Goal: Task Accomplishment & Management: Complete application form

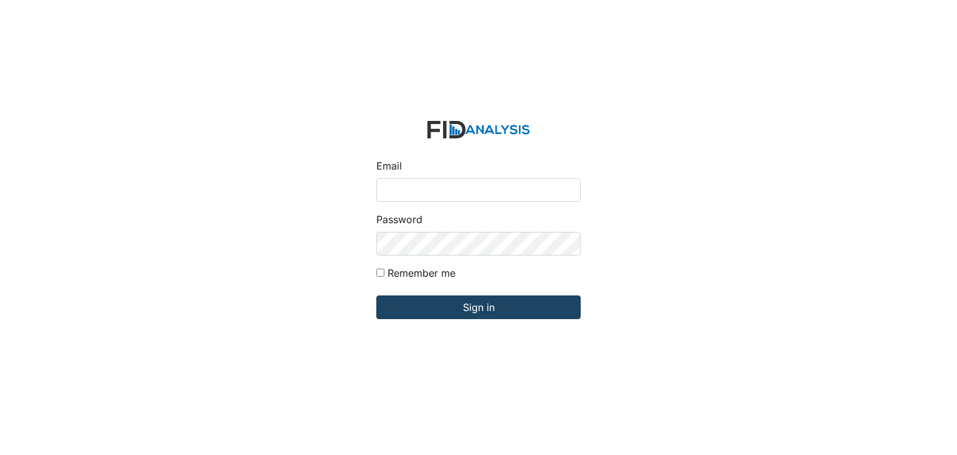
type input "[EMAIL_ADDRESS][DOMAIN_NAME]"
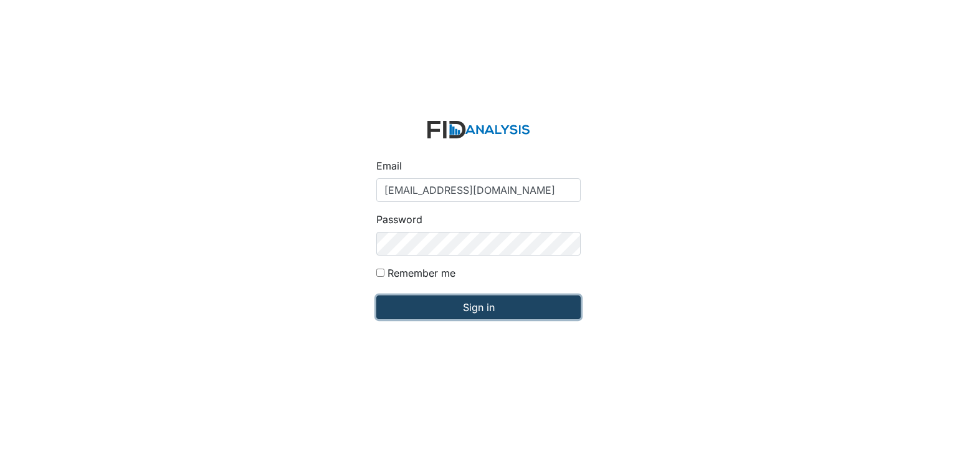
click at [429, 305] on input "Sign in" at bounding box center [479, 307] width 204 height 24
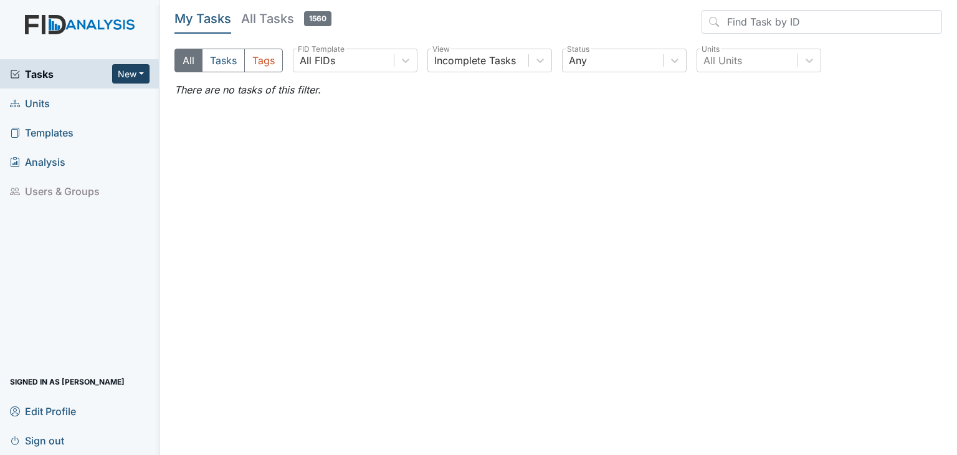
click at [125, 68] on button "New" at bounding box center [130, 73] width 37 height 19
click at [73, 100] on link "Form" at bounding box center [99, 100] width 98 height 20
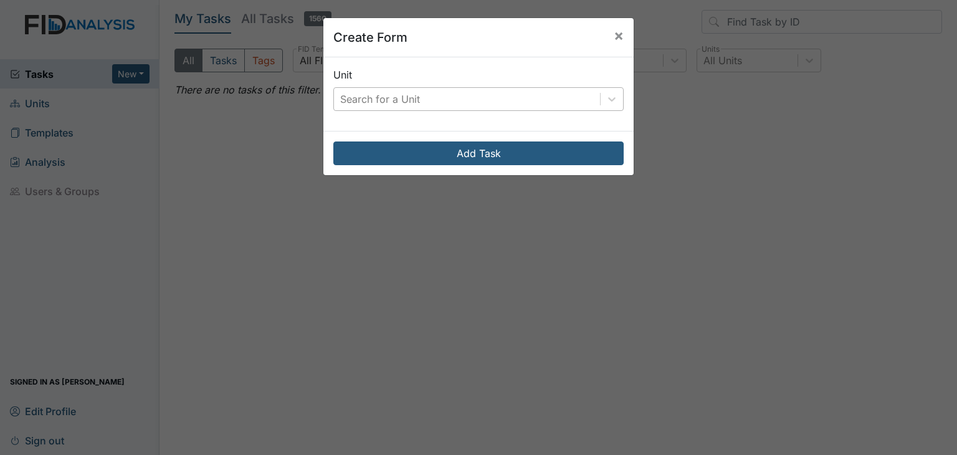
click at [372, 95] on div "Search for a Unit" at bounding box center [380, 99] width 80 height 15
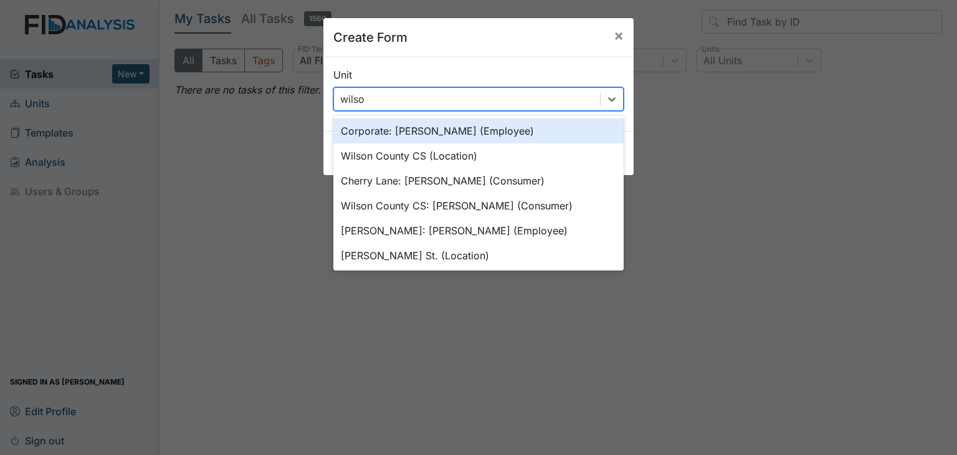
type input "[PERSON_NAME]"
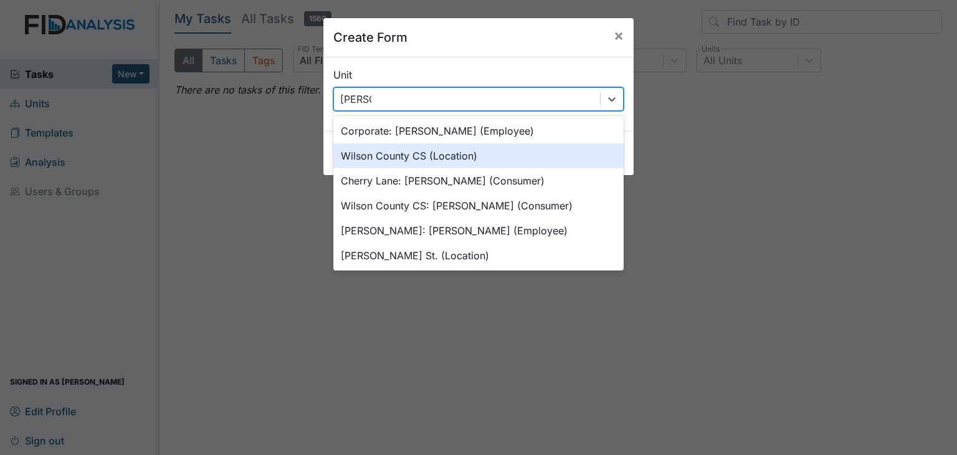
click at [389, 163] on div "Wilson County CS (Location)" at bounding box center [478, 155] width 290 height 25
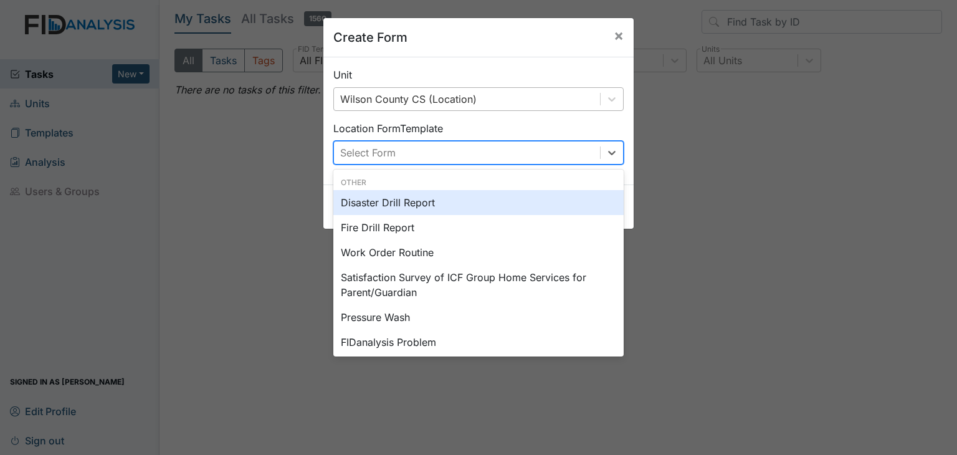
click at [390, 155] on div "Select Form" at bounding box center [367, 152] width 55 height 15
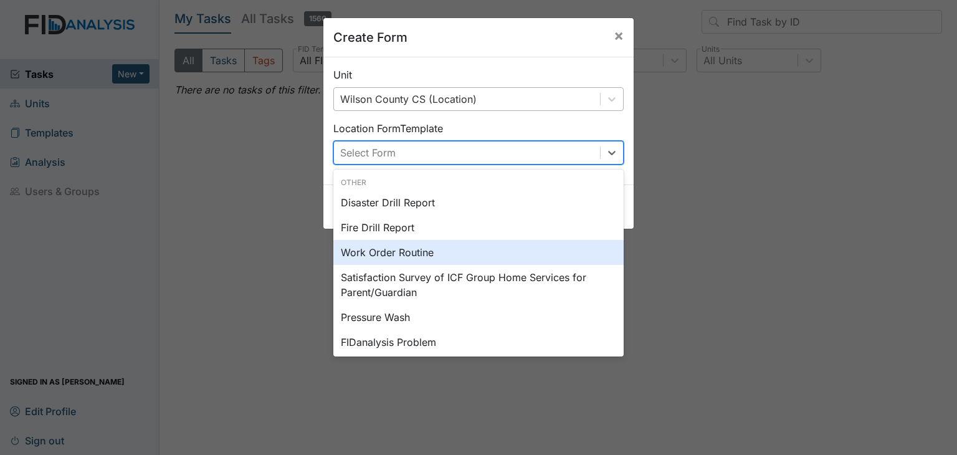
click at [393, 253] on div "Work Order Routine" at bounding box center [478, 252] width 290 height 25
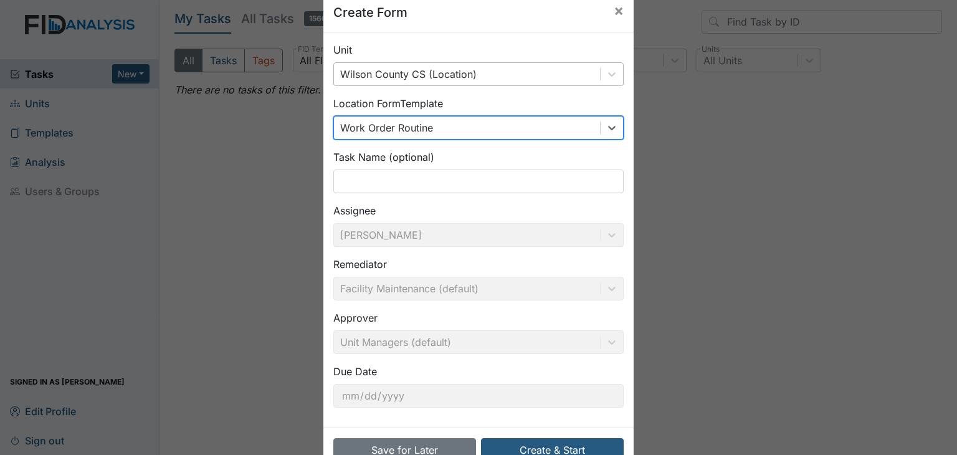
scroll to position [59, 0]
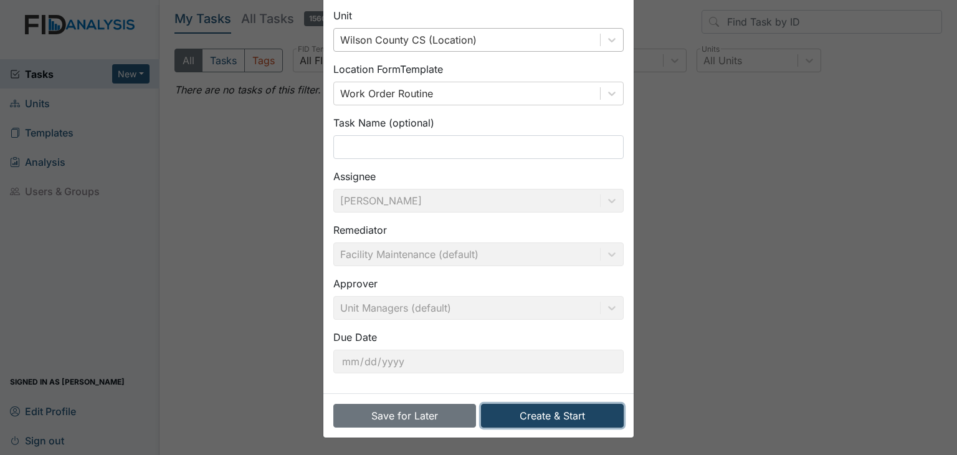
click at [561, 421] on button "Create & Start" at bounding box center [552, 416] width 143 height 24
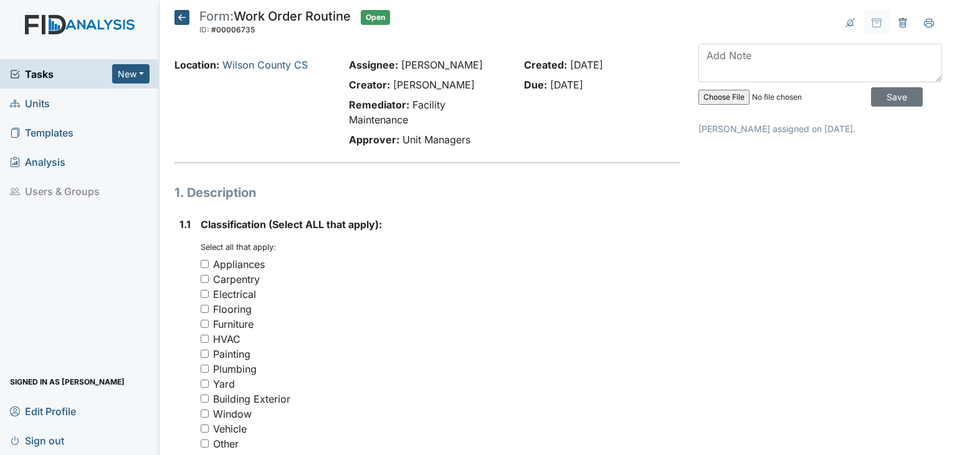
click at [201, 368] on input "Plumbing" at bounding box center [205, 369] width 8 height 8
checkbox input "true"
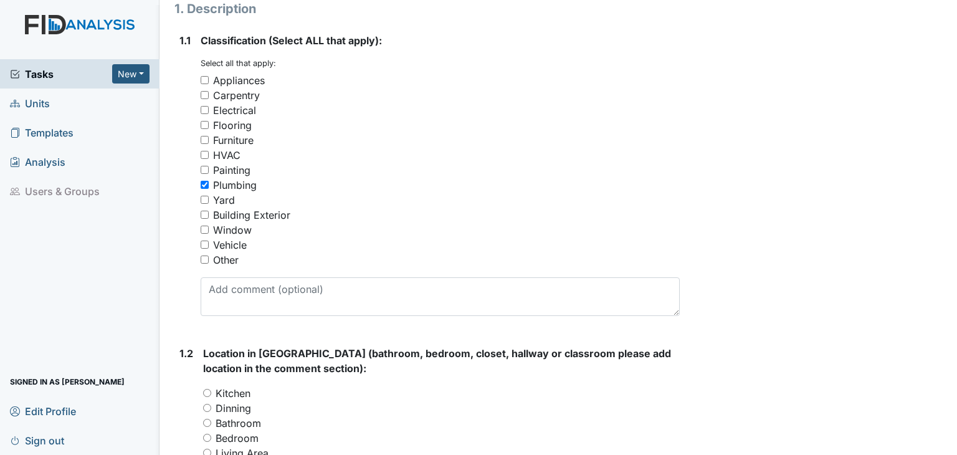
scroll to position [302, 0]
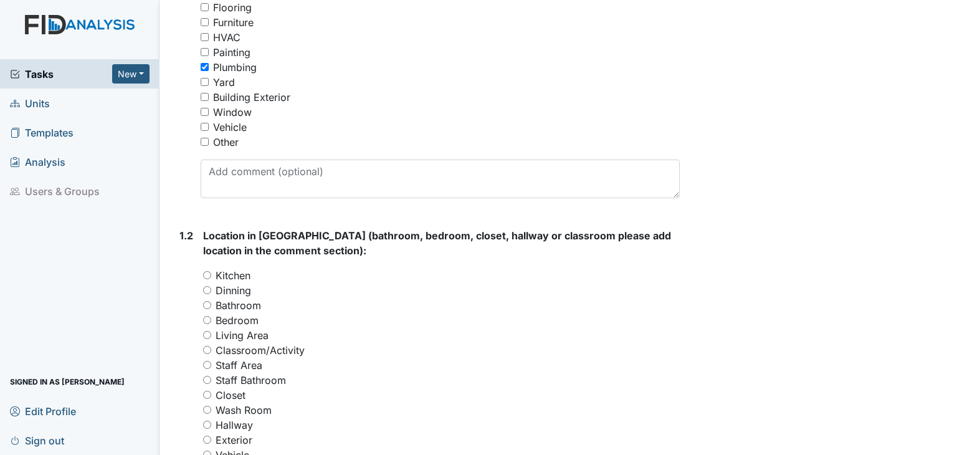
click at [209, 303] on input "Bathroom" at bounding box center [207, 305] width 8 height 8
radio input "true"
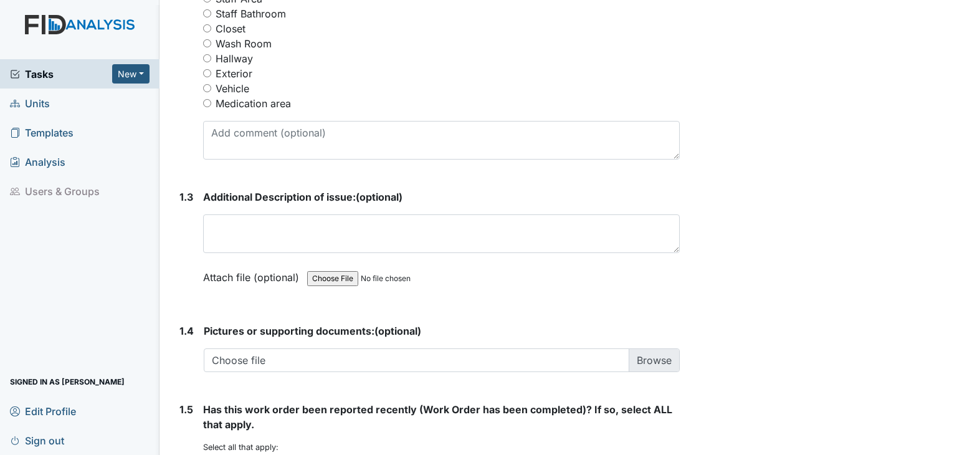
scroll to position [676, 0]
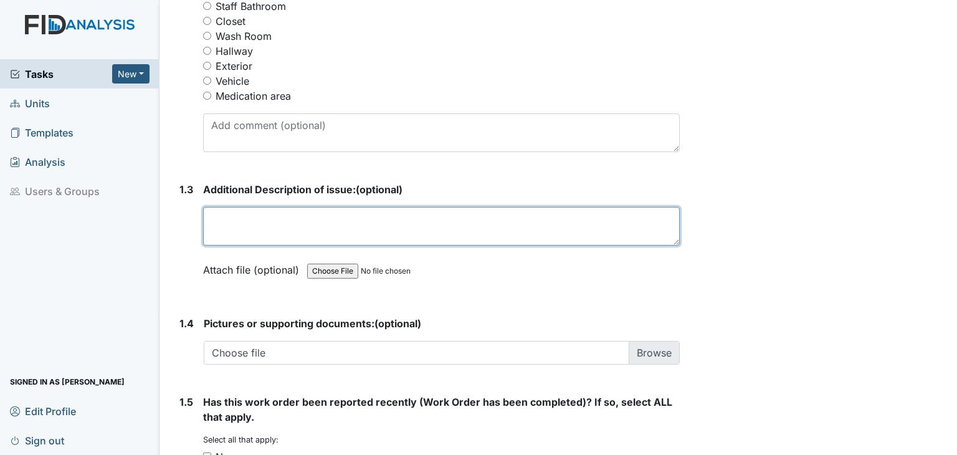
click at [419, 223] on textarea at bounding box center [441, 226] width 477 height 39
click at [371, 218] on textarea "Water pressure is very low in bathoom 1" at bounding box center [441, 226] width 477 height 39
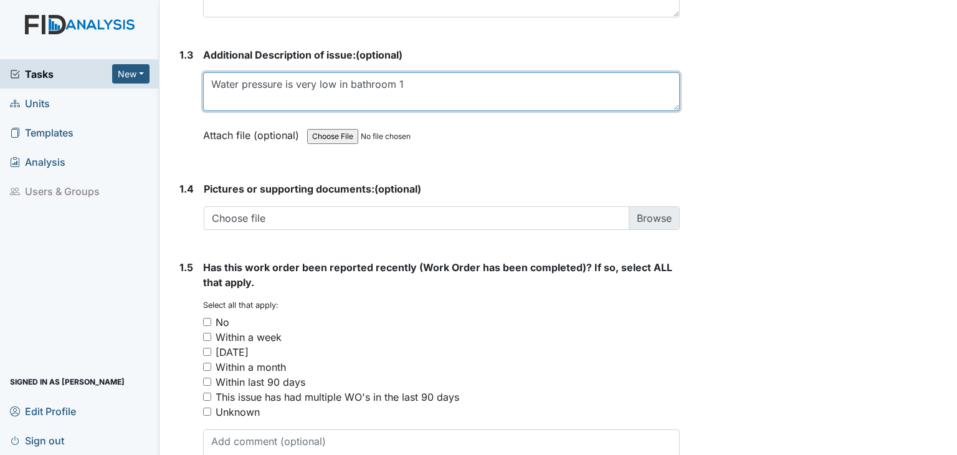
scroll to position [812, 0]
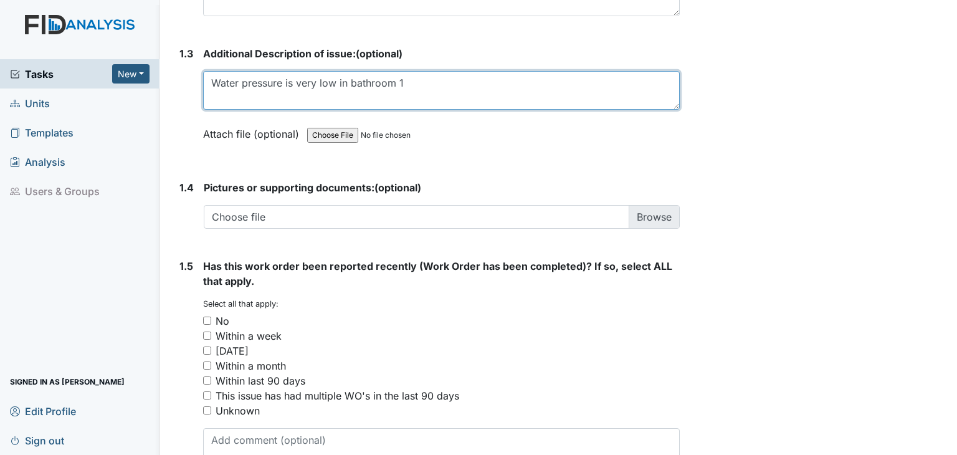
type textarea "Water pressure is very low in bathroom 1"
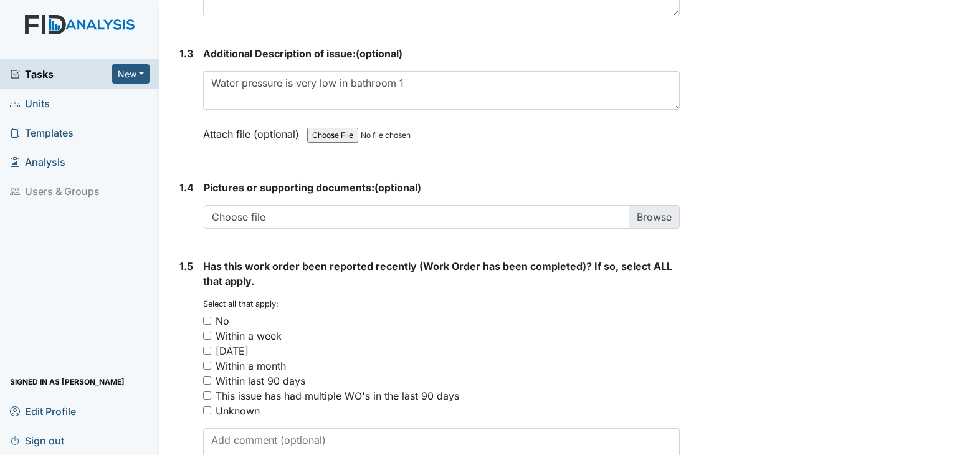
click at [208, 317] on input "No" at bounding box center [207, 321] width 8 height 8
checkbox input "true"
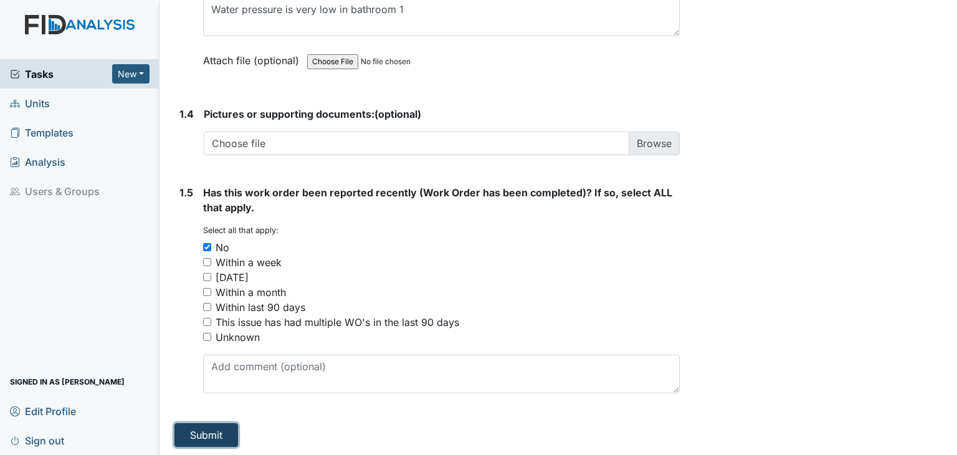
click at [209, 434] on button "Submit" at bounding box center [207, 435] width 64 height 24
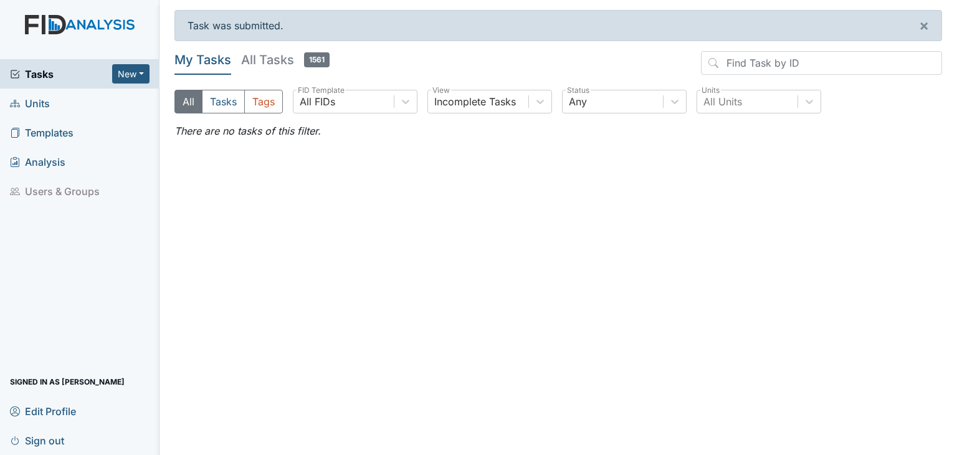
click at [209, 434] on main "Task was submitted. × My Tasks All Tasks 1561 All Tasks Tags All FIDs FID Templ…" at bounding box center [559, 227] width 798 height 455
click at [131, 73] on button "New" at bounding box center [130, 73] width 37 height 19
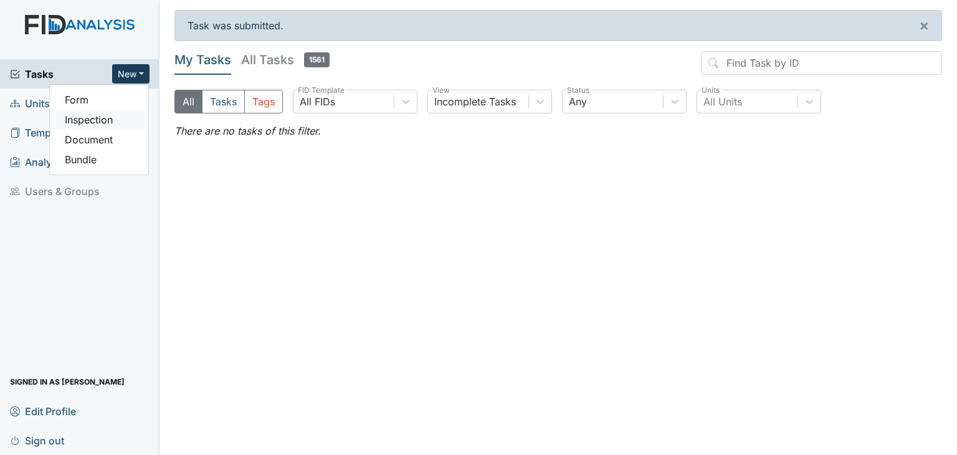
click at [86, 122] on link "Inspection" at bounding box center [99, 120] width 98 height 20
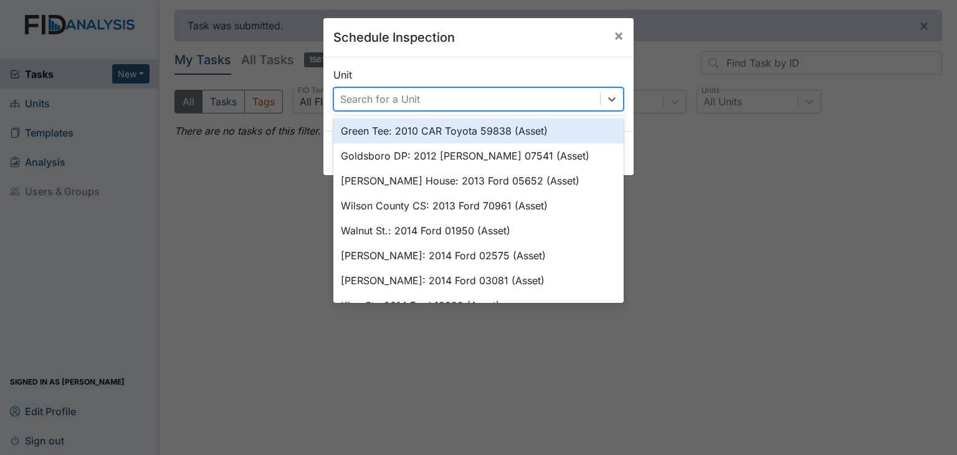
click at [496, 94] on div "Search for a Unit" at bounding box center [467, 99] width 266 height 22
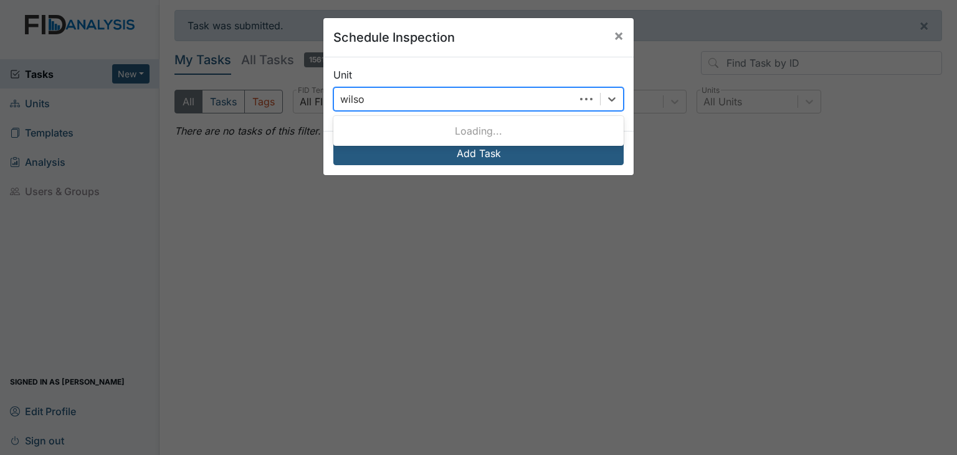
type input "wilson"
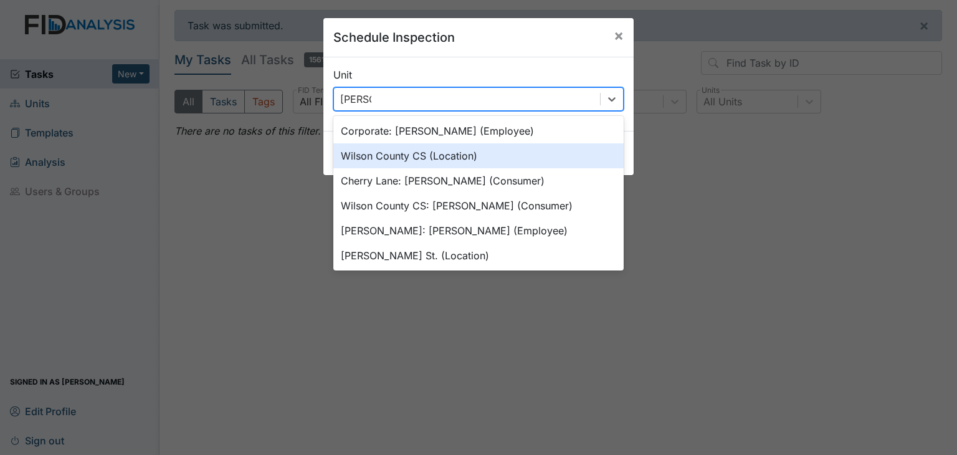
click at [444, 160] on div "Wilson County CS (Location)" at bounding box center [478, 155] width 290 height 25
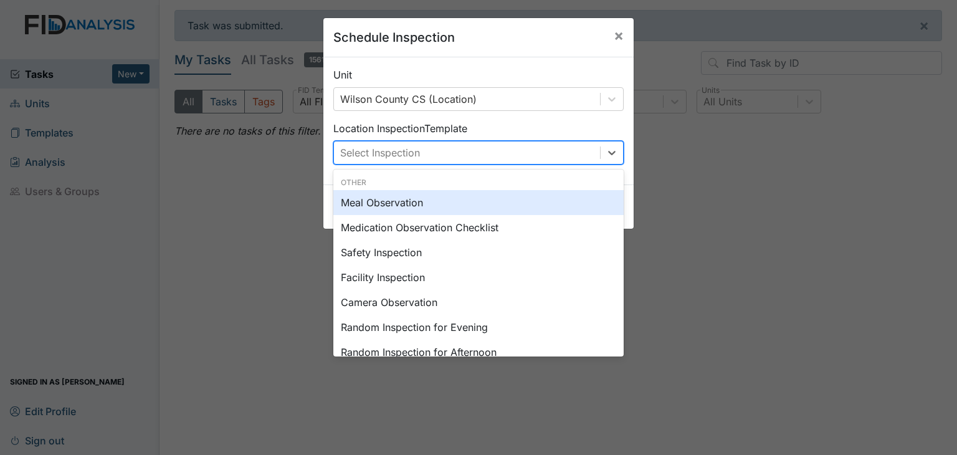
click at [426, 150] on div "Select Inspection" at bounding box center [467, 153] width 266 height 22
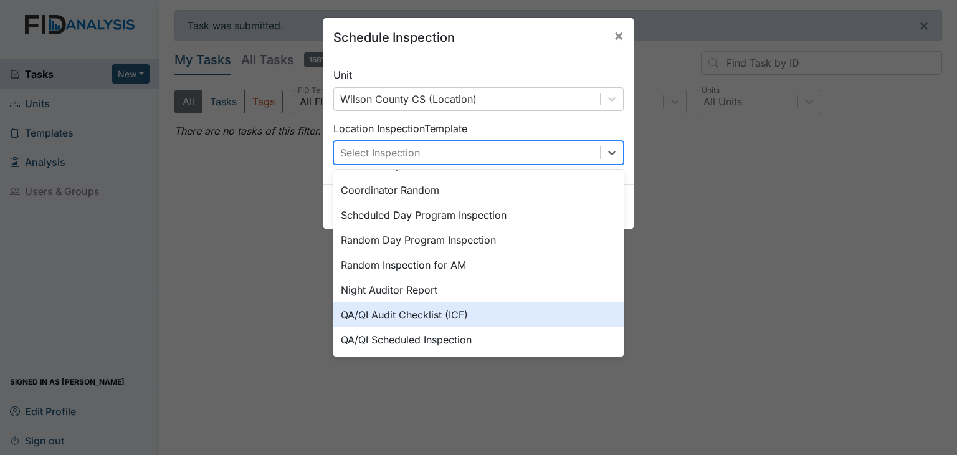
scroll to position [214, 0]
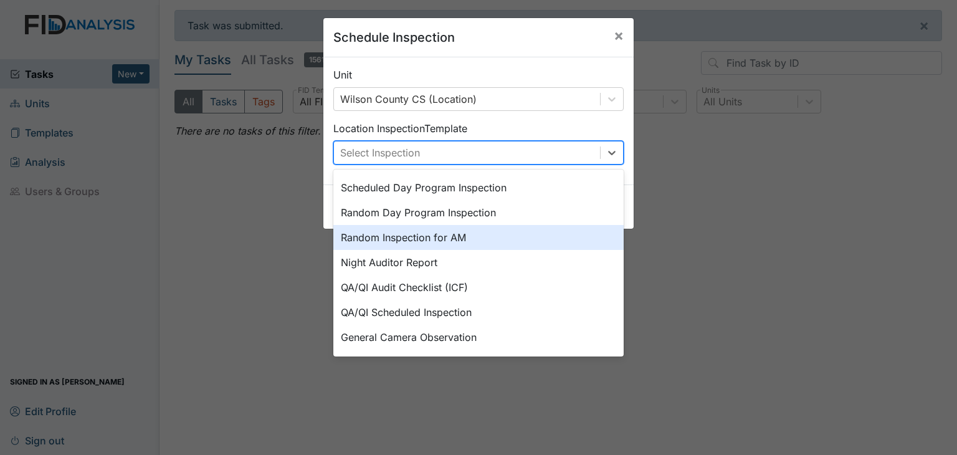
click at [405, 237] on div "Random Inspection for AM" at bounding box center [478, 237] width 290 height 25
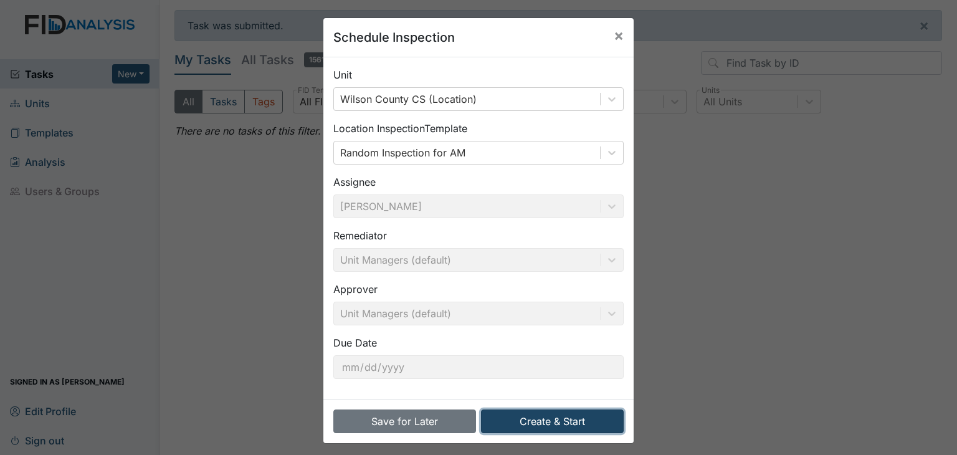
click at [551, 423] on button "Create & Start" at bounding box center [552, 422] width 143 height 24
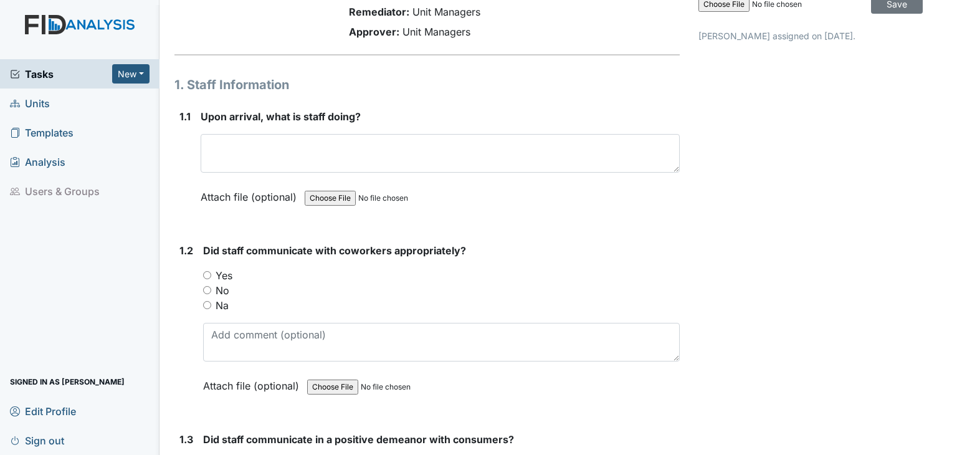
scroll to position [125, 0]
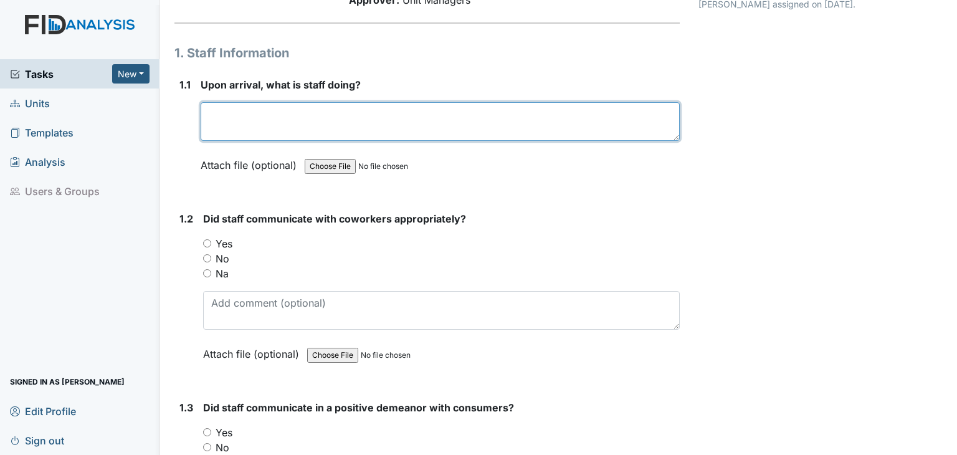
click at [280, 113] on textarea at bounding box center [440, 121] width 479 height 39
type textarea "p"
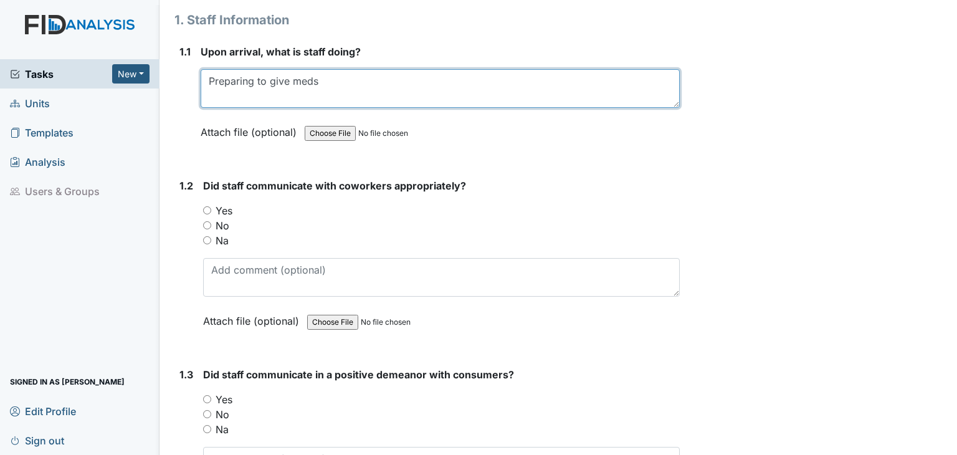
scroll to position [187, 0]
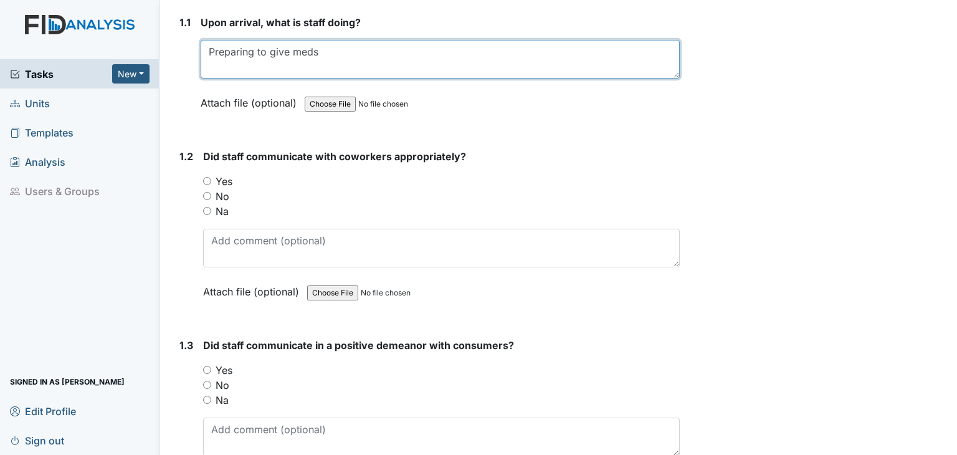
type textarea "Preparing to give meds"
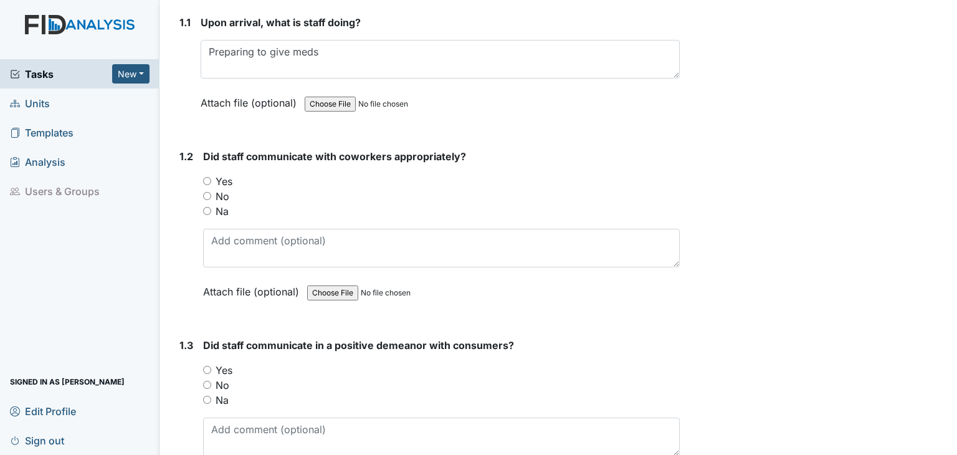
click at [209, 180] on input "Yes" at bounding box center [207, 181] width 8 height 8
radio input "true"
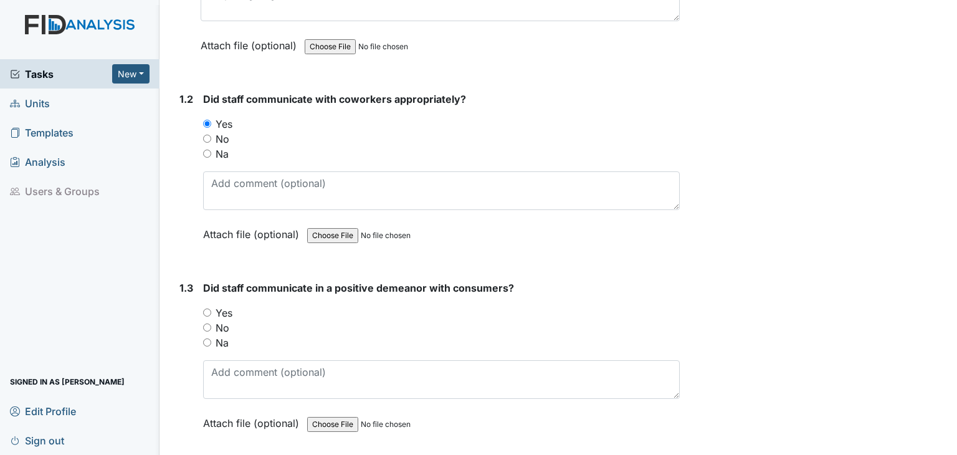
scroll to position [374, 0]
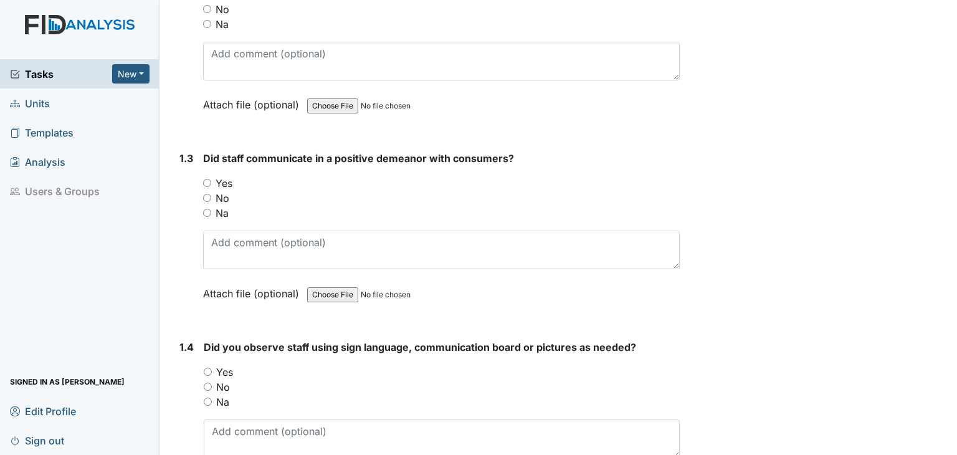
click at [210, 185] on input "Yes" at bounding box center [207, 183] width 8 height 8
radio input "true"
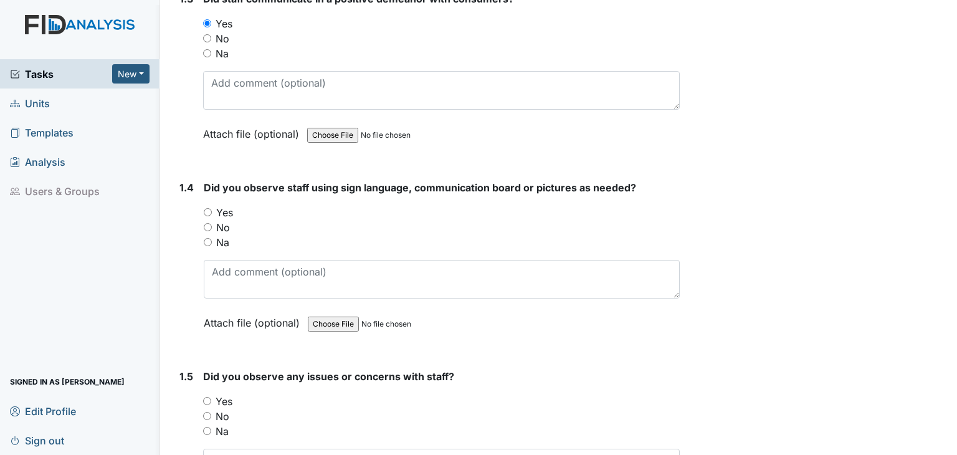
scroll to position [561, 0]
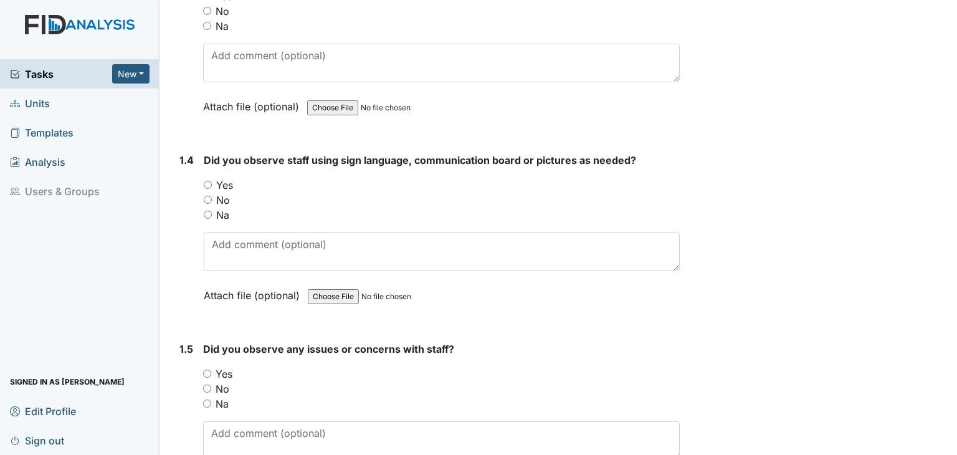
click at [209, 211] on div "Na" at bounding box center [442, 215] width 476 height 15
click at [209, 213] on input "Na" at bounding box center [208, 215] width 8 height 8
radio input "true"
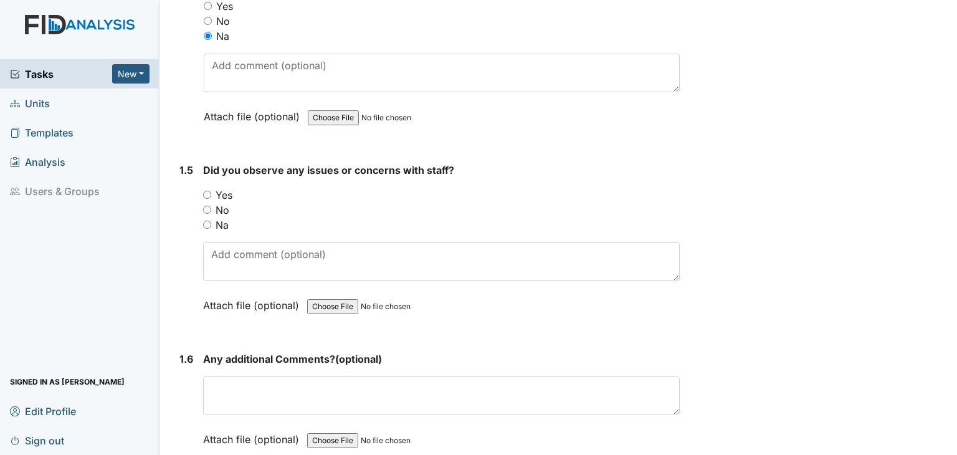
scroll to position [748, 0]
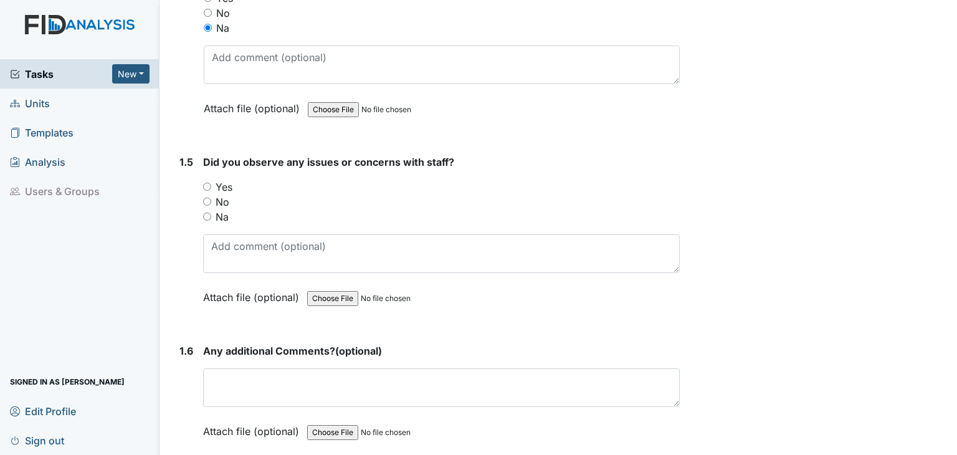
click at [210, 200] on input "No" at bounding box center [207, 202] width 8 height 8
radio input "true"
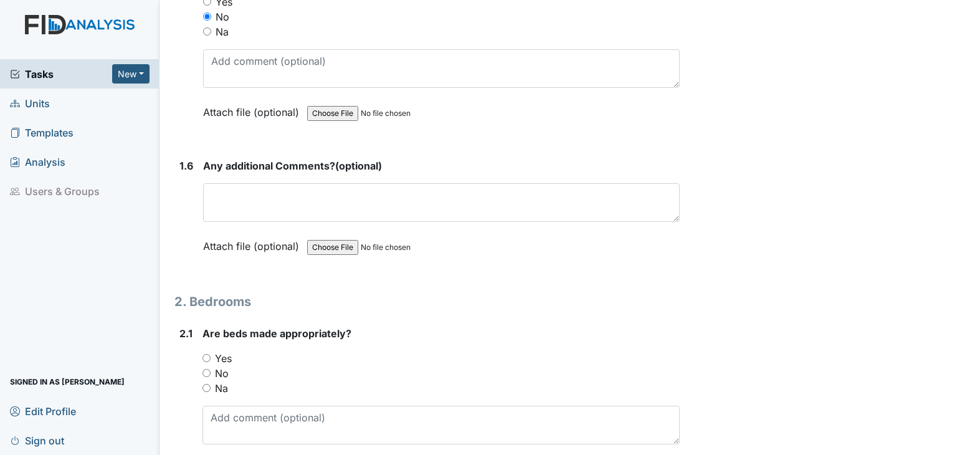
scroll to position [935, 0]
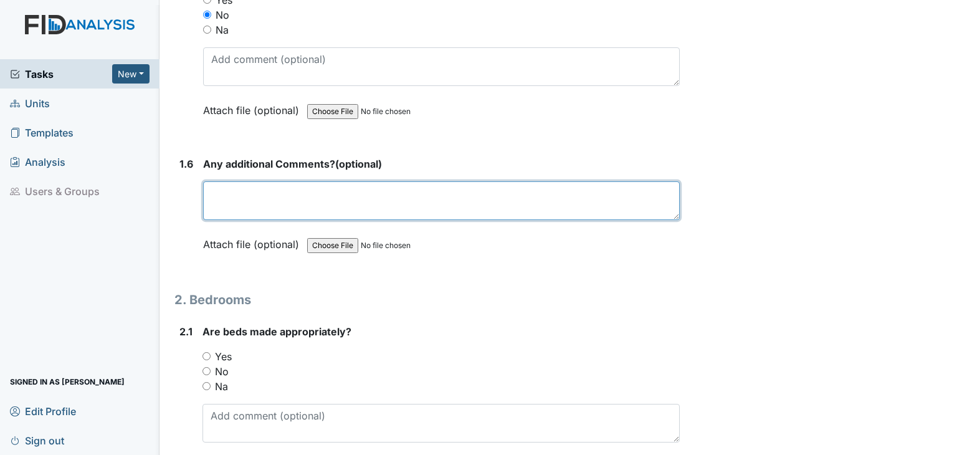
click at [224, 198] on textarea at bounding box center [441, 200] width 477 height 39
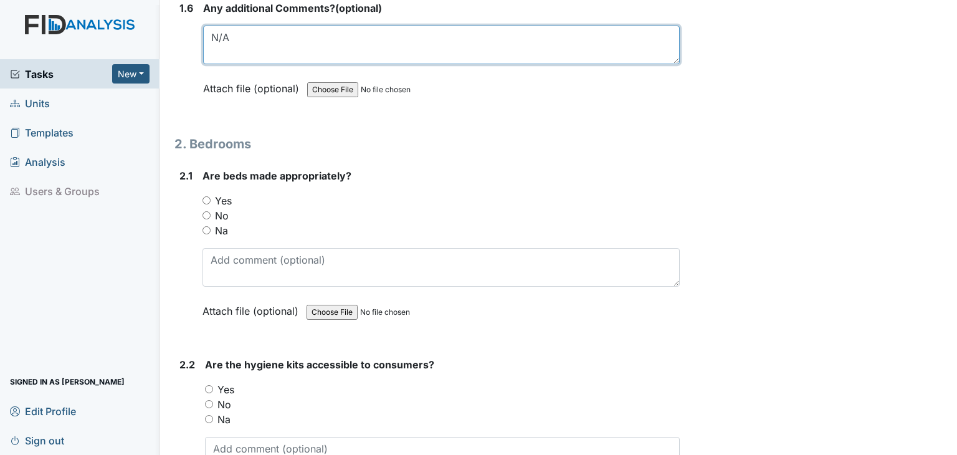
scroll to position [1122, 0]
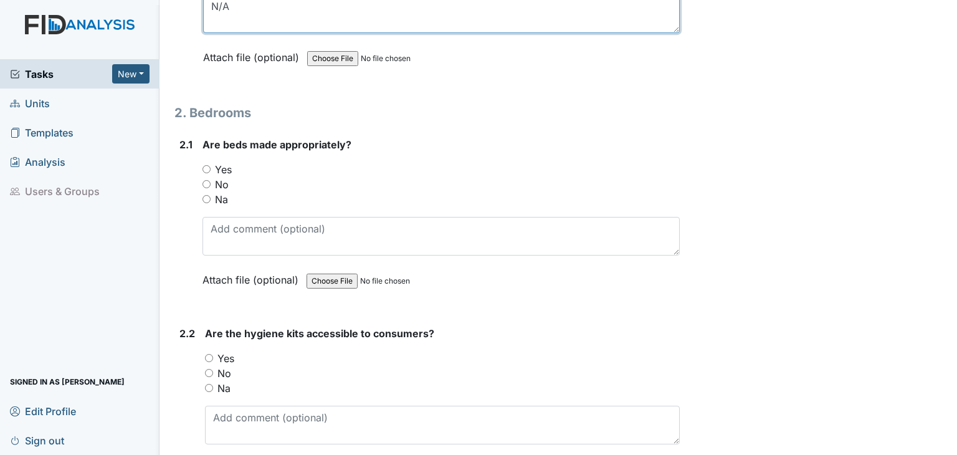
type textarea "N/A"
click at [204, 165] on input "Yes" at bounding box center [207, 169] width 8 height 8
radio input "true"
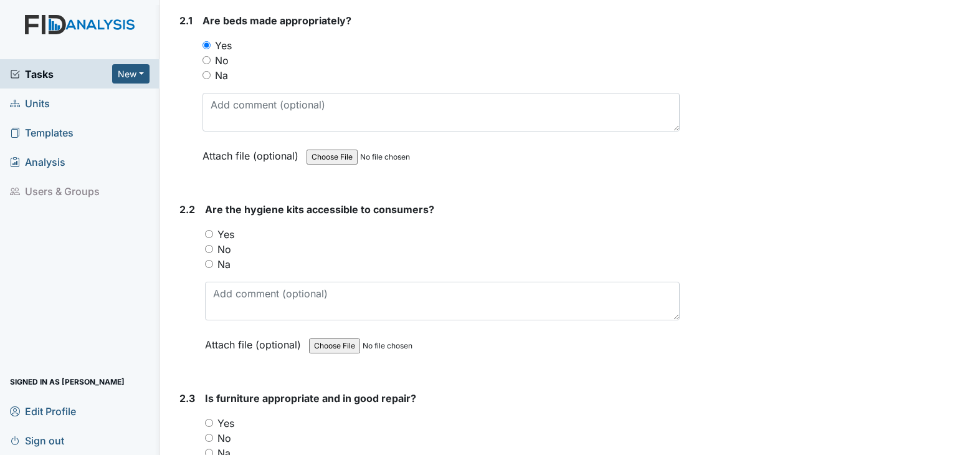
scroll to position [1309, 0]
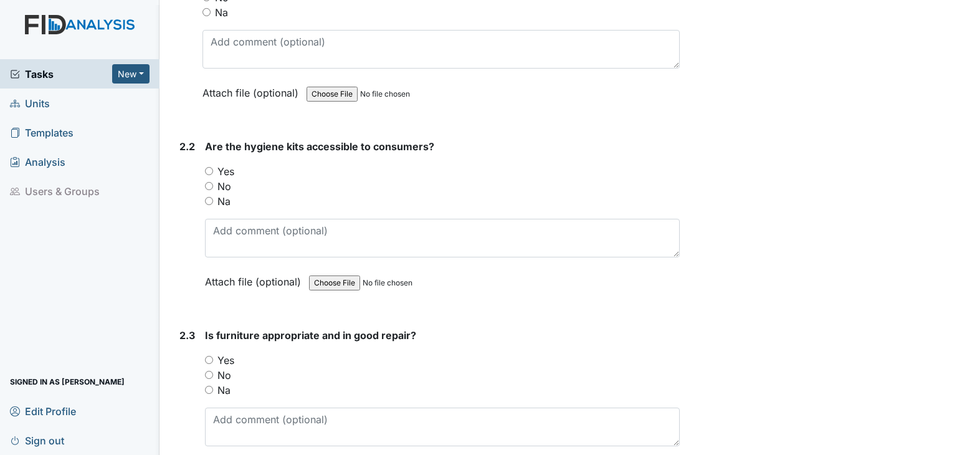
drag, startPoint x: 211, startPoint y: 165, endPoint x: 223, endPoint y: 200, distance: 36.9
click at [211, 167] on input "Yes" at bounding box center [209, 171] width 8 height 8
radio input "true"
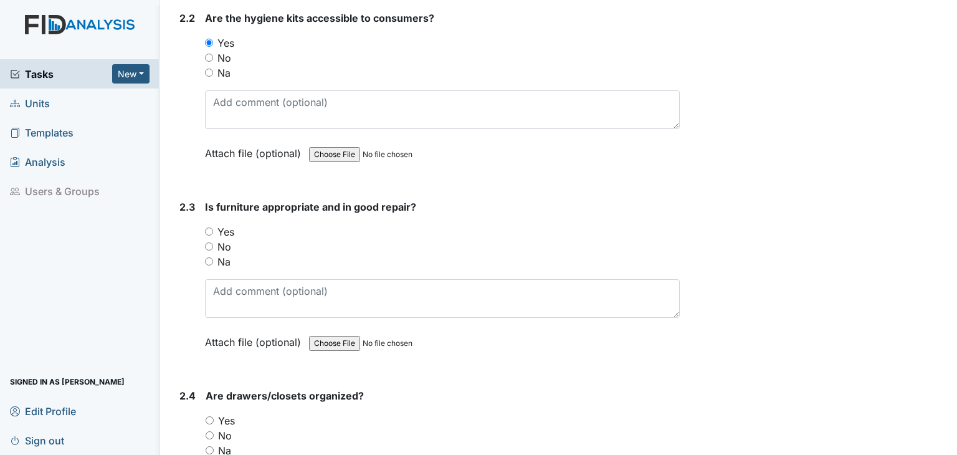
scroll to position [1558, 0]
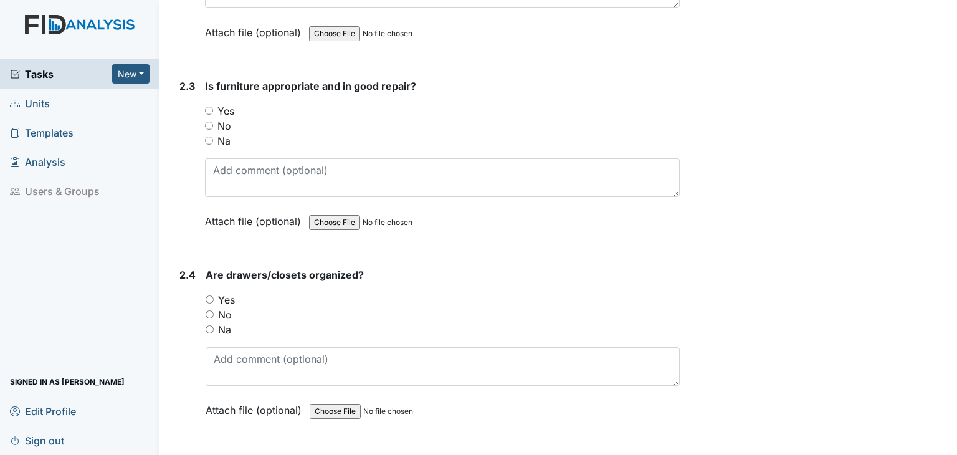
click at [209, 107] on input "Yes" at bounding box center [209, 111] width 8 height 8
radio input "true"
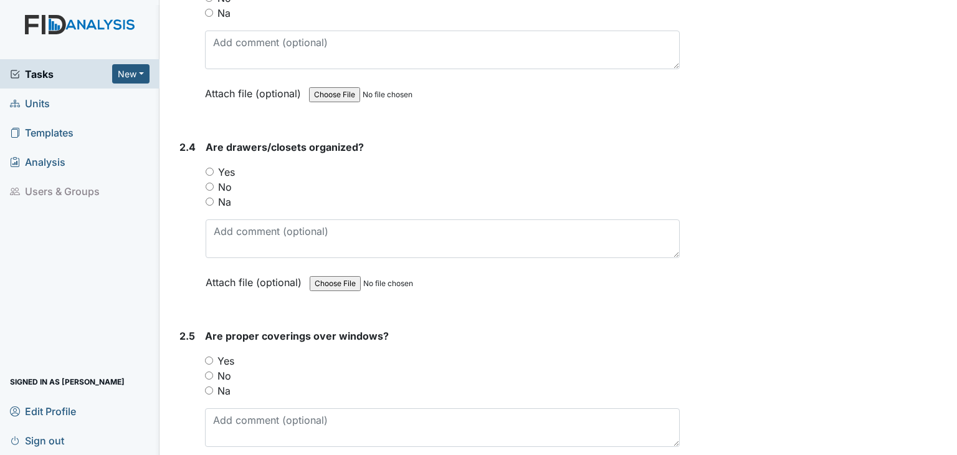
scroll to position [1745, 0]
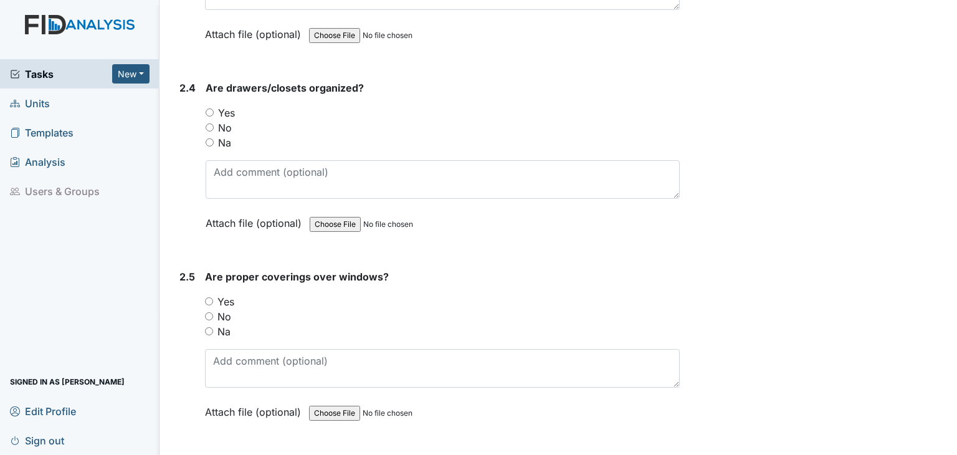
click at [207, 108] on input "Yes" at bounding box center [210, 112] width 8 height 8
radio input "true"
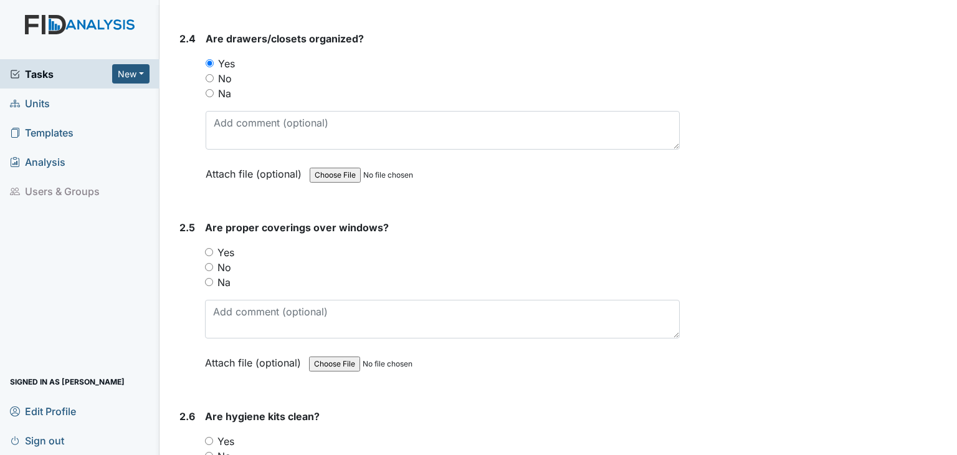
scroll to position [1932, 0]
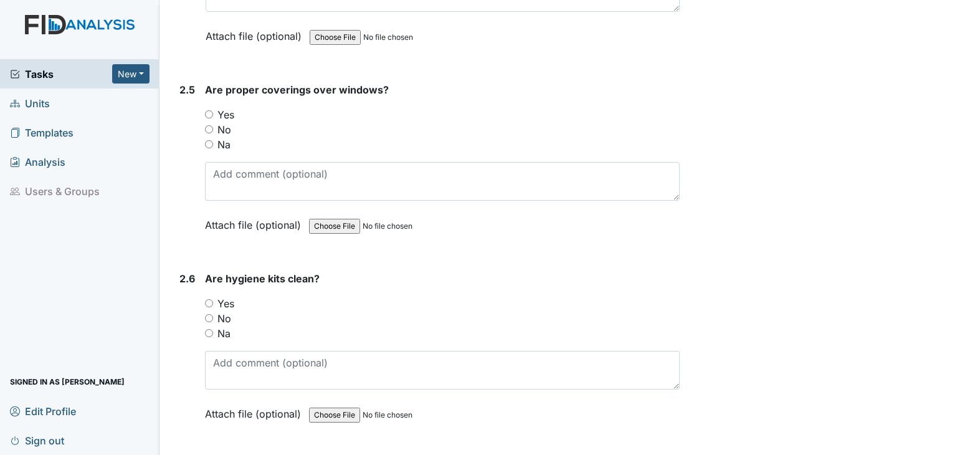
click at [209, 110] on input "Yes" at bounding box center [209, 114] width 8 height 8
radio input "true"
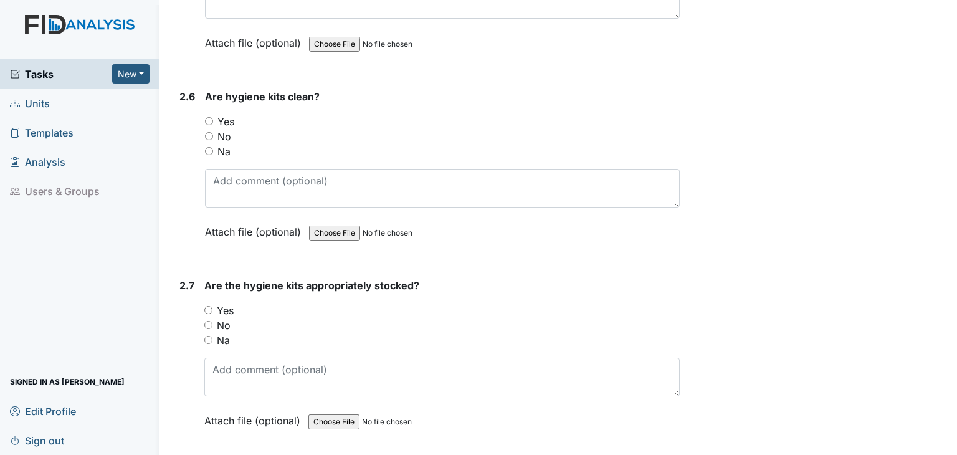
scroll to position [2182, 0]
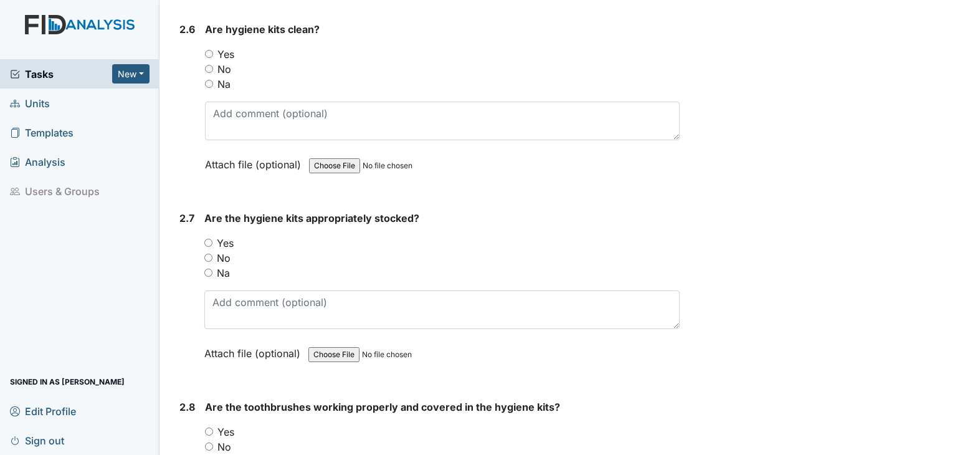
drag, startPoint x: 209, startPoint y: 48, endPoint x: 211, endPoint y: 74, distance: 25.7
click at [209, 50] on input "Yes" at bounding box center [209, 54] width 8 height 8
radio input "true"
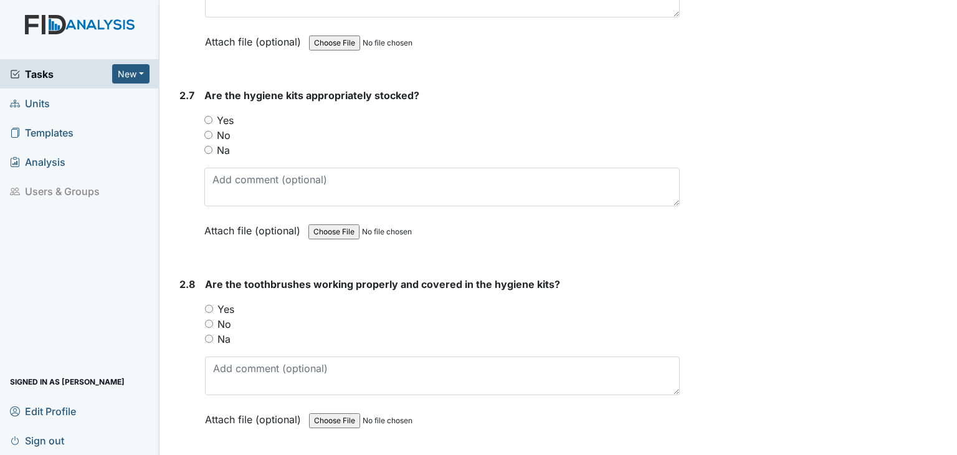
scroll to position [2306, 0]
click at [210, 114] on input "Yes" at bounding box center [208, 118] width 8 height 8
radio input "true"
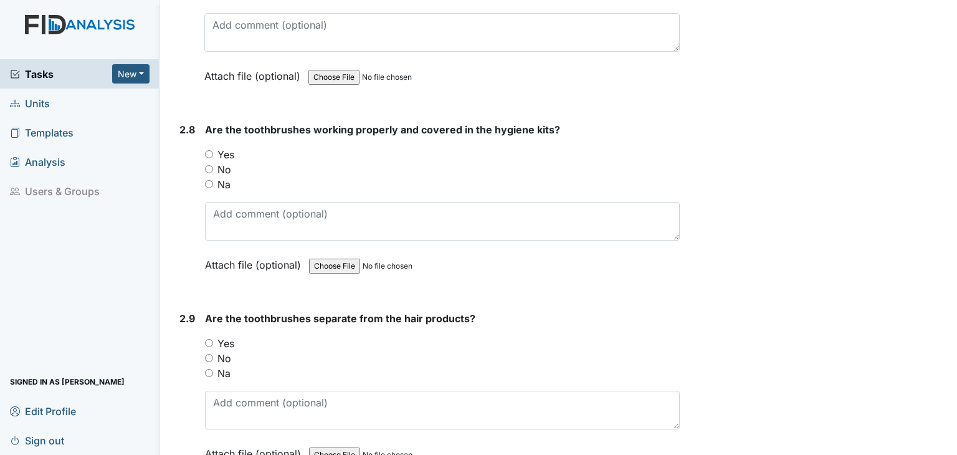
scroll to position [2493, 0]
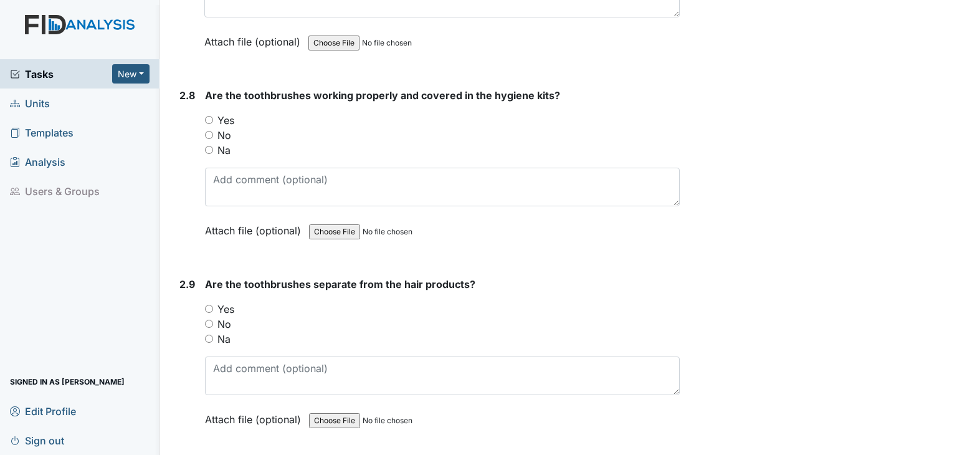
drag, startPoint x: 209, startPoint y: 110, endPoint x: 214, endPoint y: 118, distance: 9.0
click at [211, 116] on input "Yes" at bounding box center [209, 120] width 8 height 8
radio input "true"
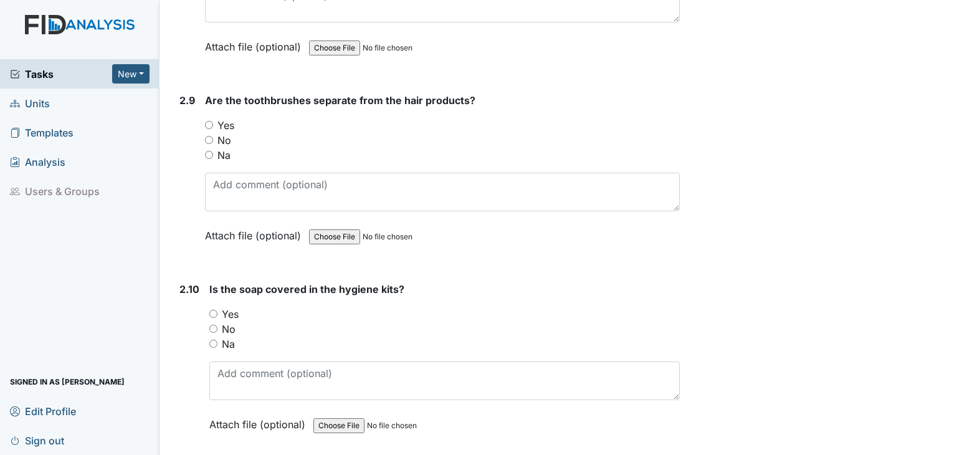
scroll to position [2680, 0]
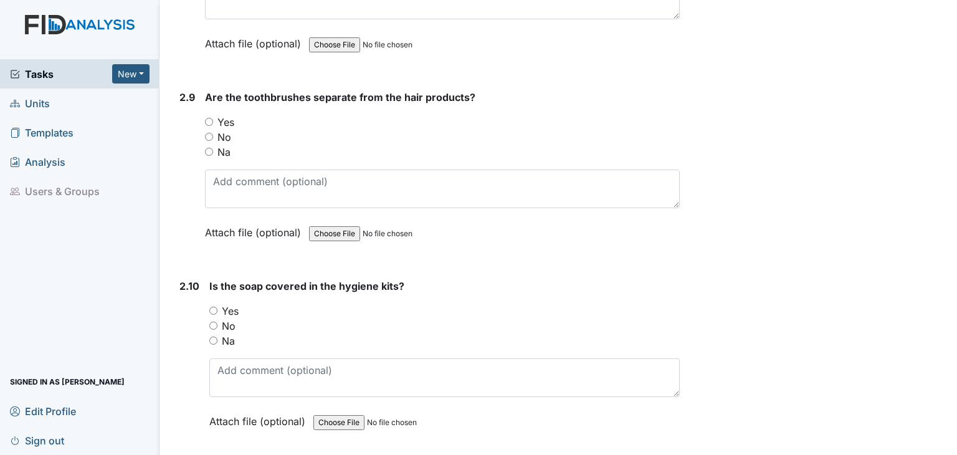
click at [207, 118] on input "Yes" at bounding box center [209, 122] width 8 height 8
radio input "true"
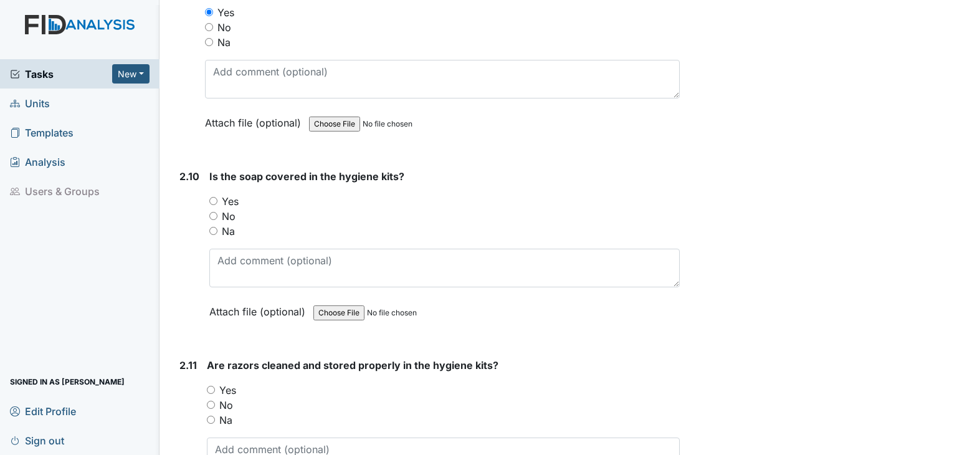
scroll to position [2805, 0]
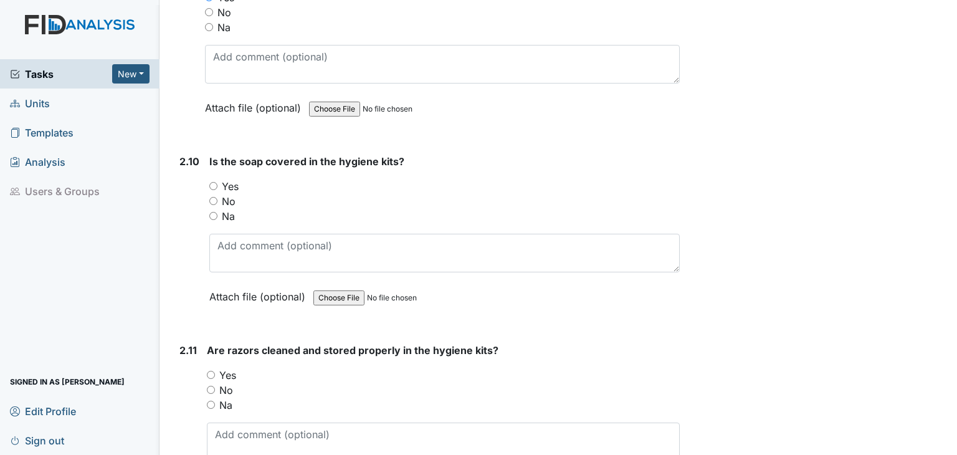
click at [208, 173] on div "2.10 Is the soap covered in the hygiene kits? You must select one of the below …" at bounding box center [428, 238] width 506 height 169
click at [210, 182] on input "Yes" at bounding box center [213, 186] width 8 height 8
radio input "true"
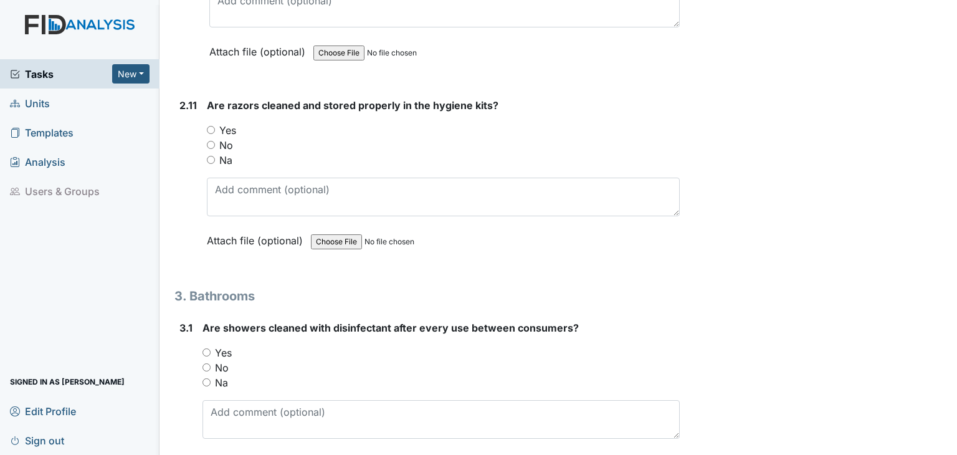
scroll to position [3054, 0]
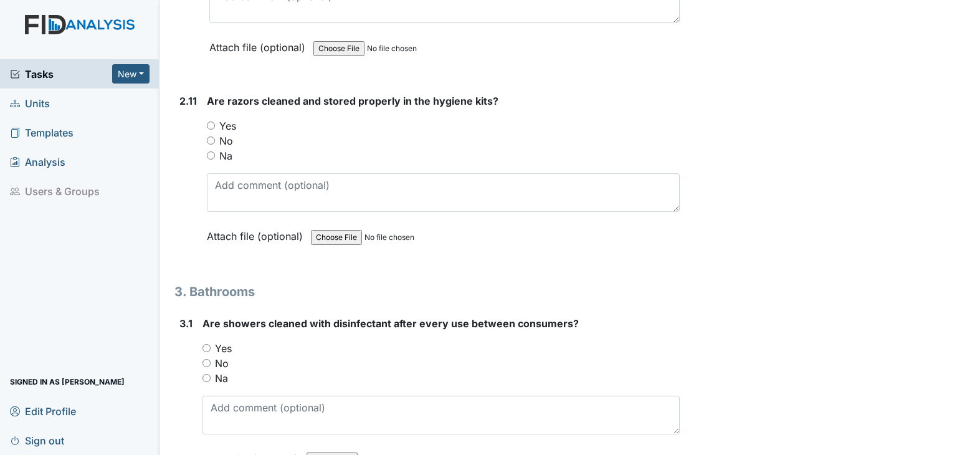
click at [213, 137] on input "No" at bounding box center [211, 141] width 8 height 8
radio input "true"
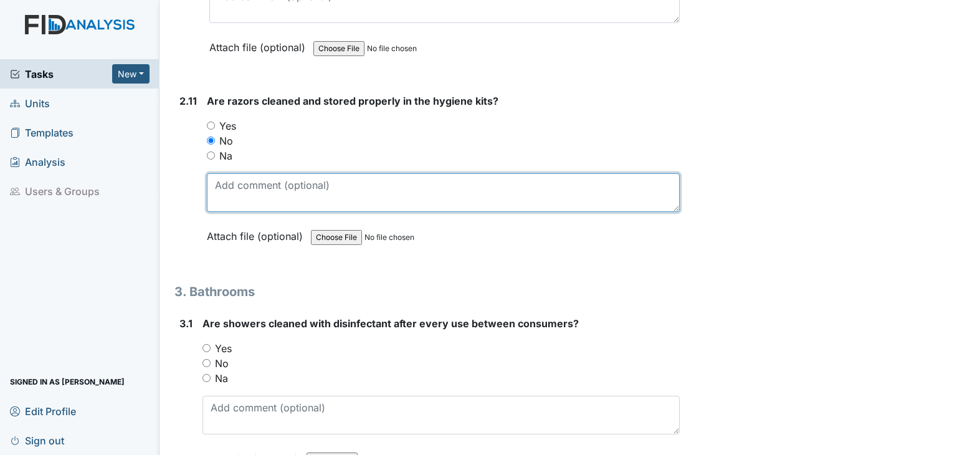
click at [235, 193] on textarea at bounding box center [443, 192] width 473 height 39
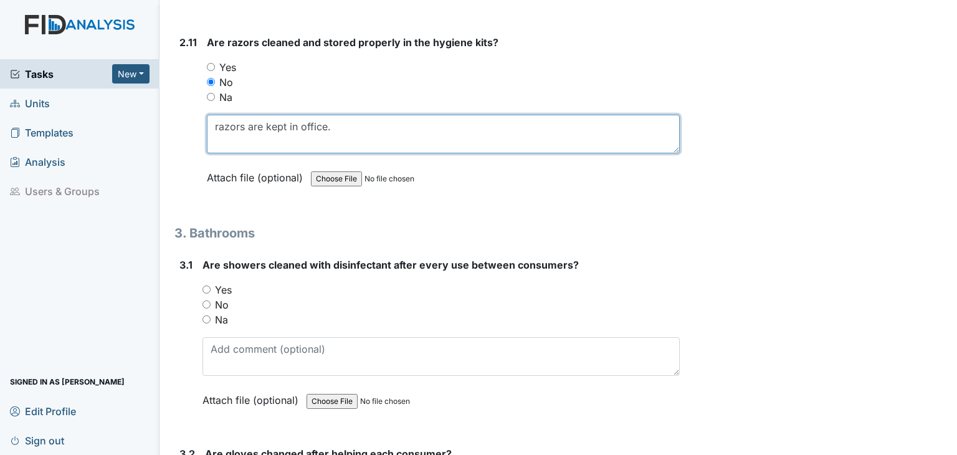
scroll to position [3241, 0]
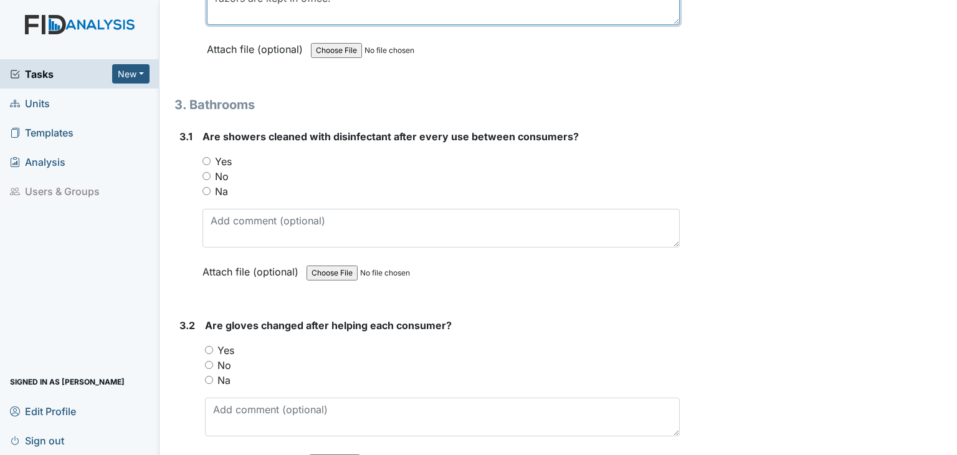
type textarea "razors are kept in office."
click at [205, 157] on input "Yes" at bounding box center [207, 161] width 8 height 8
radio input "true"
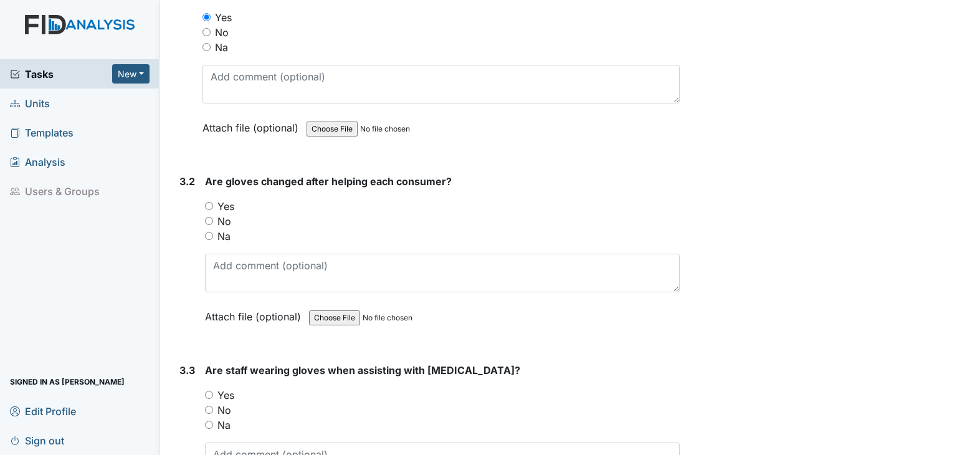
scroll to position [3428, 0]
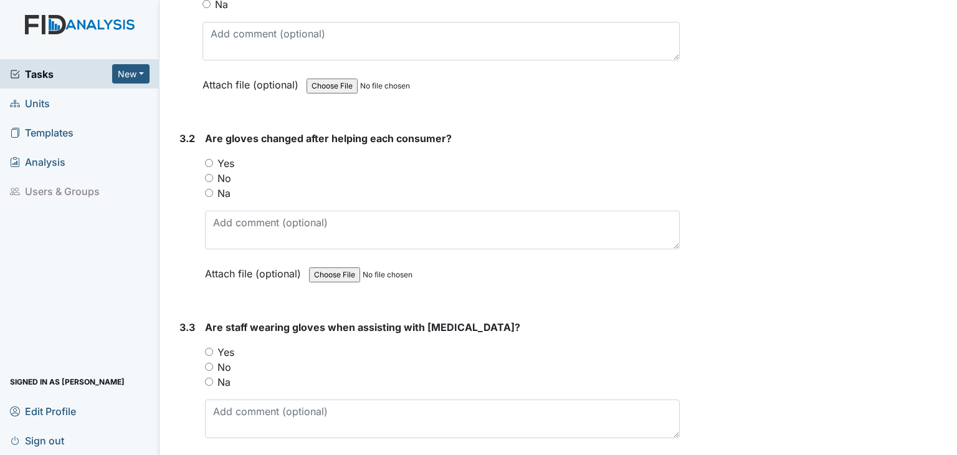
click at [209, 189] on input "Na" at bounding box center [209, 193] width 8 height 8
radio input "true"
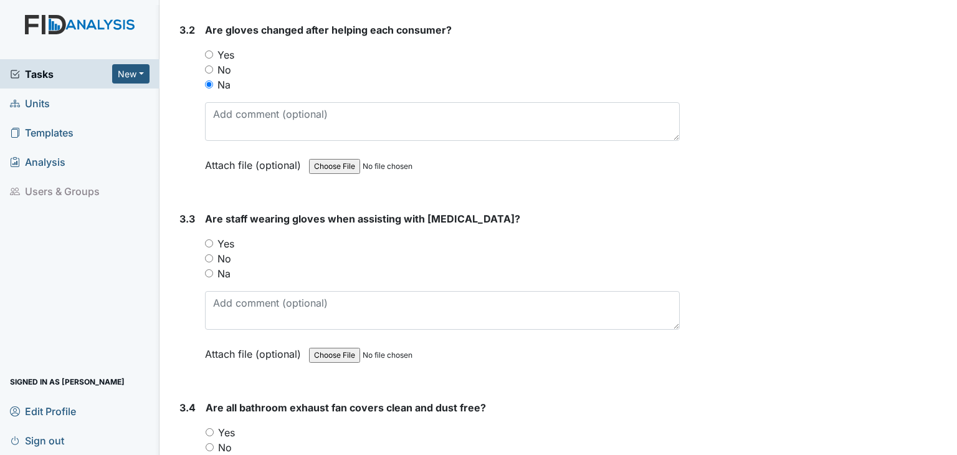
scroll to position [3615, 0]
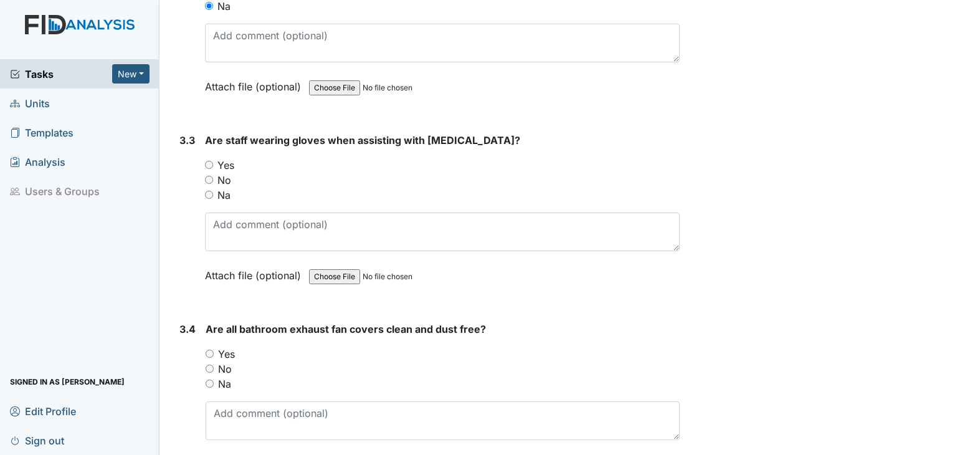
click at [210, 191] on input "Na" at bounding box center [209, 195] width 8 height 8
radio input "true"
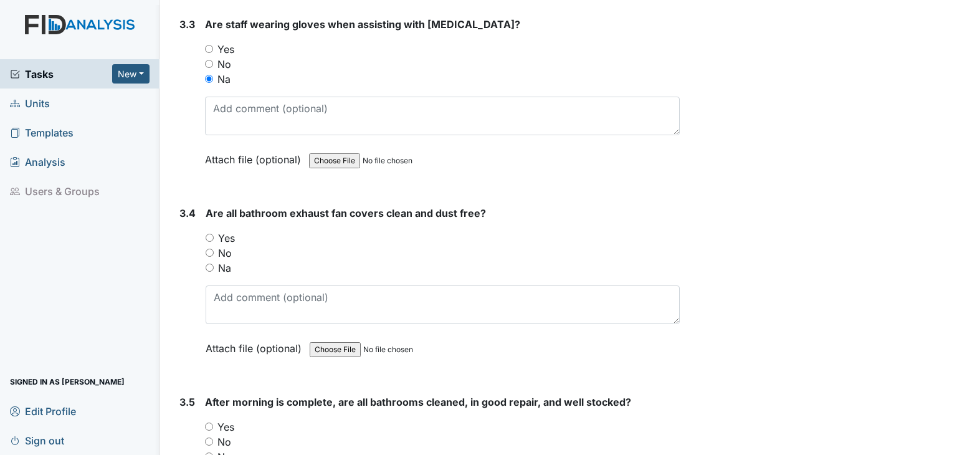
scroll to position [3802, 0]
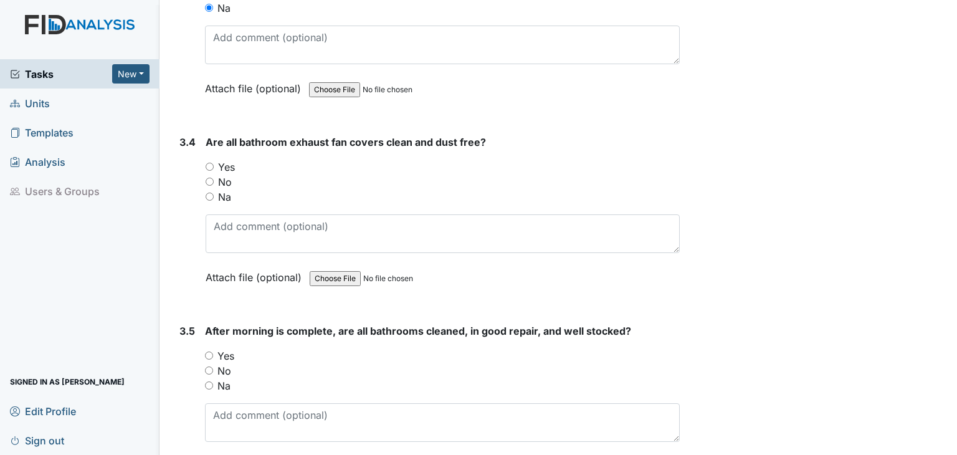
click at [211, 163] on input "Yes" at bounding box center [210, 167] width 8 height 8
radio input "true"
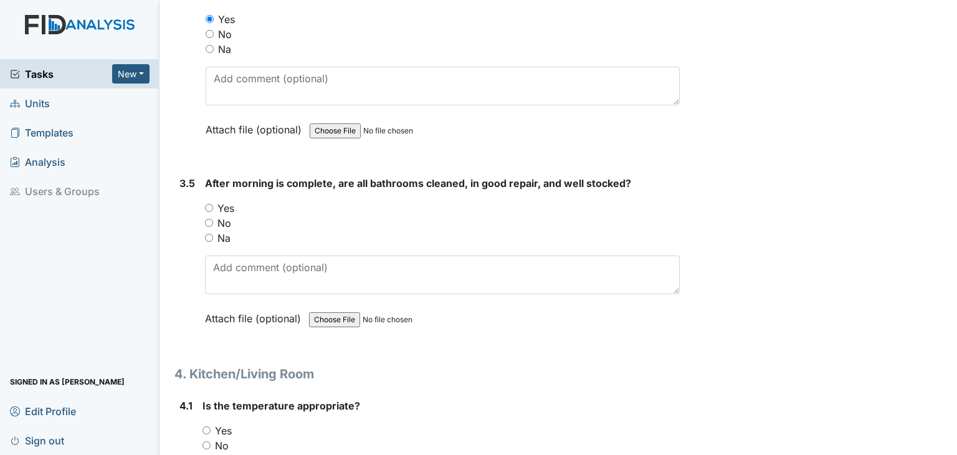
scroll to position [3989, 0]
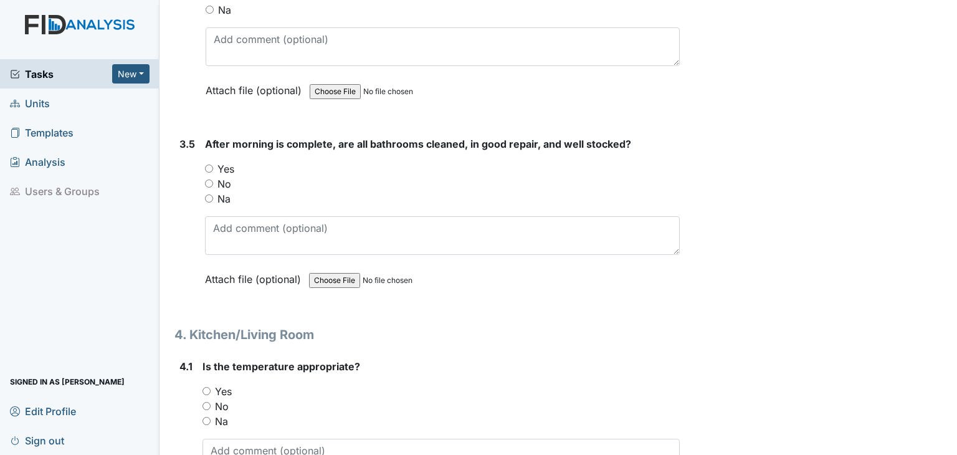
click at [211, 165] on input "Yes" at bounding box center [209, 169] width 8 height 8
radio input "true"
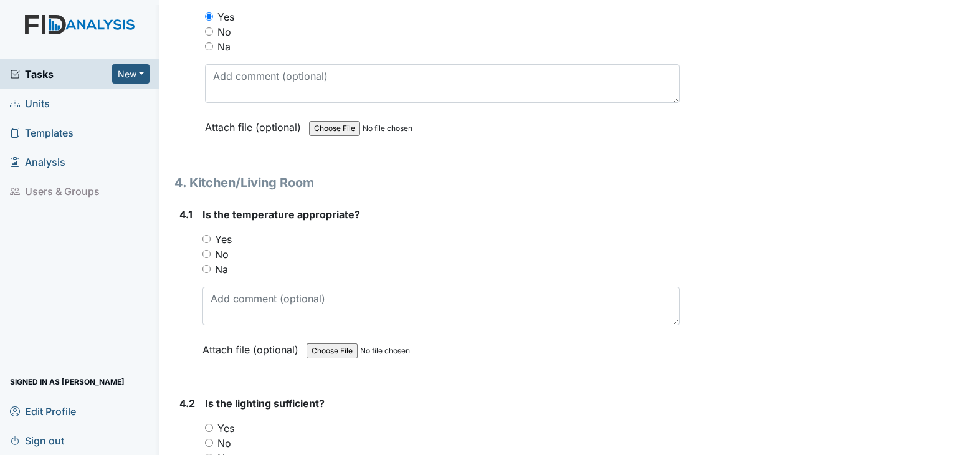
scroll to position [4176, 0]
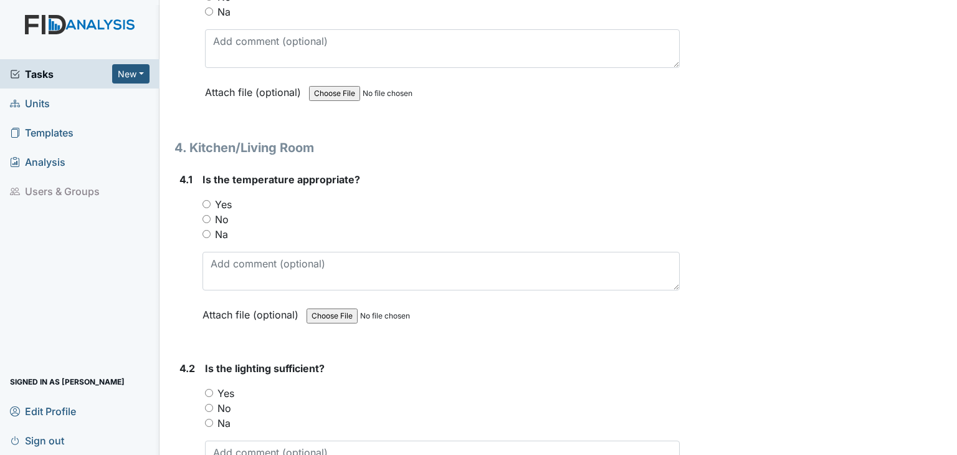
click at [206, 200] on input "Yes" at bounding box center [207, 204] width 8 height 8
radio input "true"
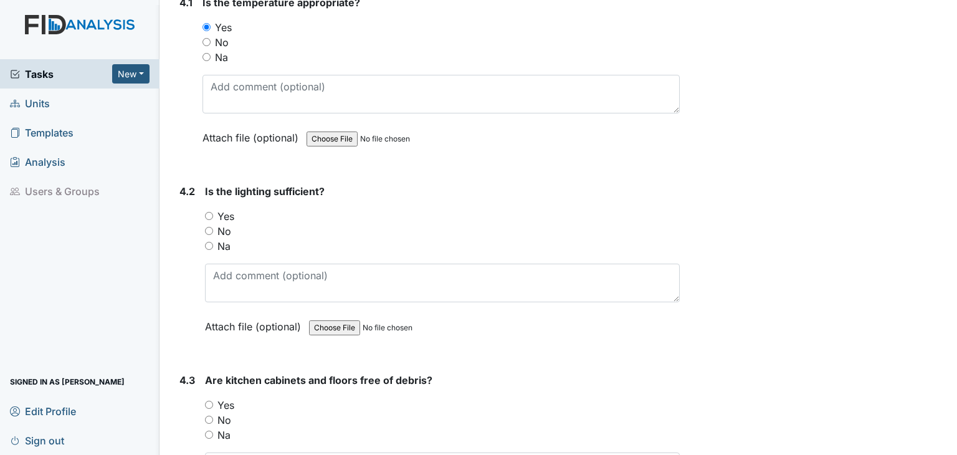
scroll to position [4426, 0]
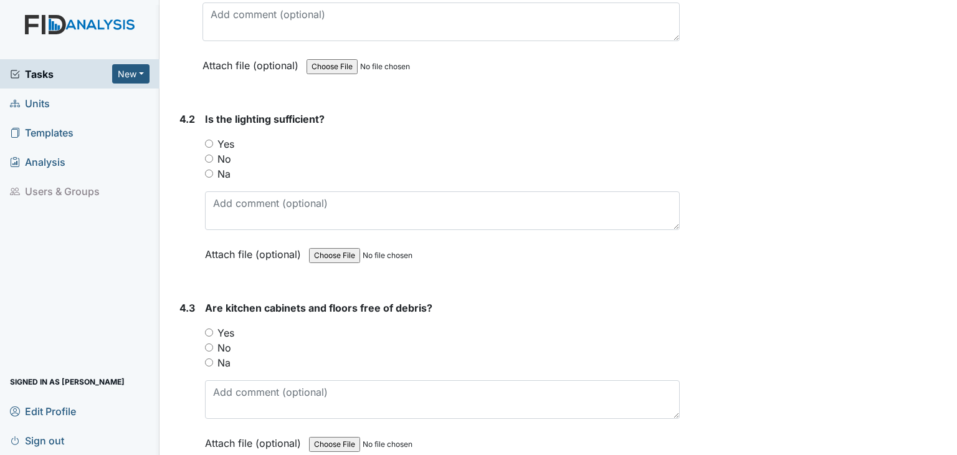
click at [209, 140] on input "Yes" at bounding box center [209, 144] width 8 height 8
radio input "true"
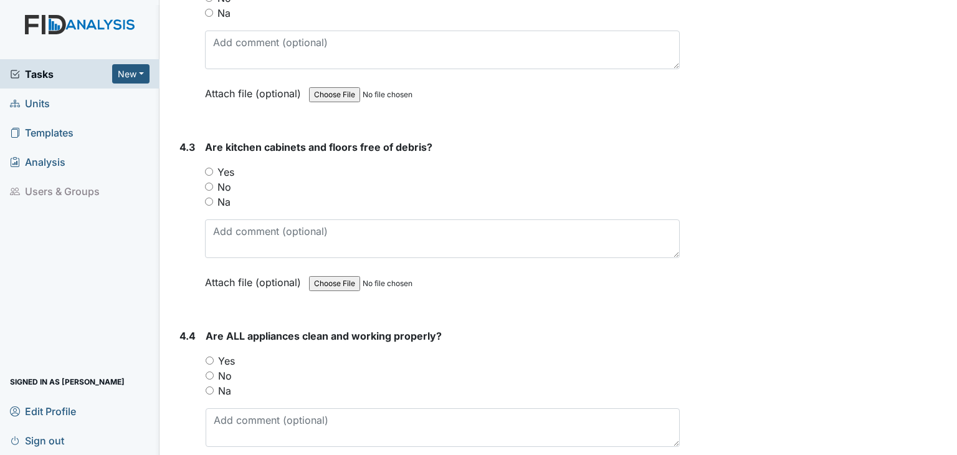
scroll to position [4675, 0]
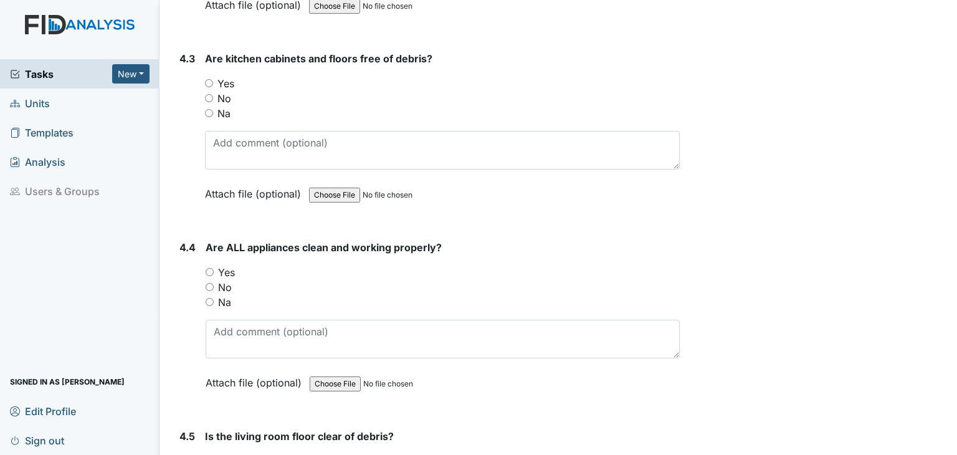
click at [211, 79] on input "Yes" at bounding box center [209, 83] width 8 height 8
radio input "true"
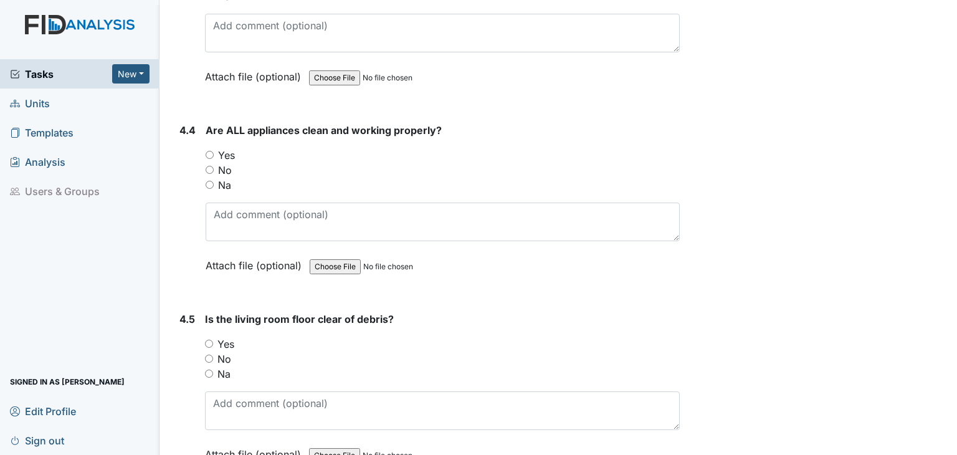
scroll to position [4800, 0]
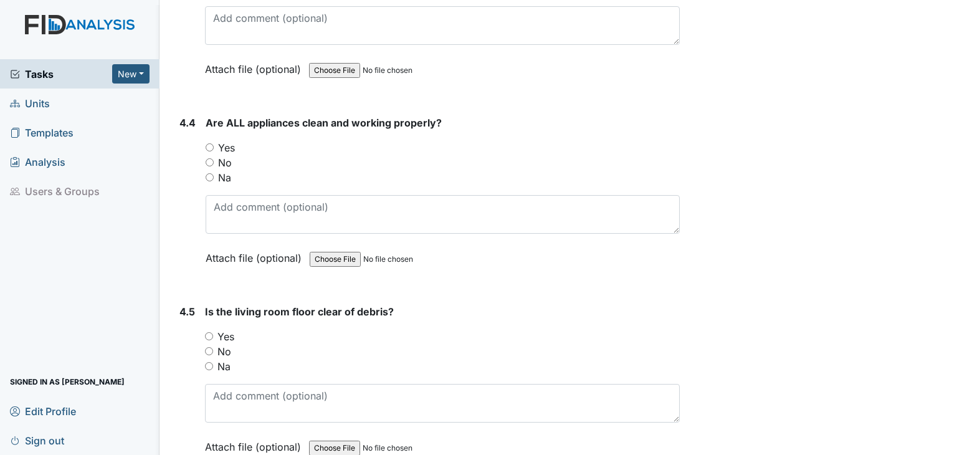
click at [207, 143] on input "Yes" at bounding box center [210, 147] width 8 height 8
radio input "true"
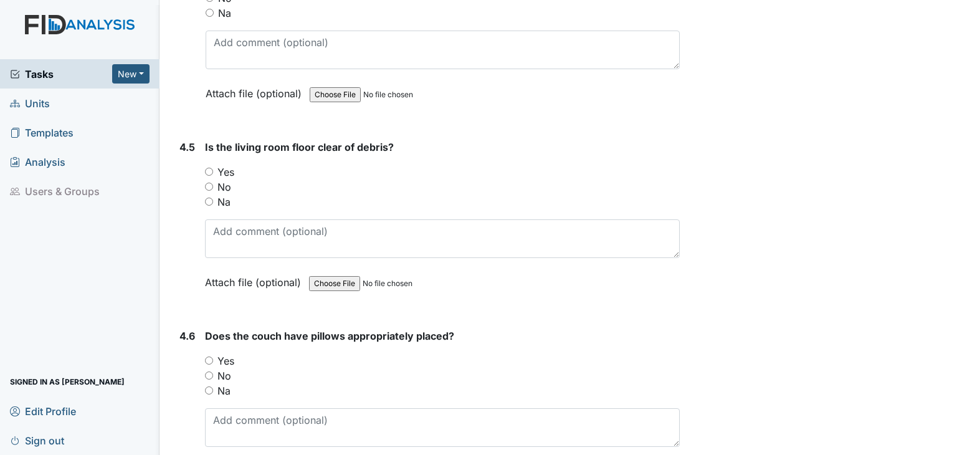
scroll to position [4987, 0]
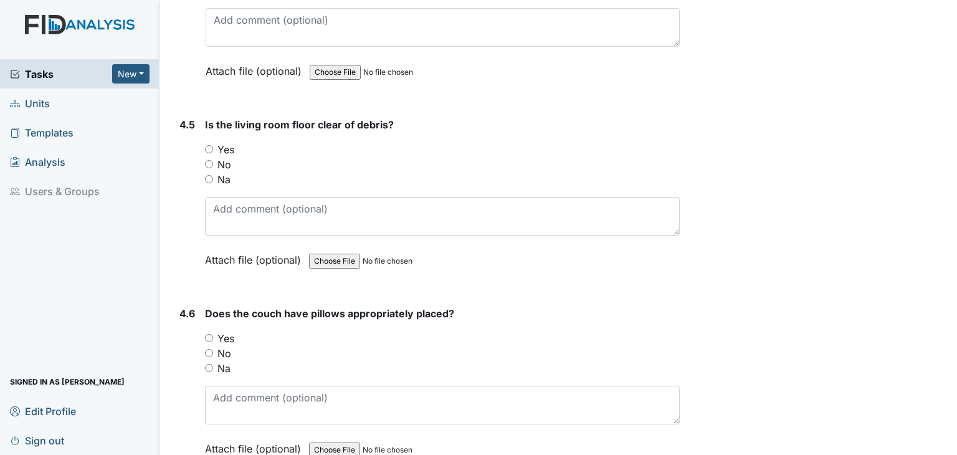
click at [213, 145] on input "Yes" at bounding box center [209, 149] width 8 height 8
radio input "true"
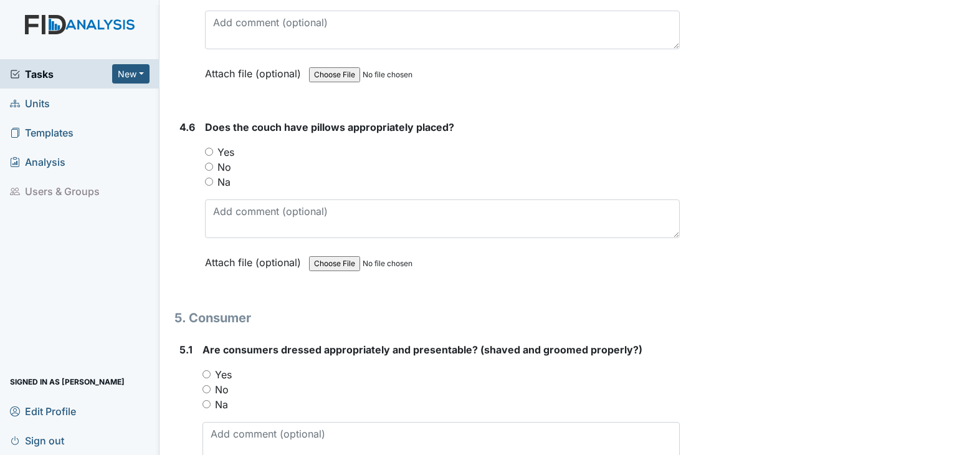
scroll to position [5174, 0]
click at [207, 147] on input "Yes" at bounding box center [209, 151] width 8 height 8
radio input "true"
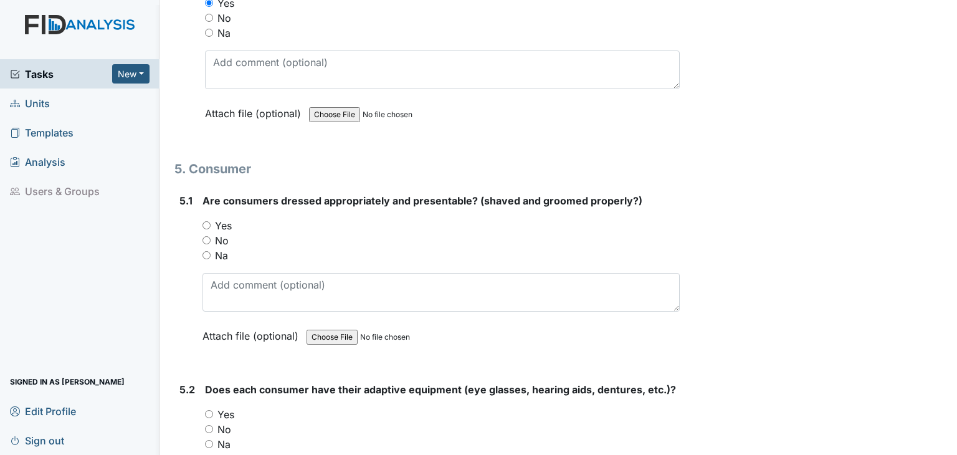
scroll to position [5361, 0]
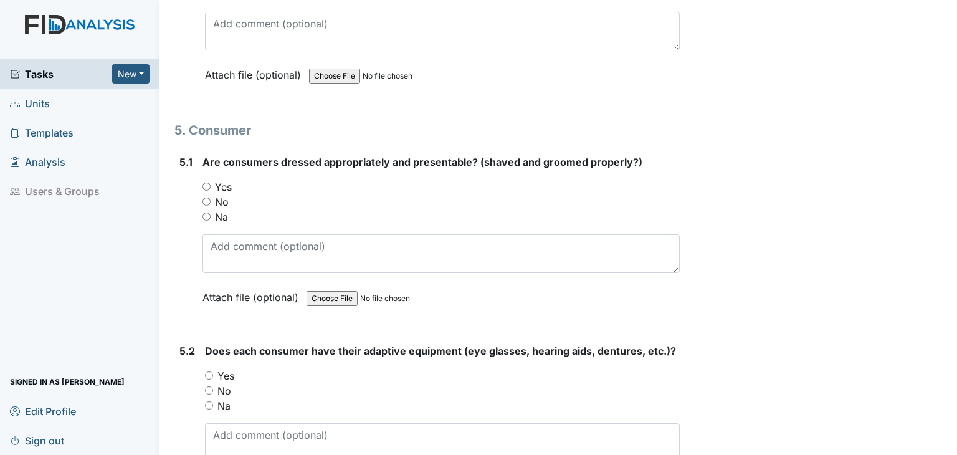
click at [207, 183] on input "Yes" at bounding box center [207, 187] width 8 height 8
radio input "true"
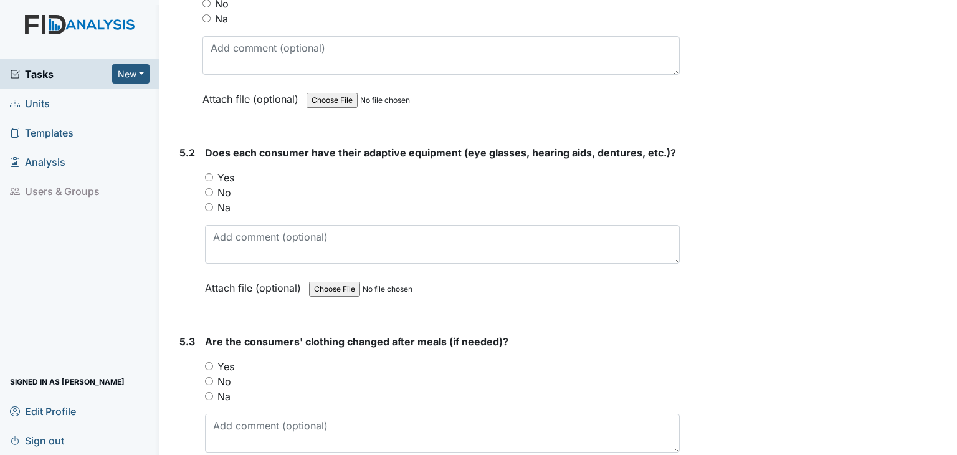
scroll to position [5610, 0]
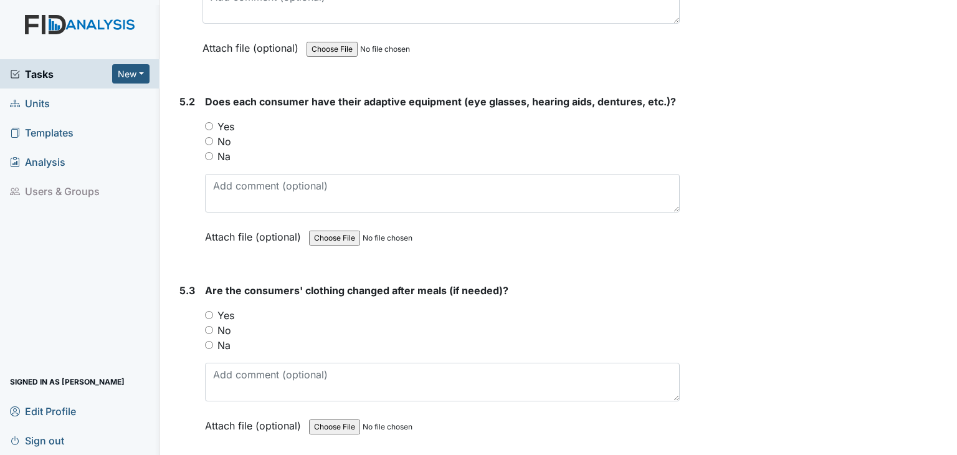
click at [209, 122] on input "Yes" at bounding box center [209, 126] width 8 height 8
radio input "true"
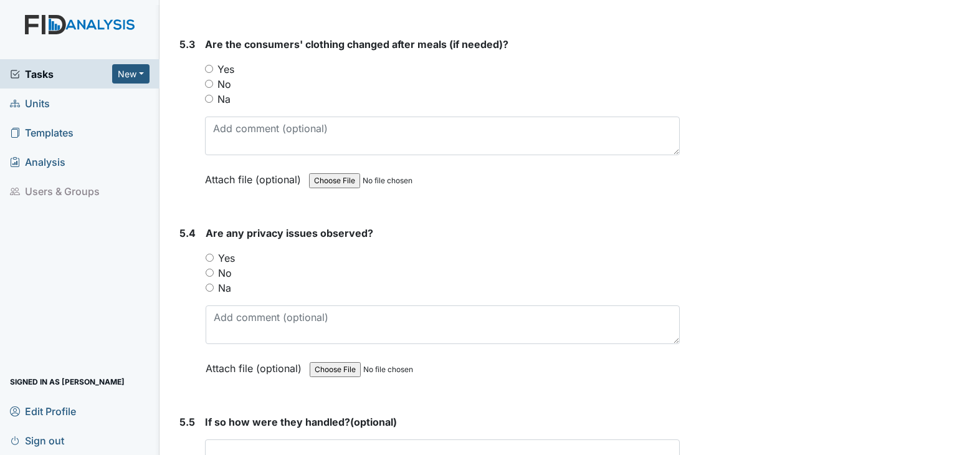
scroll to position [5859, 0]
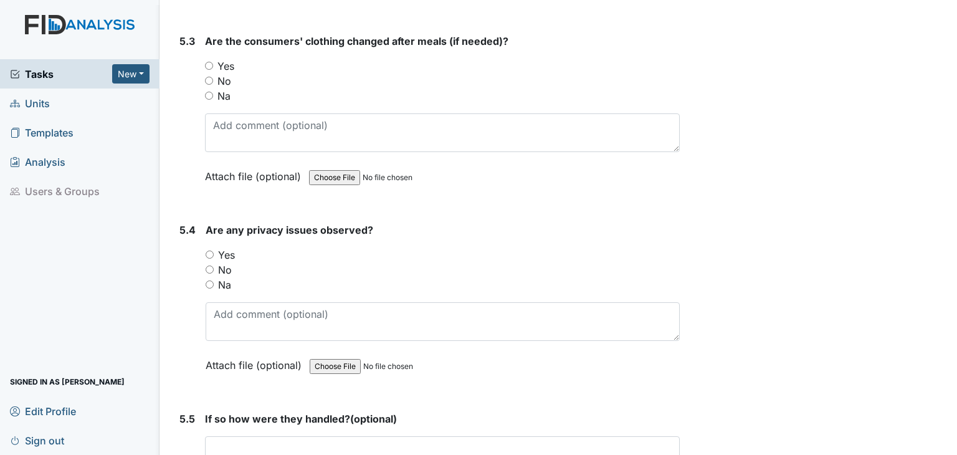
click at [204, 77] on div "5.3 Are the consumers' clothing changed after meals (if needed)? You must selec…" at bounding box center [428, 118] width 506 height 169
click at [207, 92] on input "Na" at bounding box center [209, 96] width 8 height 8
radio input "true"
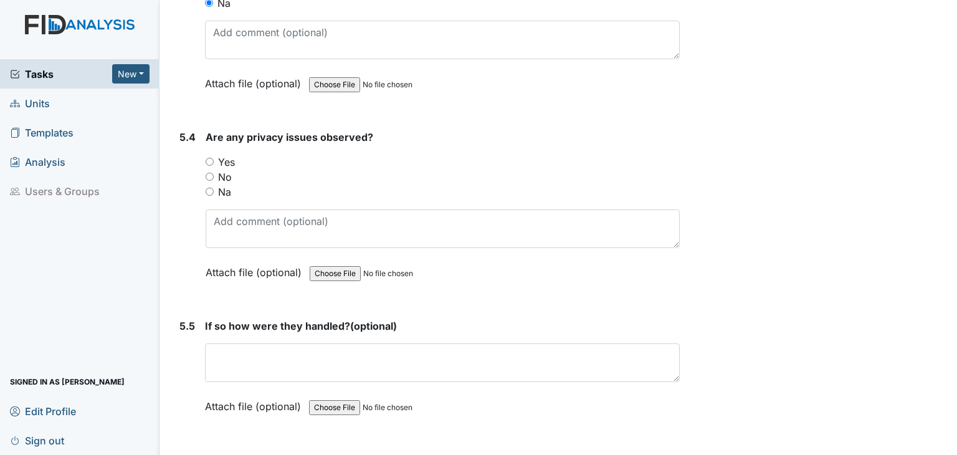
scroll to position [5984, 0]
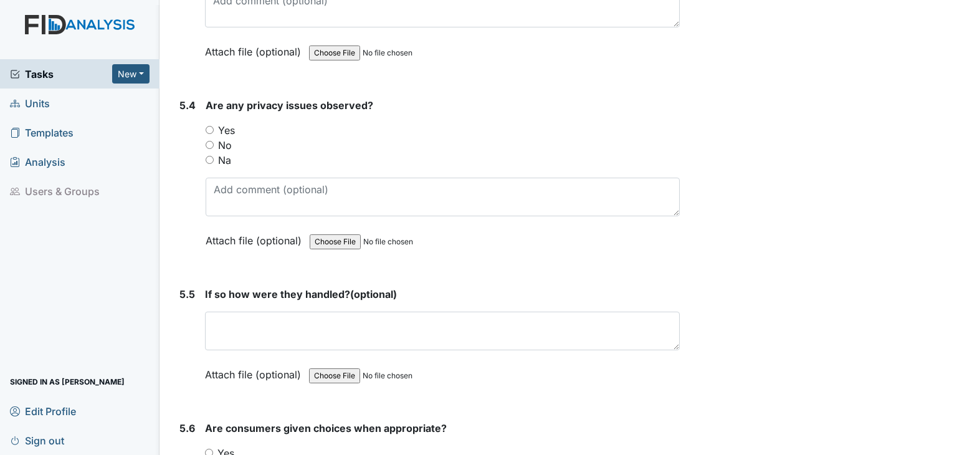
click at [209, 141] on input "No" at bounding box center [210, 145] width 8 height 8
radio input "true"
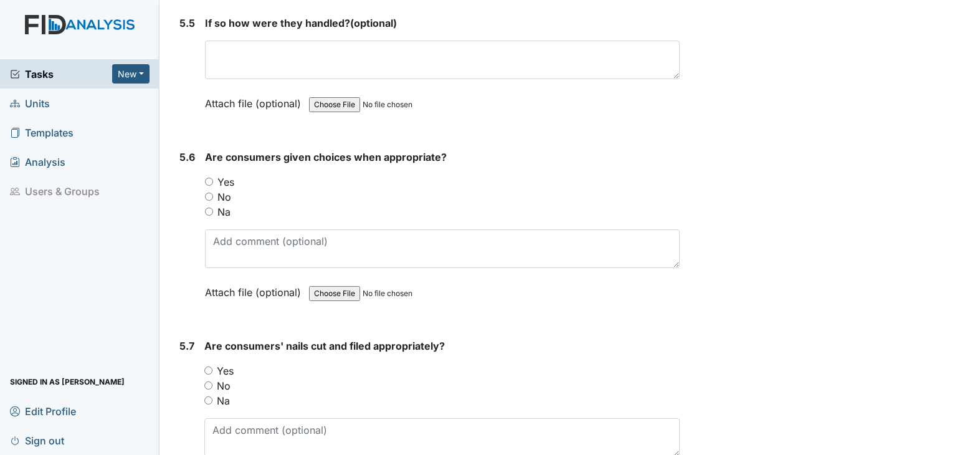
scroll to position [6296, 0]
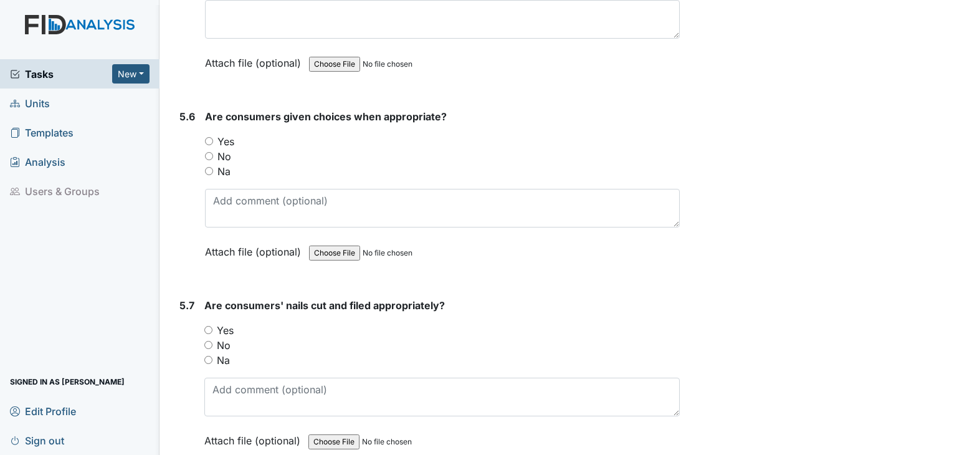
click at [209, 137] on input "Yes" at bounding box center [209, 141] width 8 height 8
radio input "true"
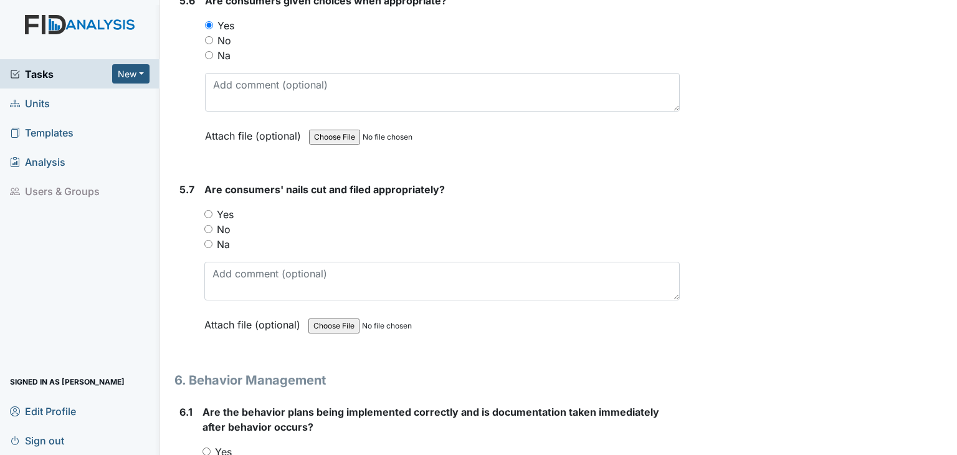
scroll to position [6483, 0]
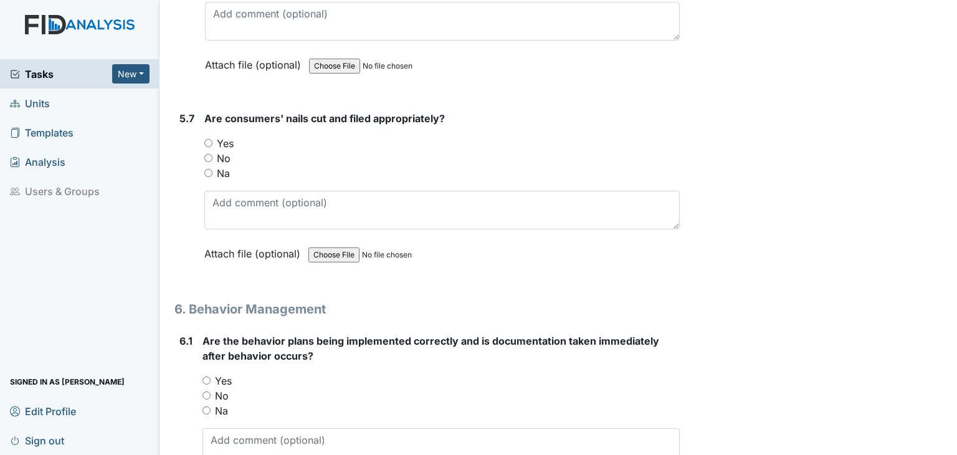
click at [210, 139] on input "Yes" at bounding box center [208, 143] width 8 height 8
radio input "true"
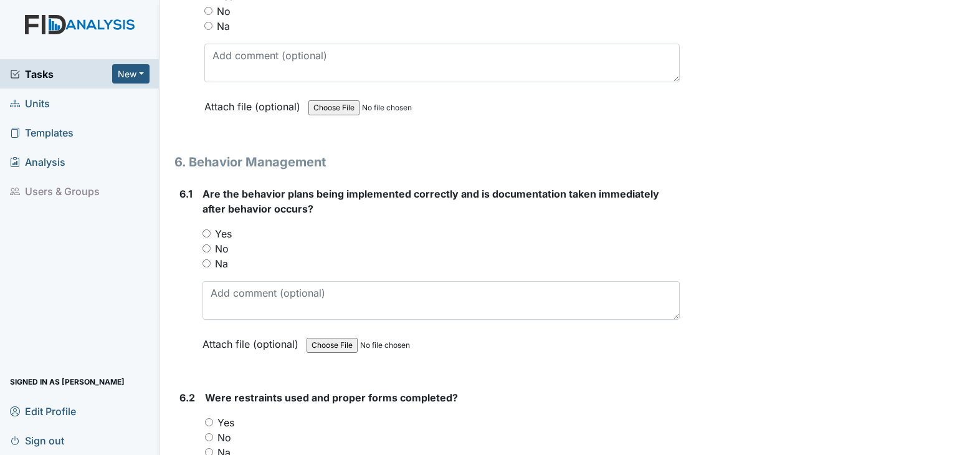
scroll to position [6670, 0]
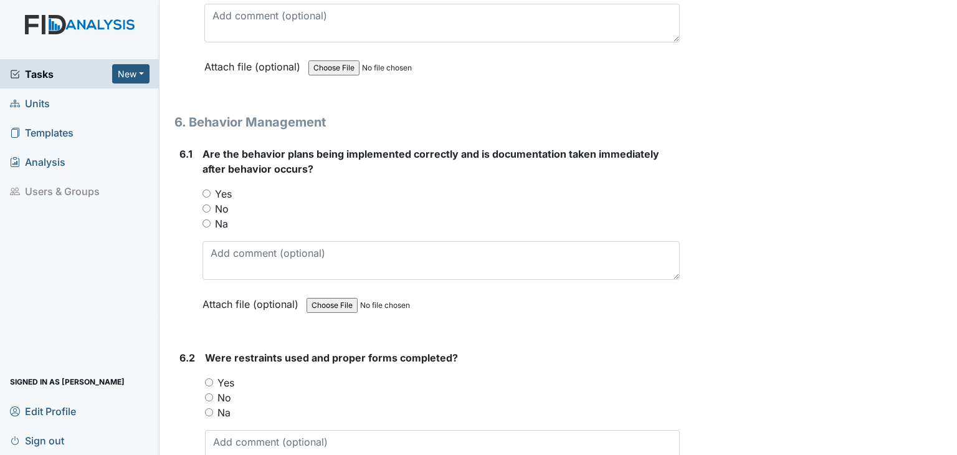
click at [209, 219] on input "Na" at bounding box center [207, 223] width 8 height 8
radio input "true"
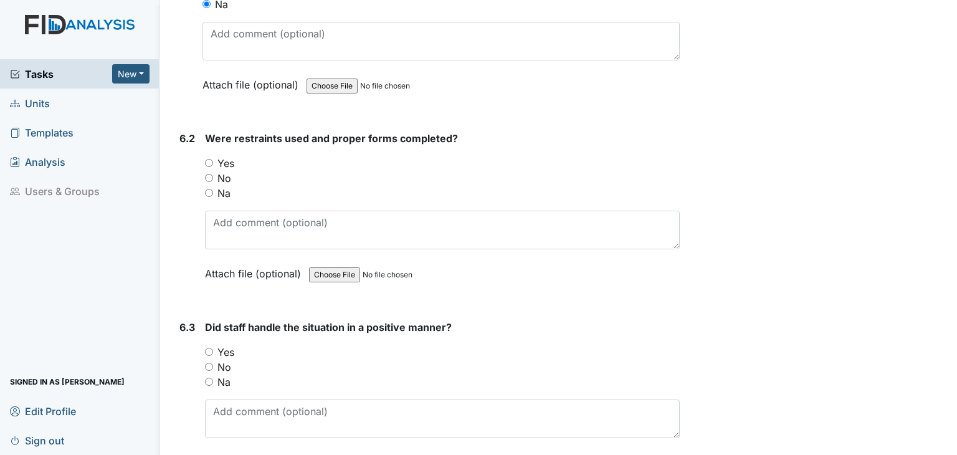
scroll to position [6919, 0]
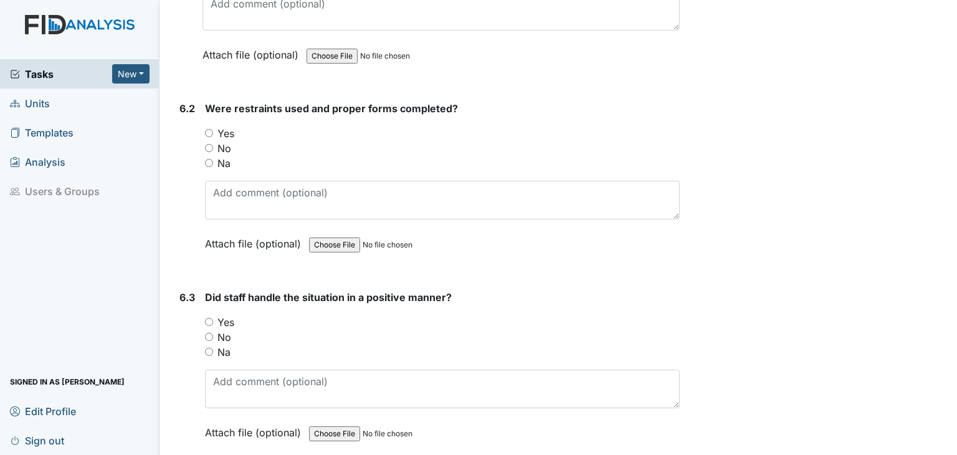
click at [209, 159] on input "Na" at bounding box center [209, 163] width 8 height 8
radio input "true"
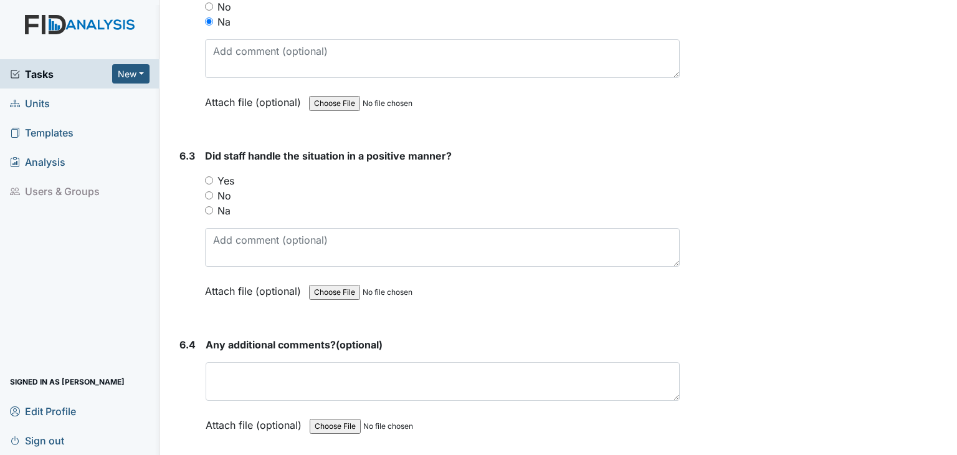
scroll to position [7106, 0]
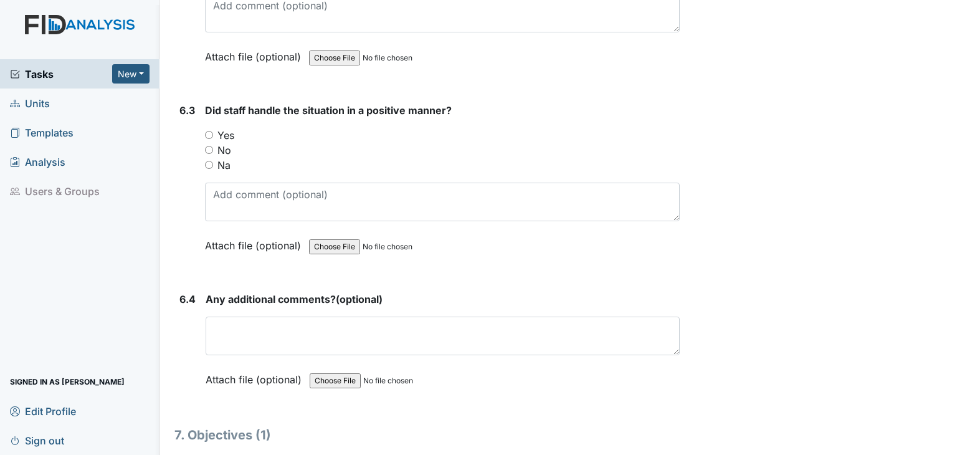
click at [209, 161] on input "Na" at bounding box center [209, 165] width 8 height 8
radio input "true"
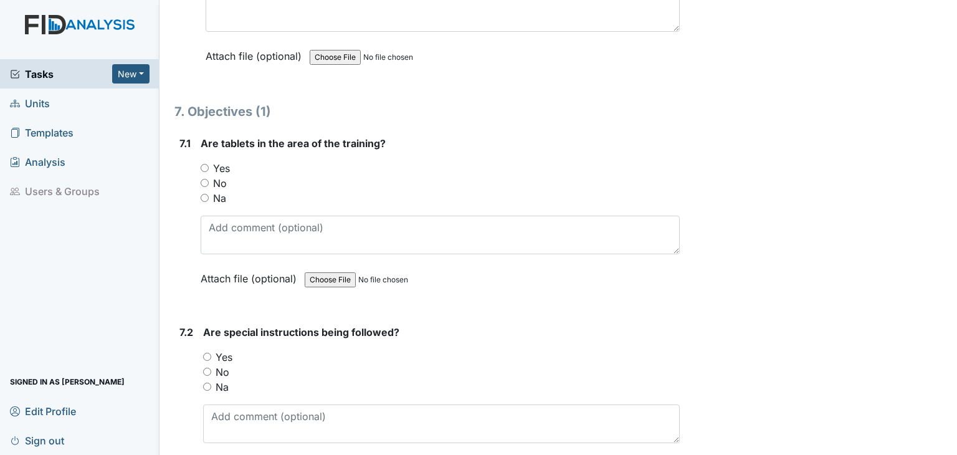
scroll to position [7480, 0]
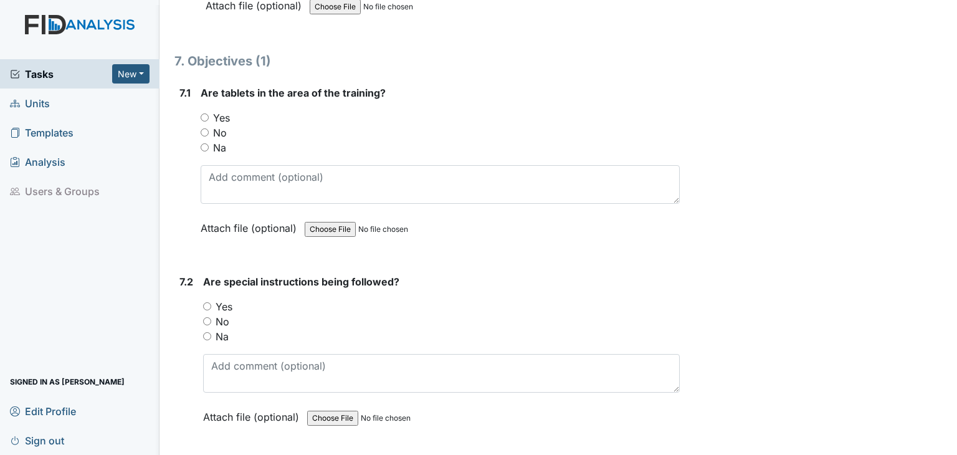
click at [206, 143] on input "Na" at bounding box center [205, 147] width 8 height 8
radio input "true"
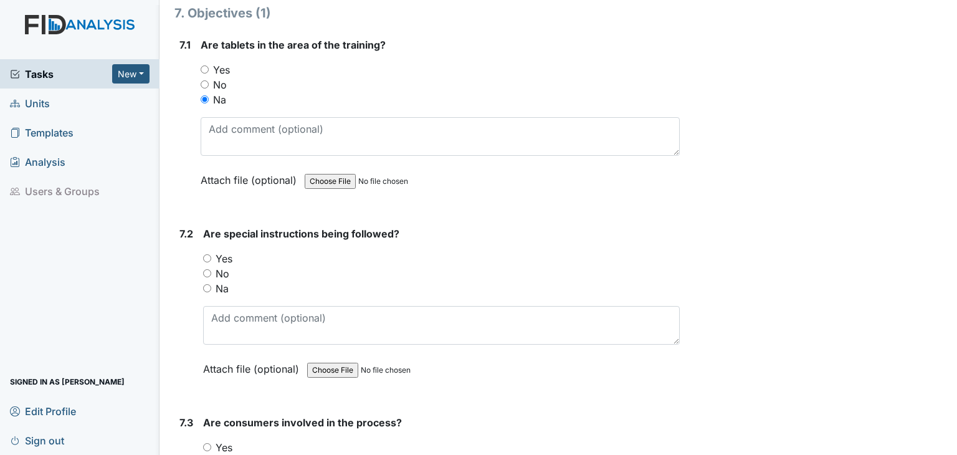
scroll to position [7730, 0]
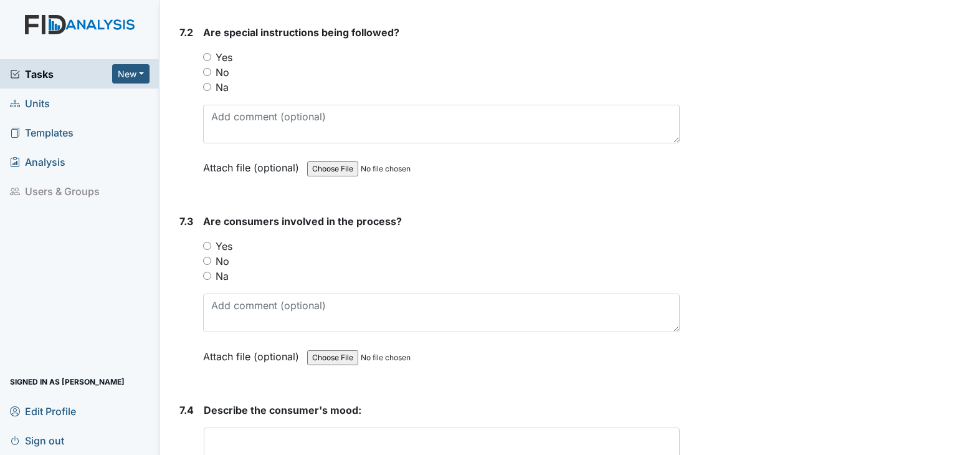
click at [208, 83] on input "Na" at bounding box center [207, 87] width 8 height 8
radio input "true"
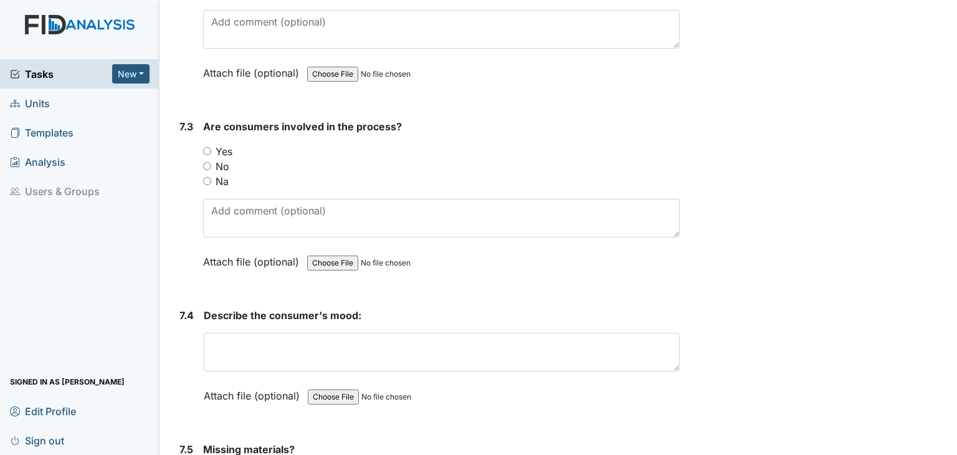
scroll to position [7854, 0]
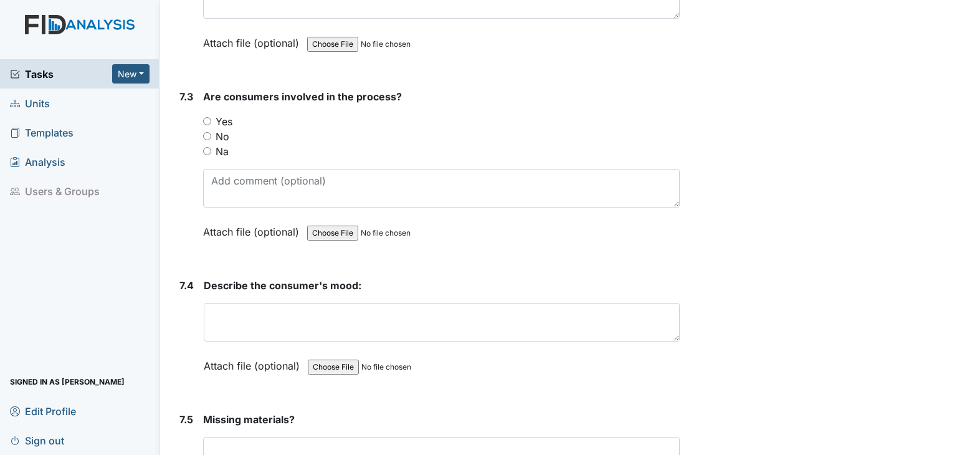
click at [209, 147] on input "Na" at bounding box center [207, 151] width 8 height 8
radio input "true"
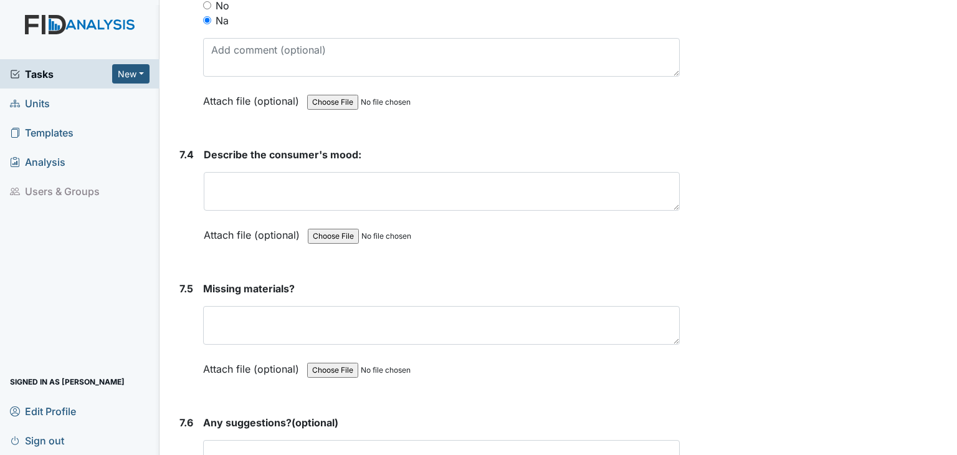
scroll to position [8041, 0]
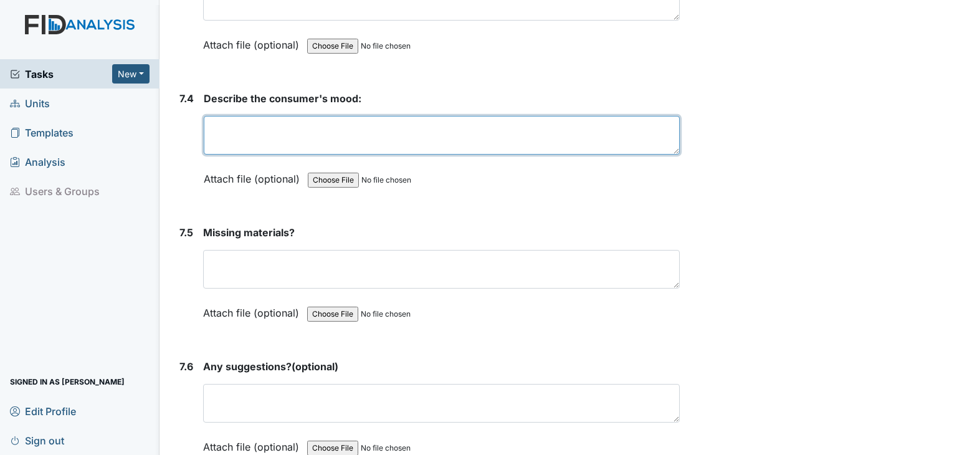
click at [233, 116] on textarea at bounding box center [442, 135] width 476 height 39
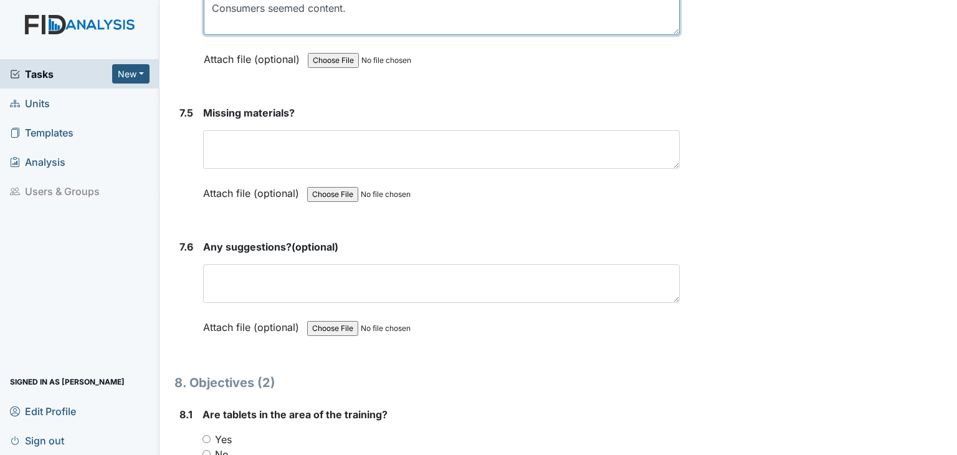
scroll to position [8166, 0]
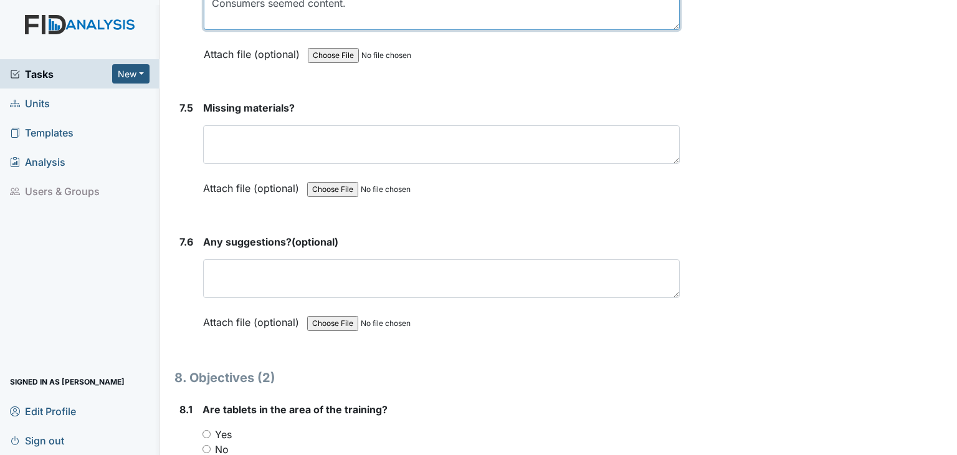
type textarea "Consumers seemed content."
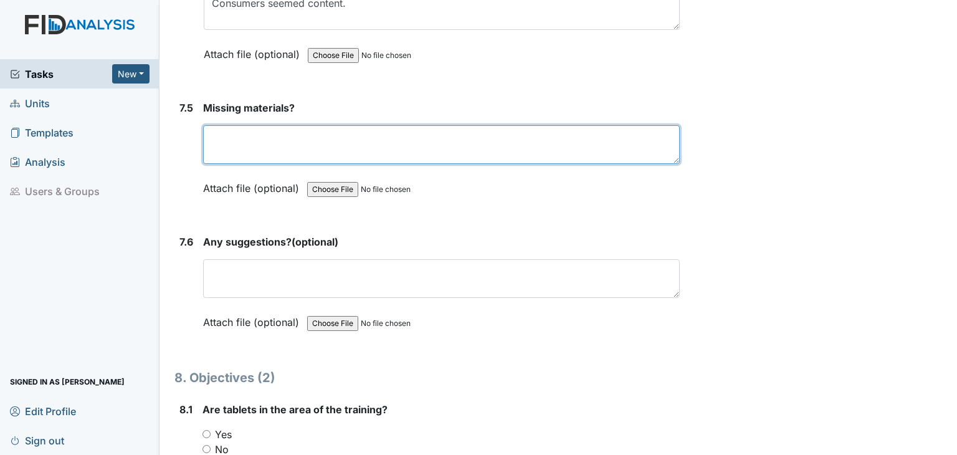
click at [246, 125] on textarea at bounding box center [441, 144] width 477 height 39
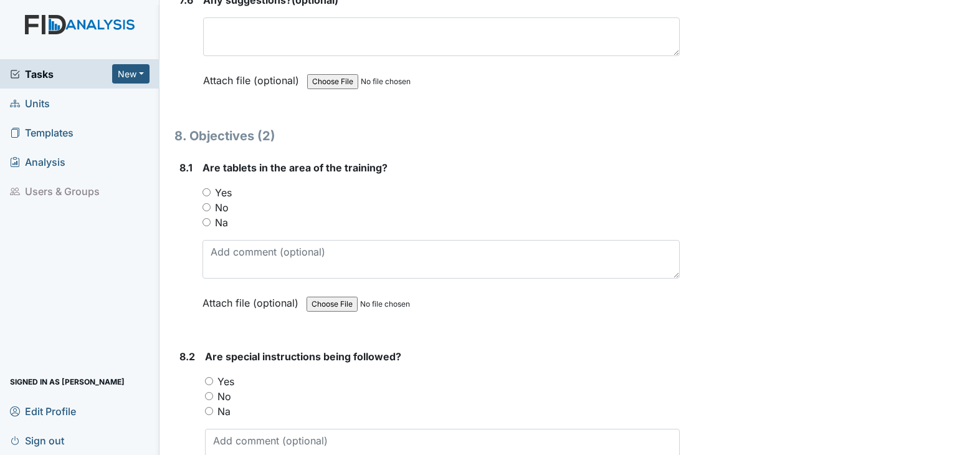
scroll to position [8478, 0]
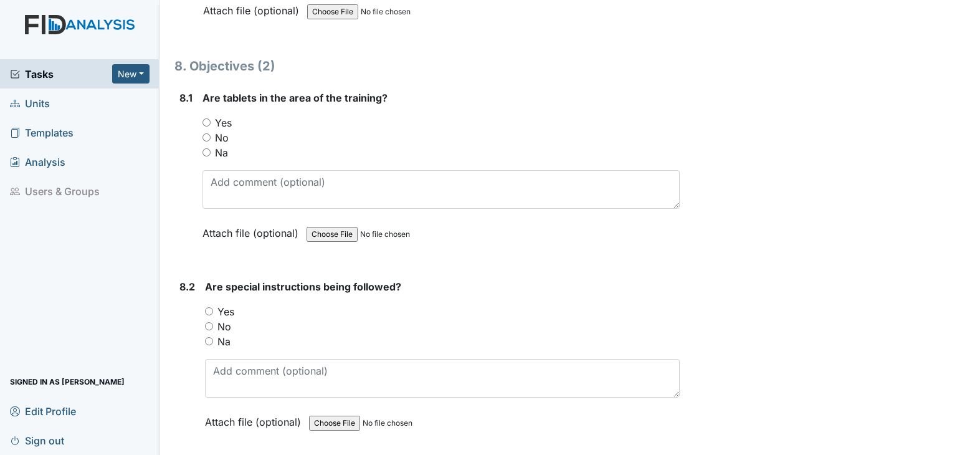
type textarea "N/A"
click at [207, 148] on input "Na" at bounding box center [207, 152] width 8 height 8
radio input "true"
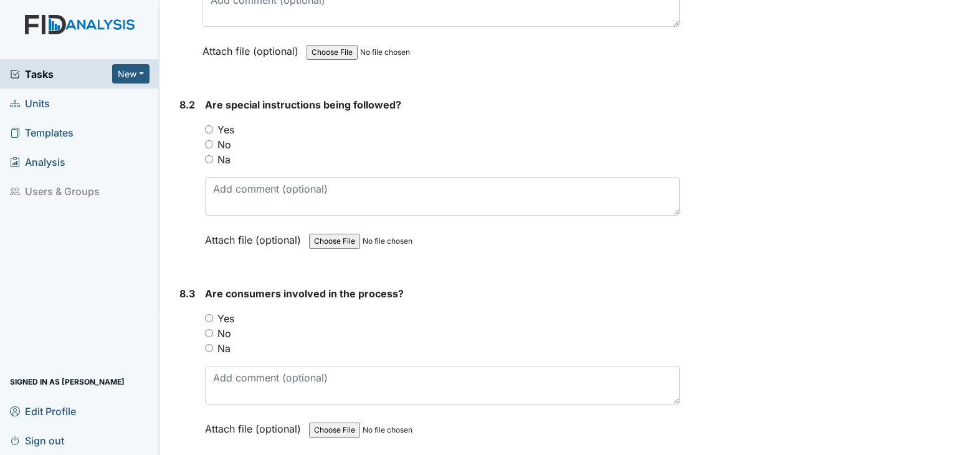
scroll to position [8665, 0]
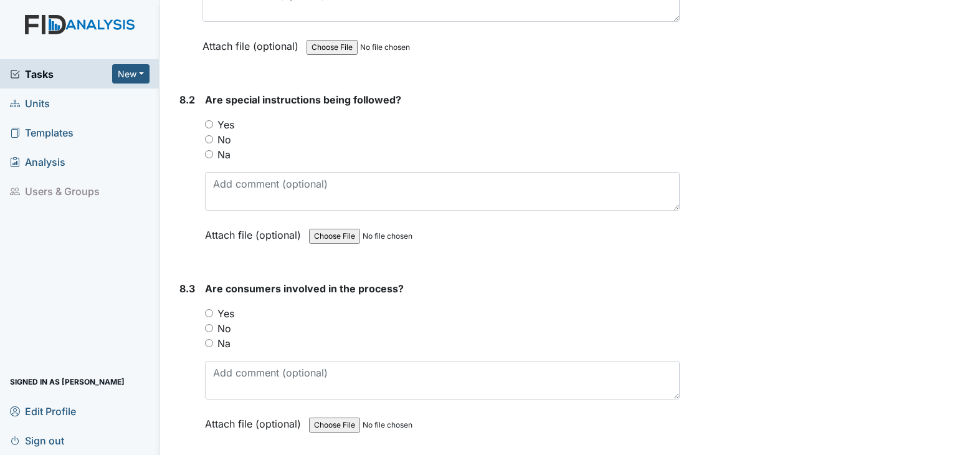
click at [205, 150] on input "Na" at bounding box center [209, 154] width 8 height 8
radio input "true"
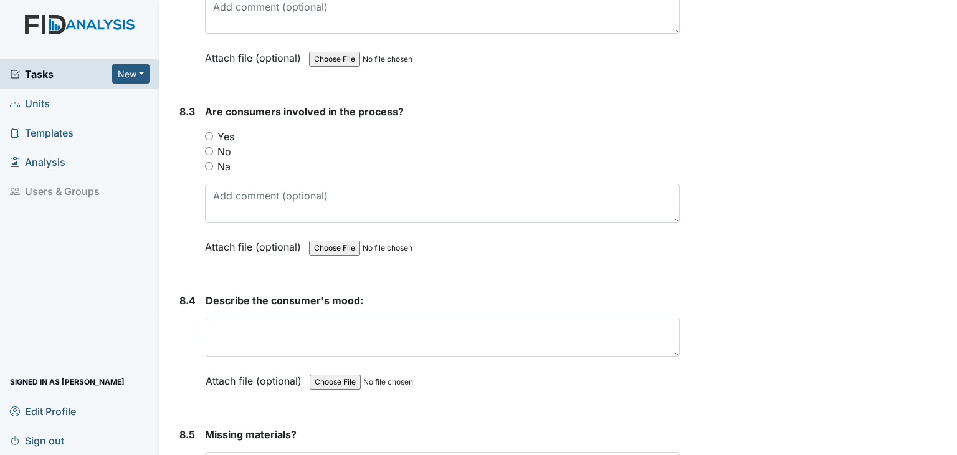
scroll to position [8852, 0]
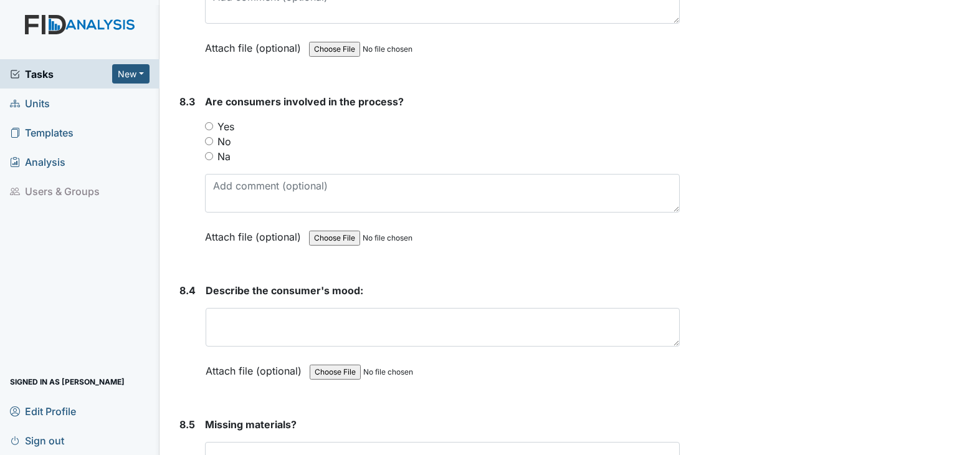
click at [209, 152] on input "Na" at bounding box center [209, 156] width 8 height 8
radio input "true"
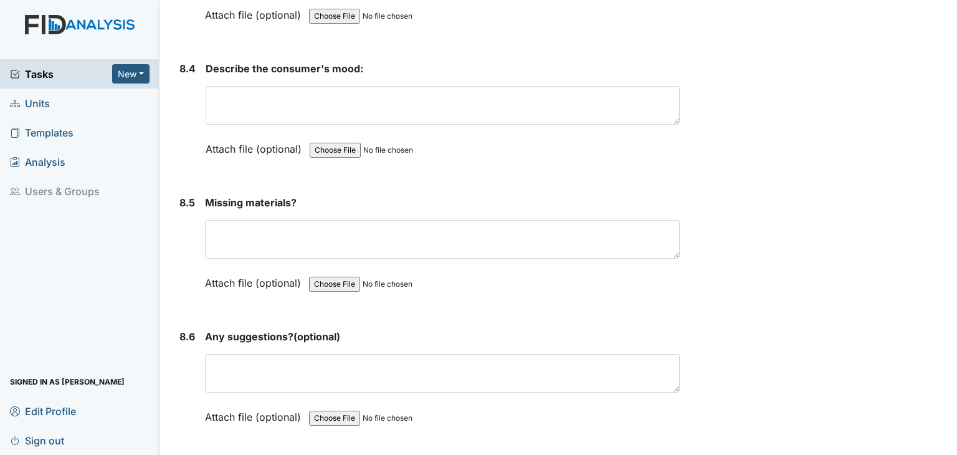
scroll to position [9101, 0]
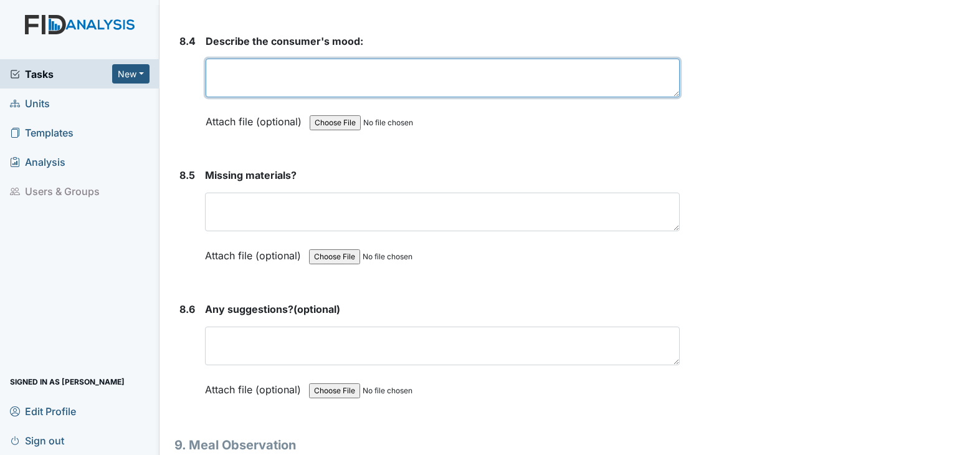
click at [262, 59] on textarea at bounding box center [443, 78] width 474 height 39
type textarea "Consumers were in a good mood."
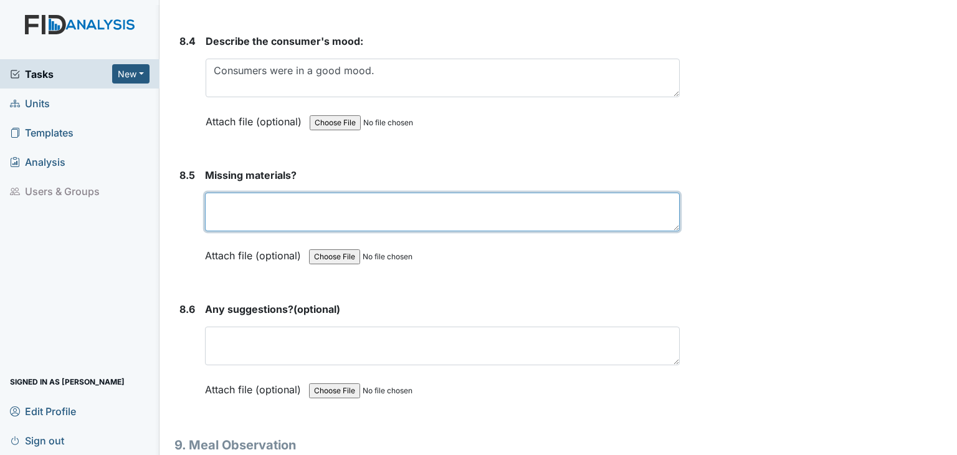
click at [239, 193] on textarea at bounding box center [442, 212] width 475 height 39
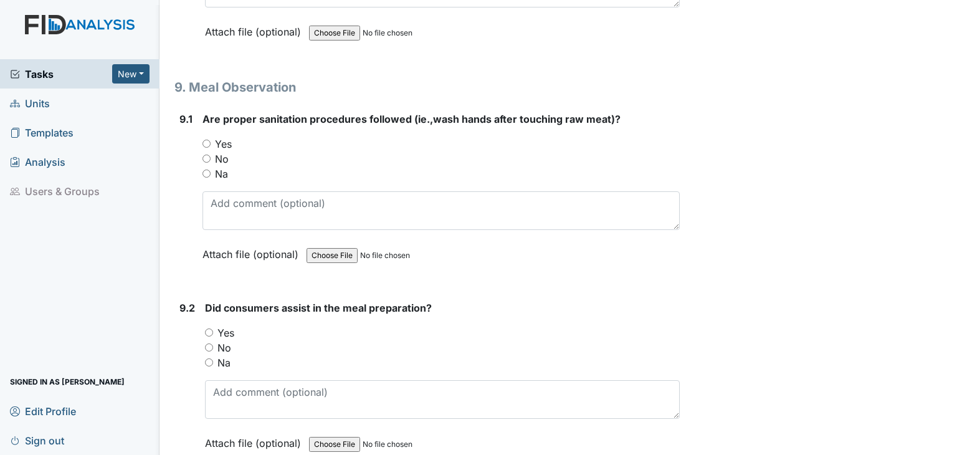
scroll to position [9475, 0]
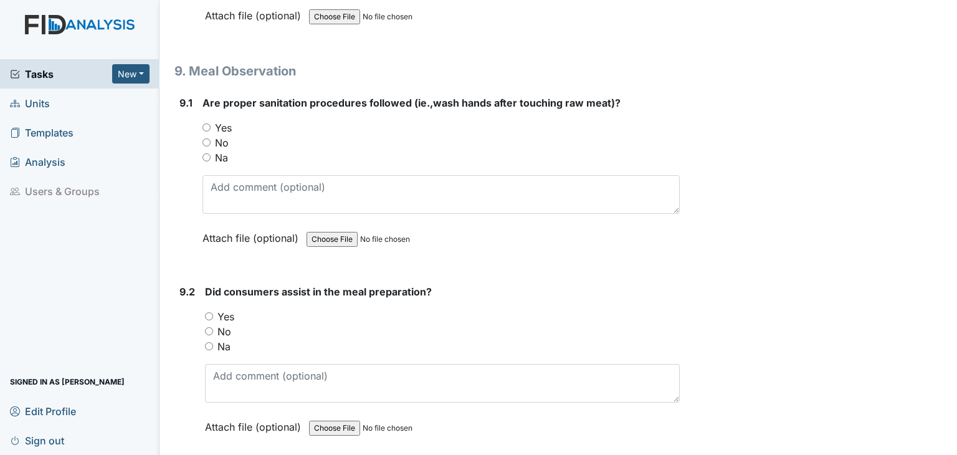
type textarea "N/A"
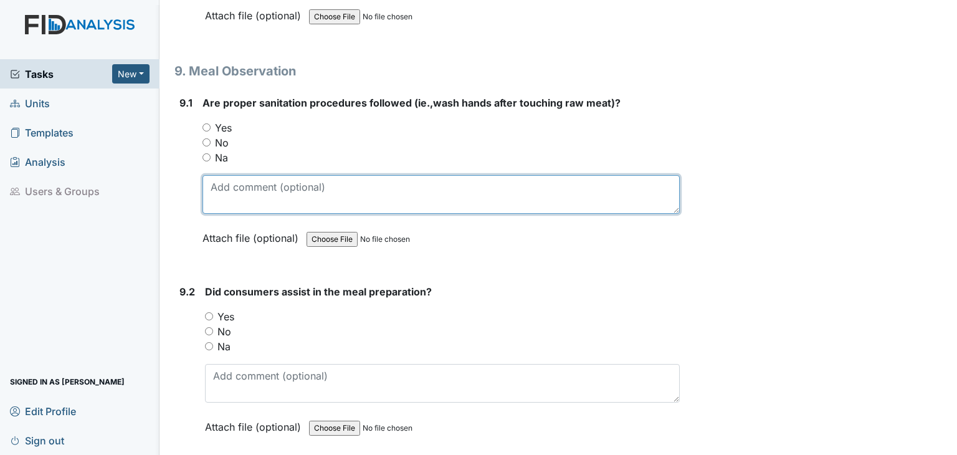
click at [245, 175] on textarea at bounding box center [441, 194] width 477 height 39
drag, startPoint x: 467, startPoint y: 160, endPoint x: 125, endPoint y: 145, distance: 341.9
click at [66, 152] on div "Tasks New Form Inspection Document Bundle Units Templates Analysis Users & Grou…" at bounding box center [478, 227] width 957 height 455
type textarea "Breakfast was already served upon my arrival."
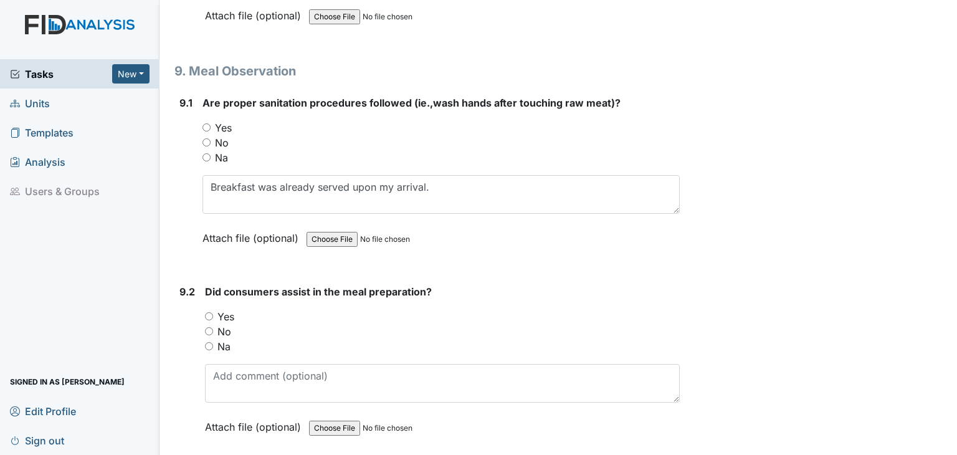
click at [205, 153] on input "Na" at bounding box center [207, 157] width 8 height 8
click at [204, 153] on input "Na" at bounding box center [207, 157] width 8 height 8
radio input "true"
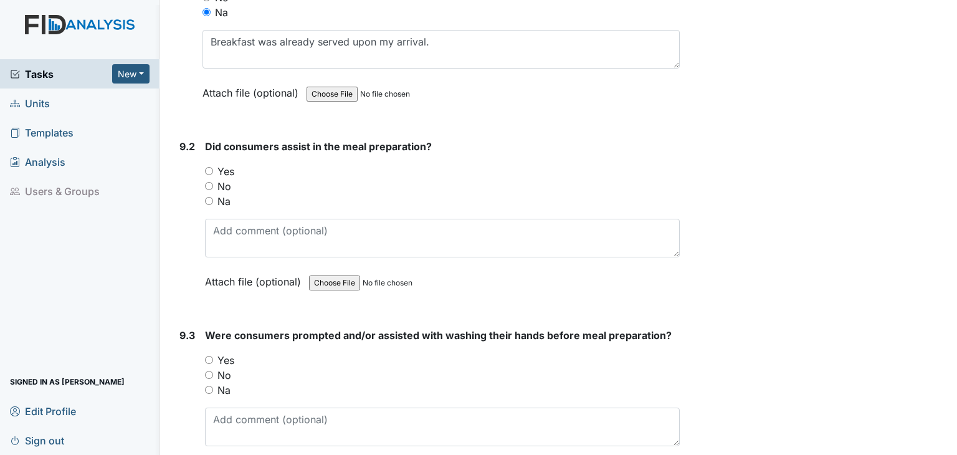
scroll to position [9662, 0]
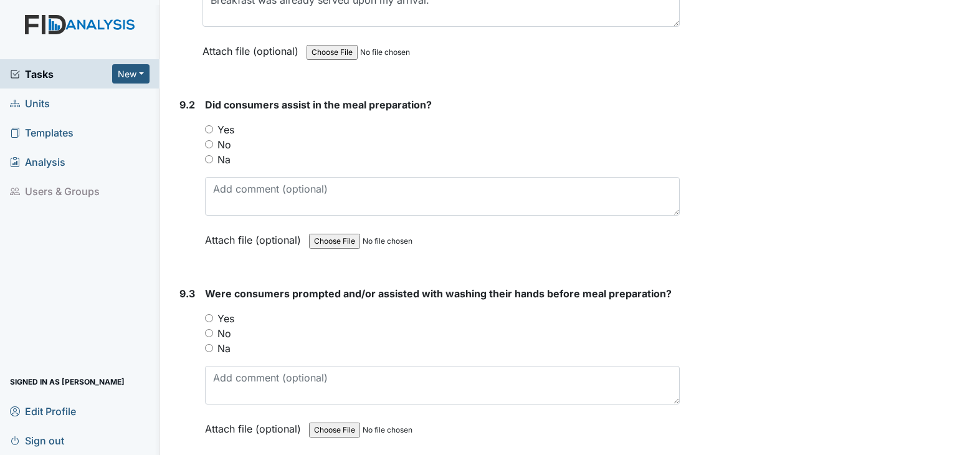
click at [210, 155] on input "Na" at bounding box center [209, 159] width 8 height 8
radio input "true"
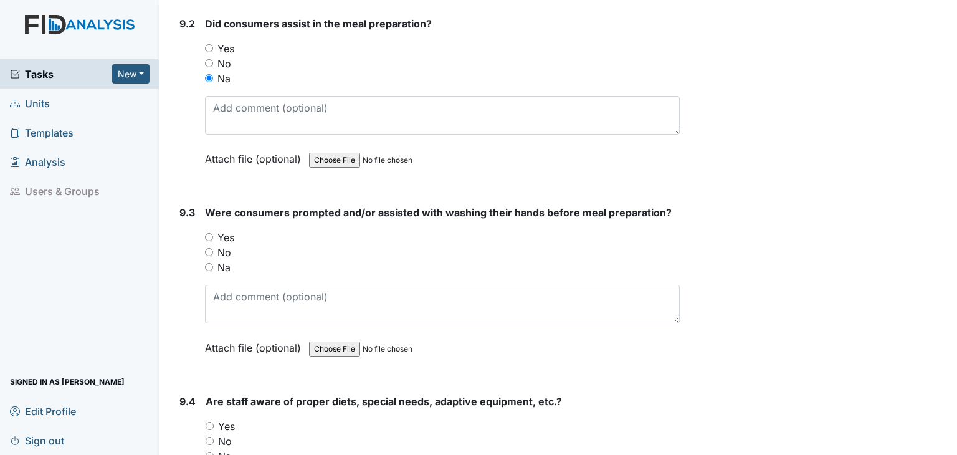
scroll to position [9849, 0]
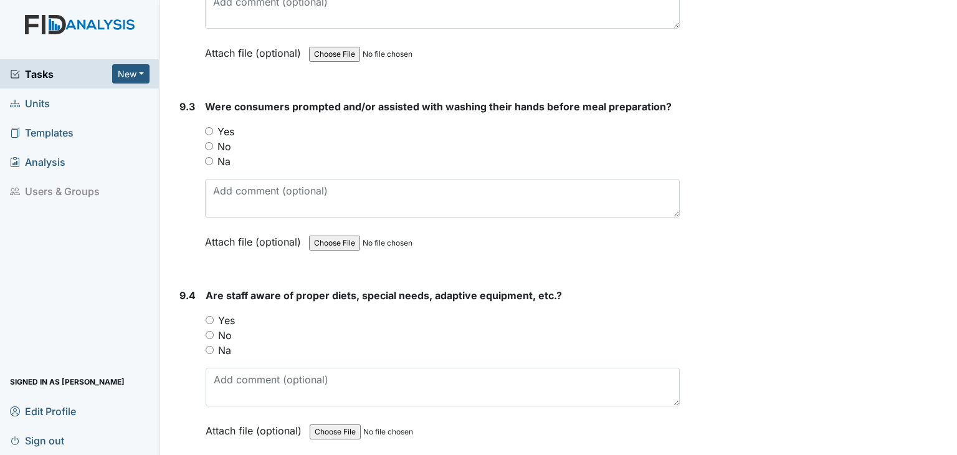
click at [210, 157] on input "Na" at bounding box center [209, 161] width 8 height 8
radio input "true"
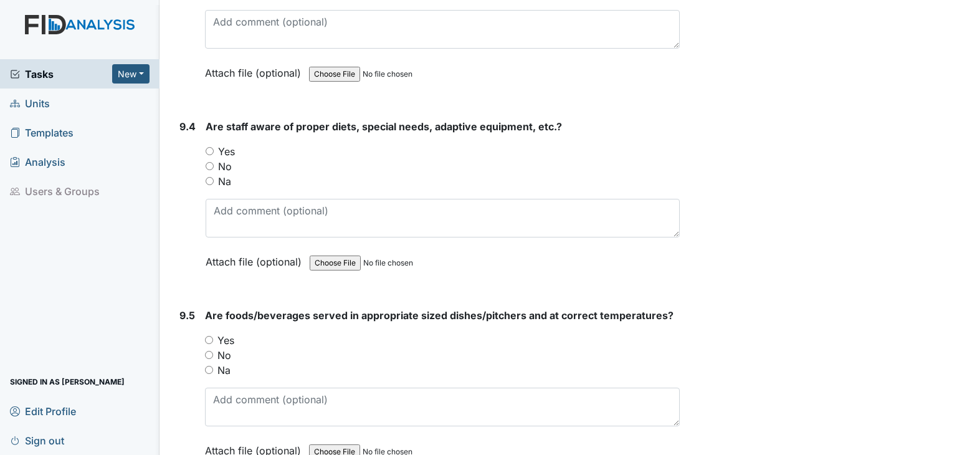
scroll to position [10036, 0]
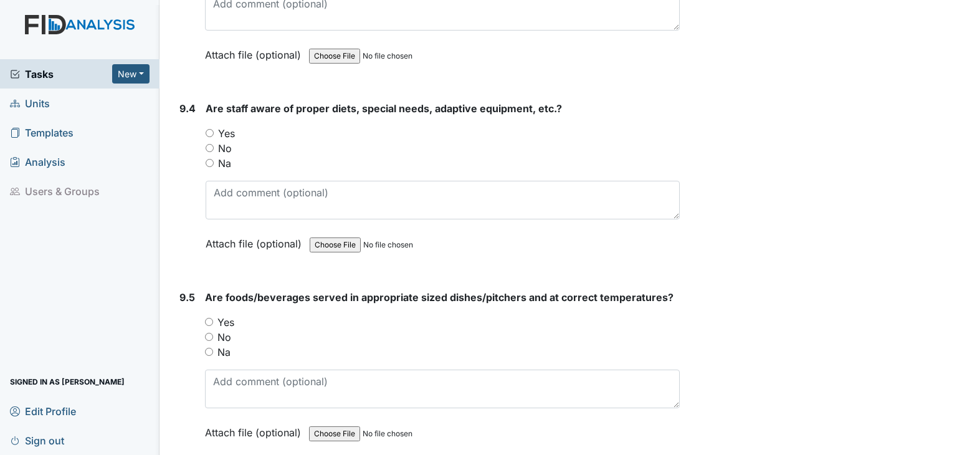
click at [209, 159] on input "Na" at bounding box center [210, 163] width 8 height 8
radio input "true"
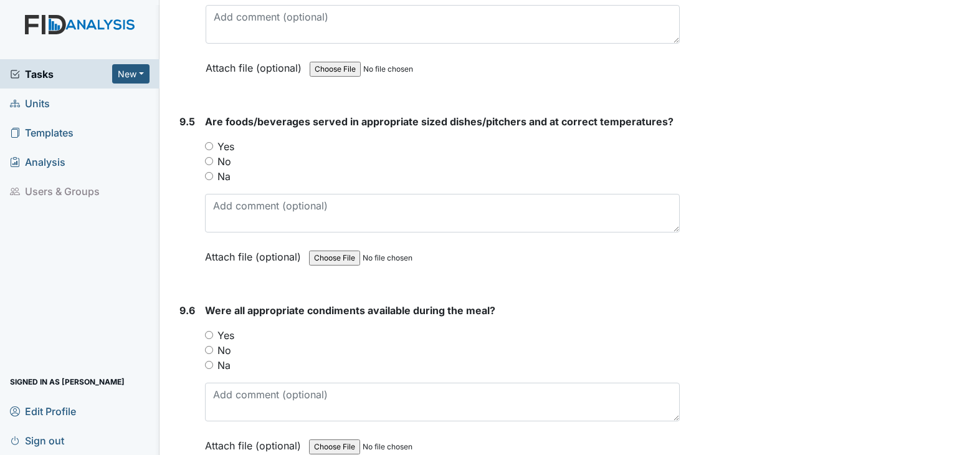
scroll to position [10223, 0]
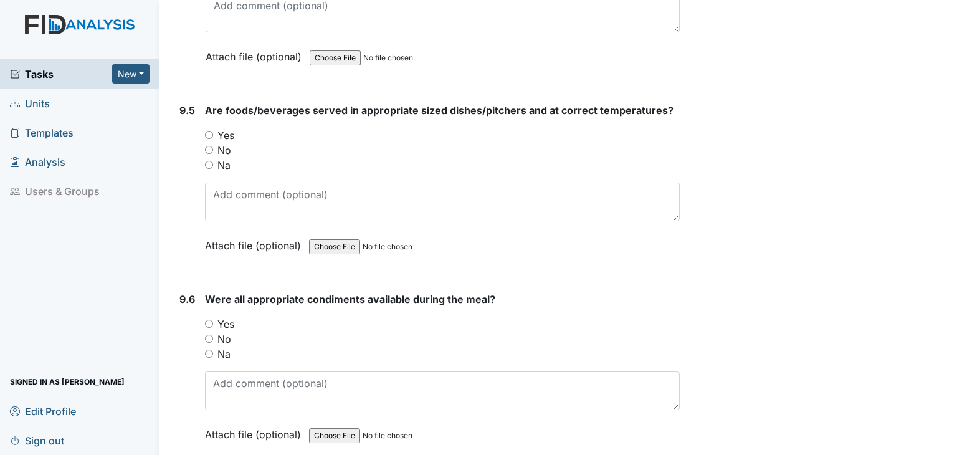
click at [207, 161] on input "Na" at bounding box center [209, 165] width 8 height 8
radio input "true"
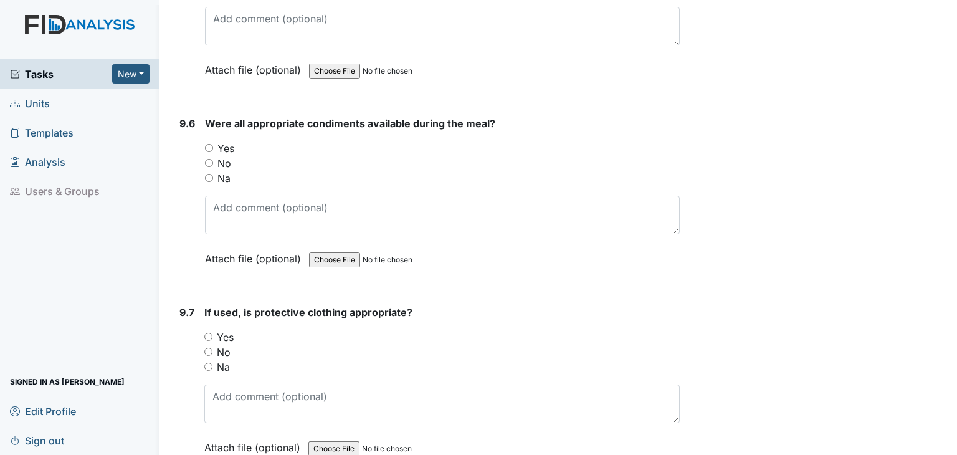
scroll to position [10410, 0]
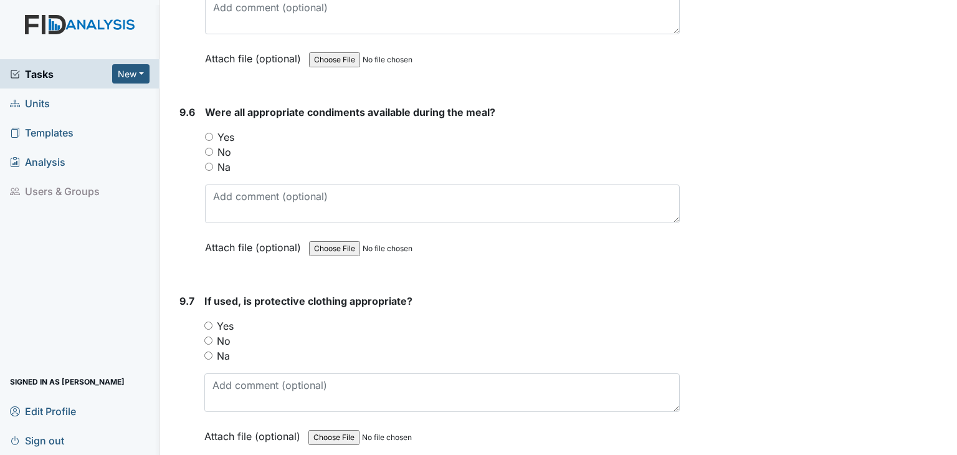
click at [208, 163] on input "Na" at bounding box center [209, 167] width 8 height 8
radio input "true"
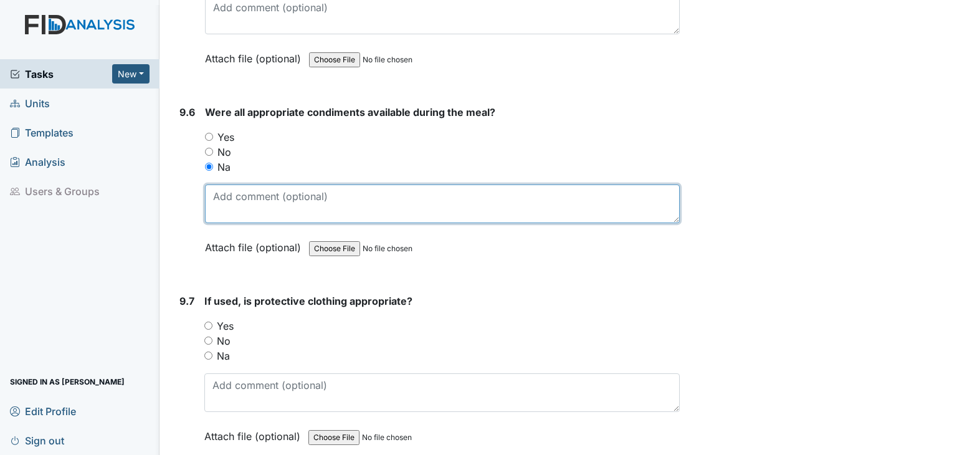
click at [231, 185] on textarea at bounding box center [442, 204] width 475 height 39
paste textarea "Breakfast was already served upon my arrival."
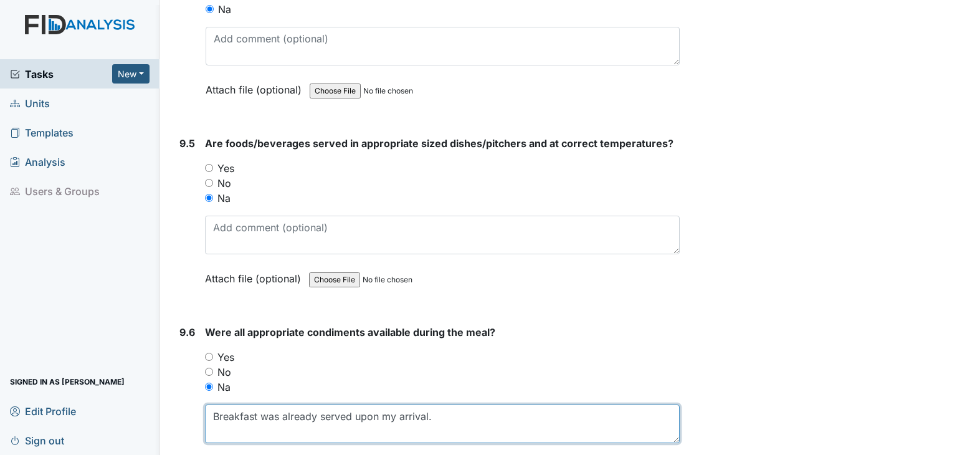
scroll to position [10161, 0]
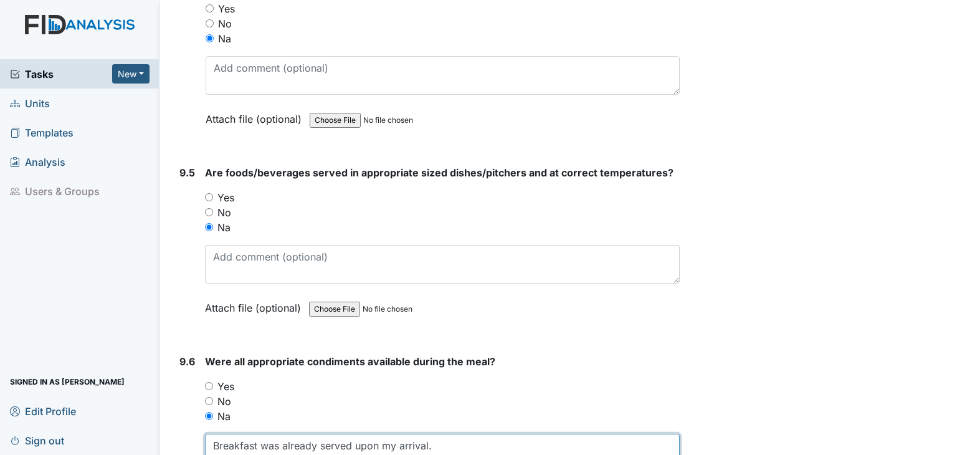
type textarea "Breakfast was already served upon my arrival."
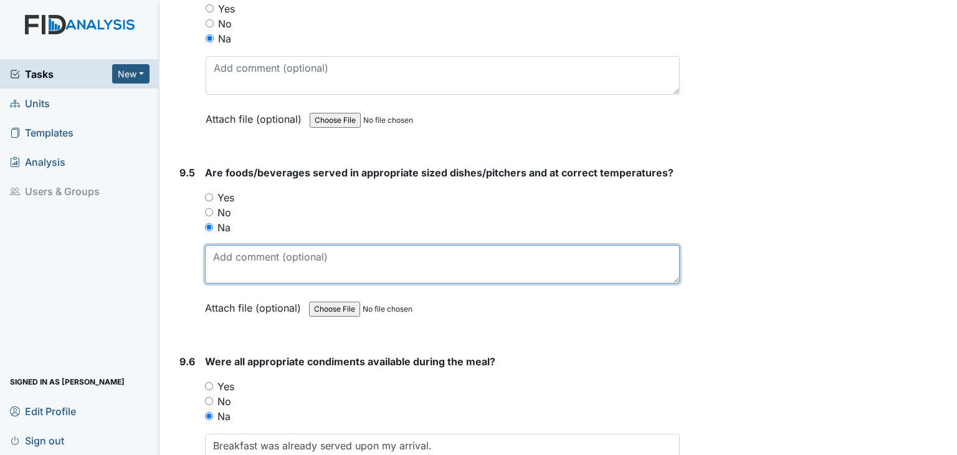
click at [221, 245] on textarea at bounding box center [442, 264] width 475 height 39
paste textarea "Breakfast was already served upon my arrival."
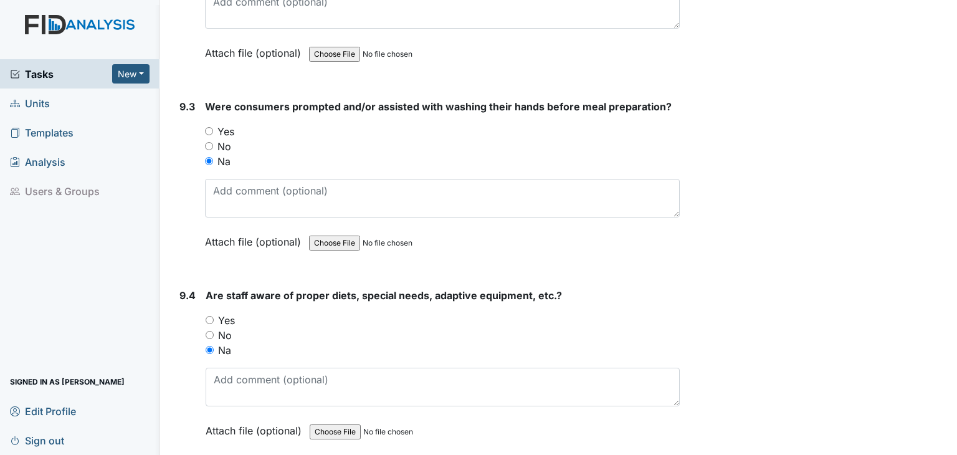
scroll to position [9787, 0]
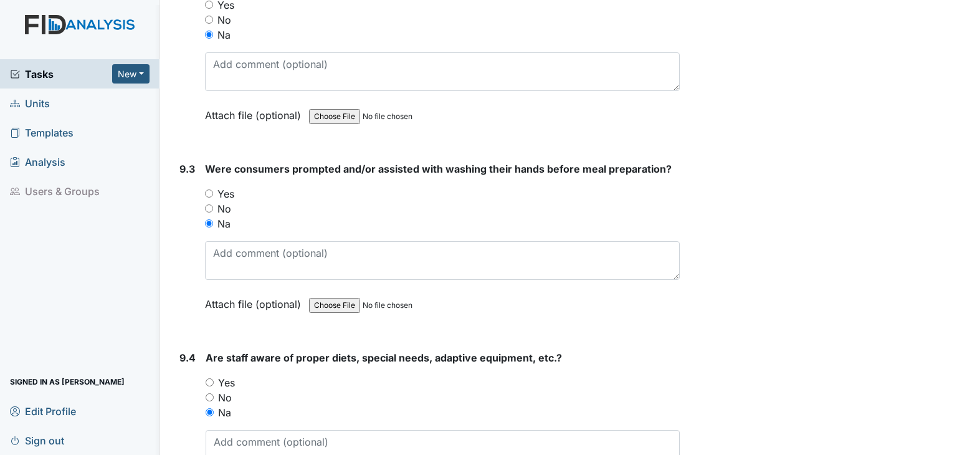
type textarea "Breakfast was already served upon my arrival."
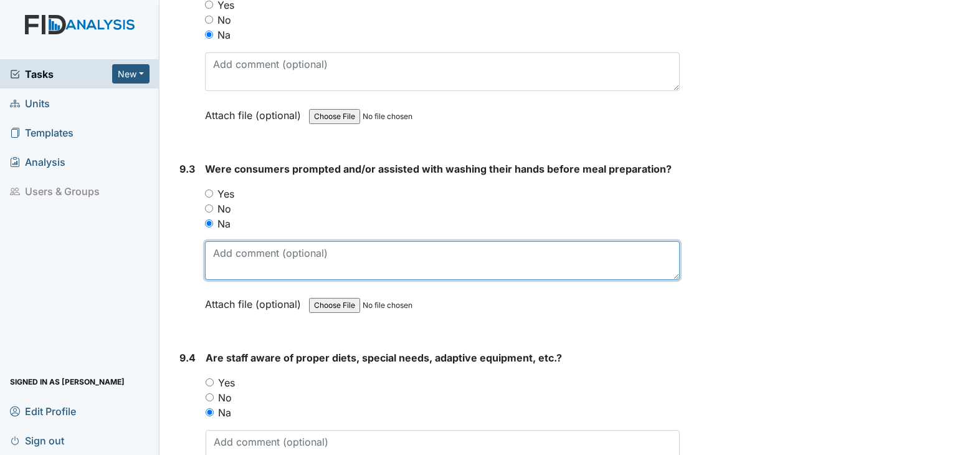
click at [225, 241] on textarea at bounding box center [442, 260] width 475 height 39
paste textarea "Breakfast was already served upon my arrival."
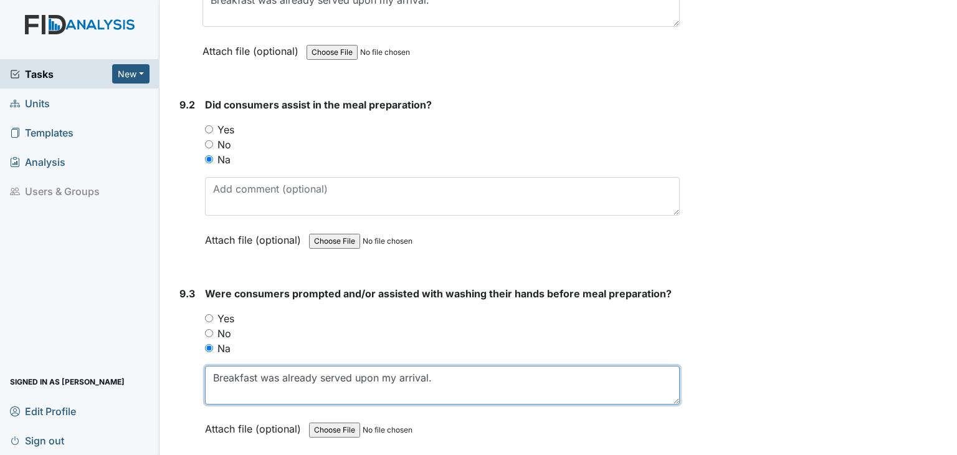
scroll to position [9600, 0]
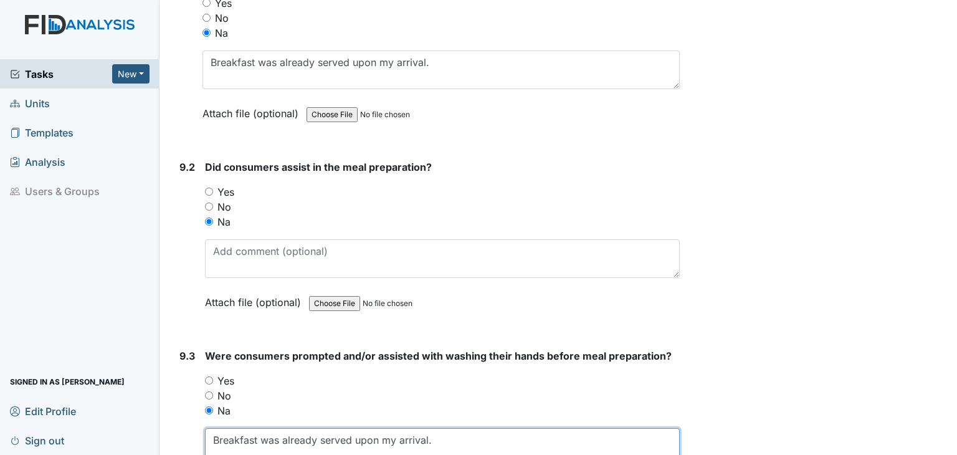
type textarea "Breakfast was already served upon my arrival."
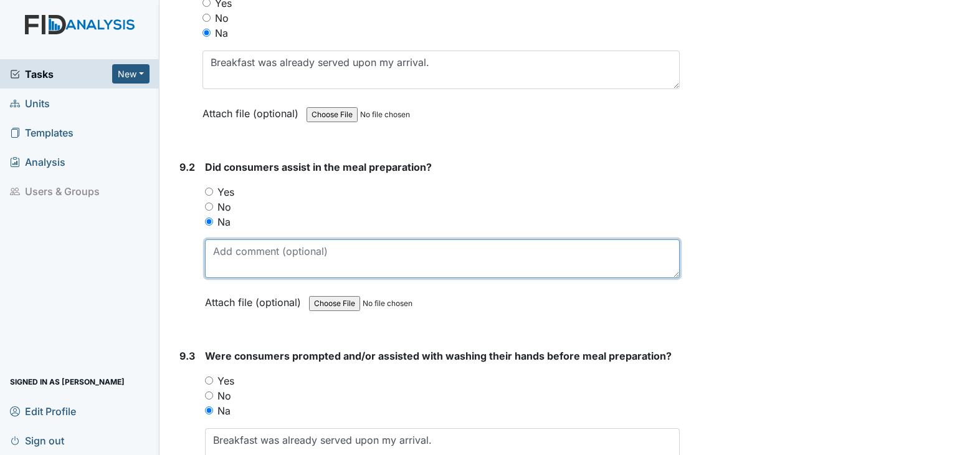
click at [234, 239] on textarea at bounding box center [442, 258] width 475 height 39
paste textarea "Breakfast was already served upon my arrival."
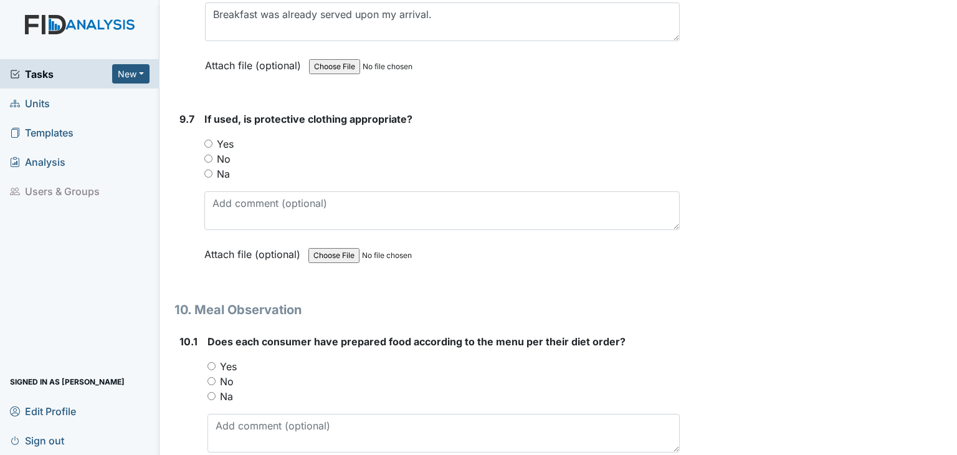
scroll to position [10597, 0]
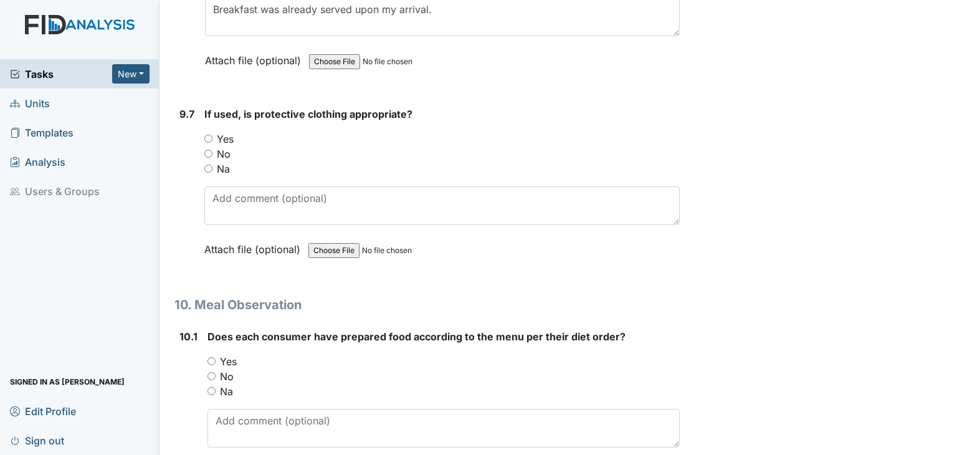
type textarea "Breakfast was already served upon my arrival."
click at [204, 165] on input "Na" at bounding box center [208, 169] width 8 height 8
radio input "true"
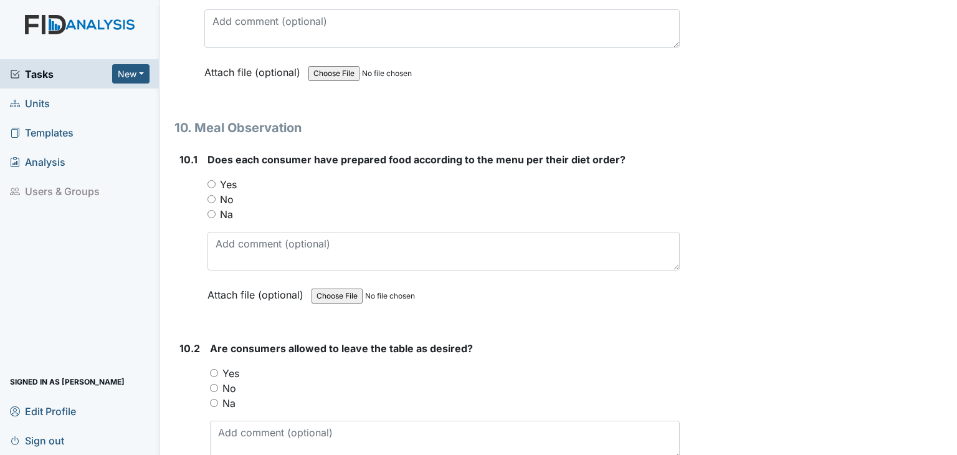
scroll to position [10846, 0]
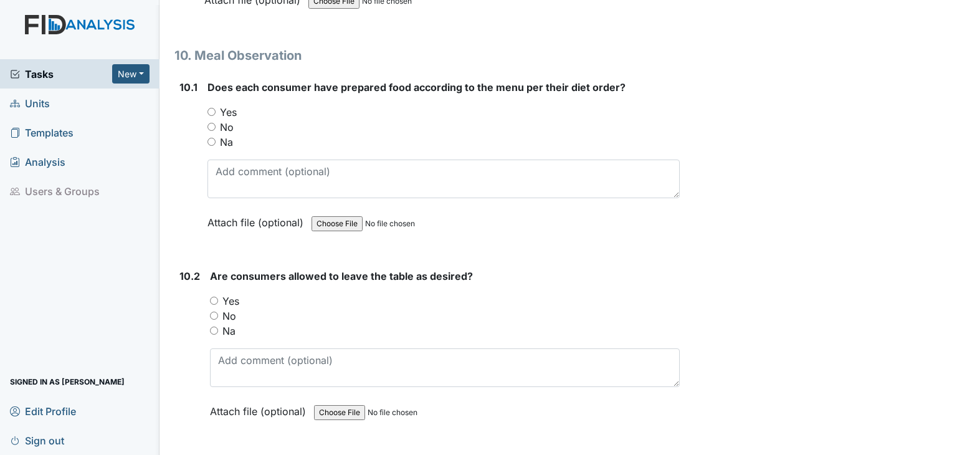
click at [213, 138] on input "Na" at bounding box center [212, 142] width 8 height 8
radio input "true"
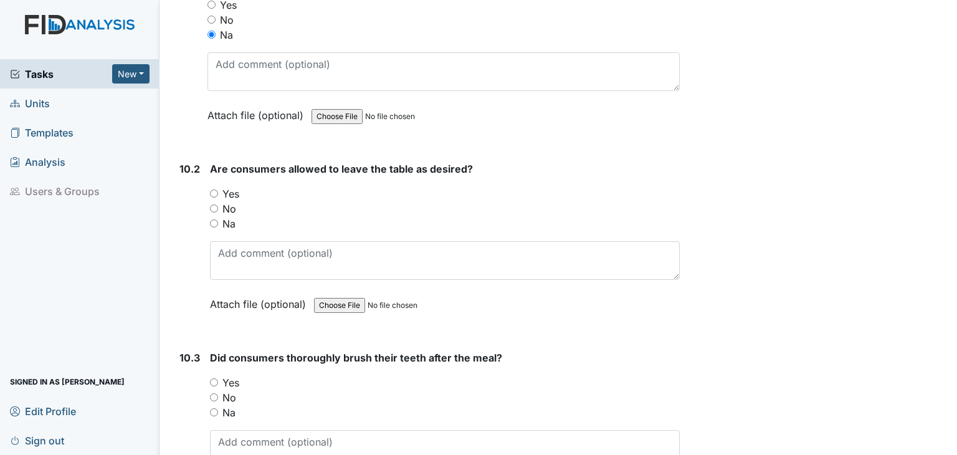
scroll to position [10971, 0]
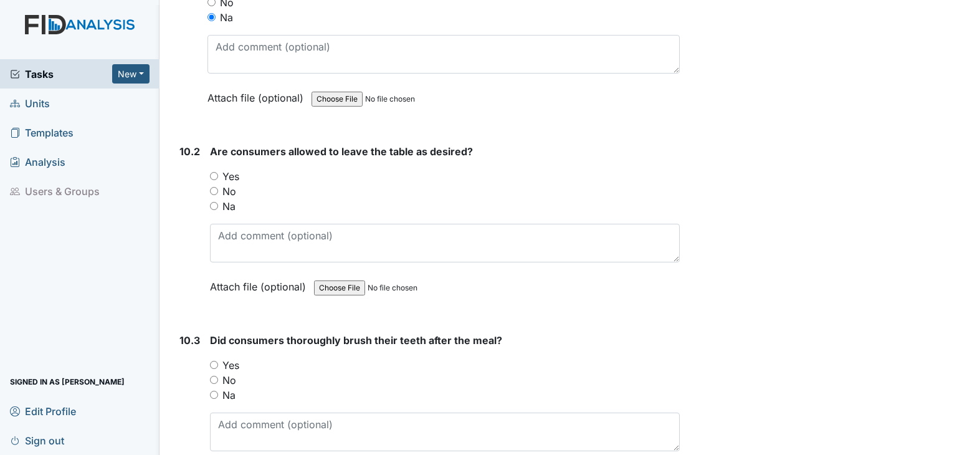
click at [216, 202] on input "Na" at bounding box center [214, 206] width 8 height 8
radio input "true"
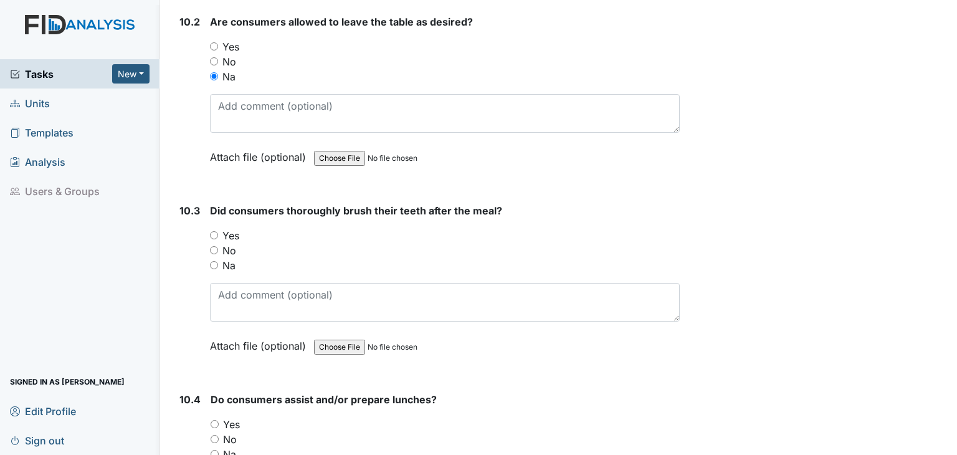
scroll to position [11158, 0]
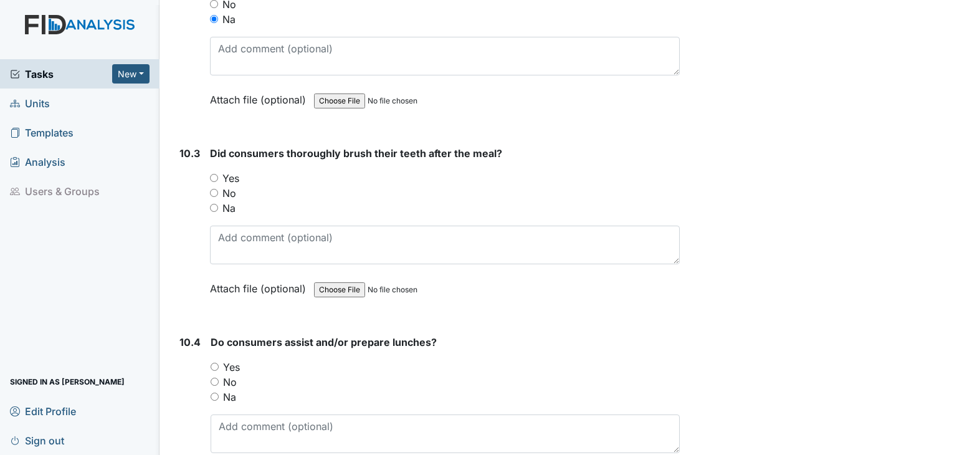
click at [216, 204] on input "Na" at bounding box center [214, 208] width 8 height 8
radio input "true"
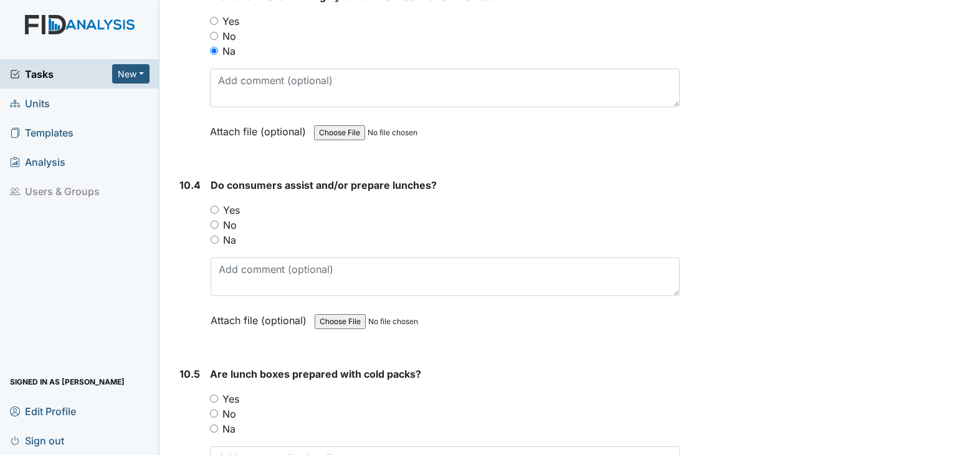
scroll to position [11345, 0]
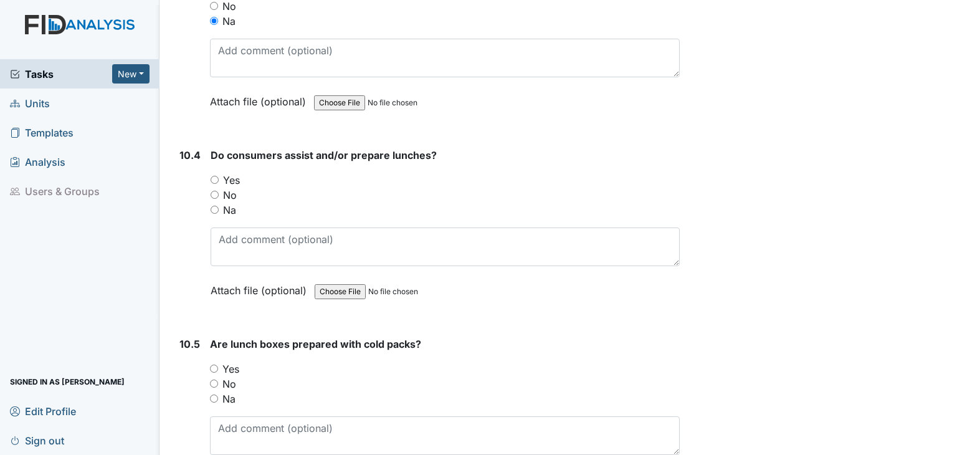
drag, startPoint x: 213, startPoint y: 140, endPoint x: 241, endPoint y: 204, distance: 70.1
click at [213, 176] on input "Yes" at bounding box center [215, 180] width 8 height 8
radio input "true"
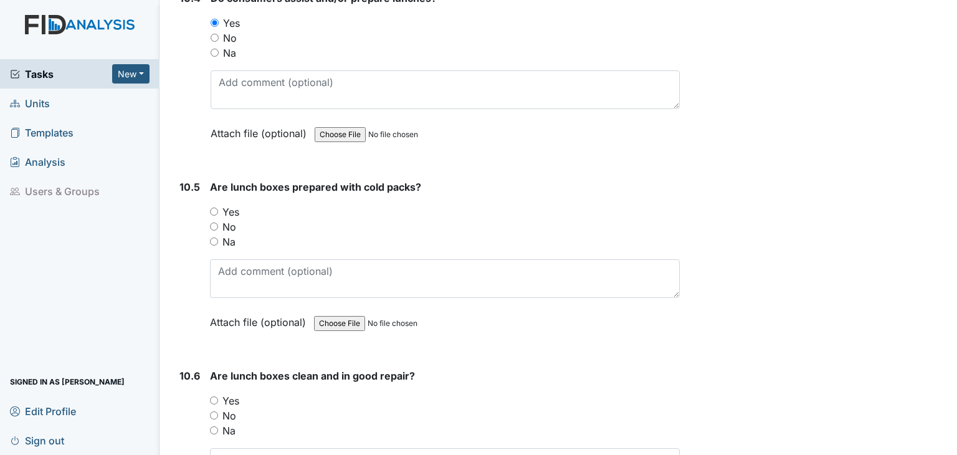
scroll to position [11532, 0]
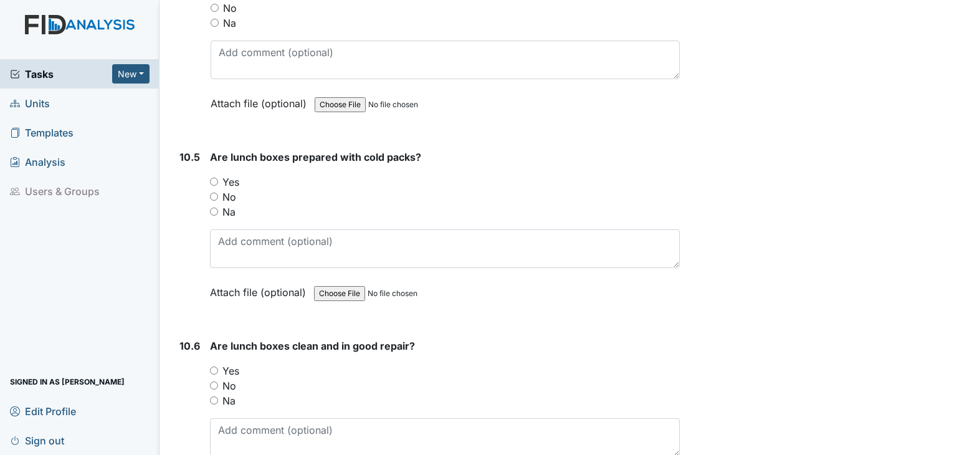
drag, startPoint x: 213, startPoint y: 142, endPoint x: 228, endPoint y: 160, distance: 23.9
click at [213, 178] on input "Yes" at bounding box center [214, 182] width 8 height 8
radio input "true"
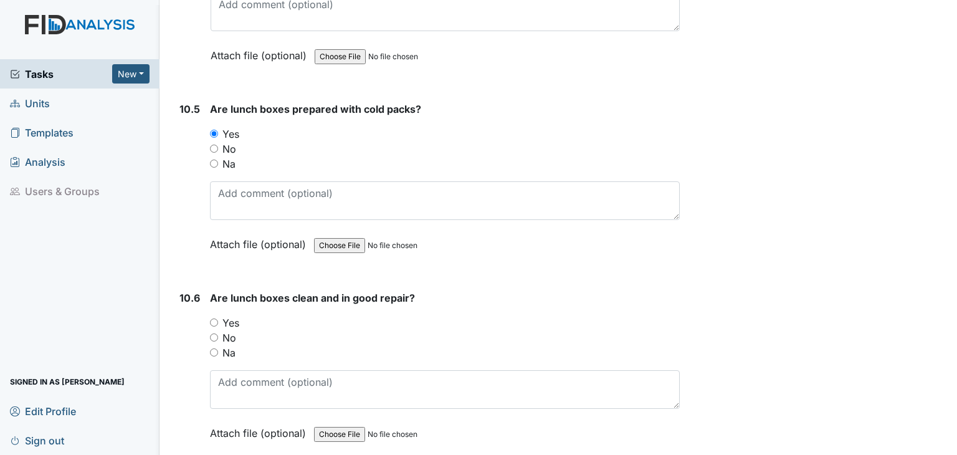
scroll to position [11719, 0]
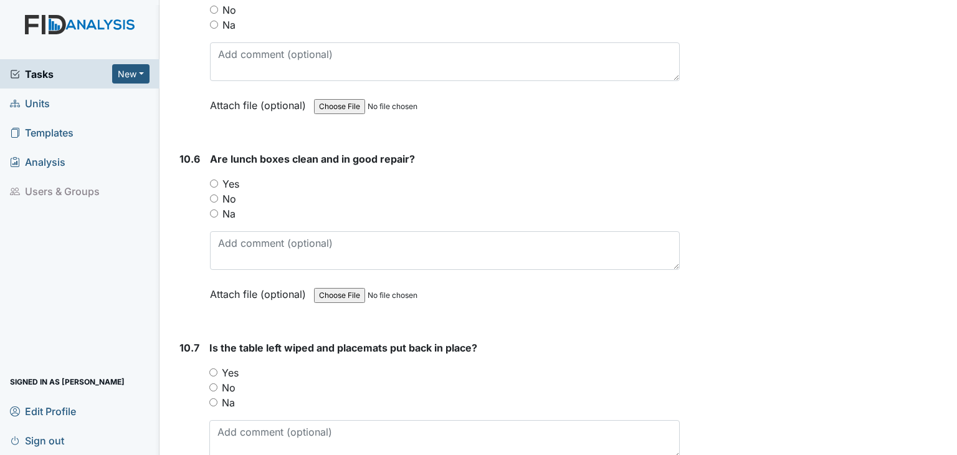
click at [215, 180] on input "Yes" at bounding box center [214, 184] width 8 height 8
radio input "true"
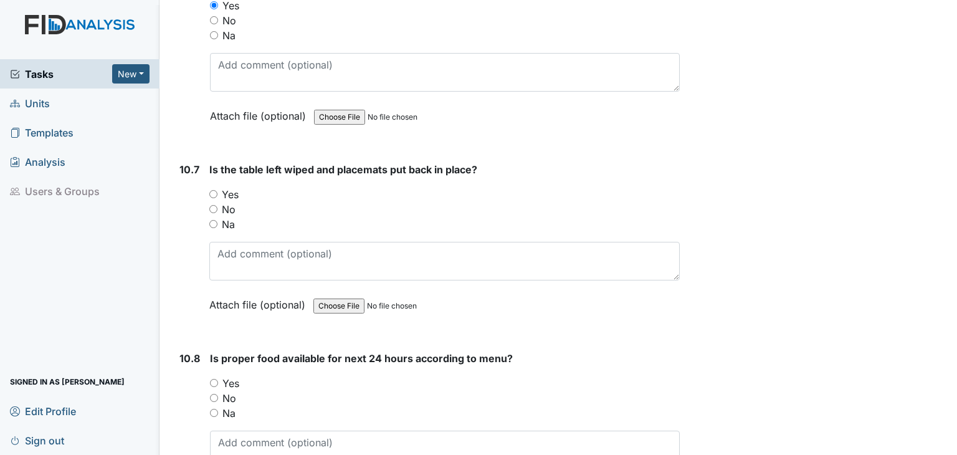
scroll to position [11906, 0]
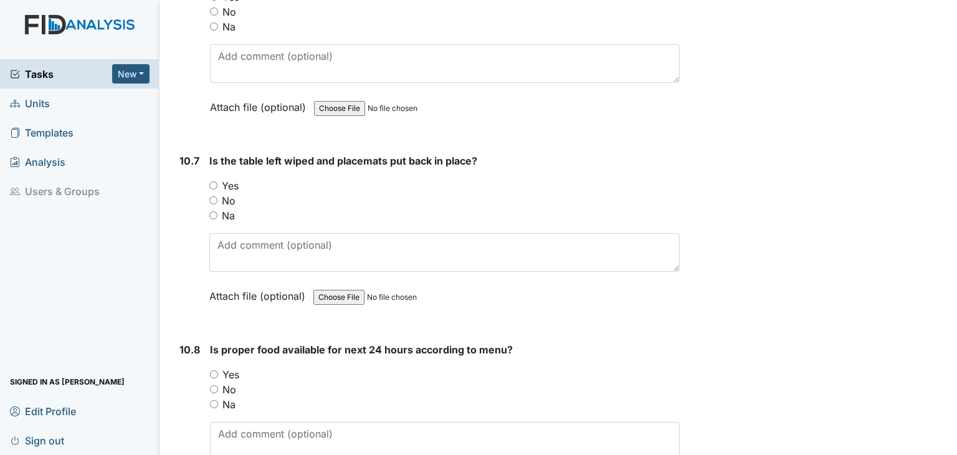
click at [213, 181] on input "Yes" at bounding box center [213, 185] width 8 height 8
radio input "true"
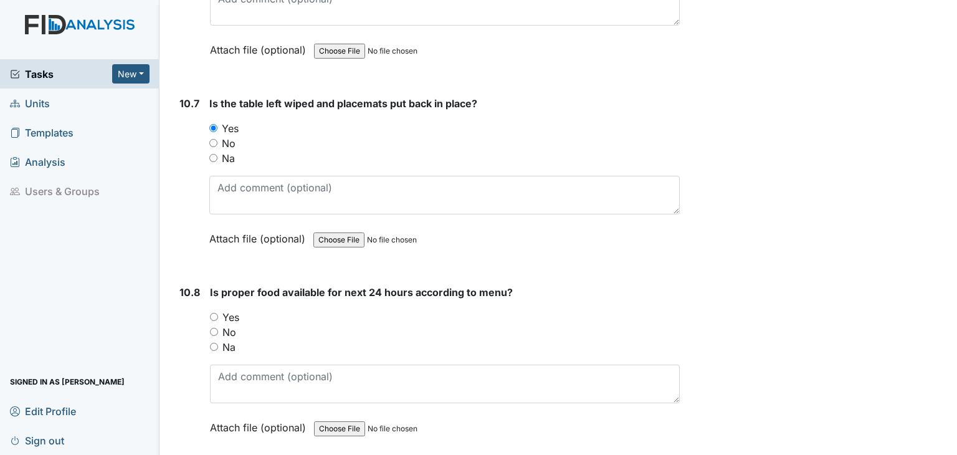
scroll to position [12093, 0]
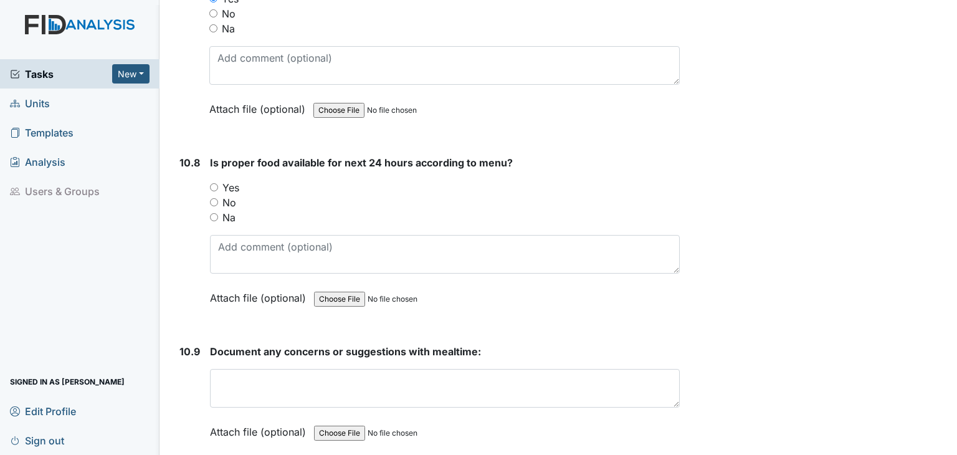
click at [213, 183] on input "Yes" at bounding box center [214, 187] width 8 height 8
radio input "true"
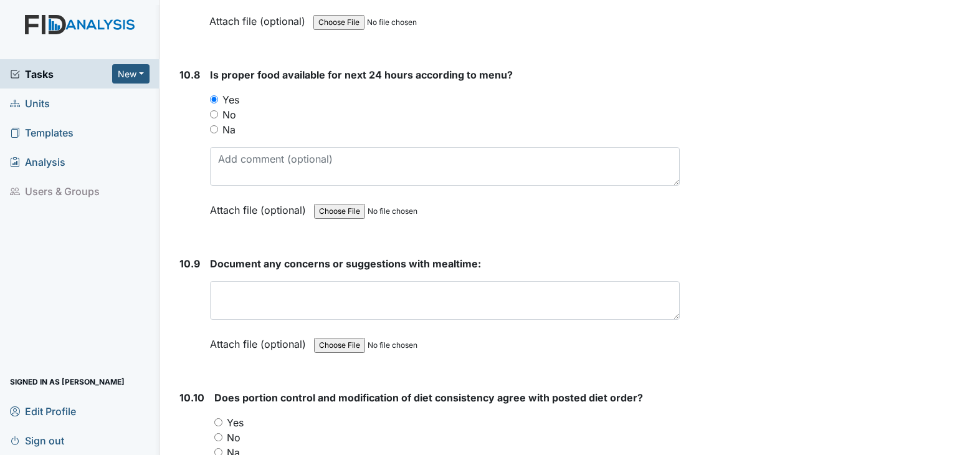
scroll to position [12218, 0]
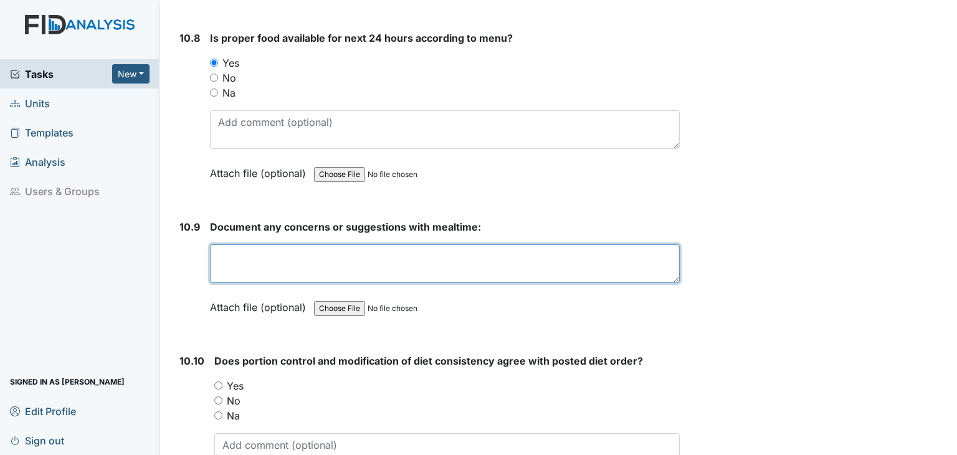
click at [290, 244] on textarea at bounding box center [445, 263] width 470 height 39
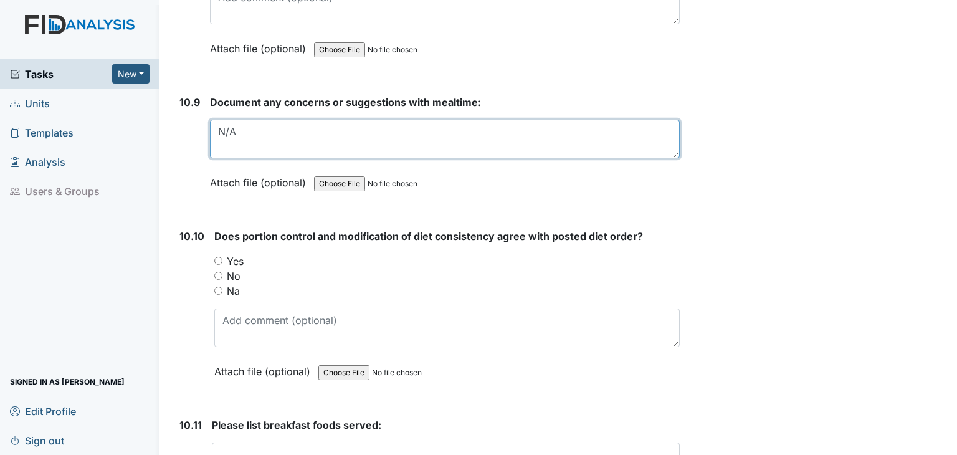
type textarea "N/A"
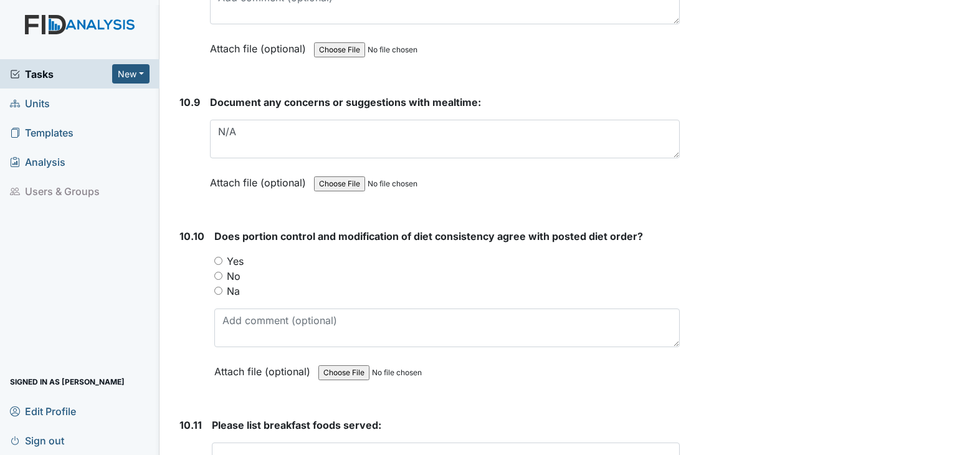
click at [219, 287] on input "Na" at bounding box center [218, 291] width 8 height 8
radio input "true"
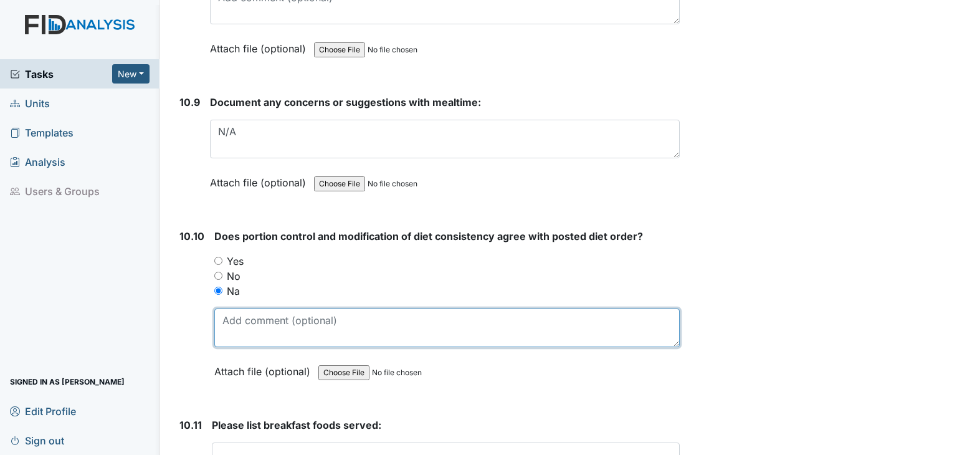
click at [243, 309] on textarea at bounding box center [447, 328] width 466 height 39
paste textarea "Breakfast was already served upon my arrival."
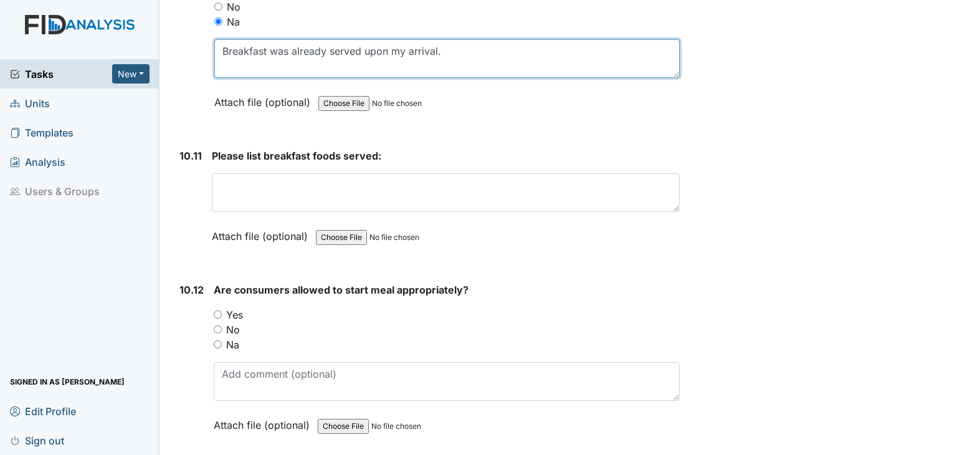
scroll to position [12654, 0]
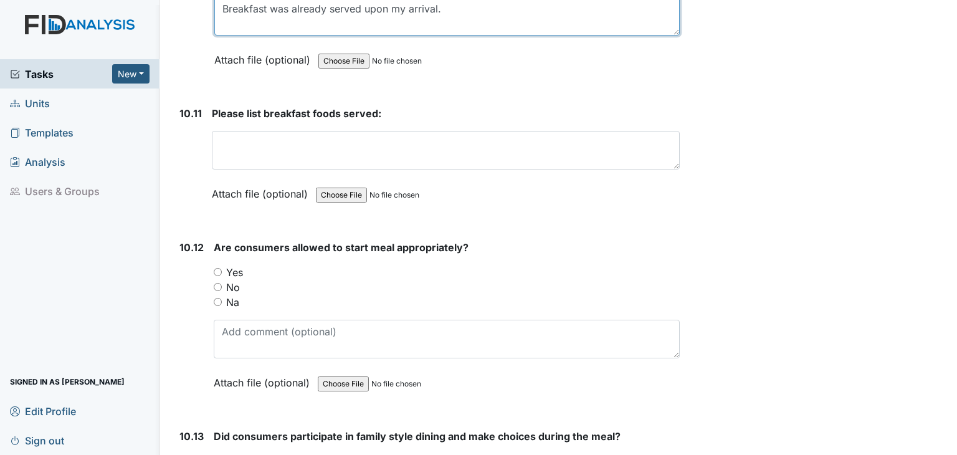
type textarea "Breakfast was already served upon my arrival."
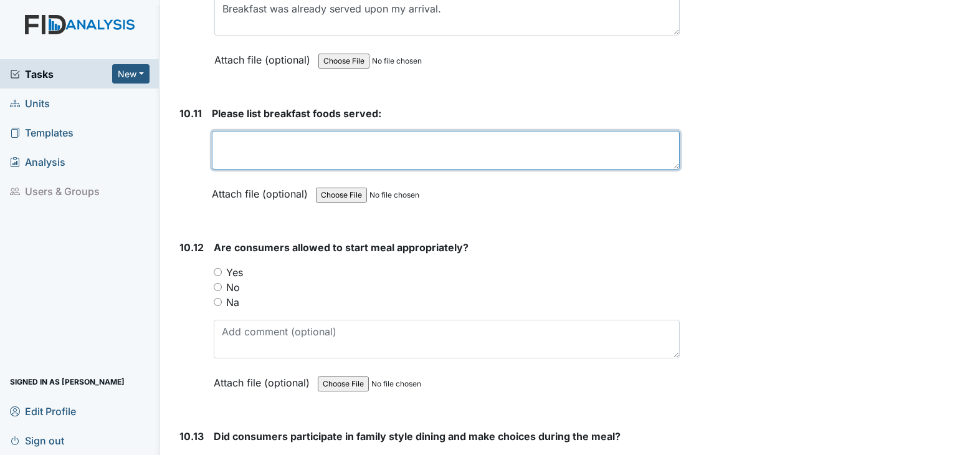
click at [231, 131] on textarea at bounding box center [446, 150] width 468 height 39
paste textarea "Breakfast was already served upon my arrival."
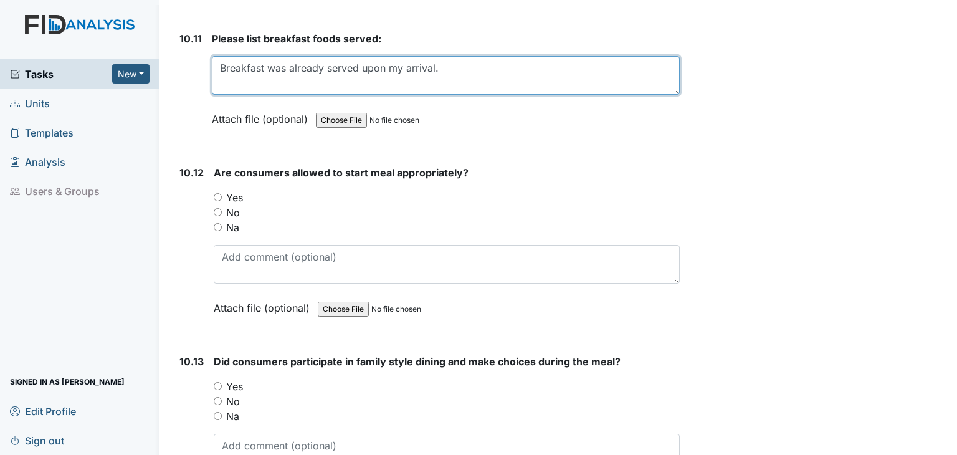
scroll to position [12779, 0]
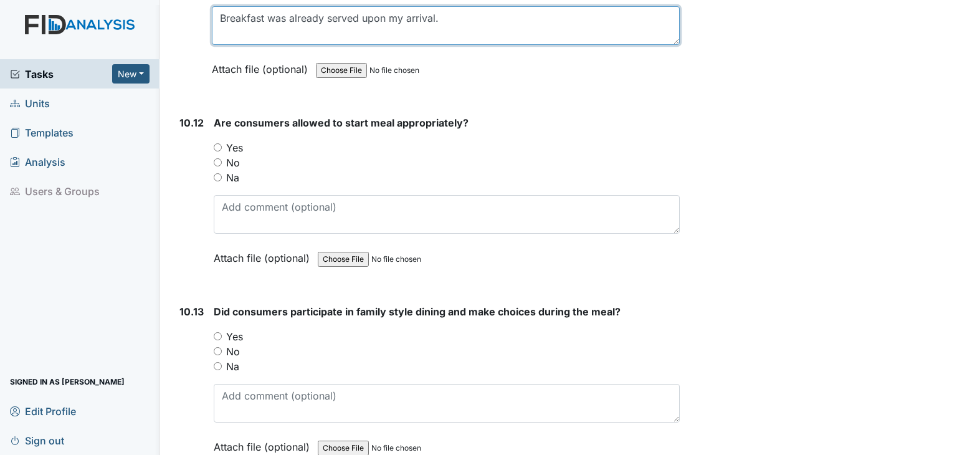
type textarea "Breakfast was already served upon my arrival."
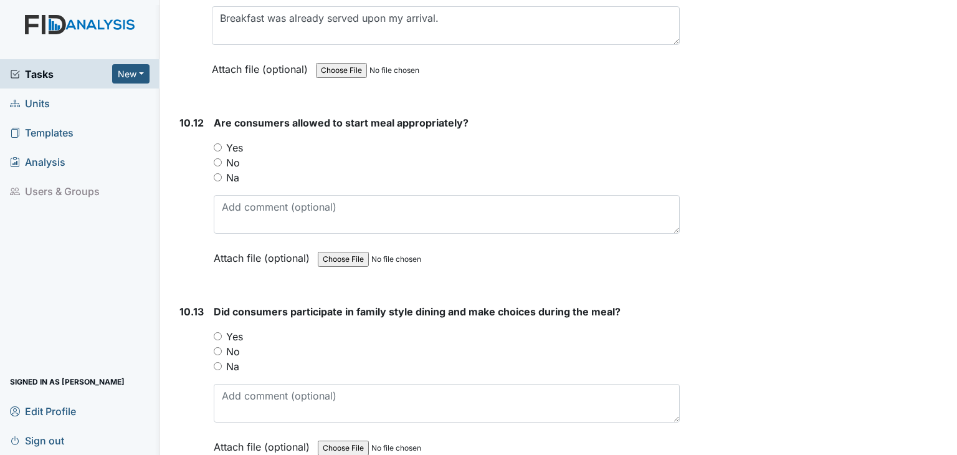
click at [216, 173] on input "Na" at bounding box center [218, 177] width 8 height 8
radio input "true"
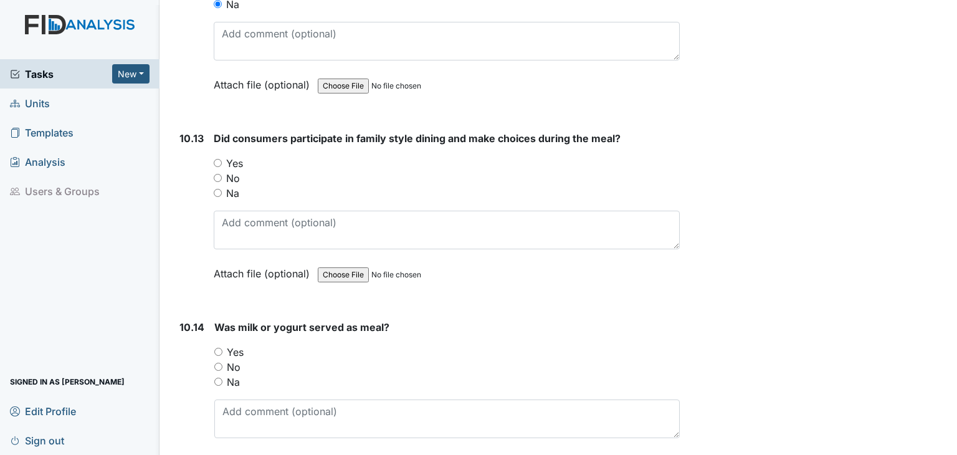
scroll to position [12966, 0]
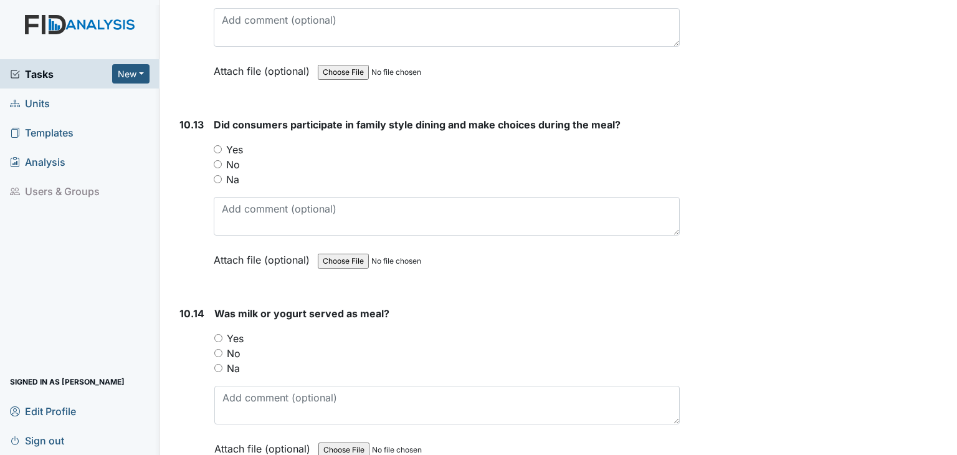
click at [214, 175] on input "Na" at bounding box center [218, 179] width 8 height 8
radio input "true"
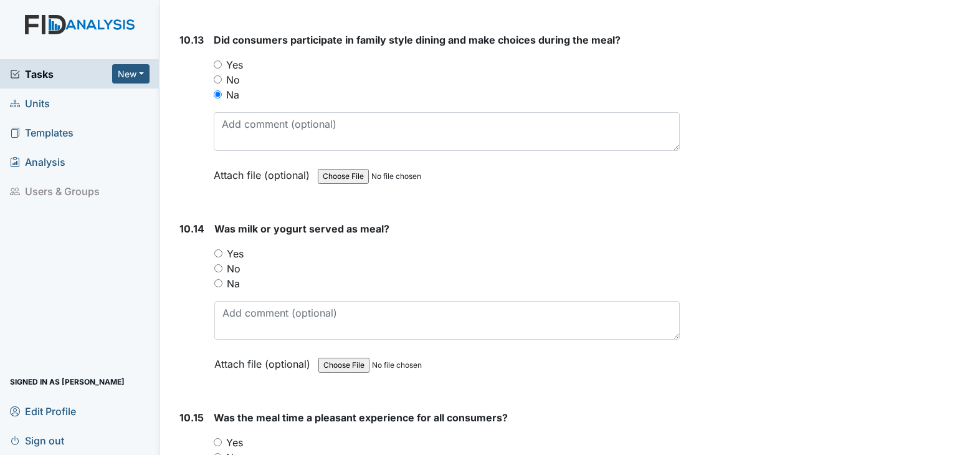
scroll to position [13153, 0]
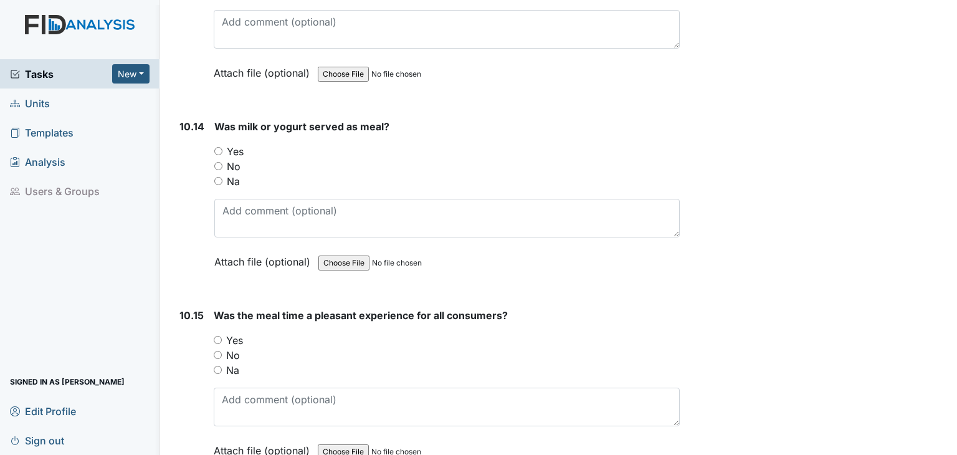
click at [216, 177] on input "Na" at bounding box center [218, 181] width 8 height 8
radio input "true"
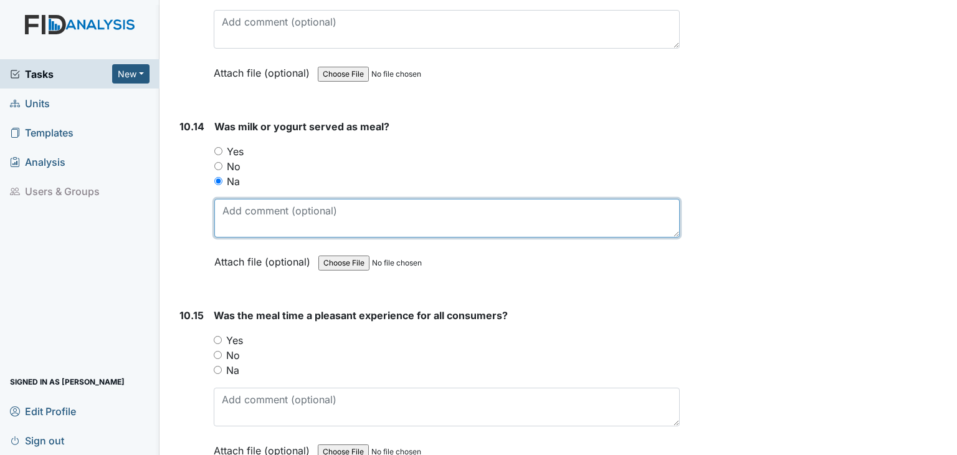
click at [256, 199] on textarea at bounding box center [447, 218] width 466 height 39
paste textarea "Breakfast was already served upon my arrival."
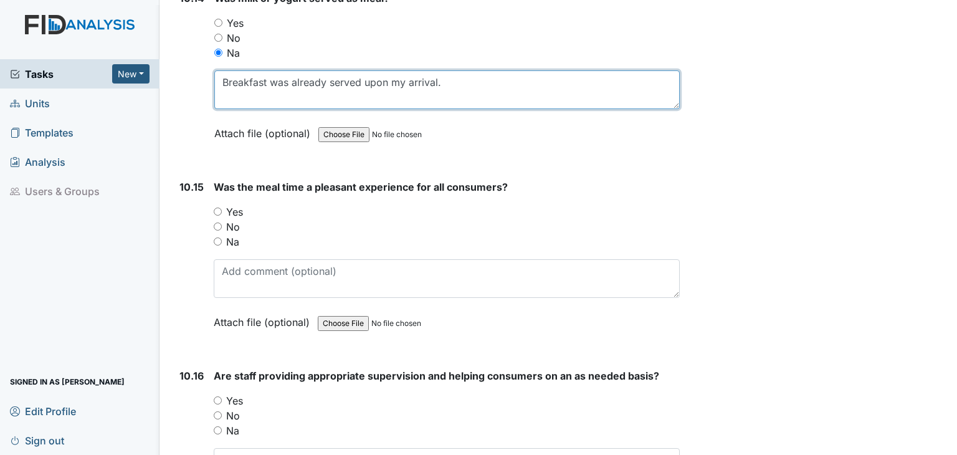
scroll to position [13340, 0]
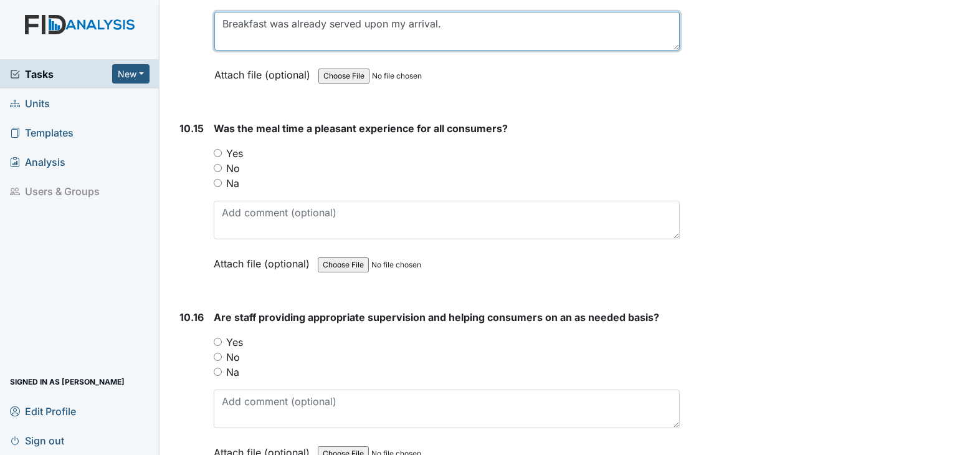
type textarea "Breakfast was already served upon my arrival."
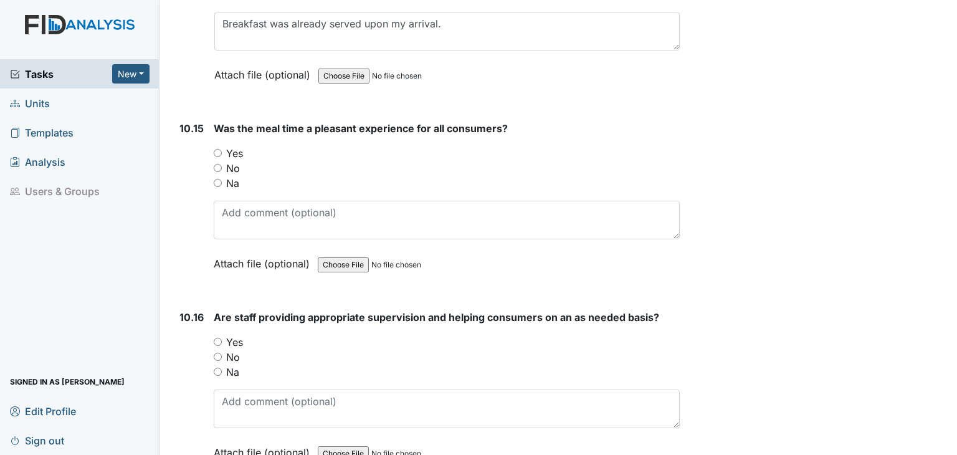
click at [218, 179] on input "Na" at bounding box center [218, 183] width 8 height 8
radio input "true"
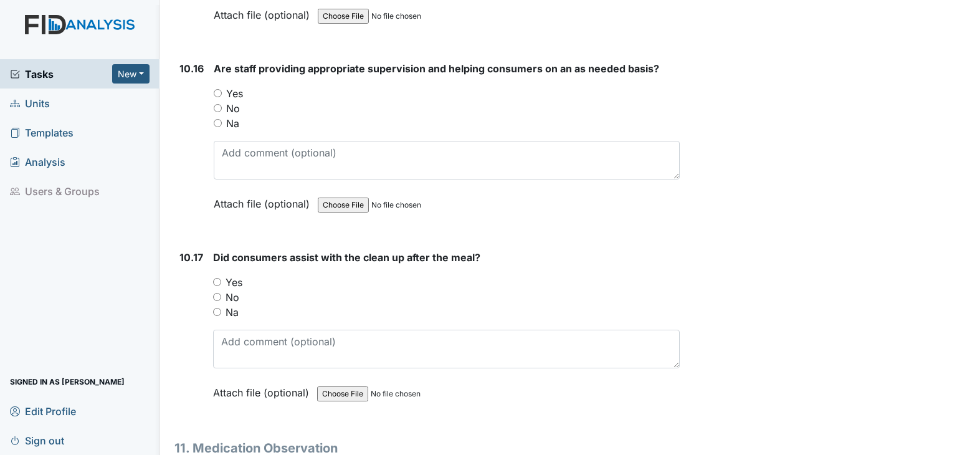
scroll to position [13589, 0]
click at [219, 118] on input "Na" at bounding box center [218, 122] width 8 height 8
radio input "true"
click at [215, 307] on input "Na" at bounding box center [217, 311] width 8 height 8
radio input "true"
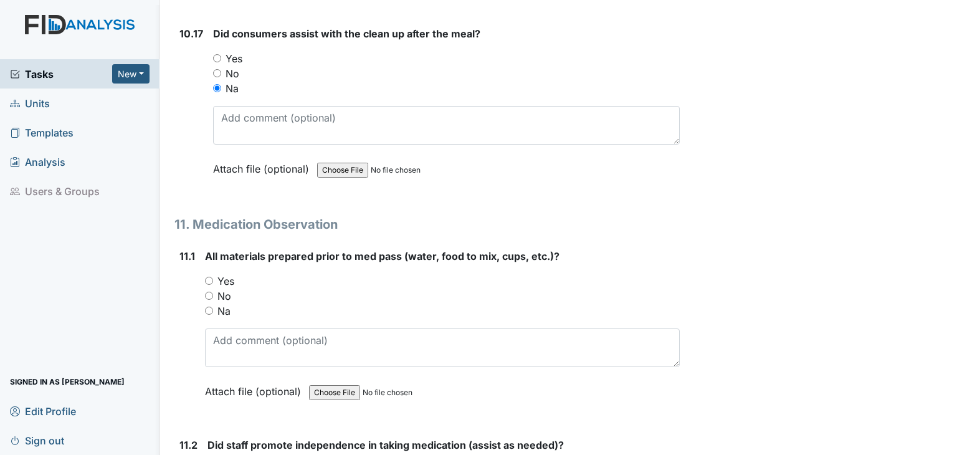
scroll to position [13838, 0]
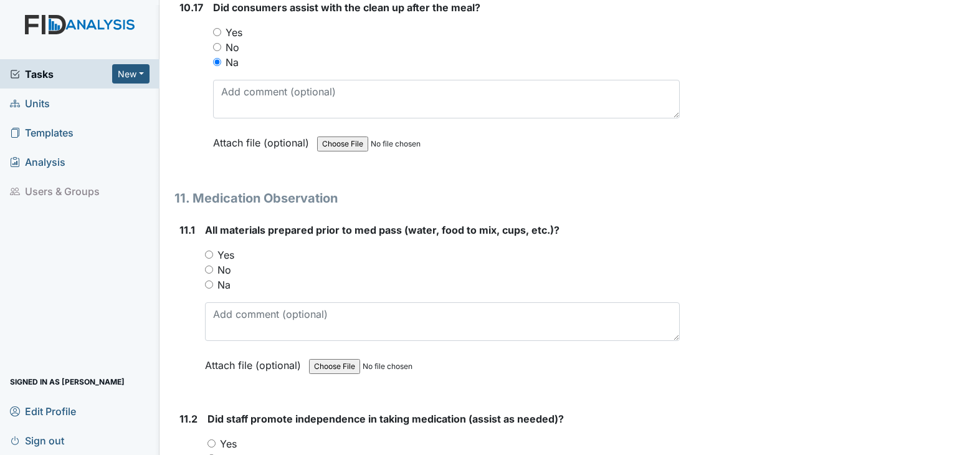
click at [209, 251] on input "Yes" at bounding box center [209, 255] width 8 height 8
radio input "true"
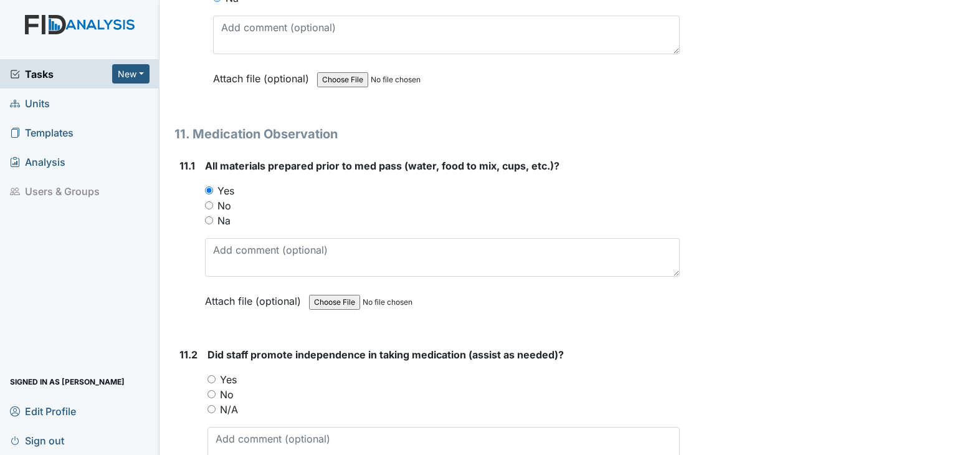
scroll to position [14025, 0]
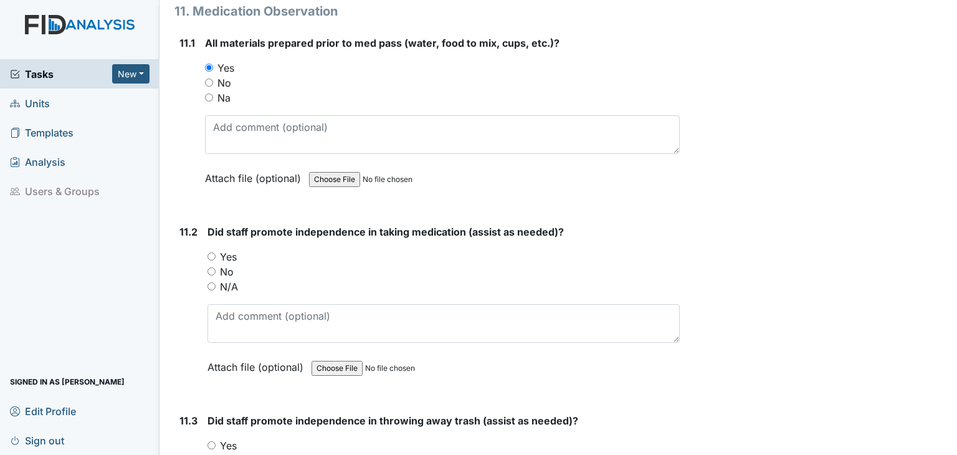
click at [213, 252] on input "Yes" at bounding box center [212, 256] width 8 height 8
radio input "true"
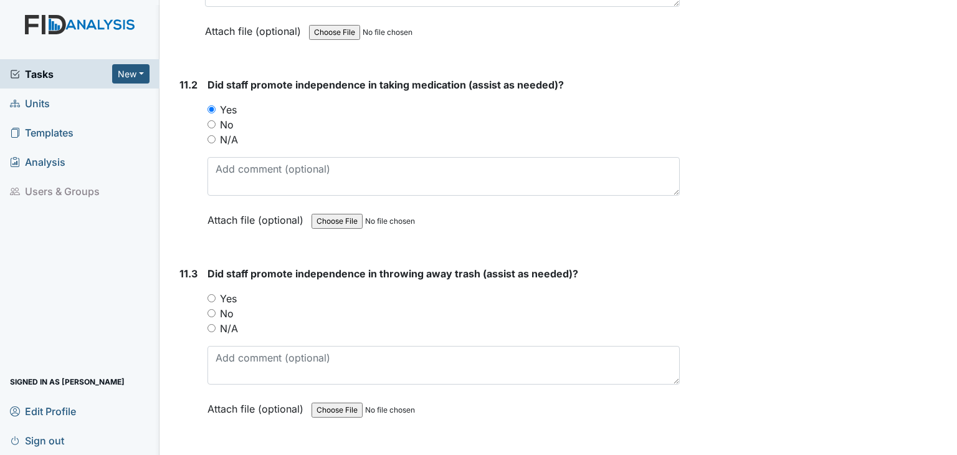
scroll to position [14212, 0]
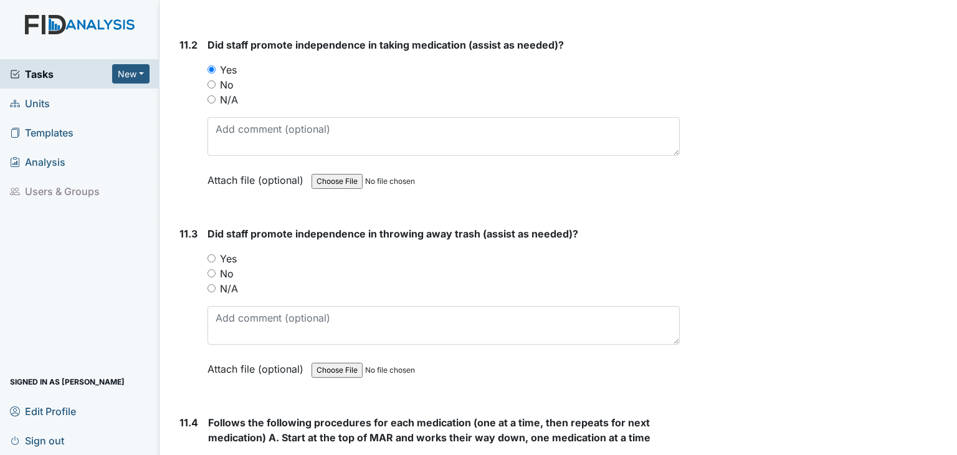
click at [213, 254] on input "Yes" at bounding box center [212, 258] width 8 height 8
radio input "true"
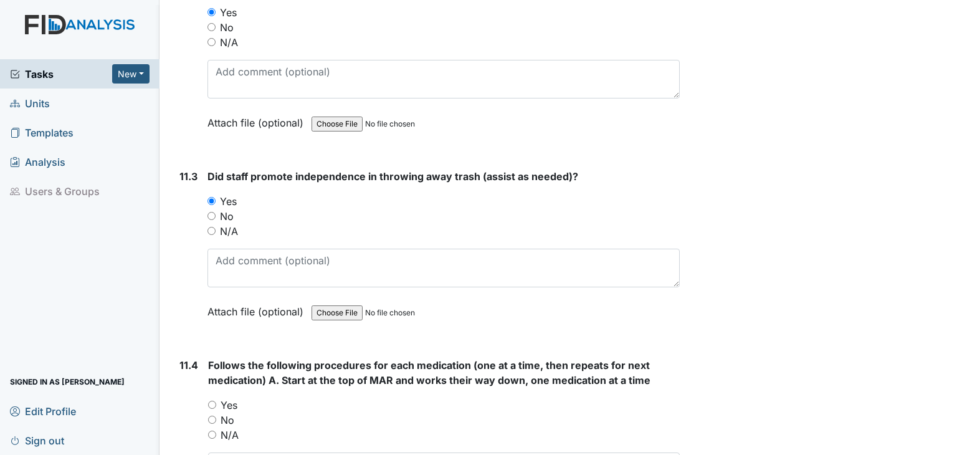
scroll to position [14399, 0]
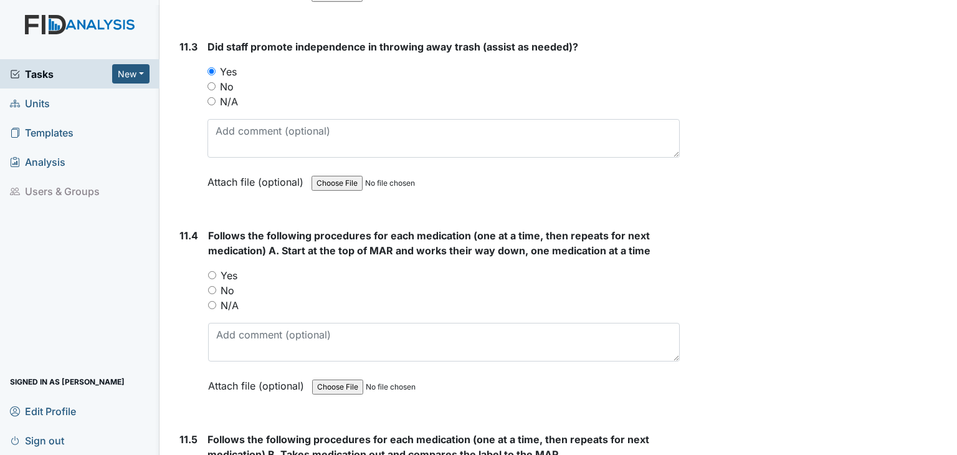
click at [211, 271] on input "Yes" at bounding box center [212, 275] width 8 height 8
radio input "true"
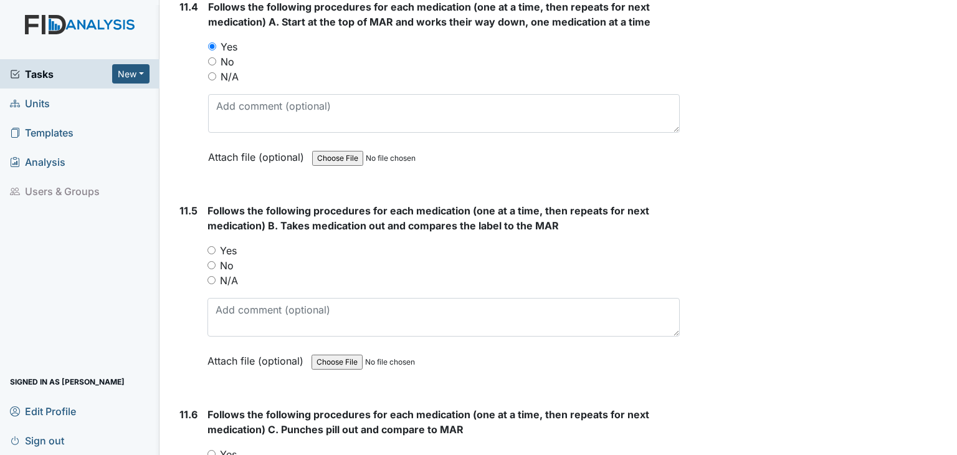
scroll to position [14649, 0]
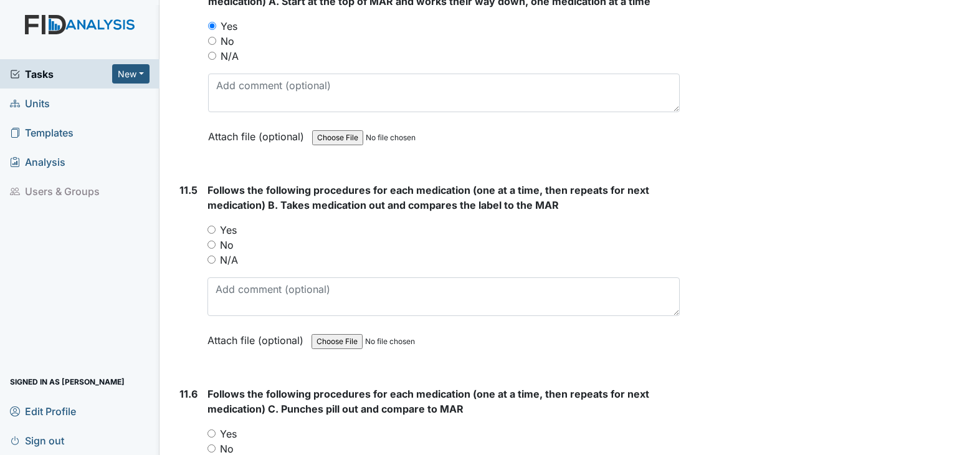
drag, startPoint x: 209, startPoint y: 183, endPoint x: 229, endPoint y: 213, distance: 36.5
click at [209, 226] on input "Yes" at bounding box center [212, 230] width 8 height 8
radio input "true"
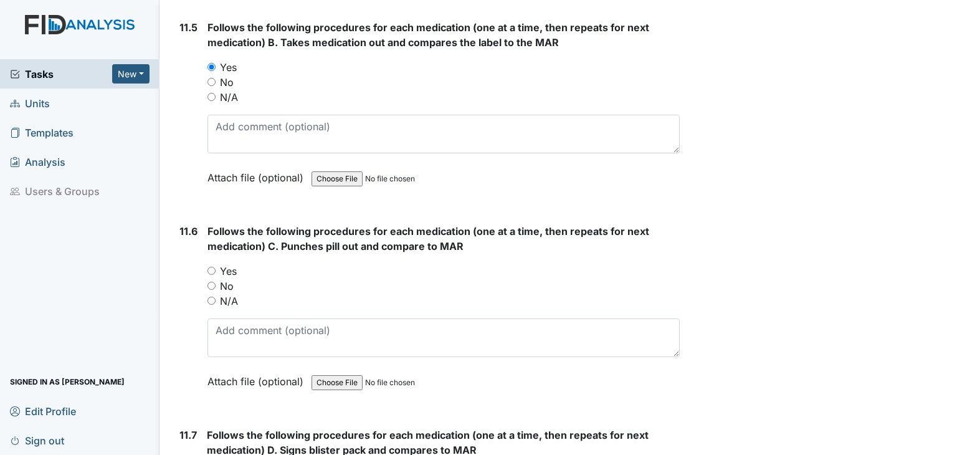
scroll to position [14836, 0]
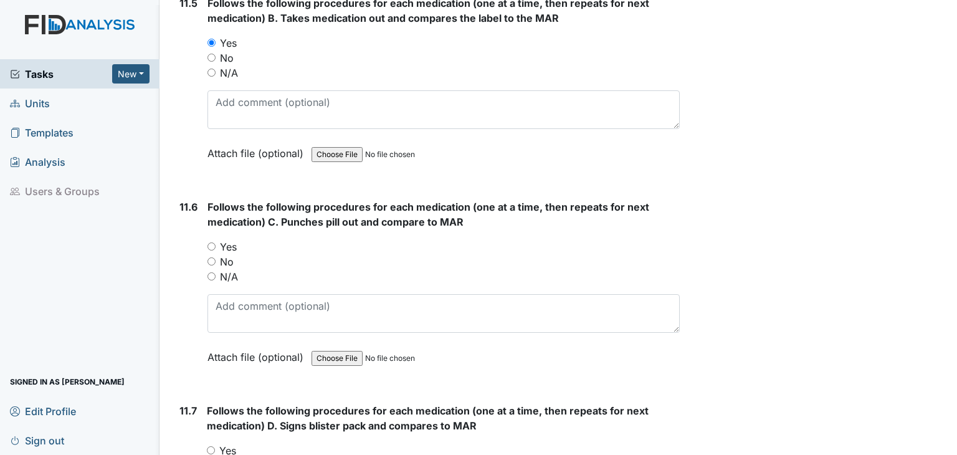
drag, startPoint x: 208, startPoint y: 199, endPoint x: 289, endPoint y: 245, distance: 92.9
click at [213, 242] on input "Yes" at bounding box center [212, 246] width 8 height 8
radio input "true"
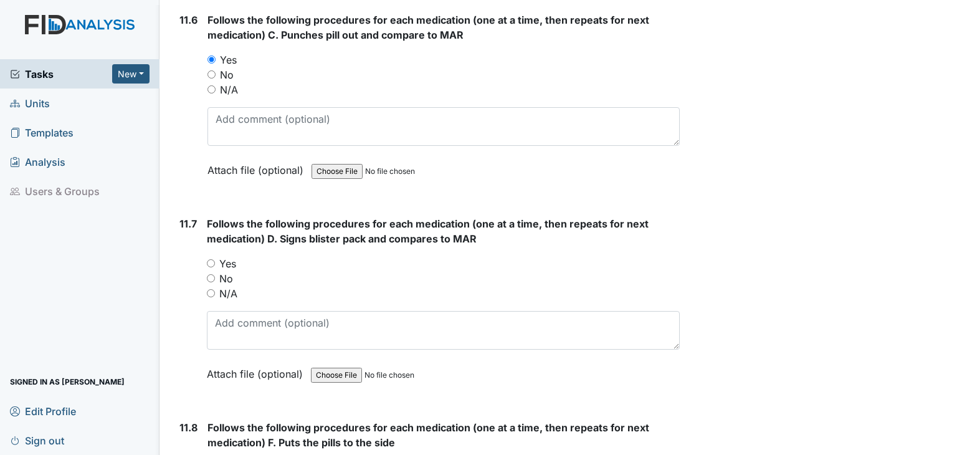
scroll to position [15085, 0]
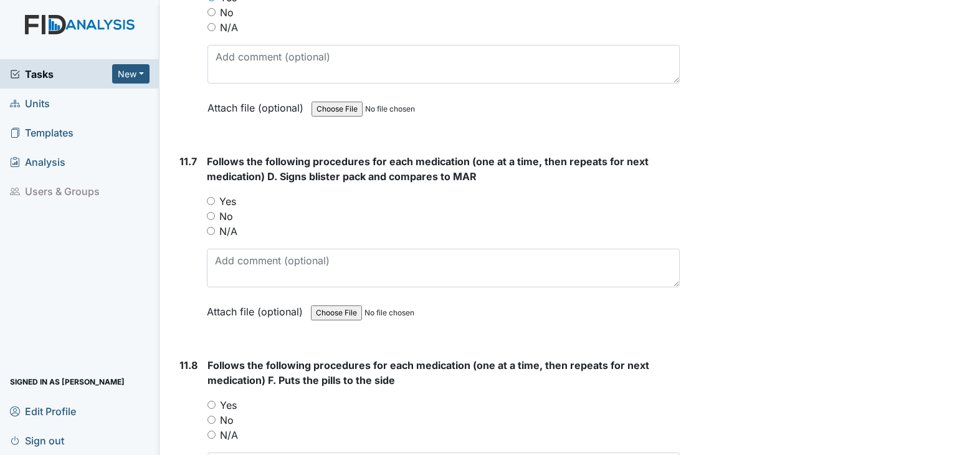
drag, startPoint x: 210, startPoint y: 151, endPoint x: 226, endPoint y: 164, distance: 20.0
click at [211, 197] on input "Yes" at bounding box center [211, 201] width 8 height 8
radio input "true"
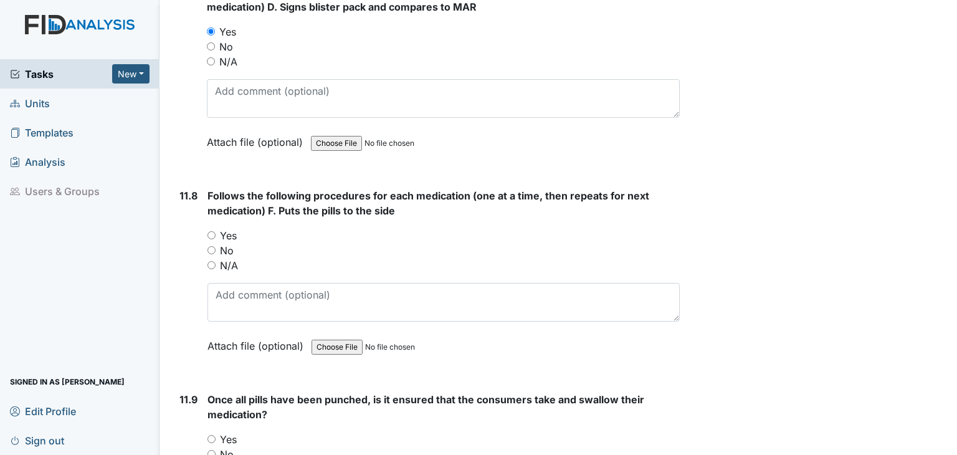
scroll to position [15272, 0]
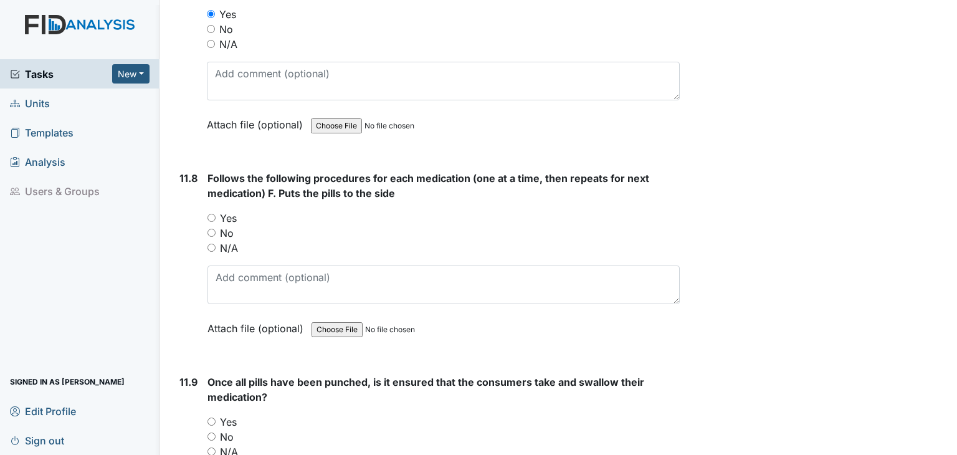
click at [213, 214] on input "Yes" at bounding box center [212, 218] width 8 height 8
radio input "true"
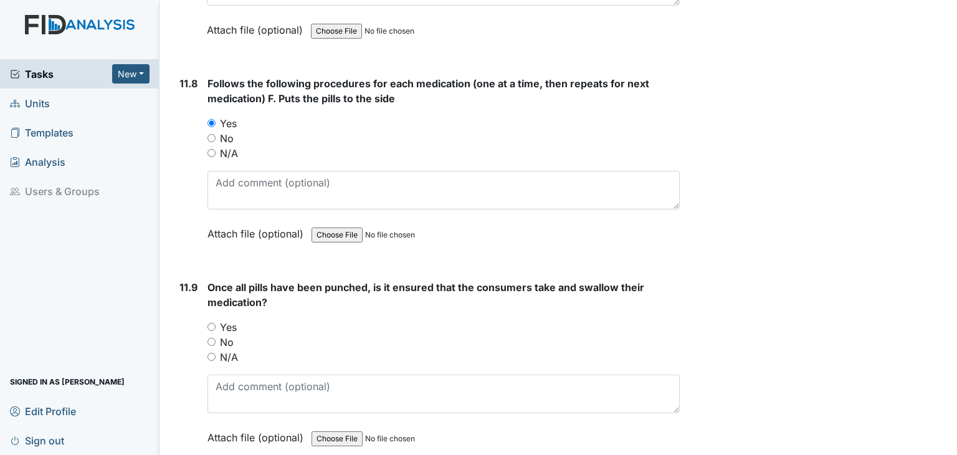
scroll to position [15459, 0]
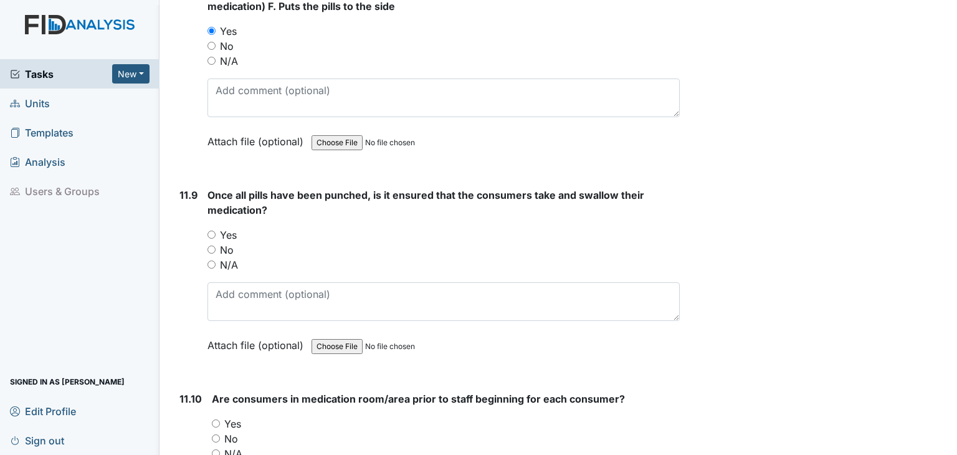
click at [212, 231] on input "Yes" at bounding box center [212, 235] width 8 height 8
radio input "true"
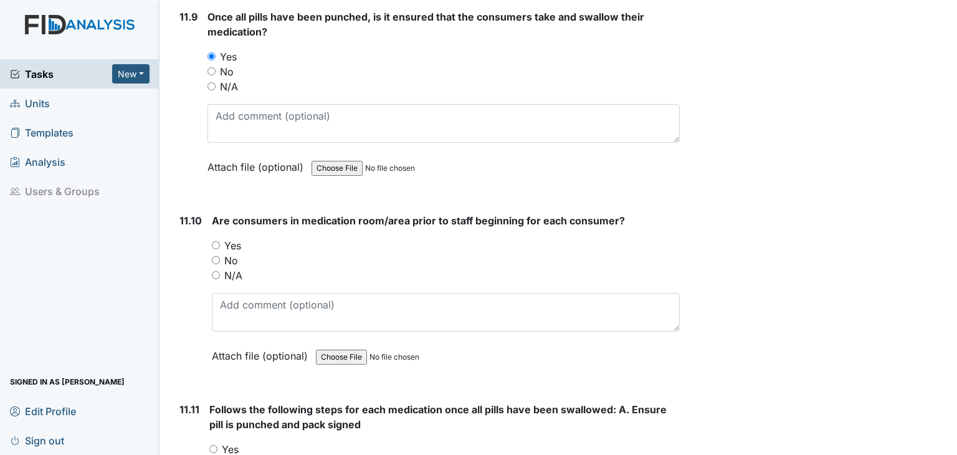
scroll to position [15646, 0]
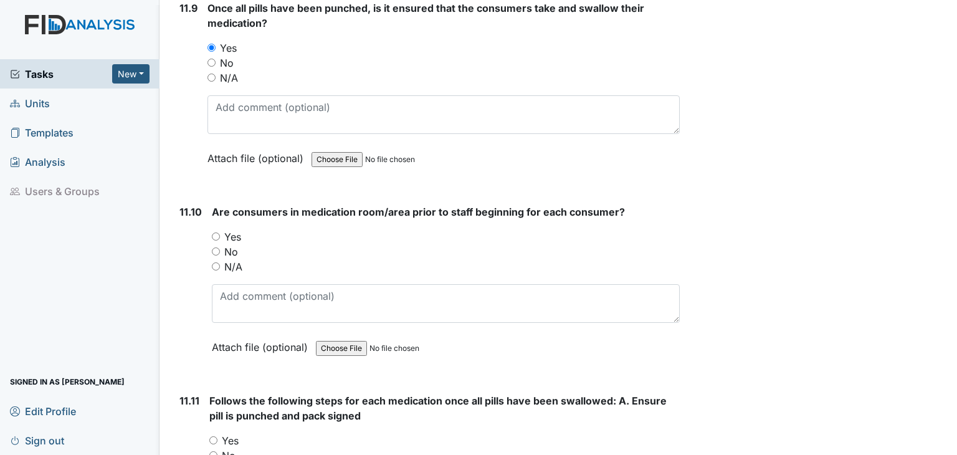
click at [215, 215] on div "11.10 Are consumers in medication room/area prior to staff beginning for each c…" at bounding box center [428, 288] width 506 height 169
click at [217, 262] on input "N/A" at bounding box center [216, 266] width 8 height 8
radio input "true"
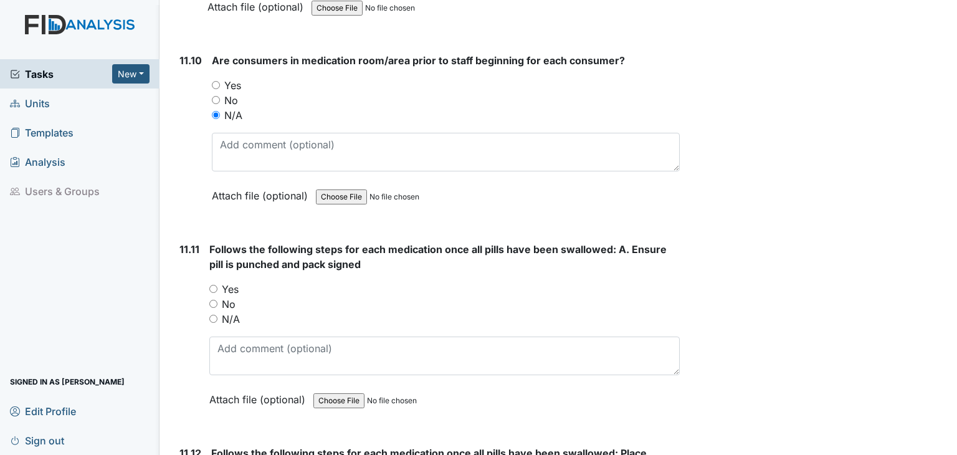
scroll to position [15833, 0]
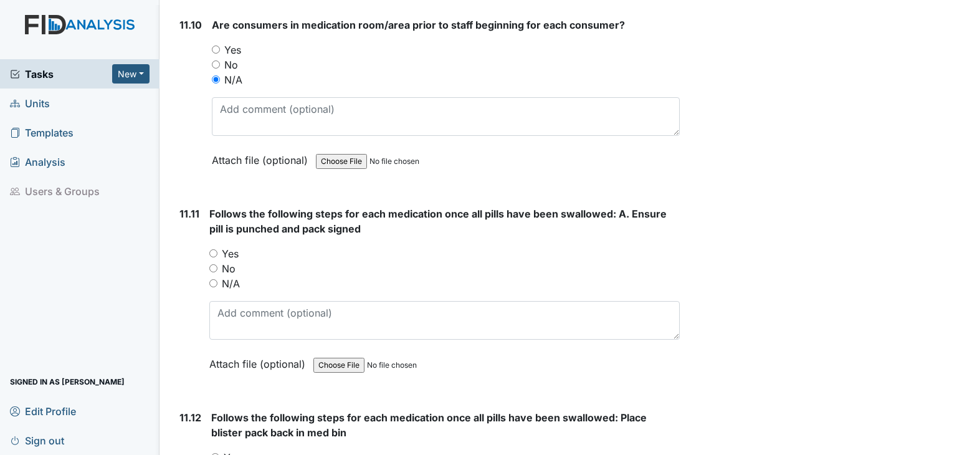
click at [214, 249] on input "Yes" at bounding box center [213, 253] width 8 height 8
radio input "true"
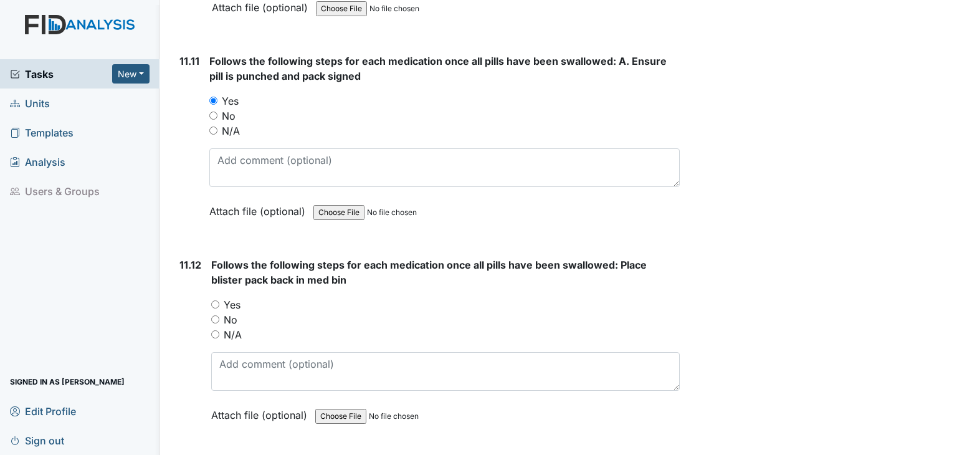
scroll to position [16020, 0]
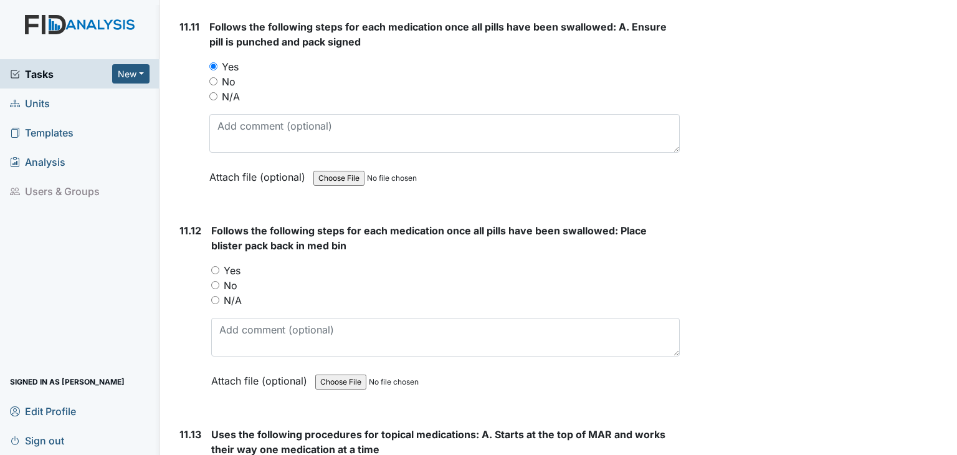
click at [214, 266] on input "Yes" at bounding box center [215, 270] width 8 height 8
radio input "true"
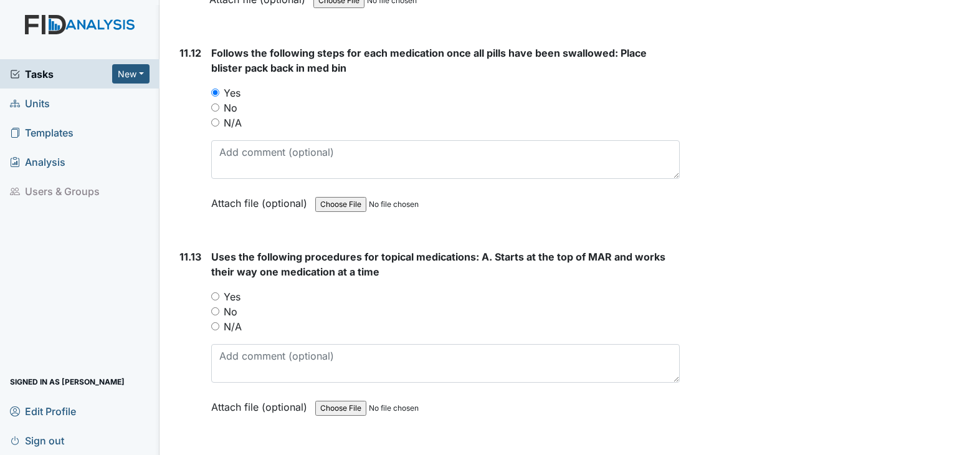
scroll to position [16269, 0]
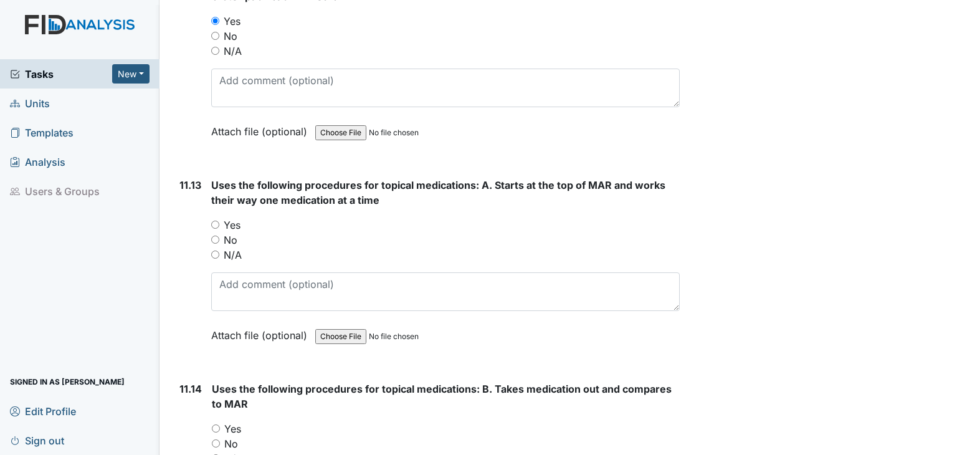
drag, startPoint x: 214, startPoint y: 170, endPoint x: 239, endPoint y: 196, distance: 35.3
click at [215, 221] on input "Yes" at bounding box center [215, 225] width 8 height 8
radio input "true"
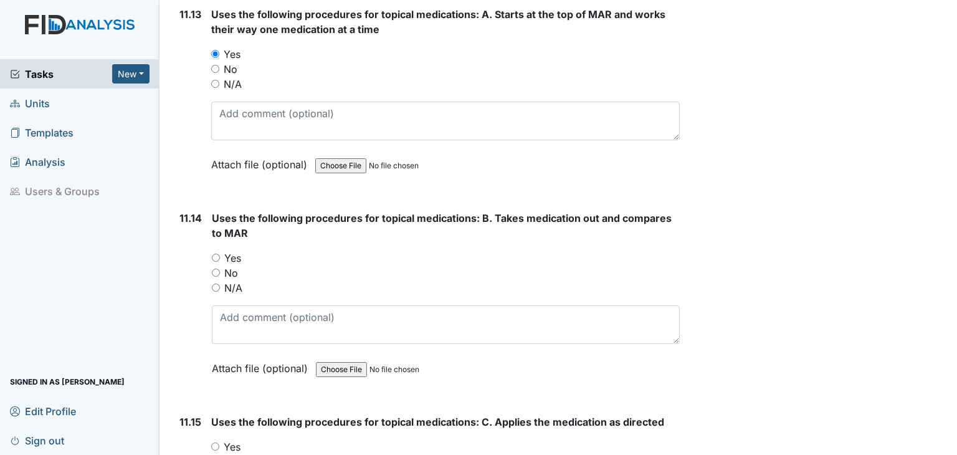
scroll to position [16456, 0]
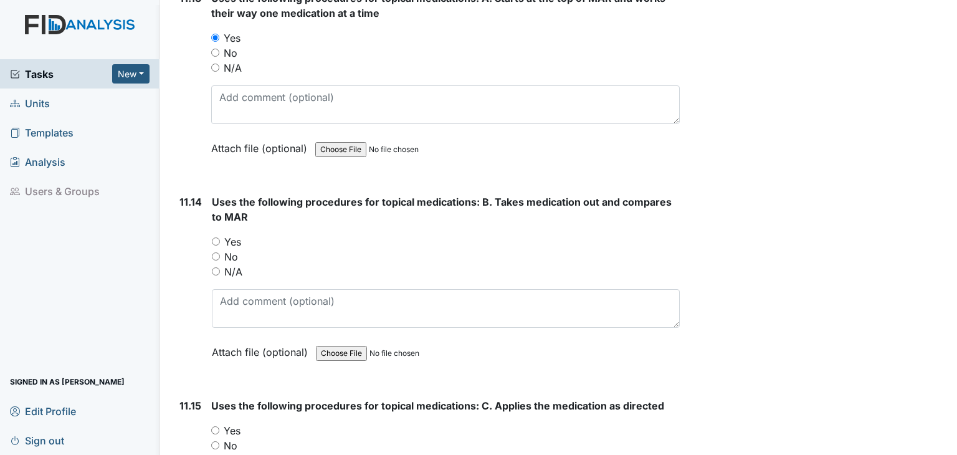
click at [216, 237] on input "Yes" at bounding box center [216, 241] width 8 height 8
radio input "true"
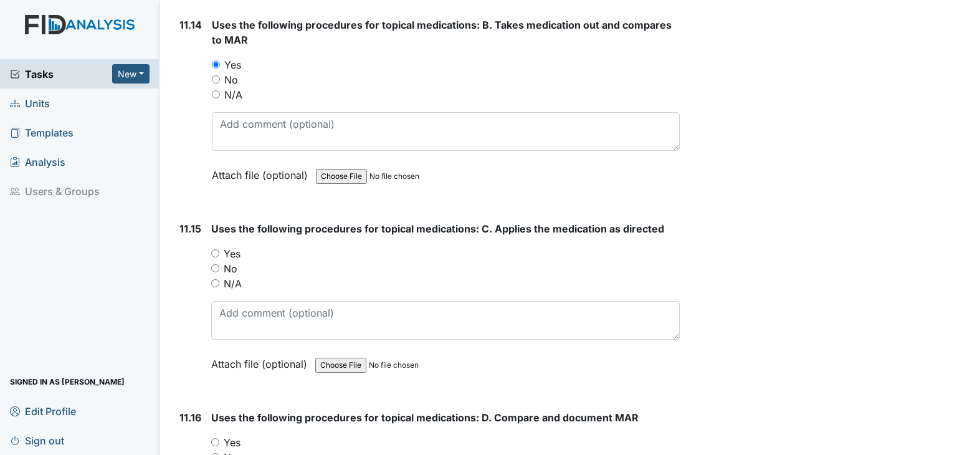
scroll to position [16643, 0]
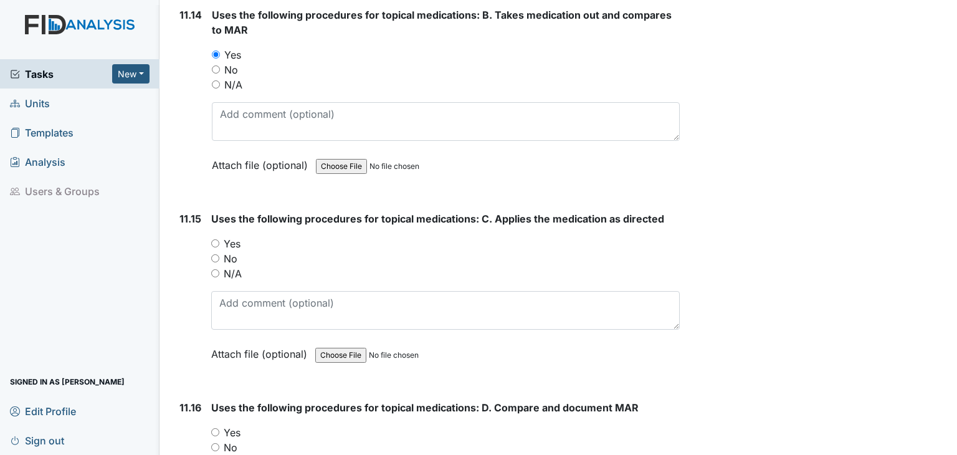
click at [215, 239] on input "Yes" at bounding box center [215, 243] width 8 height 8
radio input "true"
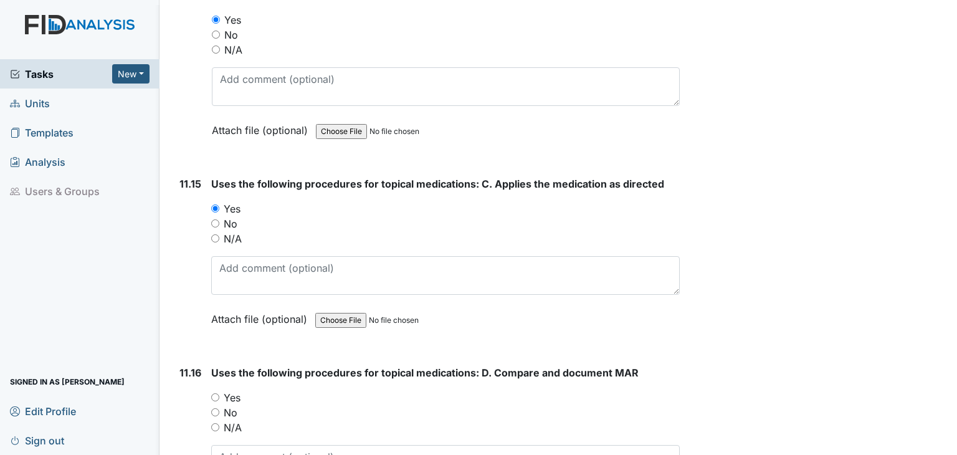
scroll to position [16830, 0]
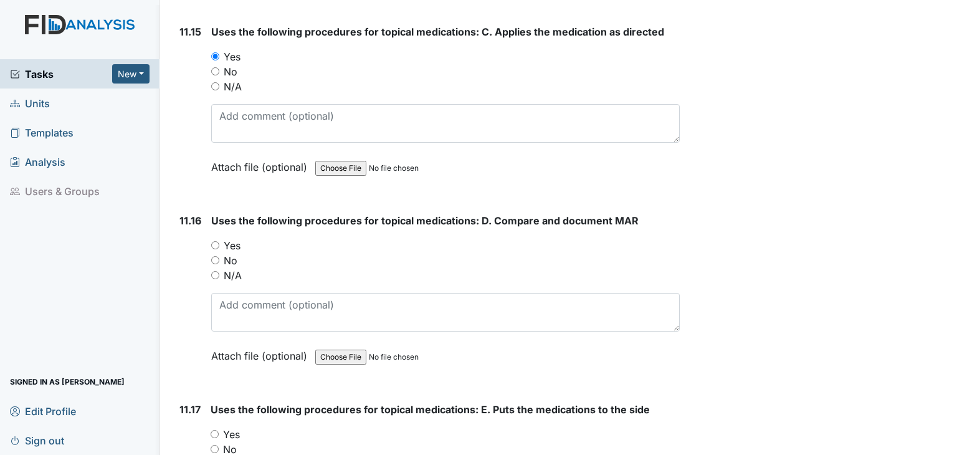
click at [218, 241] on input "Yes" at bounding box center [215, 245] width 8 height 8
radio input "true"
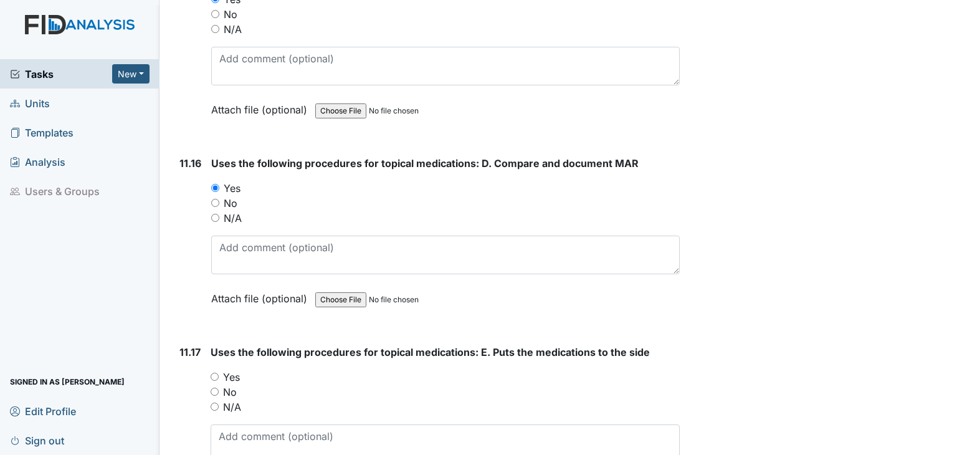
scroll to position [17017, 0]
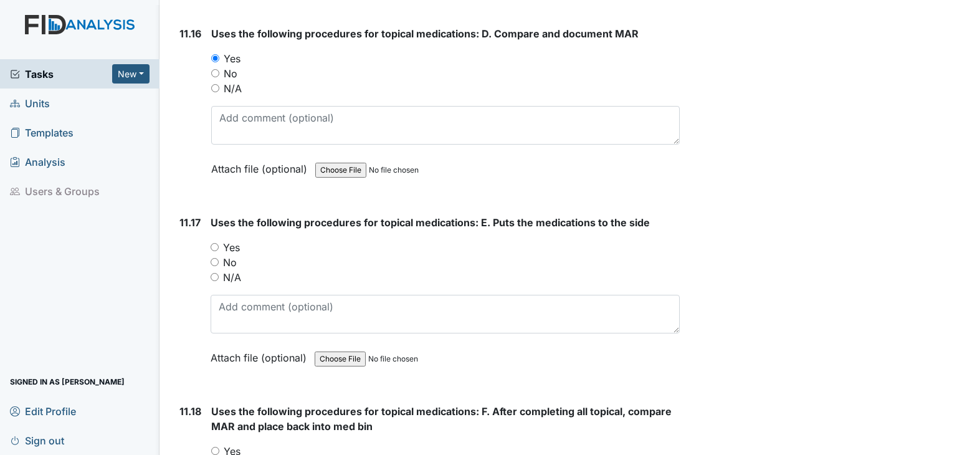
click at [217, 270] on div "N/A" at bounding box center [445, 277] width 469 height 15
click at [217, 273] on input "N/A" at bounding box center [215, 277] width 8 height 8
radio input "true"
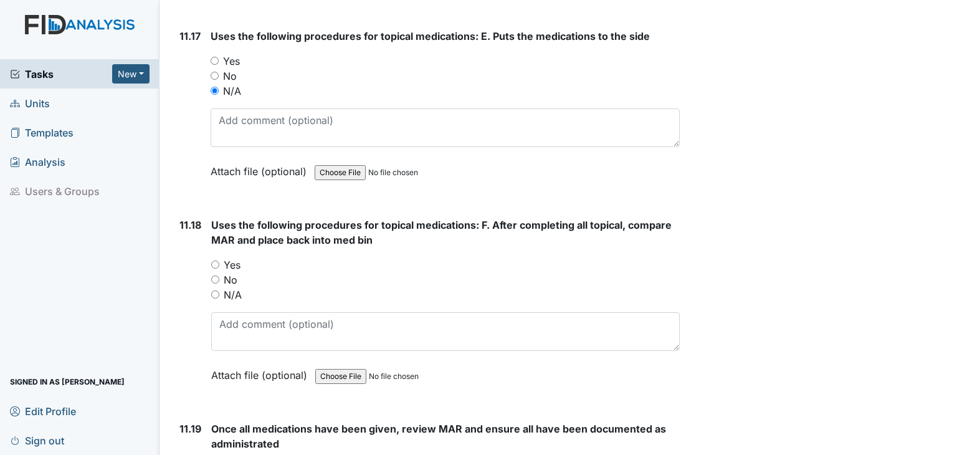
scroll to position [17204, 0]
click at [215, 287] on div "N/A" at bounding box center [445, 294] width 469 height 15
click at [215, 290] on input "N/A" at bounding box center [215, 294] width 8 height 8
radio input "true"
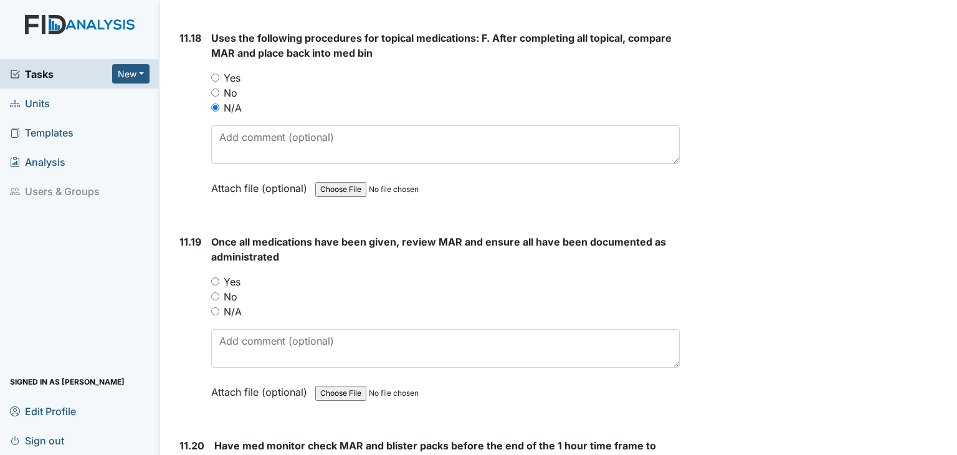
scroll to position [17391, 0]
drag, startPoint x: 214, startPoint y: 225, endPoint x: 238, endPoint y: 276, distance: 56.6
click at [214, 277] on input "Yes" at bounding box center [215, 281] width 8 height 8
radio input "true"
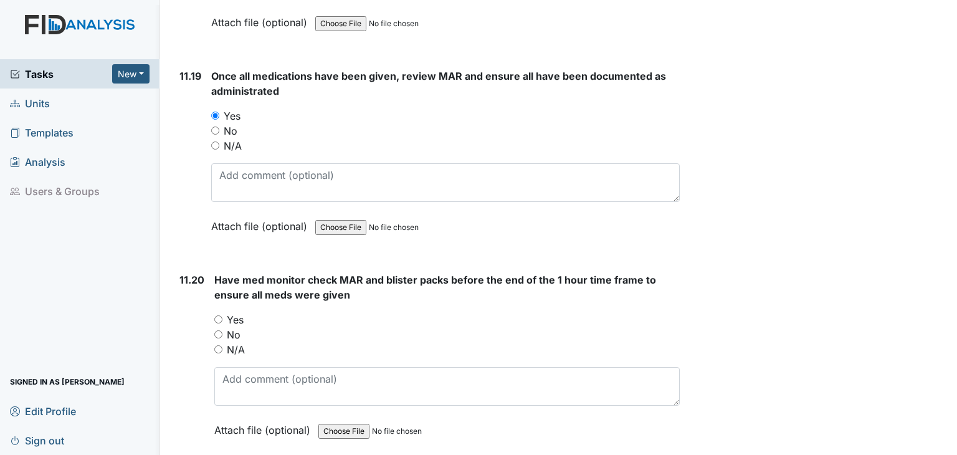
scroll to position [17578, 0]
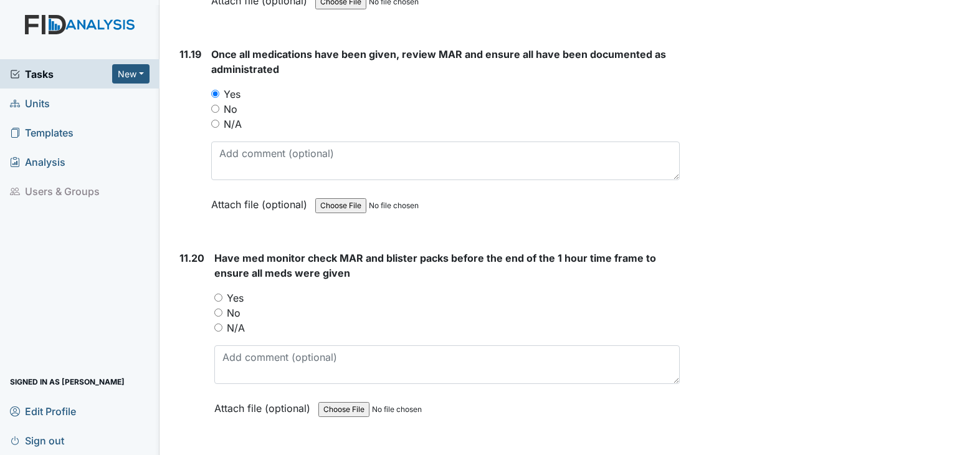
click at [216, 294] on input "Yes" at bounding box center [218, 298] width 8 height 8
radio input "true"
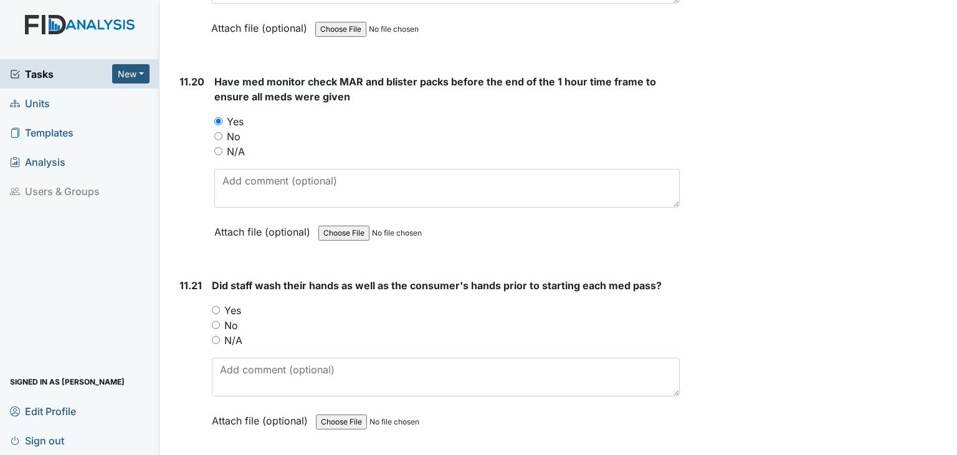
scroll to position [17765, 0]
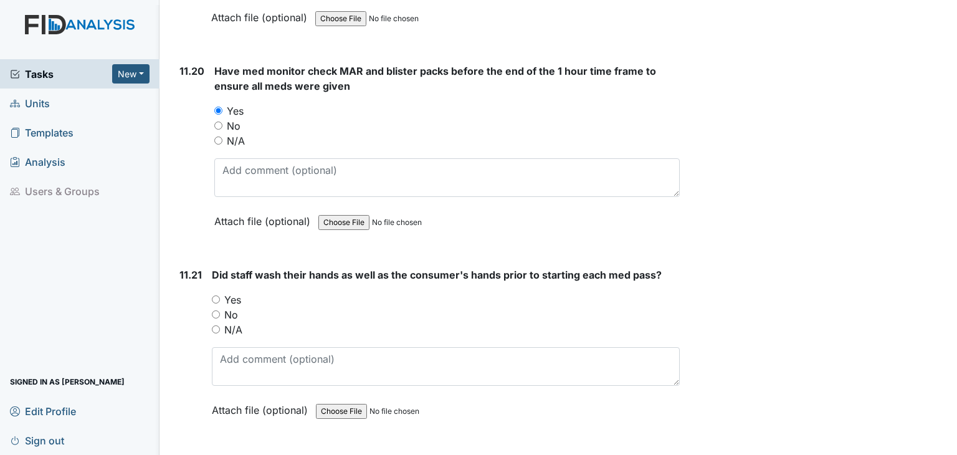
drag, startPoint x: 217, startPoint y: 237, endPoint x: 224, endPoint y: 239, distance: 7.0
click at [224, 292] on div "Yes" at bounding box center [446, 299] width 468 height 15
click at [216, 295] on input "Yes" at bounding box center [216, 299] width 8 height 8
radio input "true"
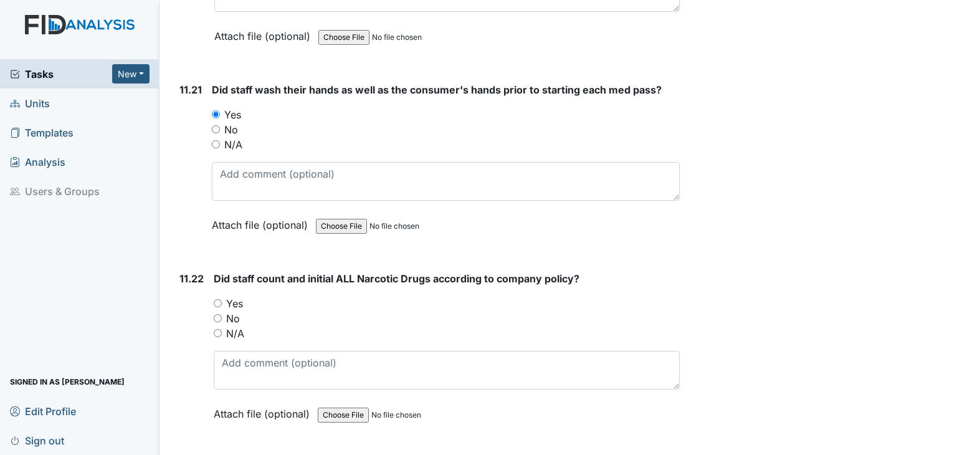
scroll to position [17952, 0]
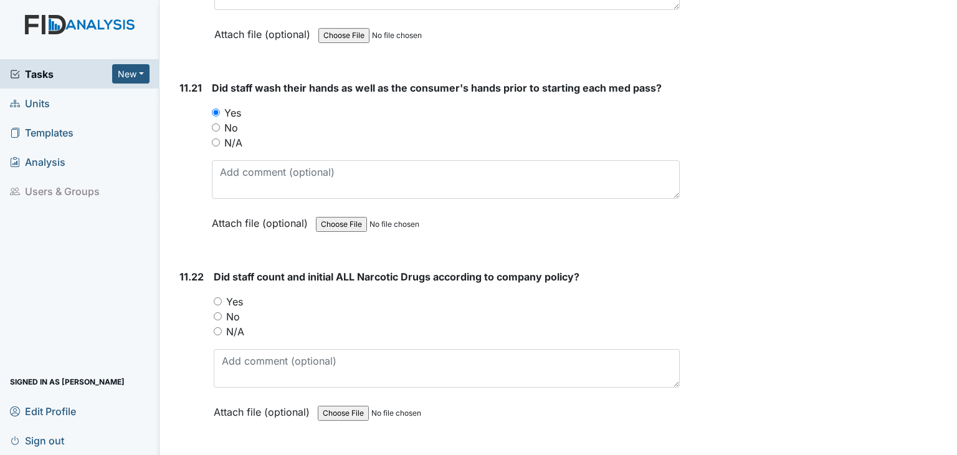
click at [218, 297] on input "Yes" at bounding box center [218, 301] width 8 height 8
radio input "true"
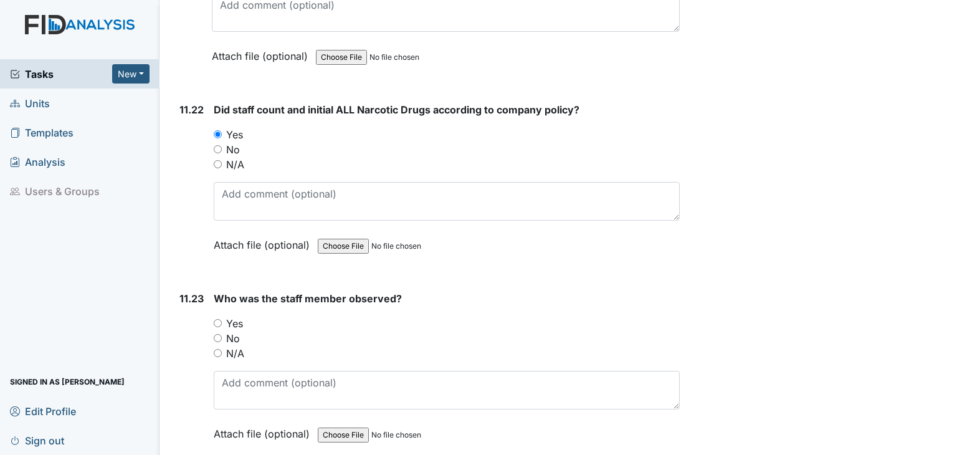
scroll to position [18139, 0]
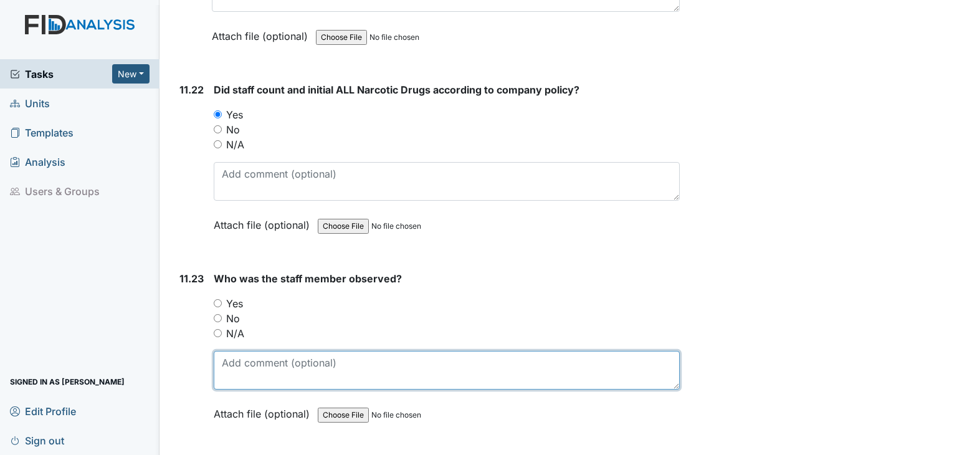
click at [241, 351] on textarea at bounding box center [447, 370] width 466 height 39
click at [230, 351] on textarea "Tsrsha" at bounding box center [447, 370] width 466 height 39
drag, startPoint x: 233, startPoint y: 300, endPoint x: 254, endPoint y: 320, distance: 29.6
click at [233, 351] on textarea "Tsrsha" at bounding box center [447, 370] width 466 height 39
click at [327, 351] on textarea "Tarsha" at bounding box center [447, 370] width 466 height 39
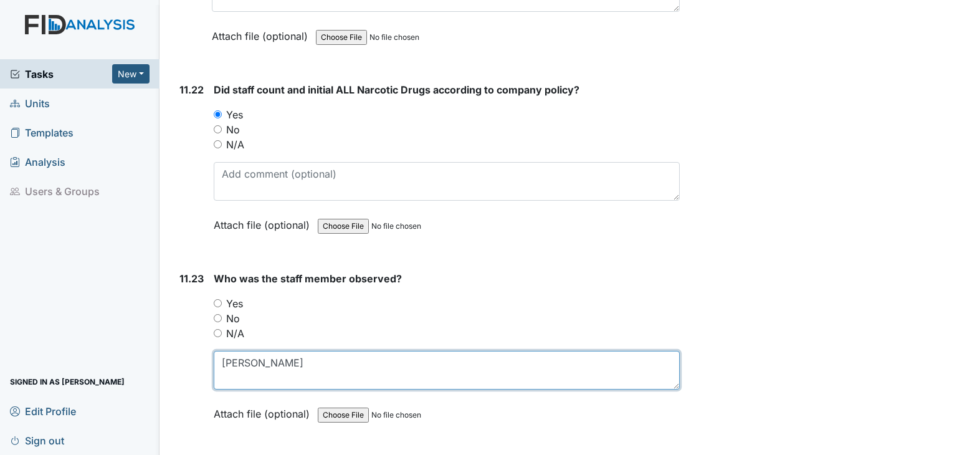
type textarea "Tarsha Williams"
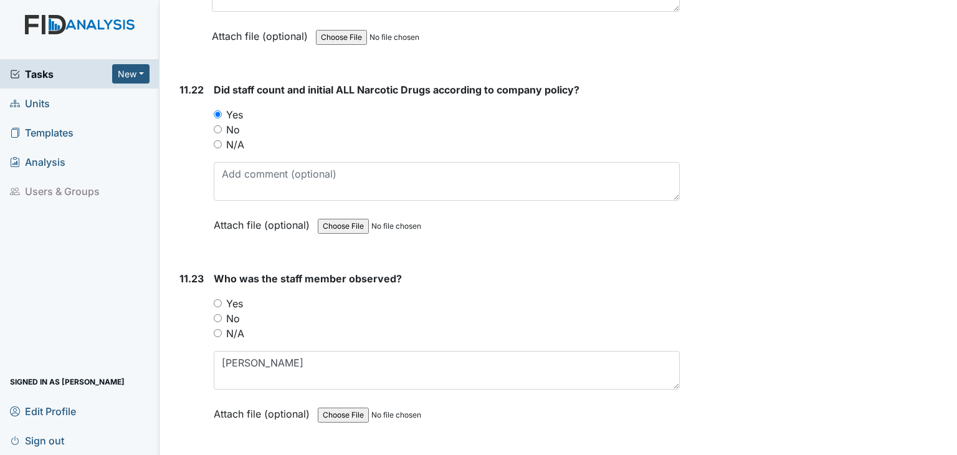
click at [219, 329] on input "N/A" at bounding box center [218, 333] width 8 height 8
radio input "true"
click at [218, 329] on input "N/A" at bounding box center [218, 333] width 8 height 8
radio input "true"
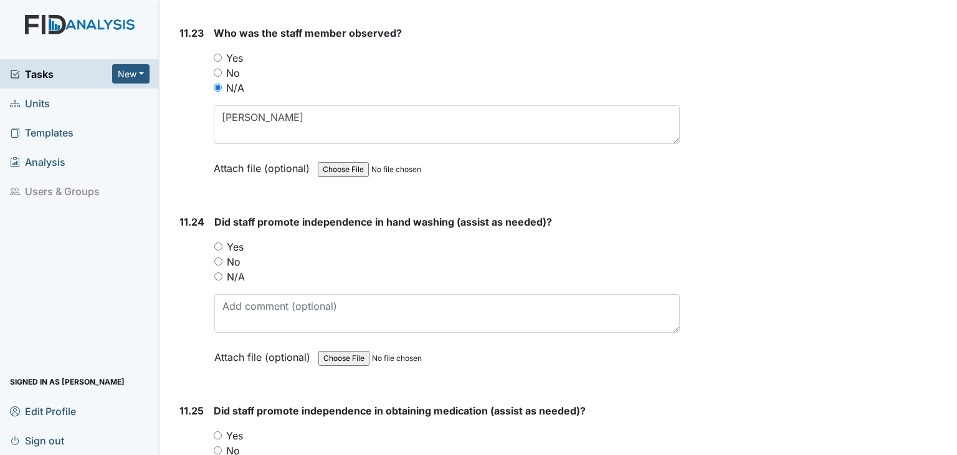
scroll to position [18389, 0]
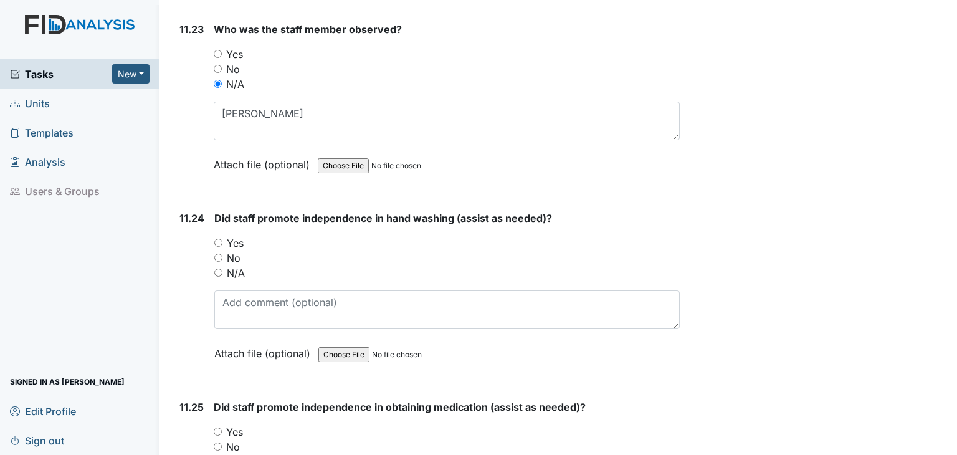
click at [221, 239] on input "Yes" at bounding box center [218, 243] width 8 height 8
radio input "true"
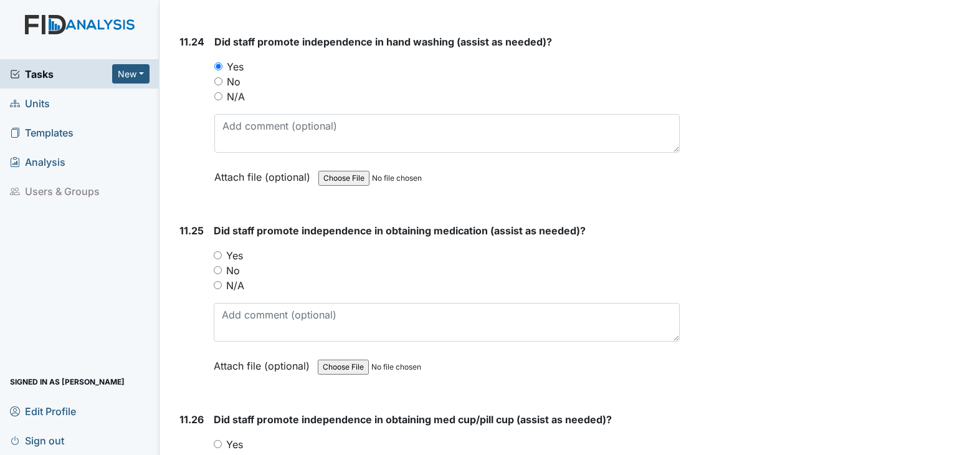
scroll to position [18576, 0]
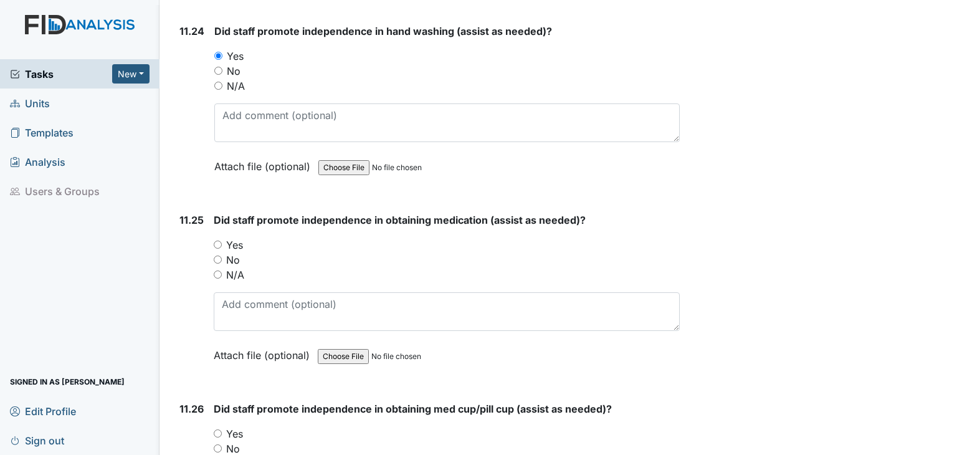
click at [214, 241] on input "Yes" at bounding box center [218, 245] width 8 height 8
radio input "true"
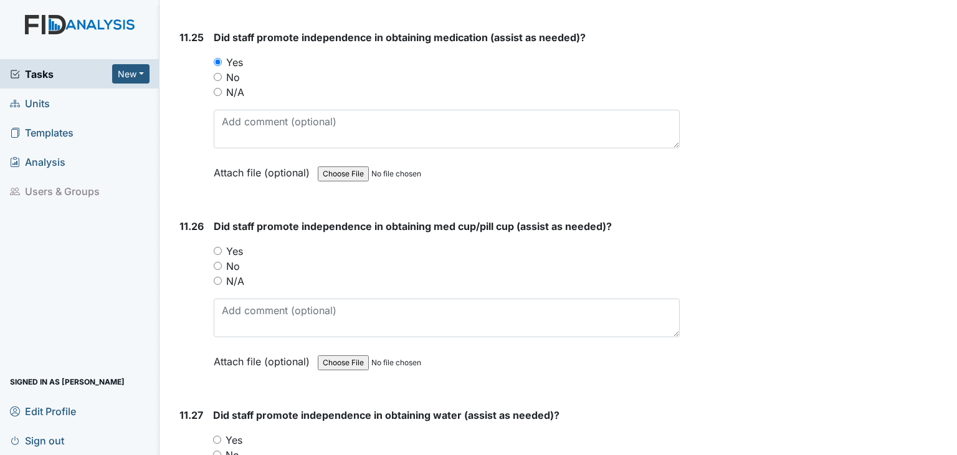
scroll to position [18763, 0]
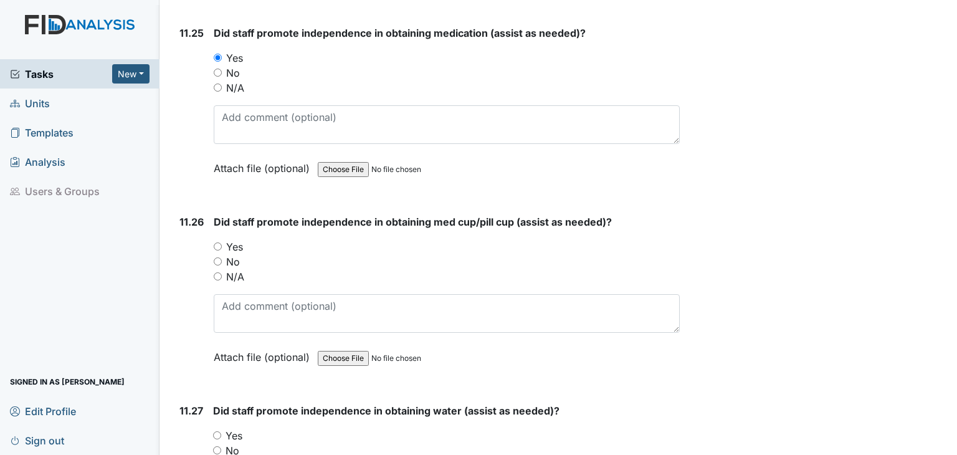
click at [222, 242] on input "Yes" at bounding box center [218, 246] width 8 height 8
radio input "true"
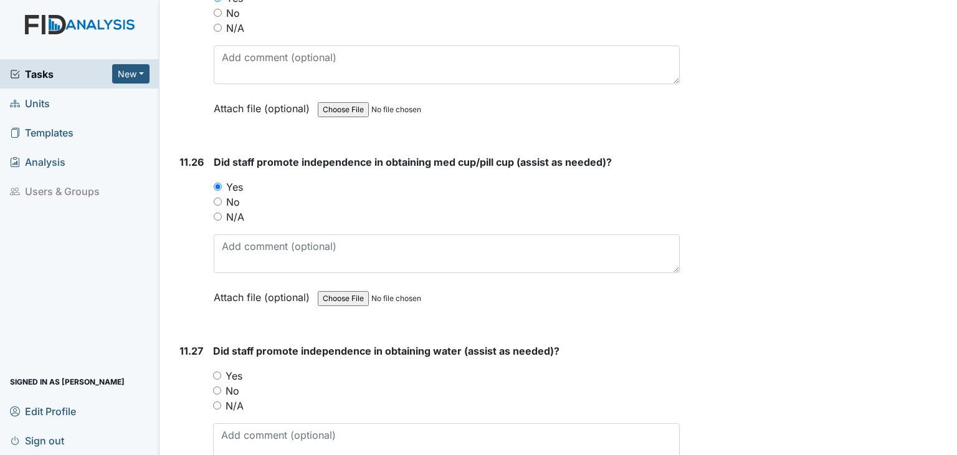
scroll to position [18950, 0]
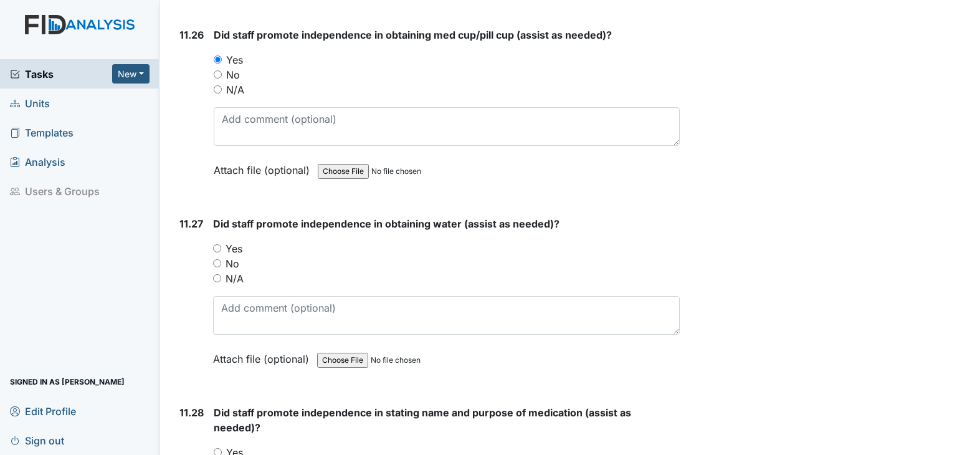
click at [219, 244] on input "Yes" at bounding box center [217, 248] width 8 height 8
radio input "true"
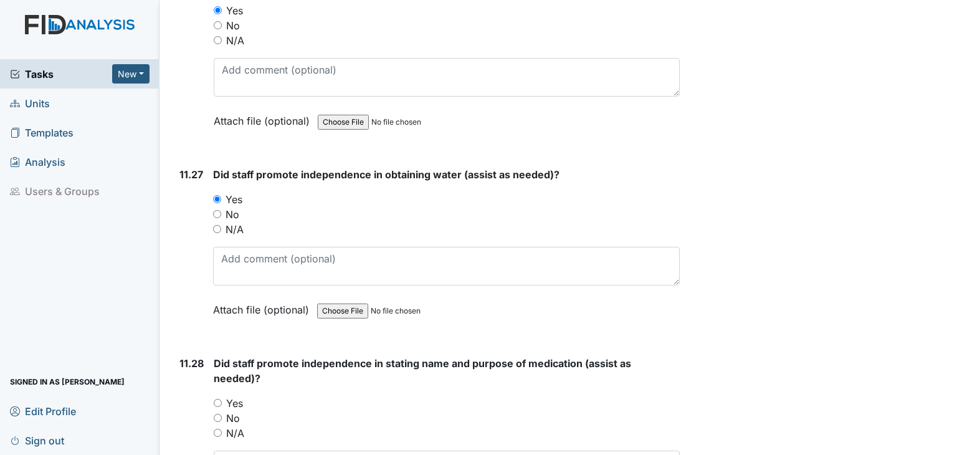
scroll to position [19137, 0]
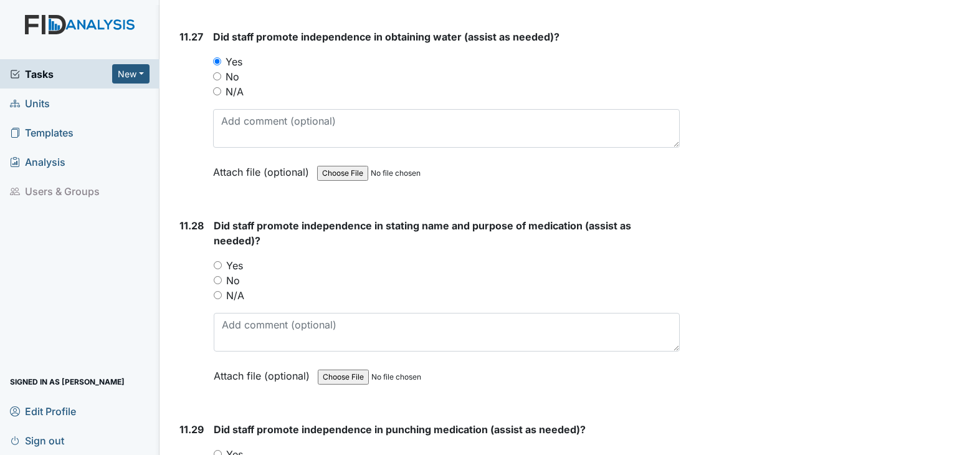
click at [219, 261] on input "Yes" at bounding box center [218, 265] width 8 height 8
radio input "true"
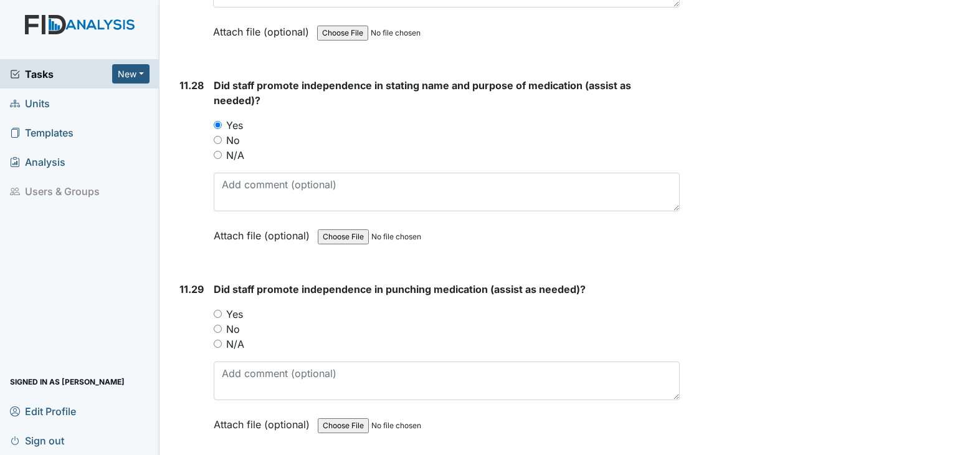
scroll to position [19324, 0]
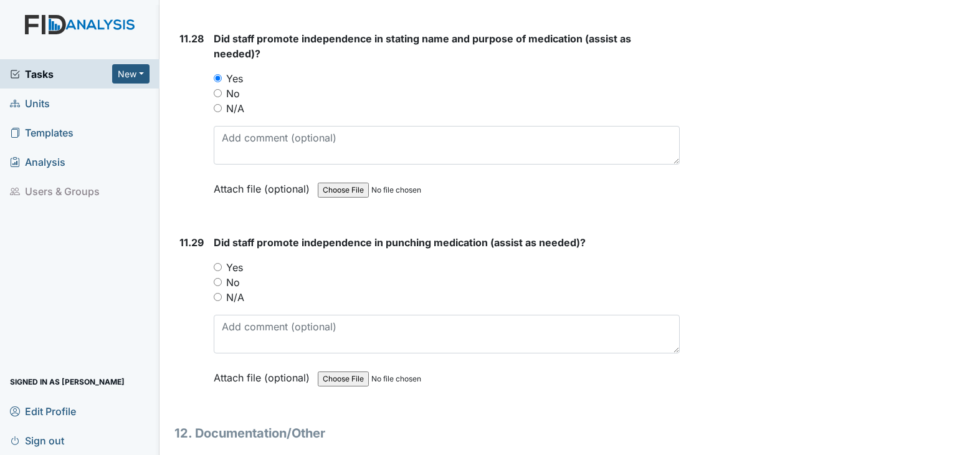
click at [217, 263] on input "Yes" at bounding box center [218, 267] width 8 height 8
radio input "true"
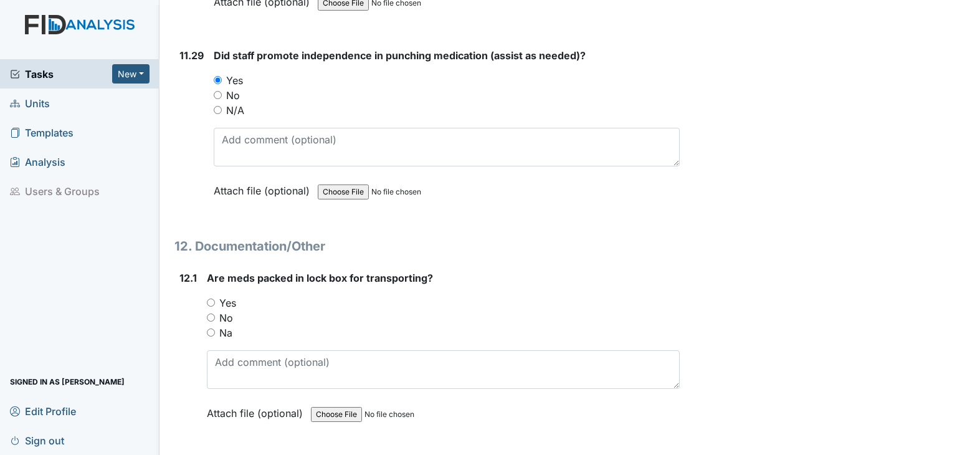
scroll to position [19573, 0]
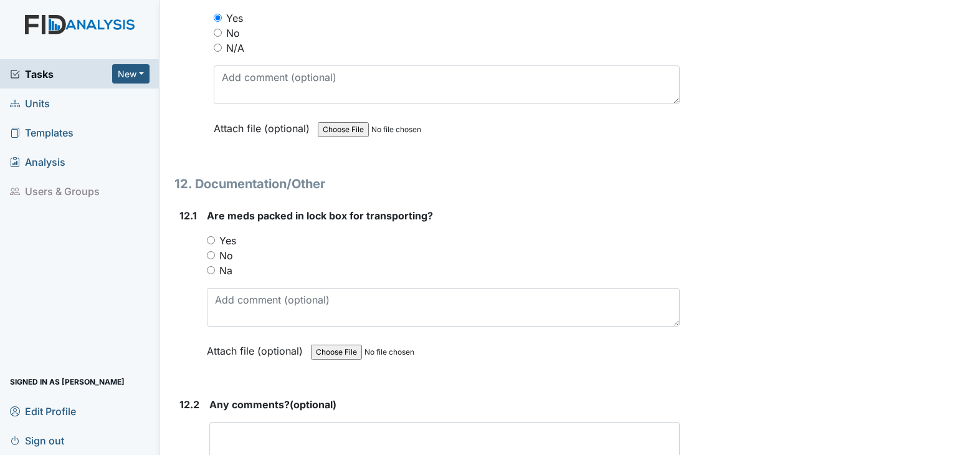
click at [209, 236] on input "Yes" at bounding box center [211, 240] width 8 height 8
radio input "true"
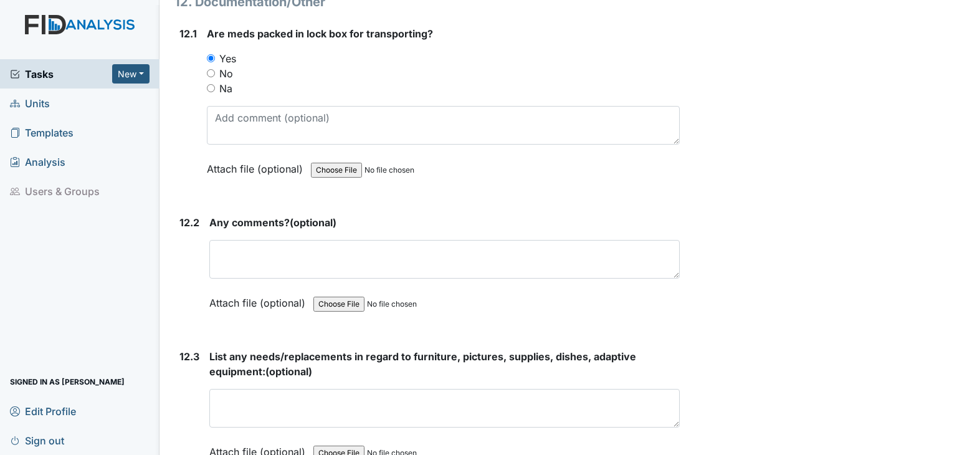
scroll to position [19760, 0]
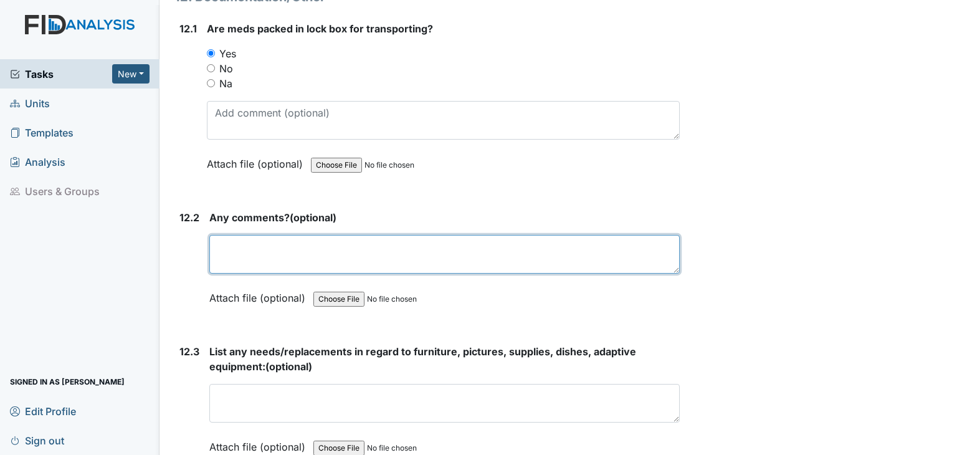
click at [238, 235] on textarea at bounding box center [444, 254] width 471 height 39
type textarea "n"
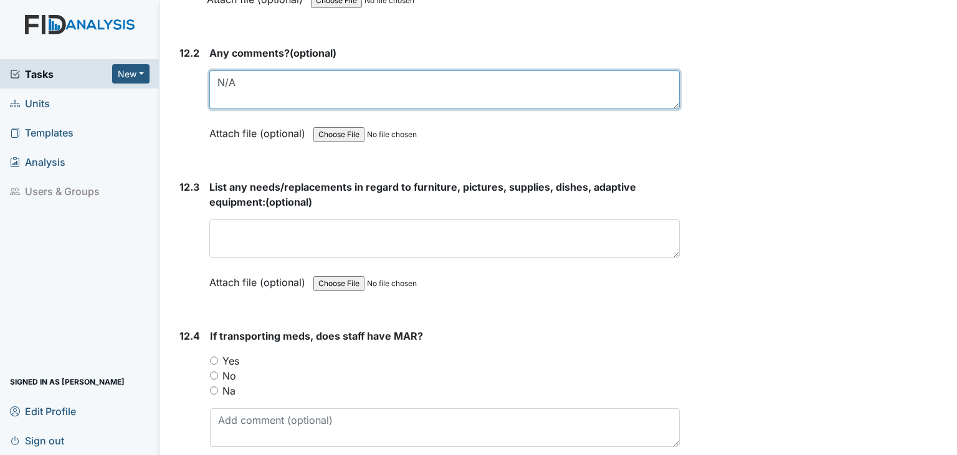
scroll to position [19947, 0]
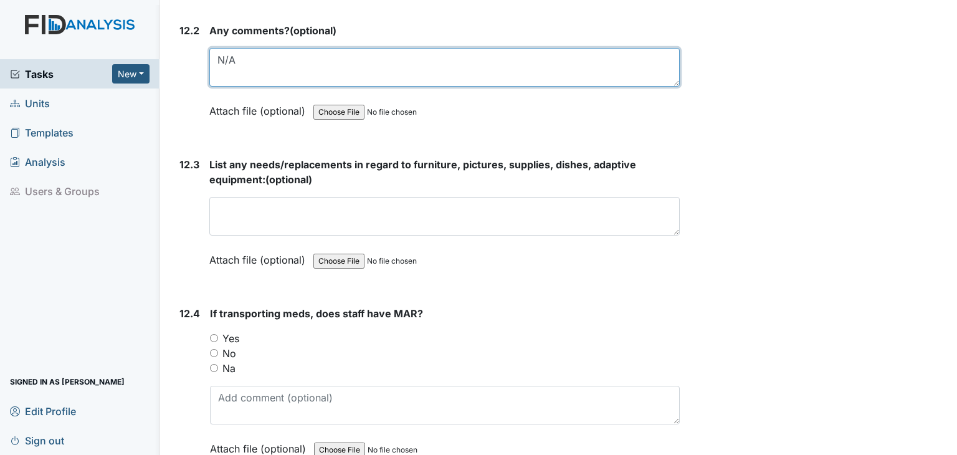
type textarea "N/A"
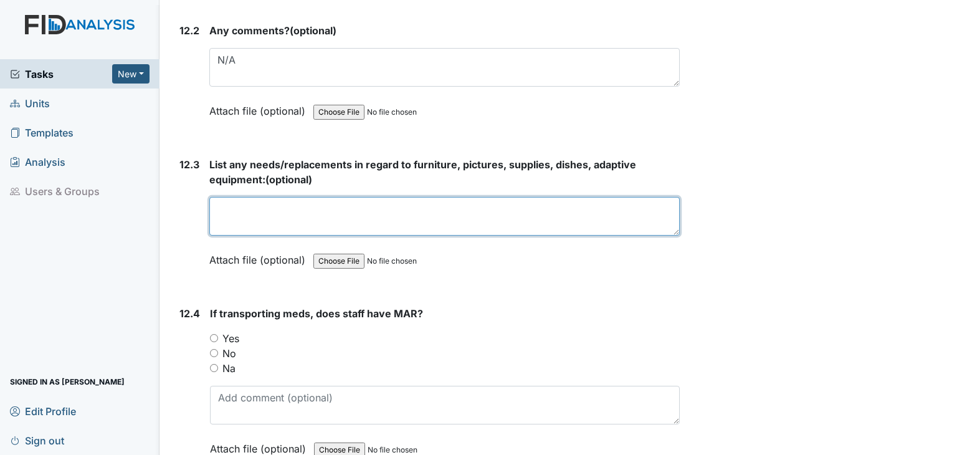
click at [272, 197] on textarea at bounding box center [444, 216] width 471 height 39
type textarea "n"
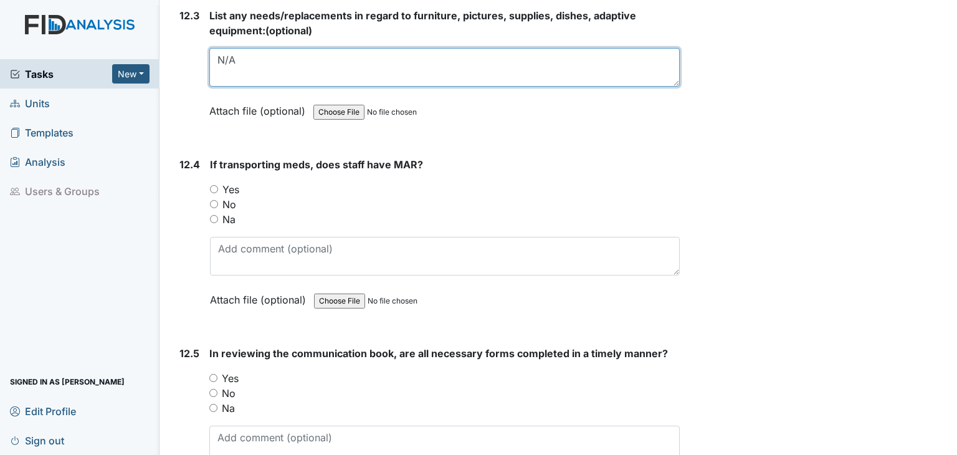
scroll to position [20134, 0]
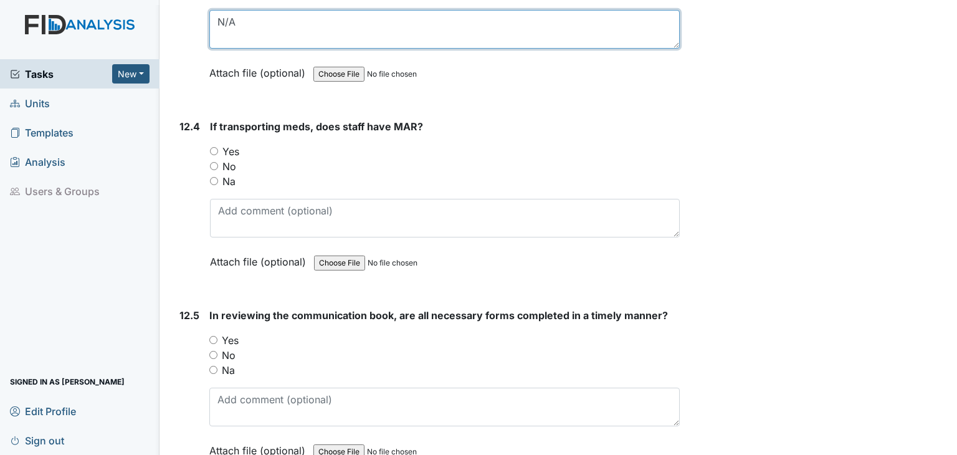
type textarea "N/A"
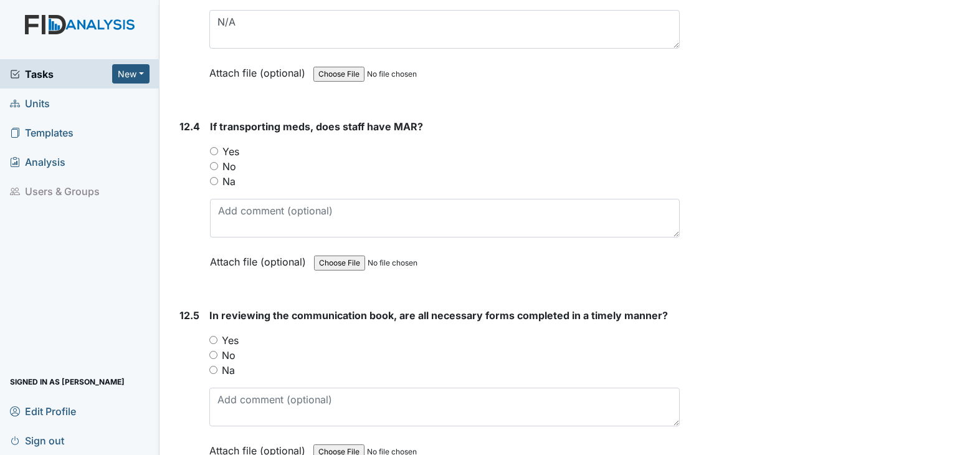
click at [213, 147] on input "Yes" at bounding box center [214, 151] width 8 height 8
radio input "true"
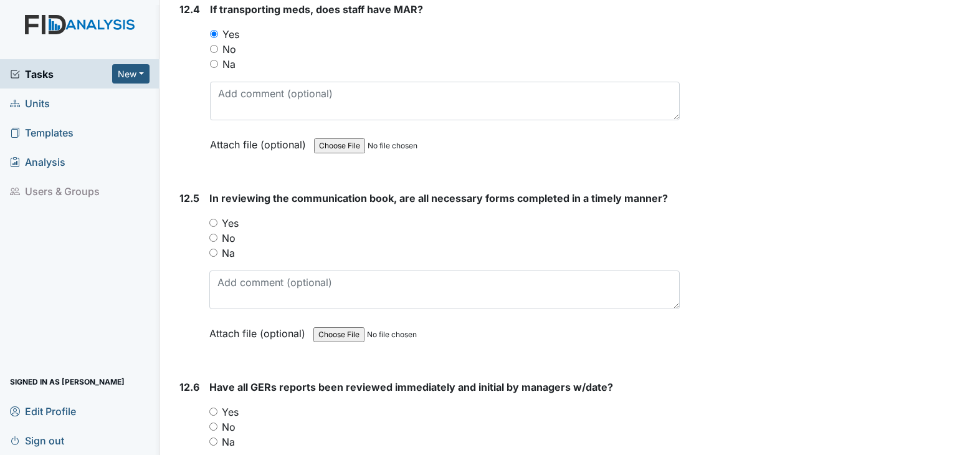
scroll to position [20259, 0]
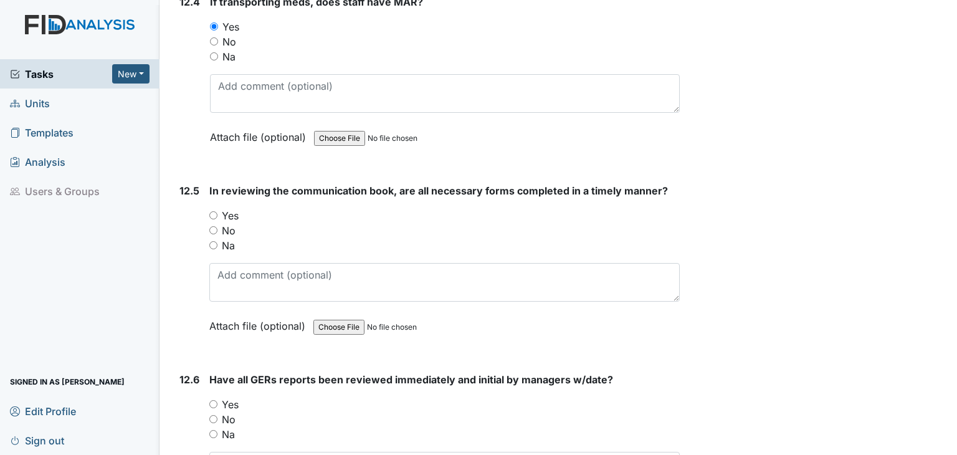
drag, startPoint x: 212, startPoint y: 146, endPoint x: 241, endPoint y: 189, distance: 52.0
click at [212, 211] on input "Yes" at bounding box center [213, 215] width 8 height 8
radio input "true"
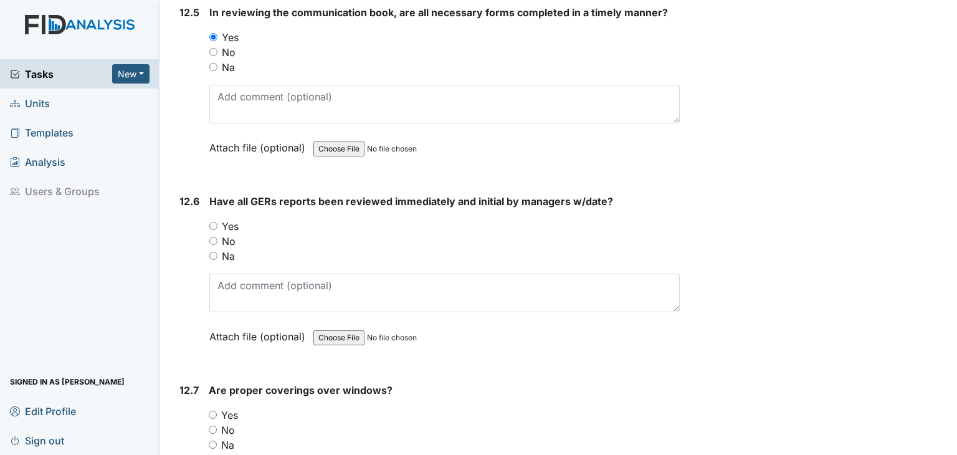
scroll to position [20446, 0]
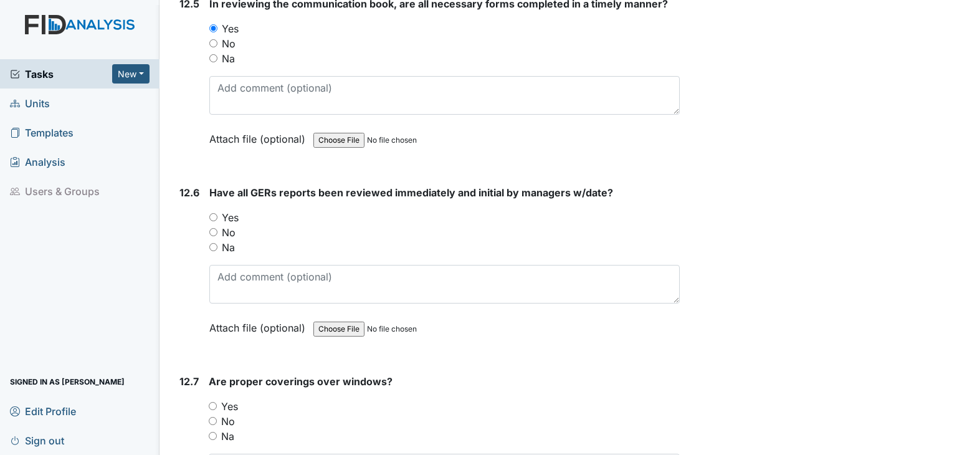
click at [214, 243] on input "Na" at bounding box center [213, 247] width 8 height 8
radio input "true"
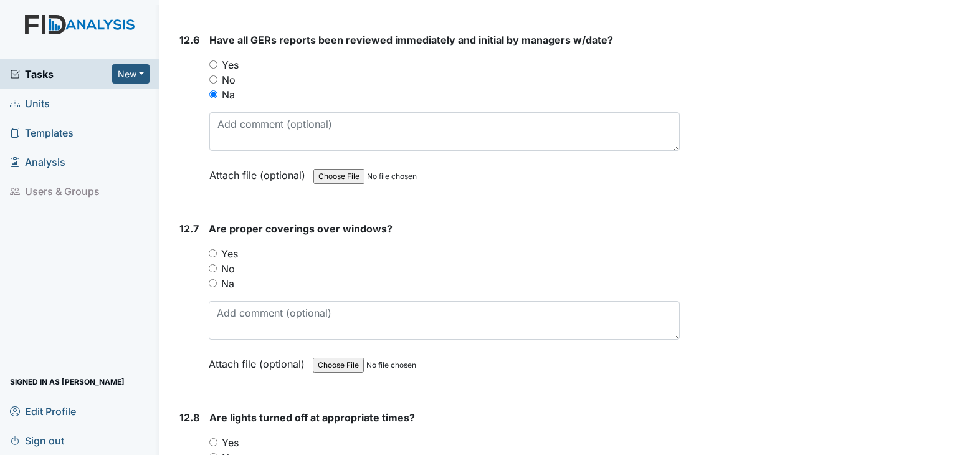
scroll to position [20633, 0]
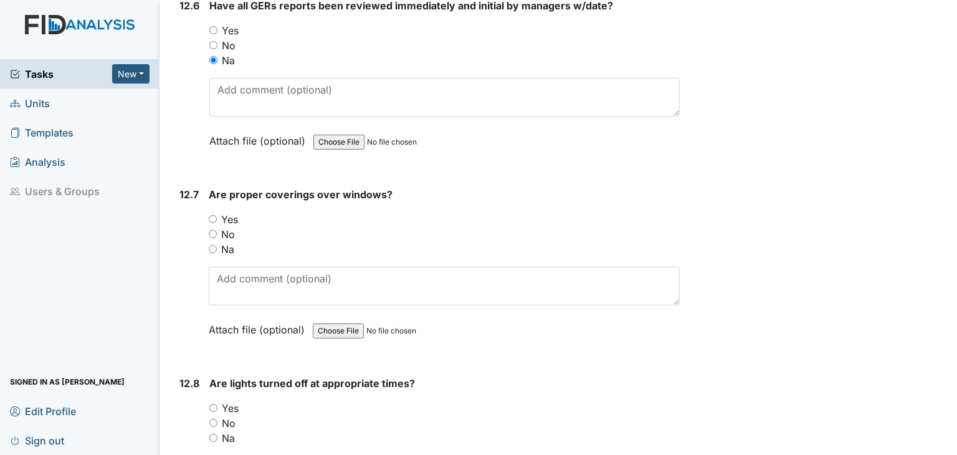
click at [212, 215] on input "Yes" at bounding box center [213, 219] width 8 height 8
radio input "true"
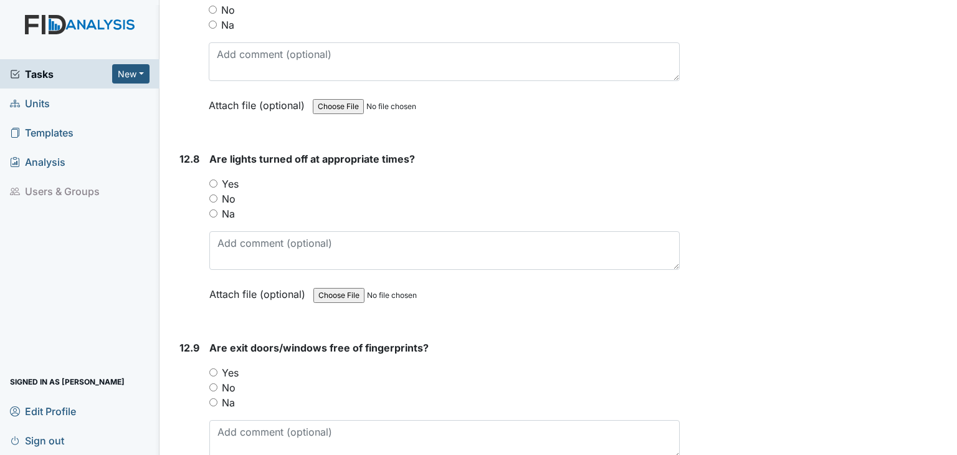
scroll to position [20882, 0]
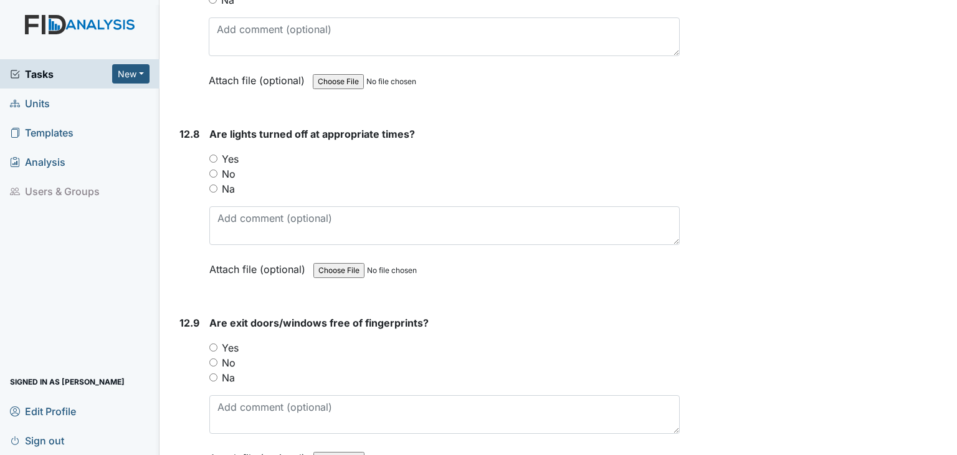
click at [209, 155] on input "Yes" at bounding box center [213, 159] width 8 height 8
radio input "true"
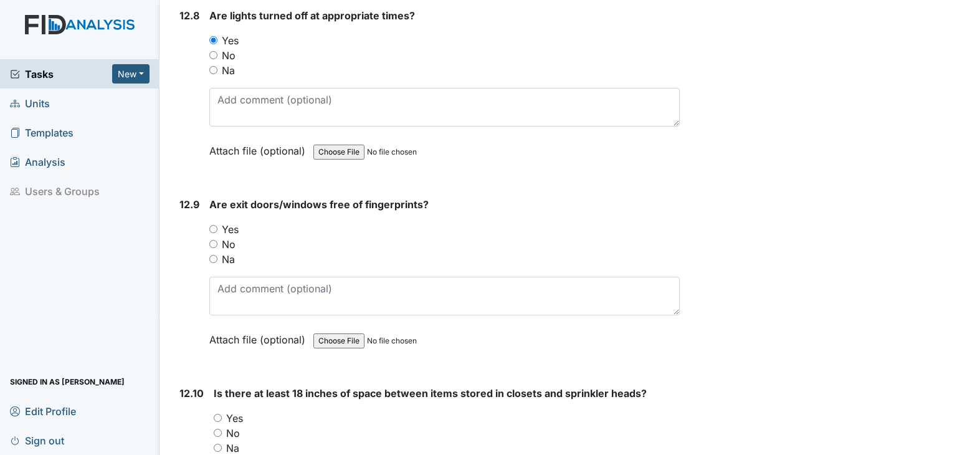
scroll to position [21007, 0]
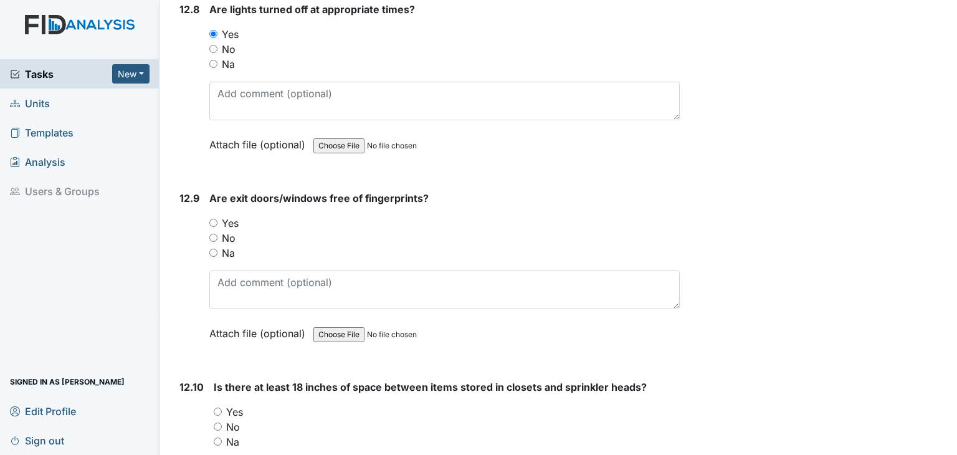
click at [213, 249] on input "Na" at bounding box center [213, 253] width 8 height 8
radio input "true"
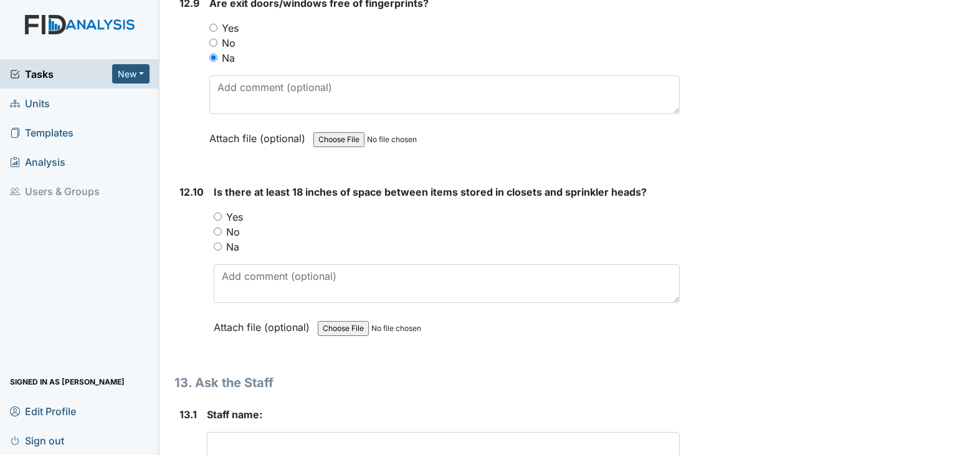
scroll to position [21194, 0]
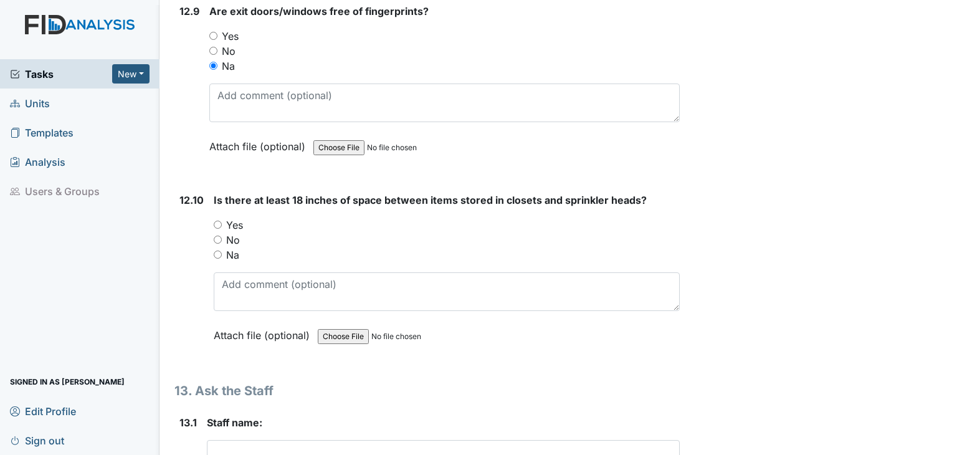
drag, startPoint x: 219, startPoint y: 185, endPoint x: 239, endPoint y: 214, distance: 34.9
click at [219, 251] on input "Na" at bounding box center [218, 255] width 8 height 8
radio input "true"
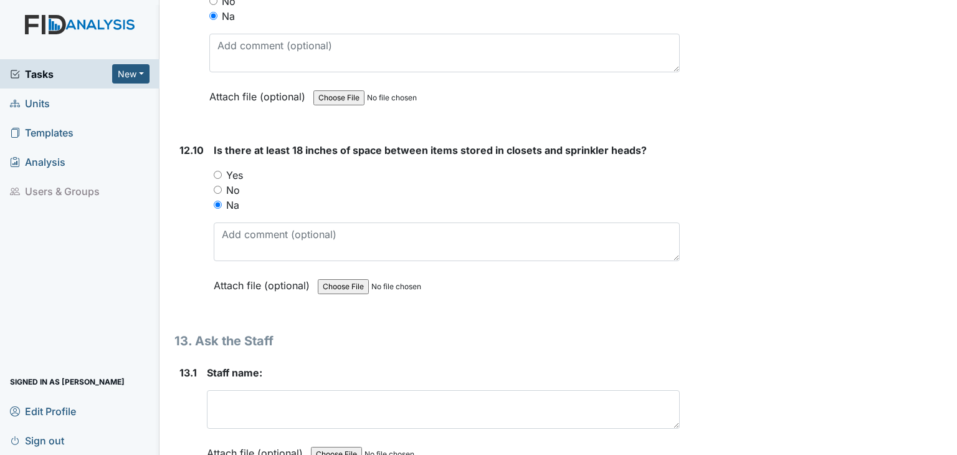
scroll to position [21381, 0]
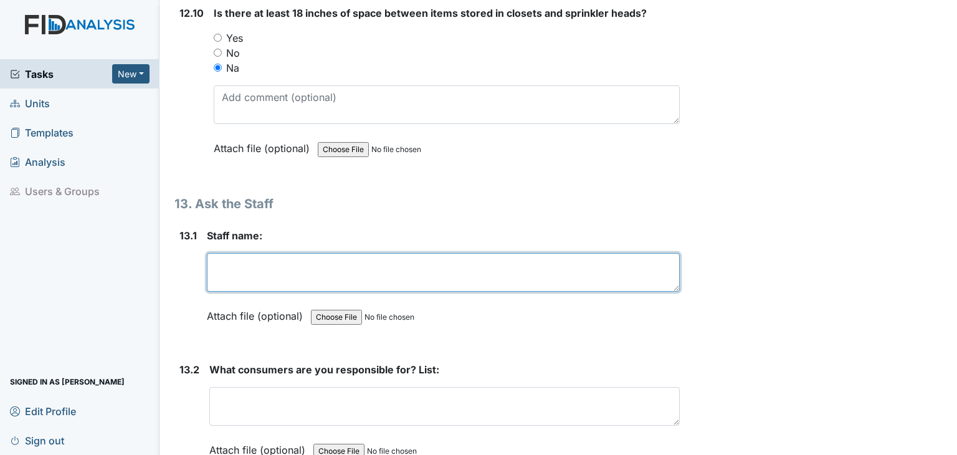
click at [243, 253] on textarea at bounding box center [443, 272] width 473 height 39
type textarea "t"
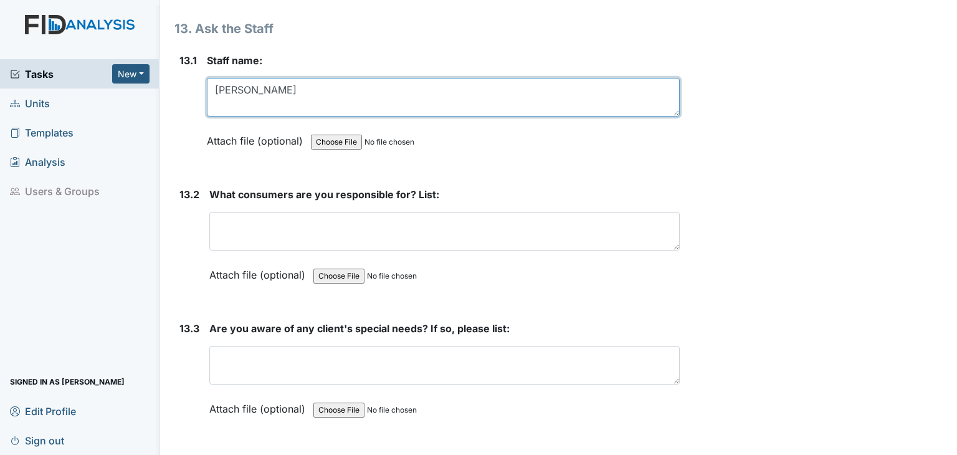
scroll to position [21568, 0]
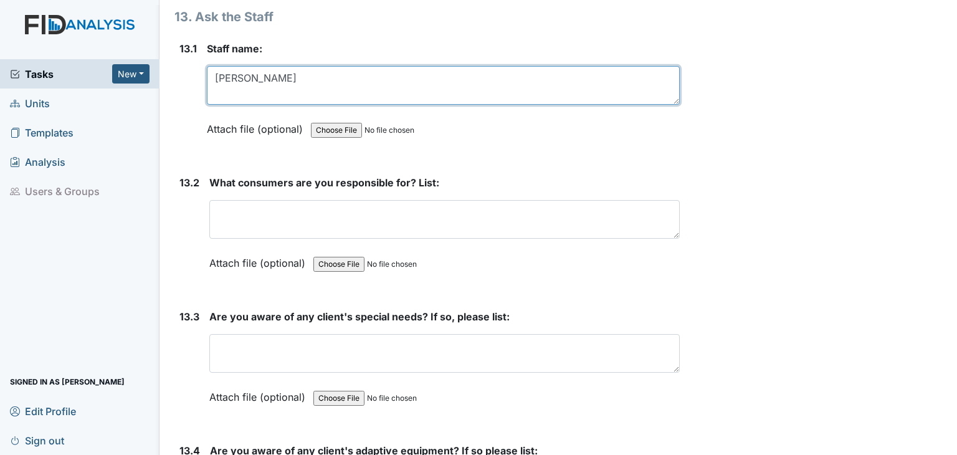
type textarea "Tarsha Williams"
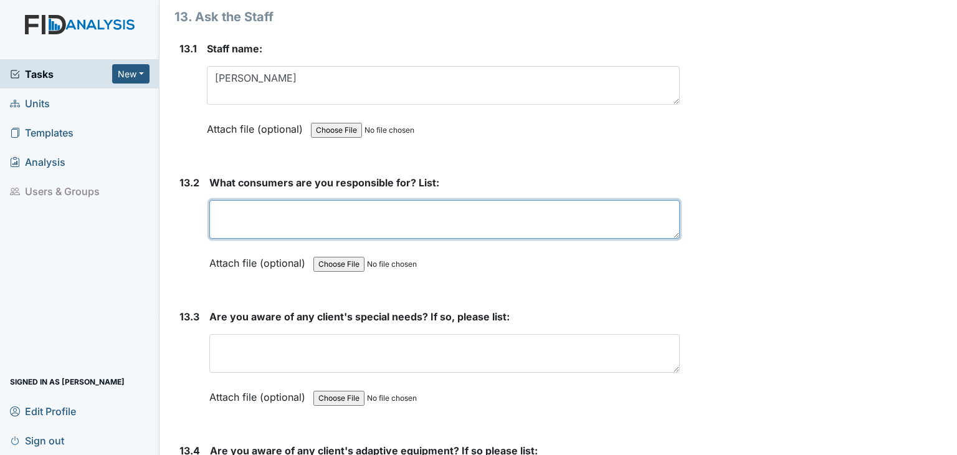
click at [293, 200] on textarea at bounding box center [444, 219] width 471 height 39
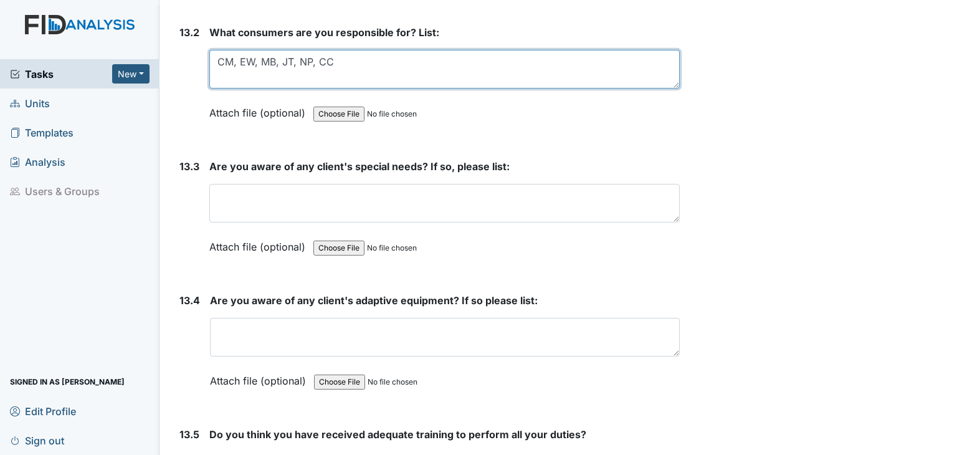
scroll to position [21755, 0]
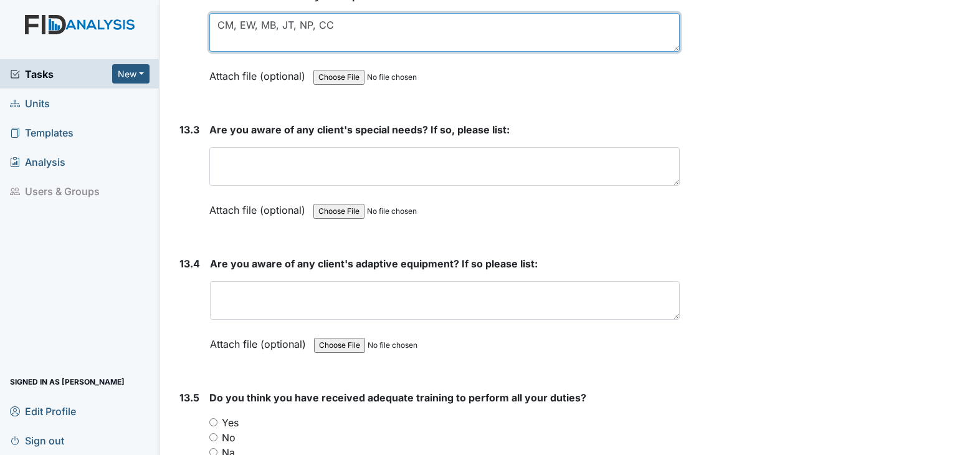
type textarea "CM, EW, MB, JT, NP, CC"
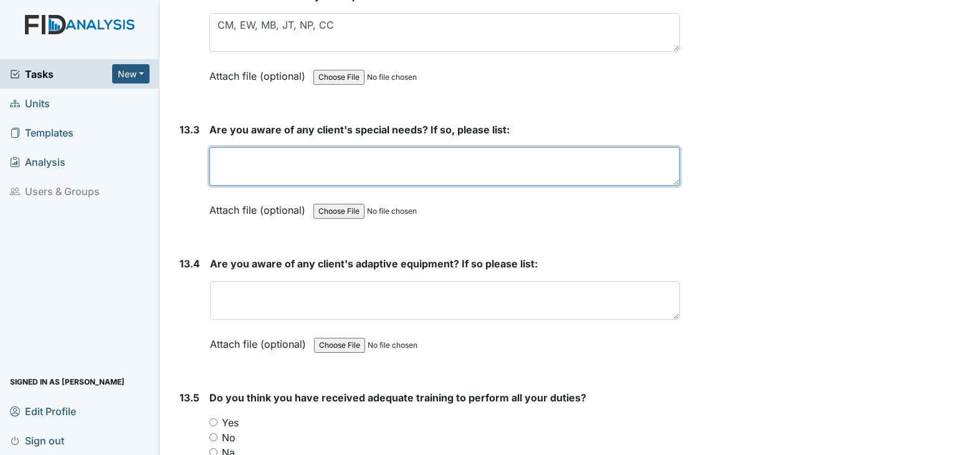
click at [323, 147] on textarea at bounding box center [444, 166] width 471 height 39
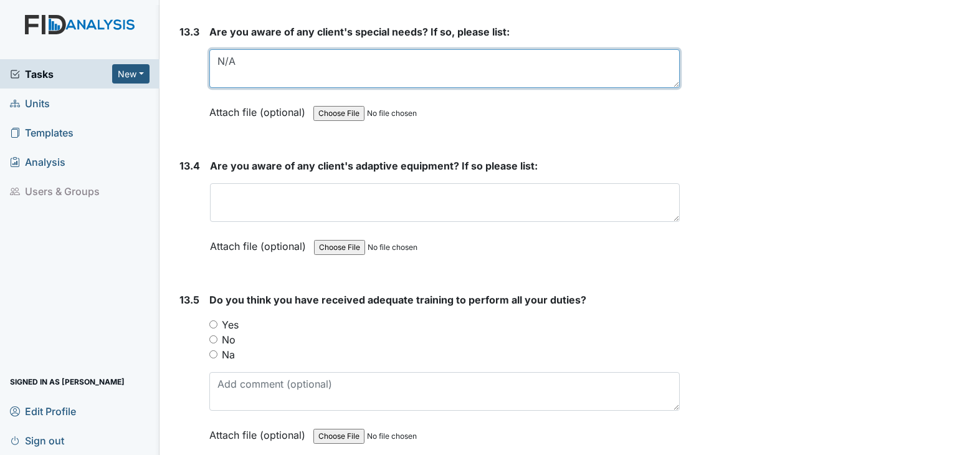
scroll to position [21942, 0]
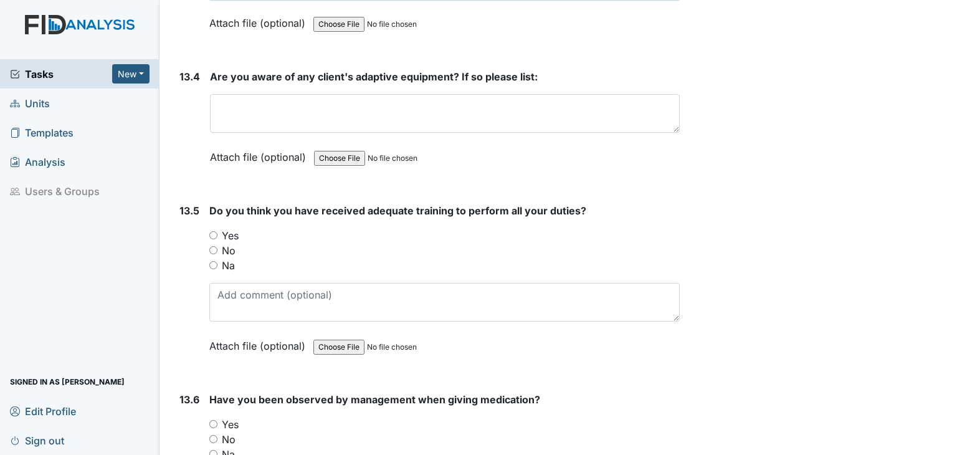
type textarea "N/A"
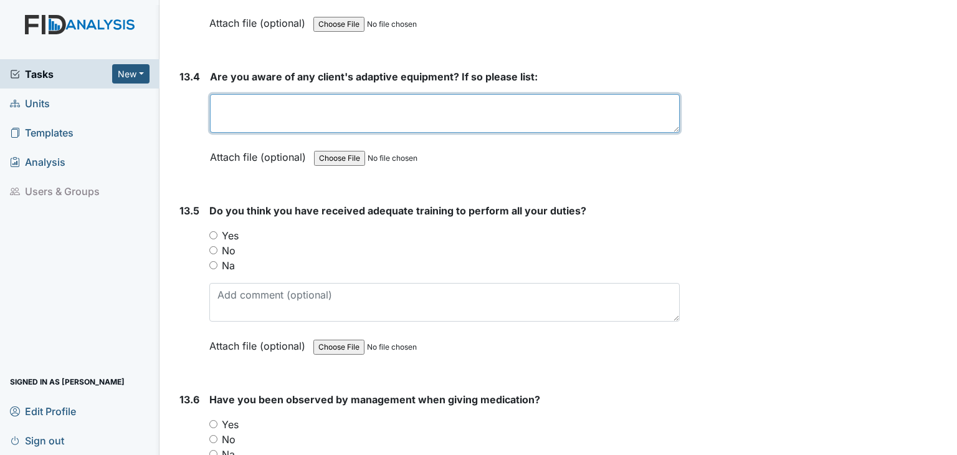
click at [295, 94] on textarea at bounding box center [445, 113] width 470 height 39
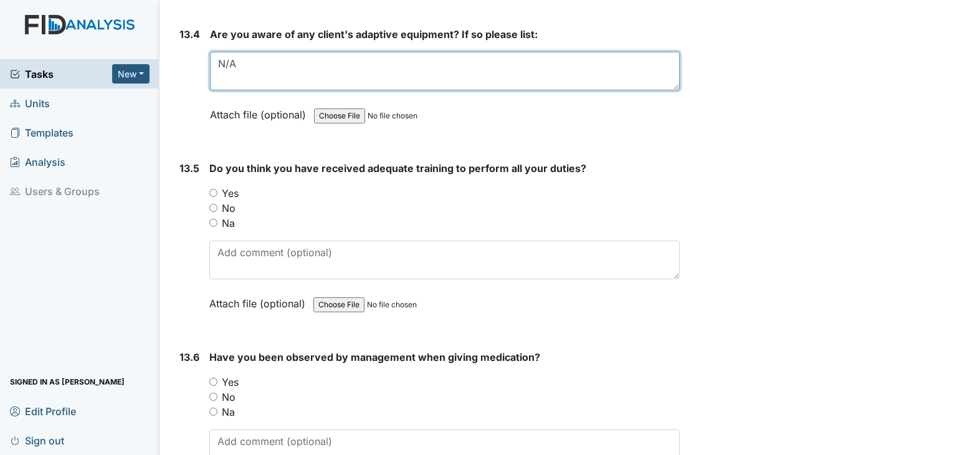
scroll to position [22004, 0]
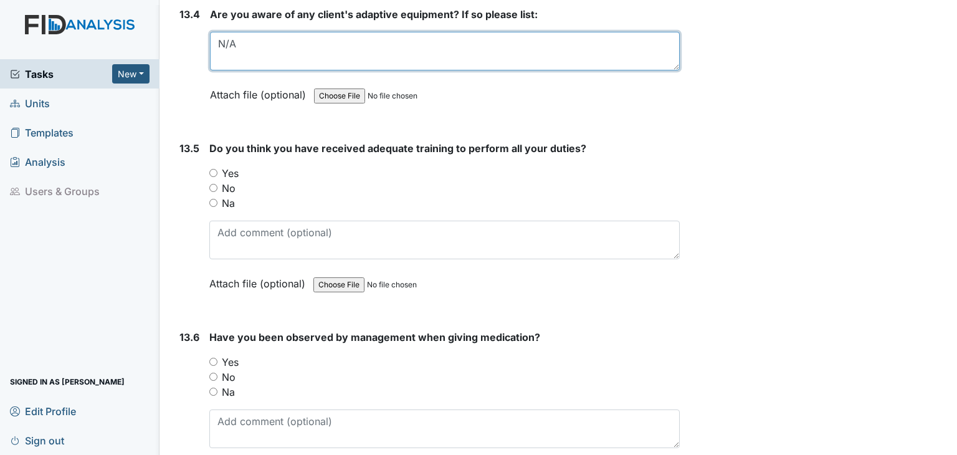
type textarea "N/A"
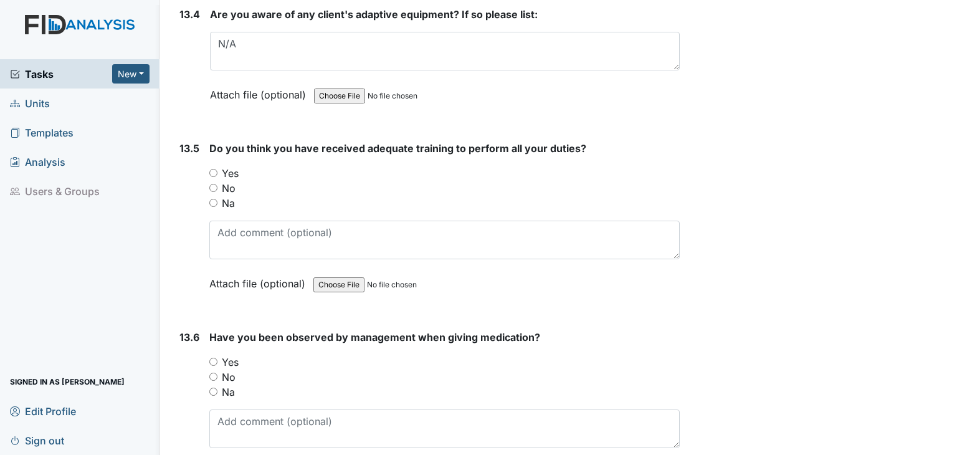
click at [210, 169] on input "Yes" at bounding box center [213, 173] width 8 height 8
radio input "true"
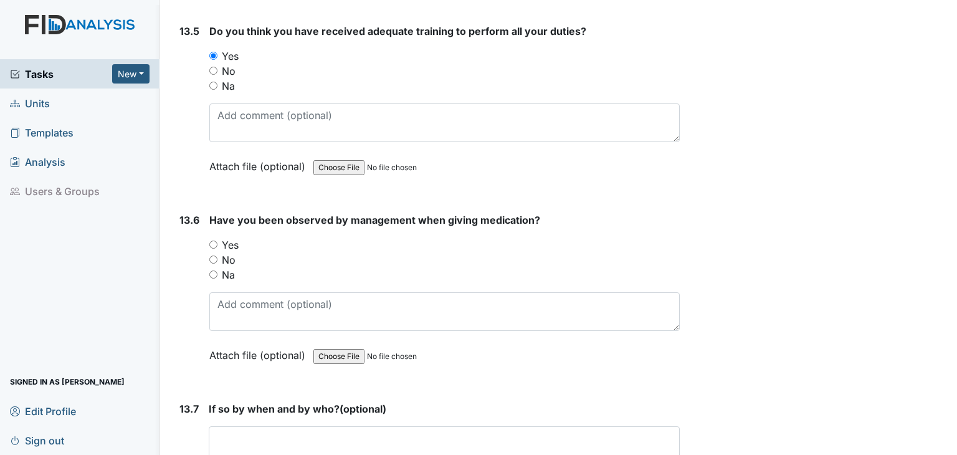
scroll to position [22129, 0]
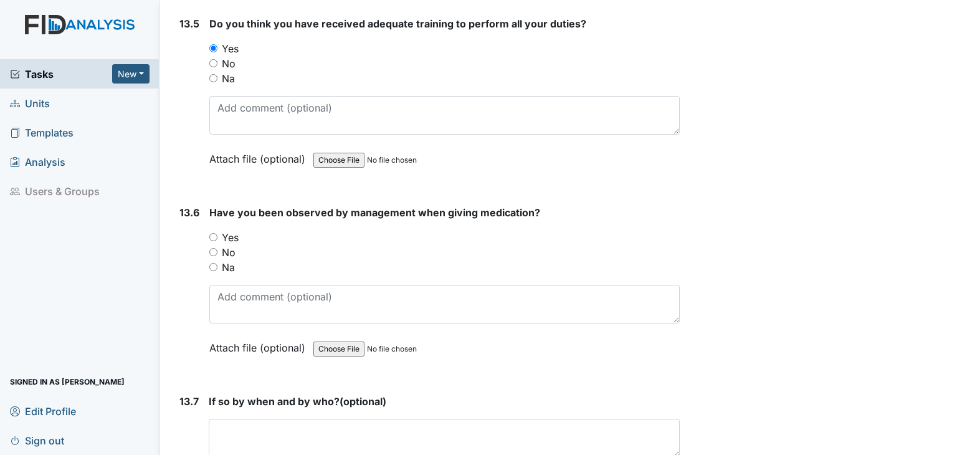
click at [211, 233] on input "Yes" at bounding box center [213, 237] width 8 height 8
radio input "true"
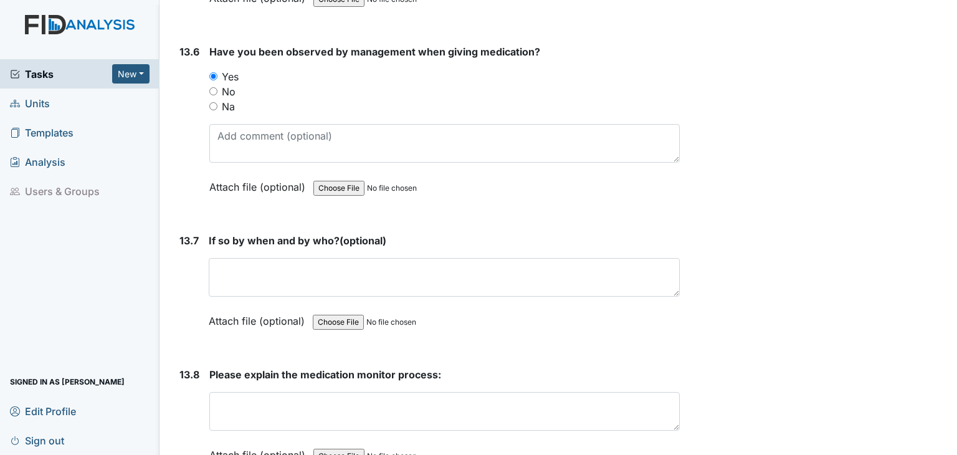
scroll to position [22316, 0]
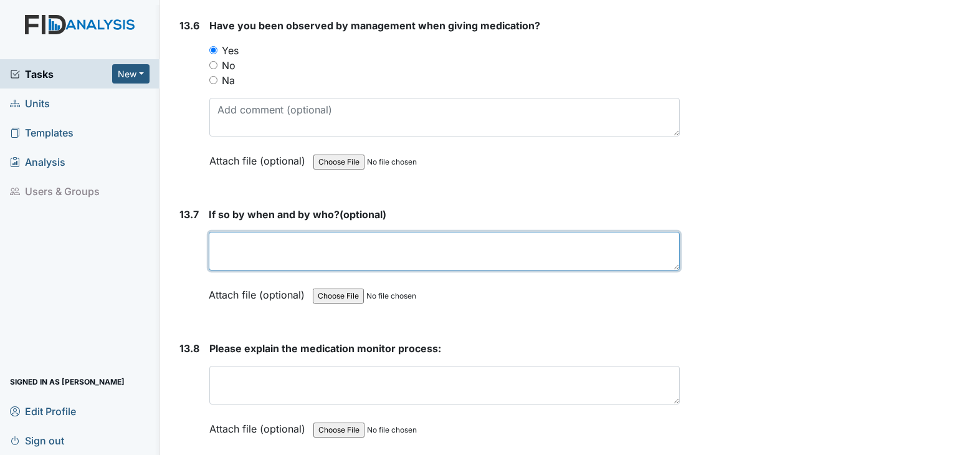
click at [269, 232] on textarea at bounding box center [444, 251] width 471 height 39
type textarea "A"
type textarea "n"
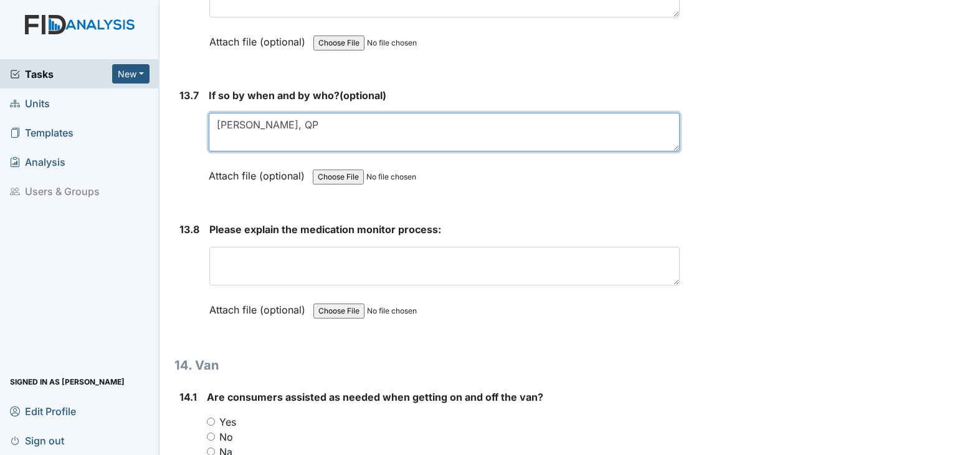
scroll to position [22441, 0]
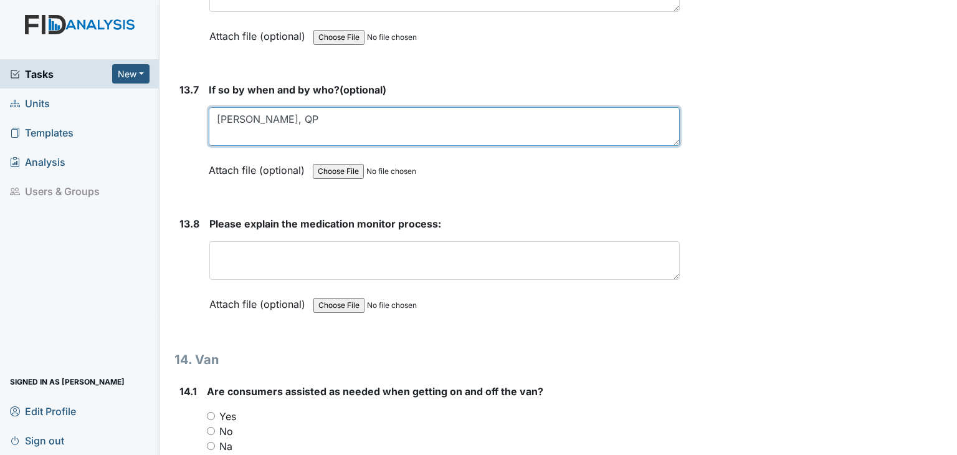
type textarea "Angela Sanders, QP"
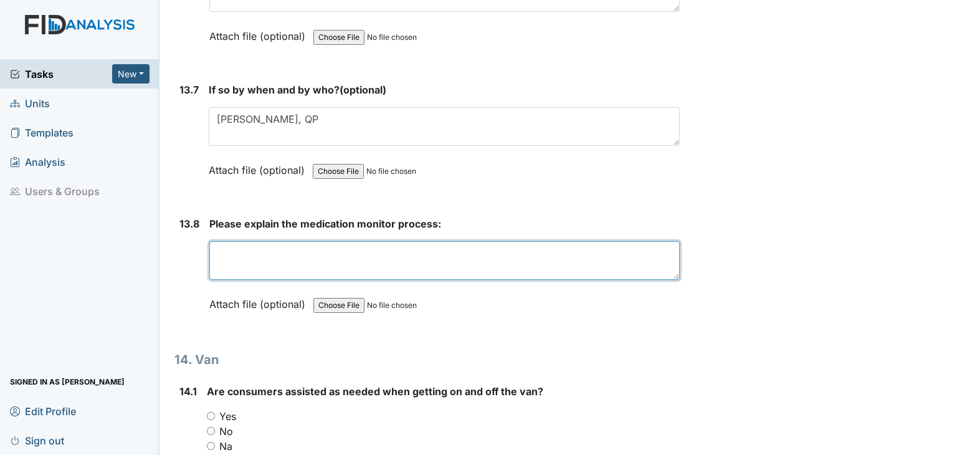
click at [282, 241] on textarea at bounding box center [444, 260] width 471 height 39
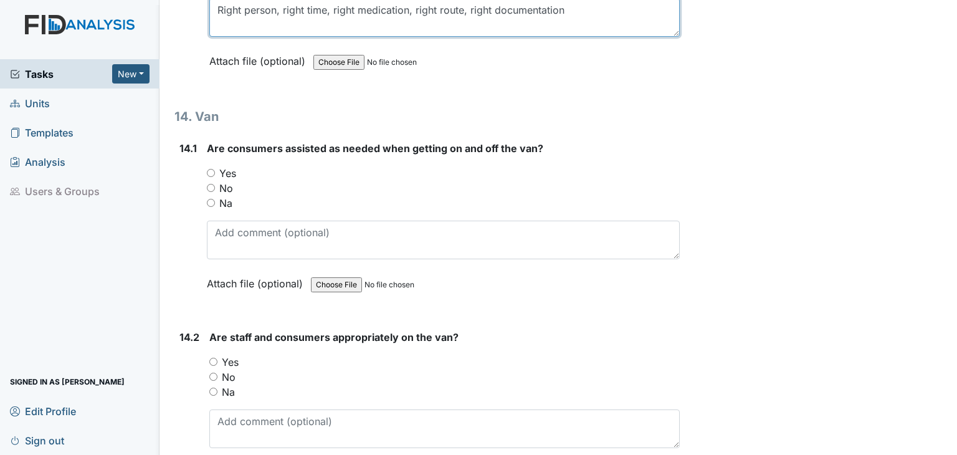
scroll to position [22690, 0]
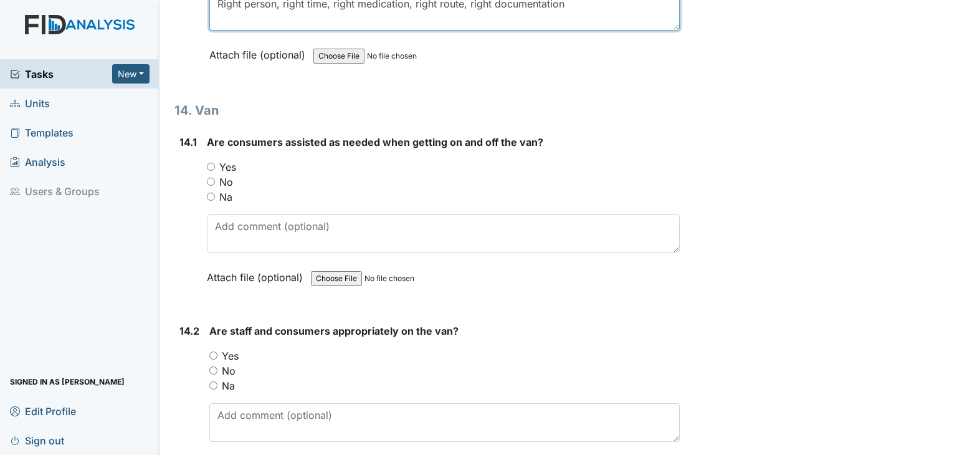
type textarea "Right person, right time, right medication, right route, right documentation"
click at [213, 163] on input "Yes" at bounding box center [211, 167] width 8 height 8
radio input "true"
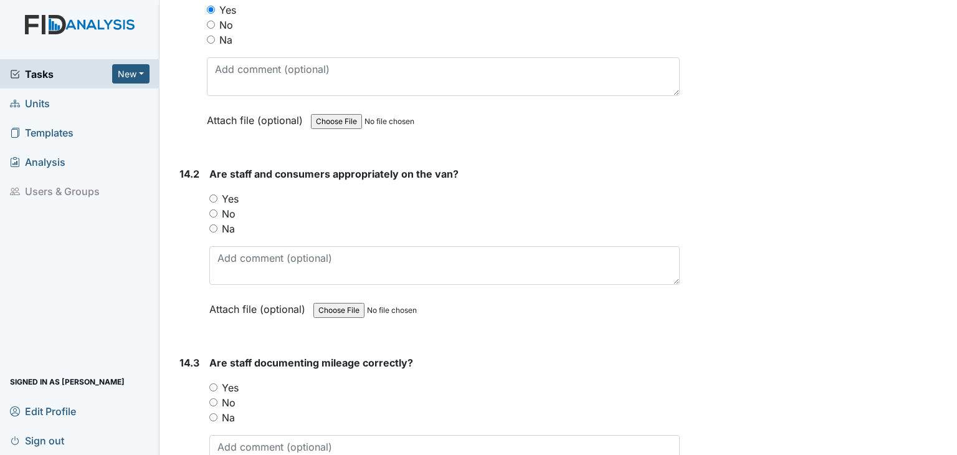
scroll to position [22877, 0]
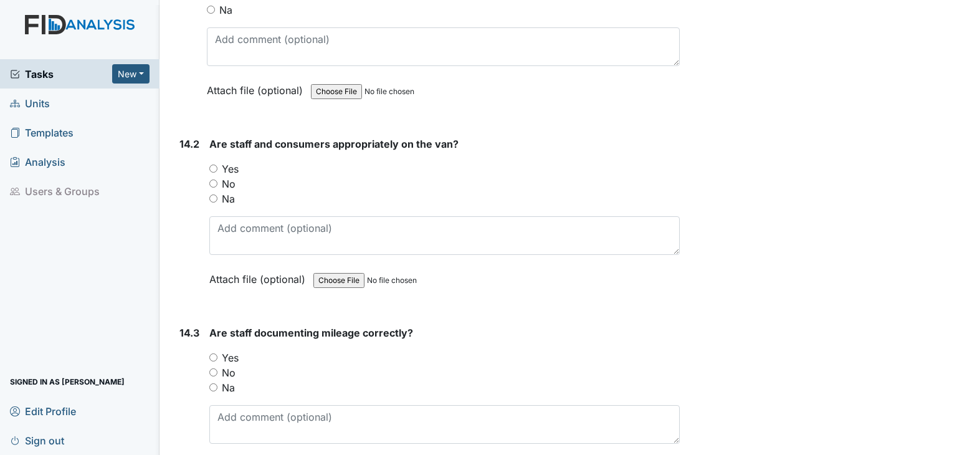
click at [214, 165] on input "Yes" at bounding box center [213, 169] width 8 height 8
radio input "true"
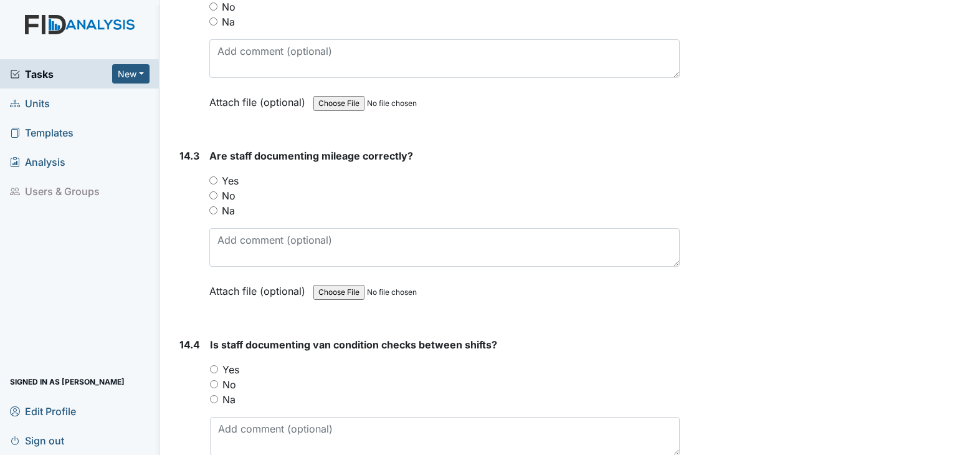
scroll to position [23064, 0]
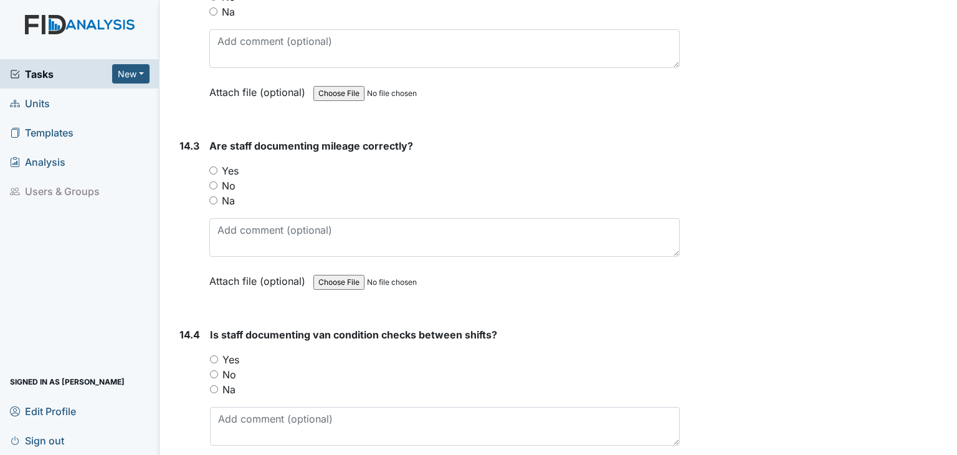
click at [213, 166] on input "Yes" at bounding box center [213, 170] width 8 height 8
radio input "true"
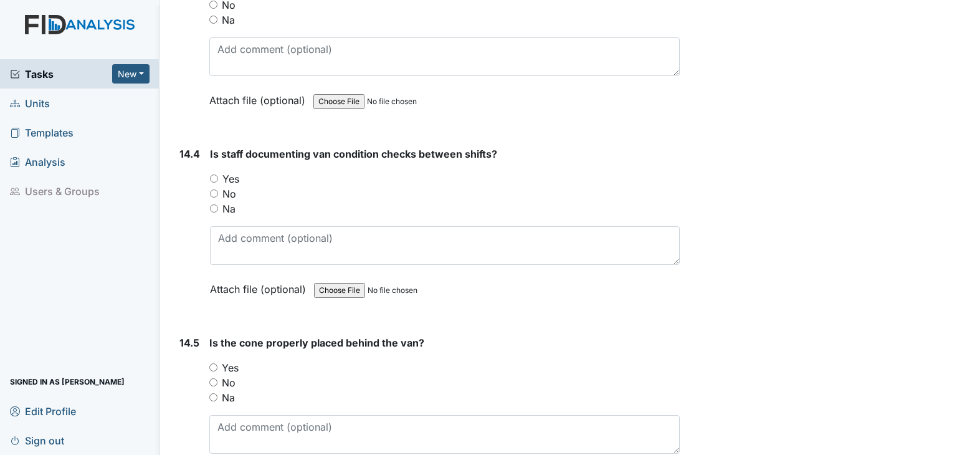
scroll to position [23251, 0]
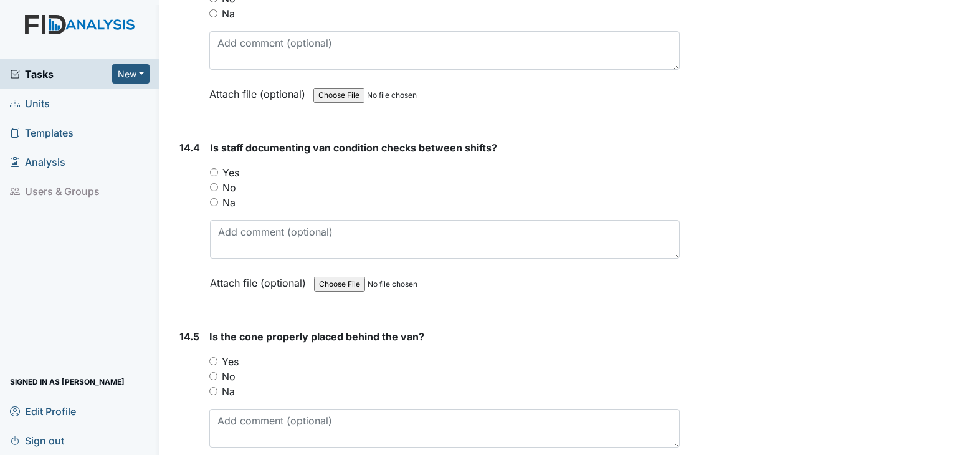
click at [214, 168] on input "Yes" at bounding box center [214, 172] width 8 height 8
radio input "true"
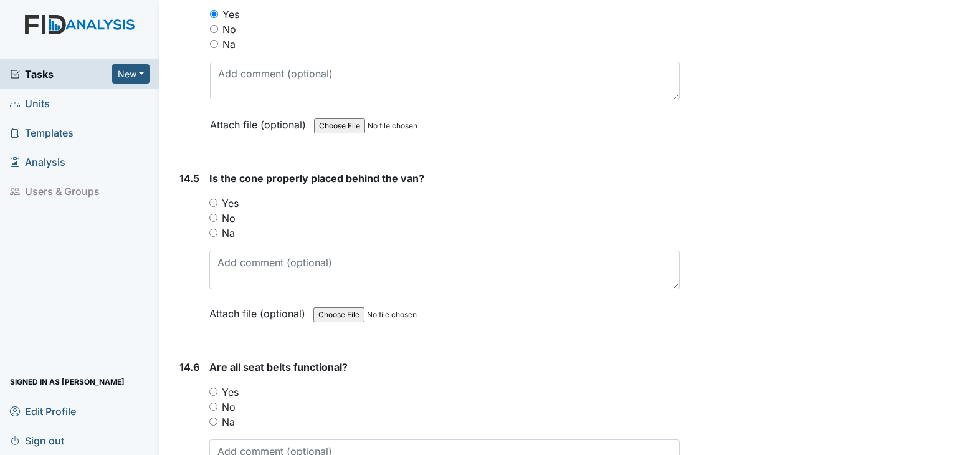
scroll to position [23438, 0]
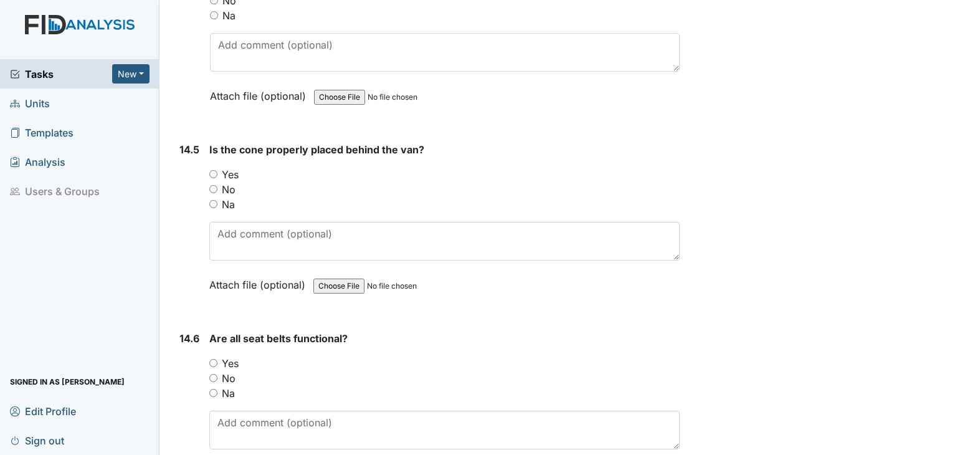
drag, startPoint x: 213, startPoint y: 96, endPoint x: 220, endPoint y: 113, distance: 18.4
click at [214, 170] on input "Yes" at bounding box center [213, 174] width 8 height 8
radio input "true"
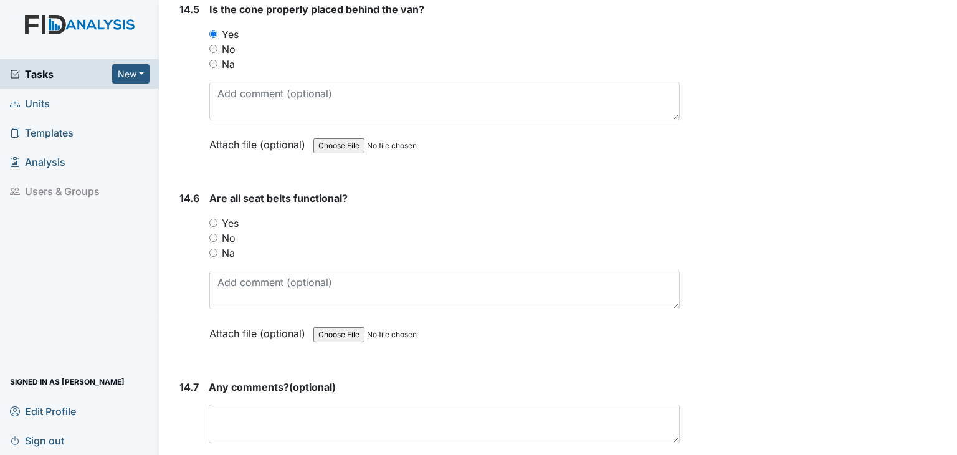
scroll to position [23590, 0]
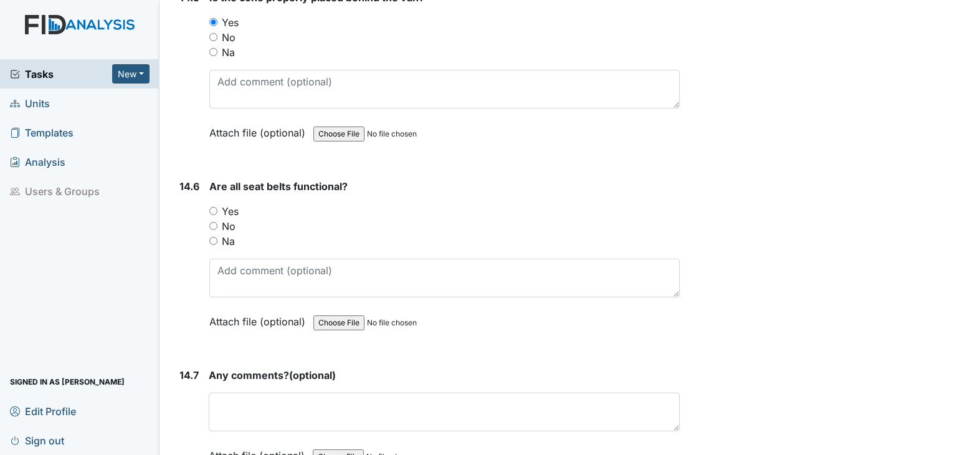
click at [214, 207] on input "Yes" at bounding box center [213, 211] width 8 height 8
radio input "true"
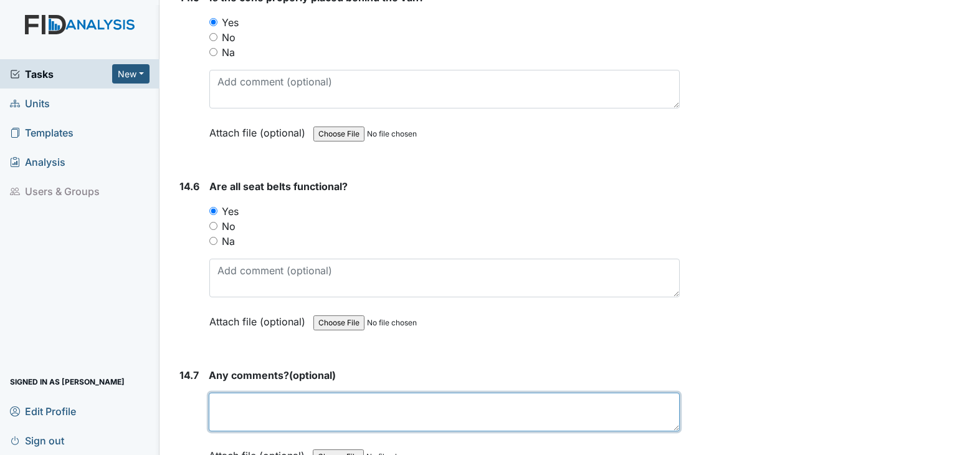
click at [266, 393] on textarea at bounding box center [444, 412] width 471 height 39
type textarea "n"
type textarea "N/A"
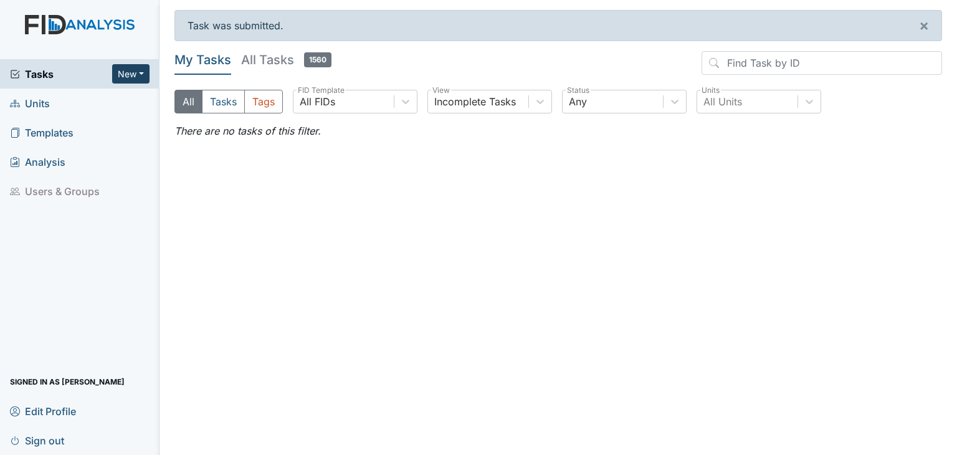
click at [127, 73] on button "New" at bounding box center [130, 73] width 37 height 19
click at [85, 118] on link "Inspection" at bounding box center [99, 120] width 98 height 20
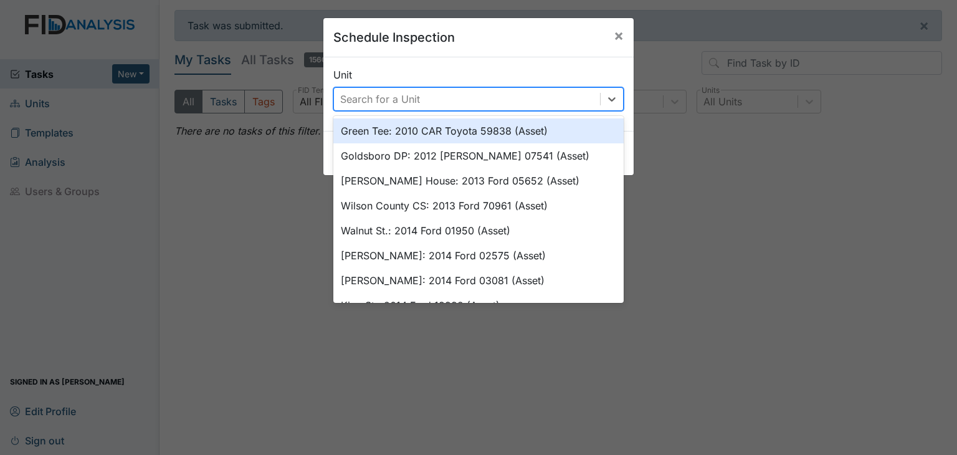
click at [414, 98] on div "Search for a Unit" at bounding box center [380, 99] width 80 height 15
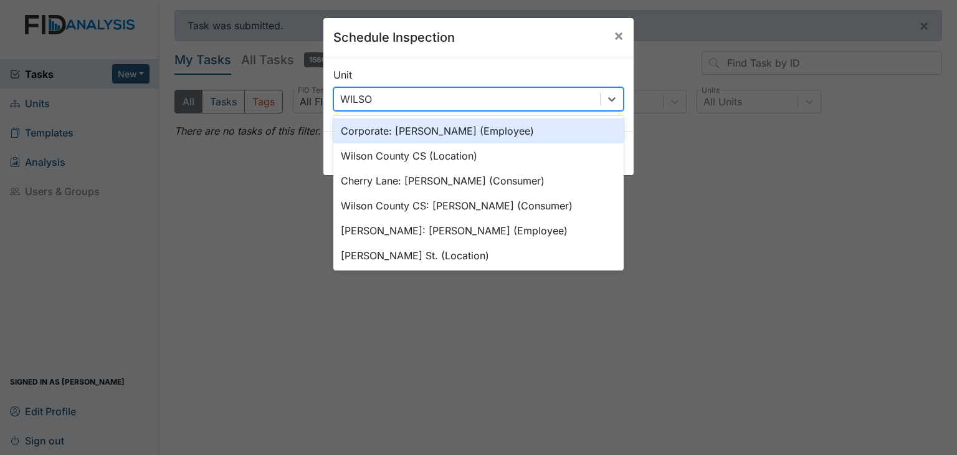
type input "[PERSON_NAME]"
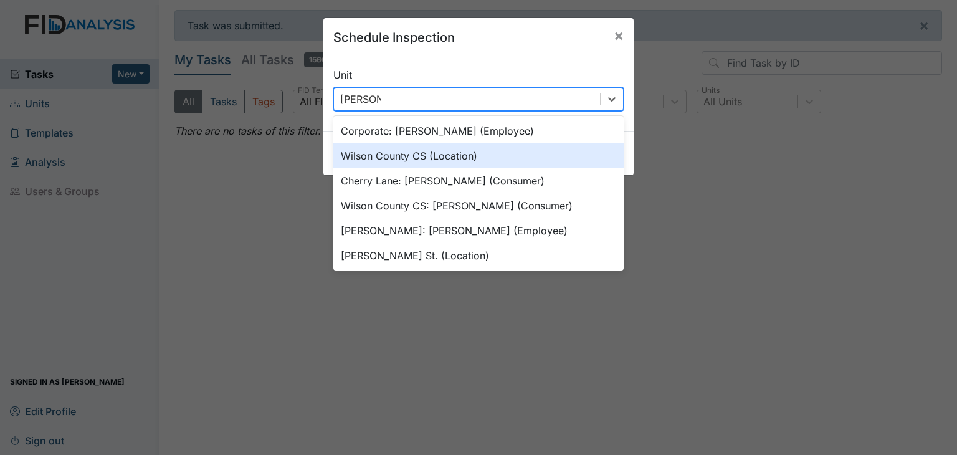
click at [443, 158] on div "Wilson County CS (Location)" at bounding box center [478, 155] width 290 height 25
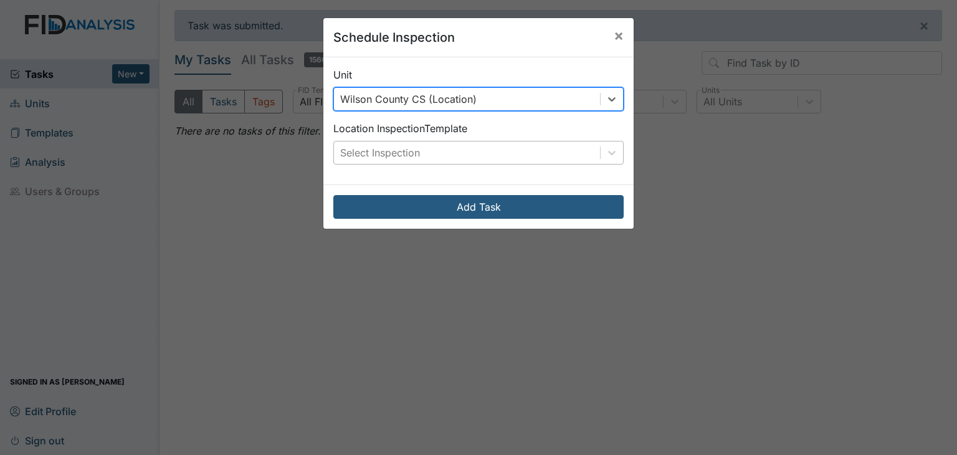
click at [443, 156] on div "Select Inspection" at bounding box center [467, 153] width 266 height 22
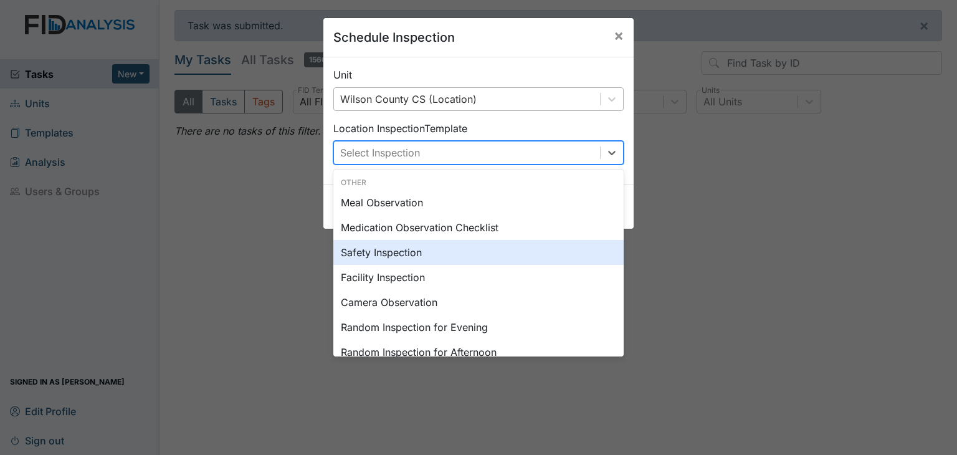
click at [421, 248] on div "Safety Inspection" at bounding box center [478, 252] width 290 height 25
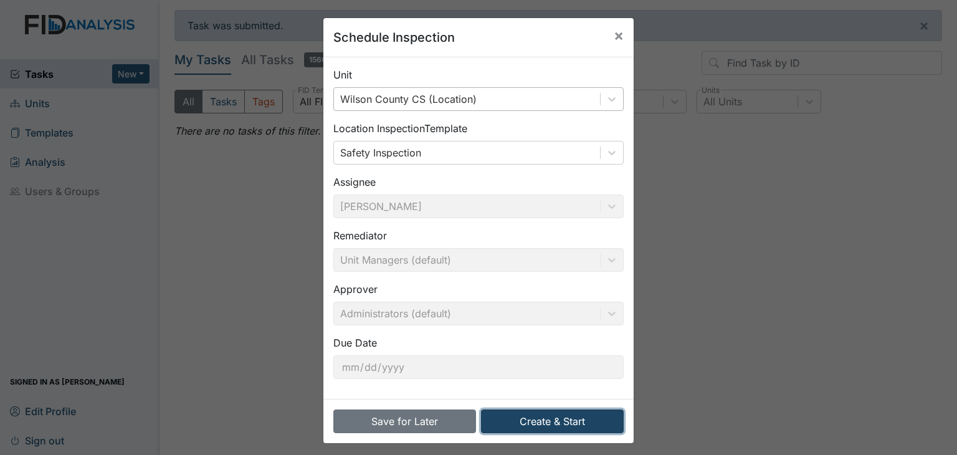
click at [557, 419] on button "Create & Start" at bounding box center [552, 422] width 143 height 24
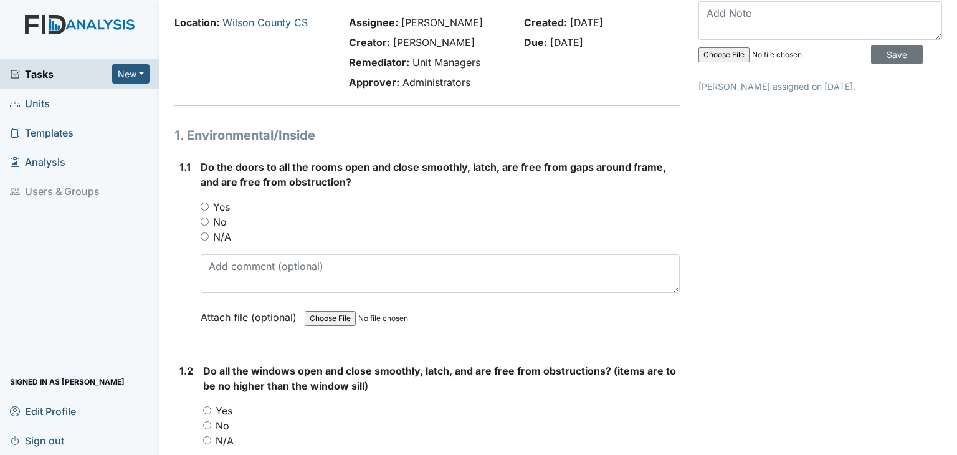
scroll to position [62, 0]
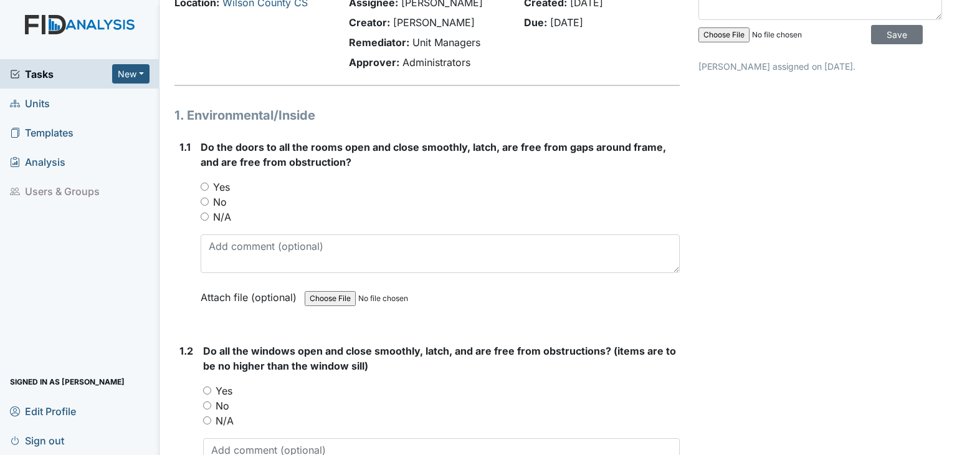
drag, startPoint x: 201, startPoint y: 188, endPoint x: 214, endPoint y: 218, distance: 32.4
click at [202, 188] on input "Yes" at bounding box center [205, 187] width 8 height 8
radio input "true"
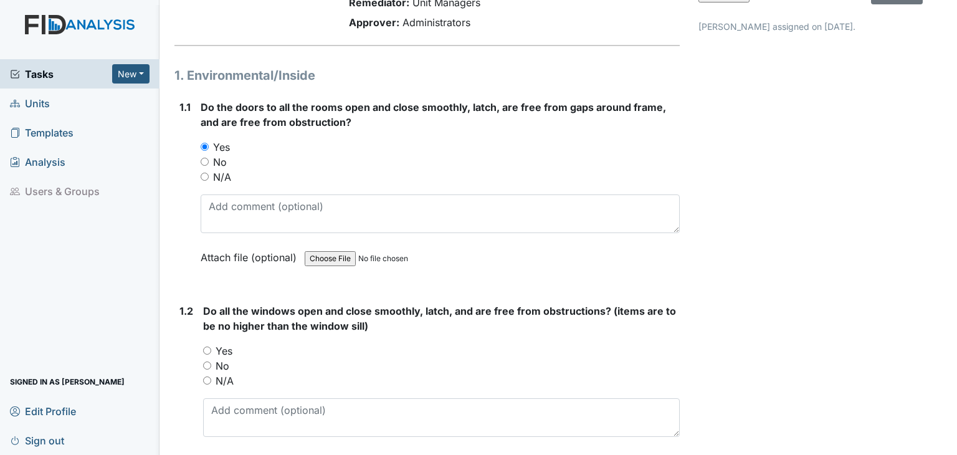
scroll to position [249, 0]
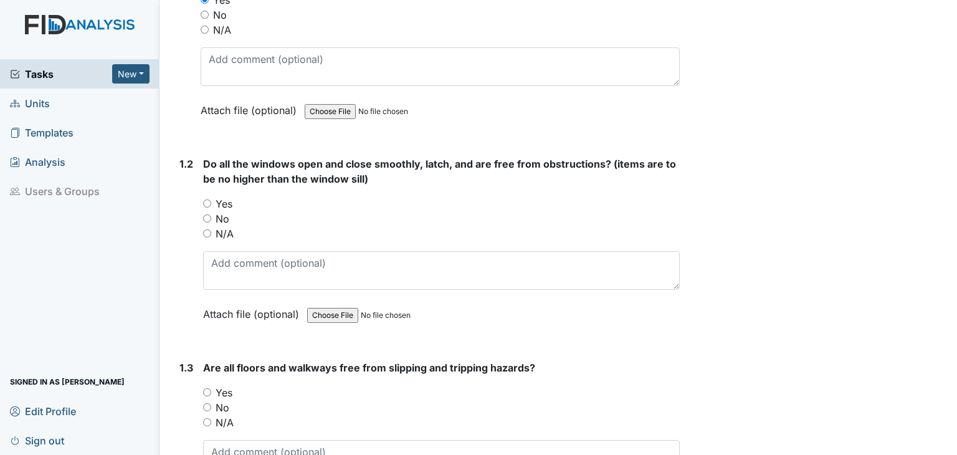
click at [204, 202] on input "Yes" at bounding box center [207, 203] width 8 height 8
radio input "true"
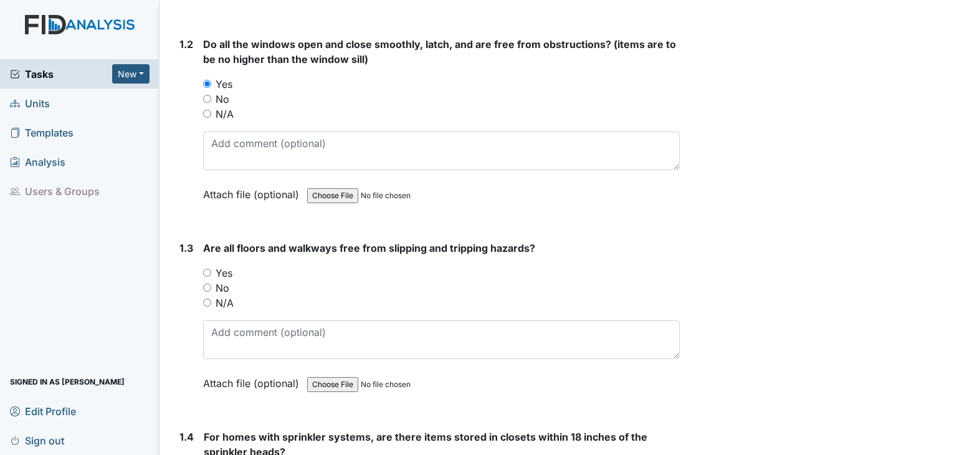
scroll to position [436, 0]
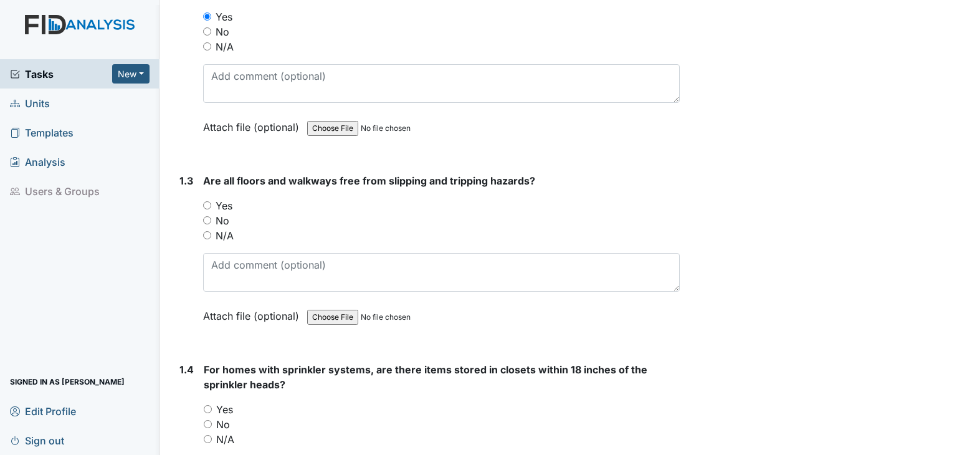
click at [207, 203] on input "Yes" at bounding box center [207, 205] width 8 height 8
radio input "true"
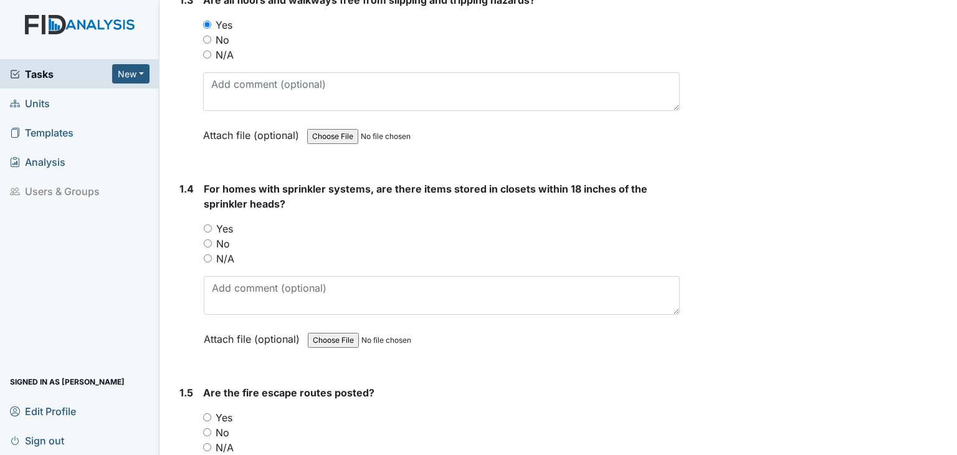
scroll to position [623, 0]
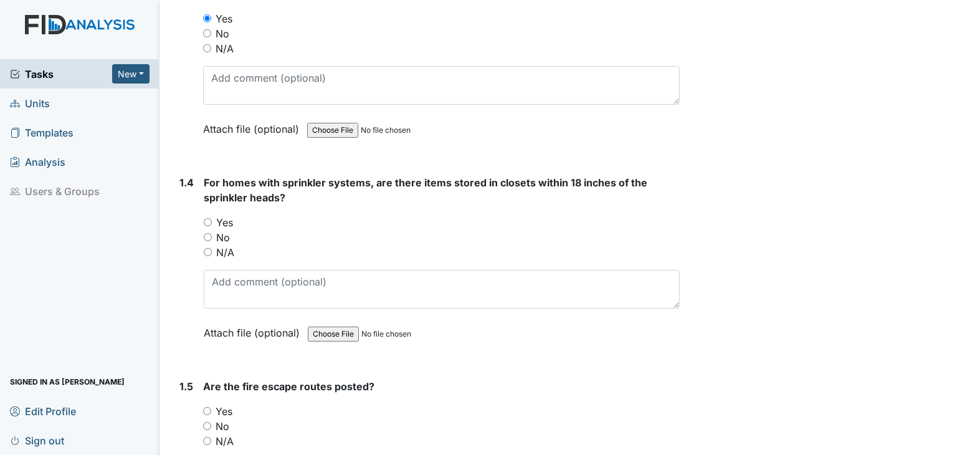
click at [208, 251] on input "N/A" at bounding box center [208, 252] width 8 height 8
radio input "true"
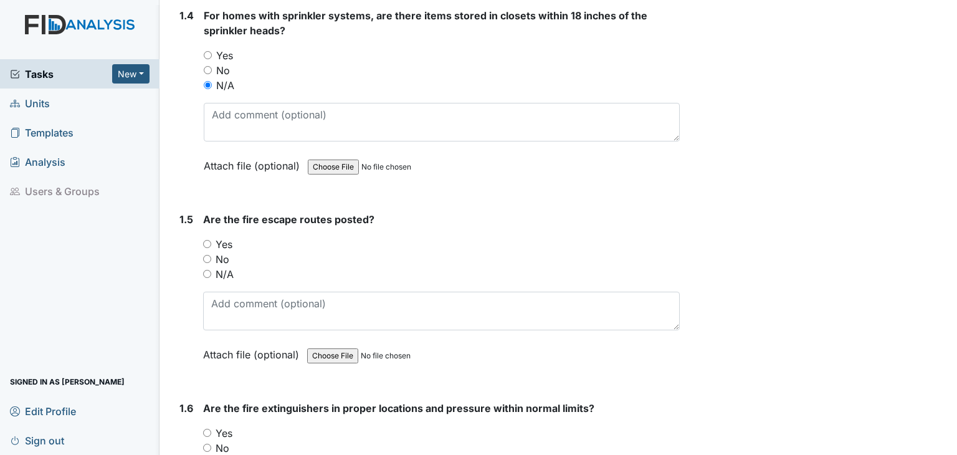
scroll to position [810, 0]
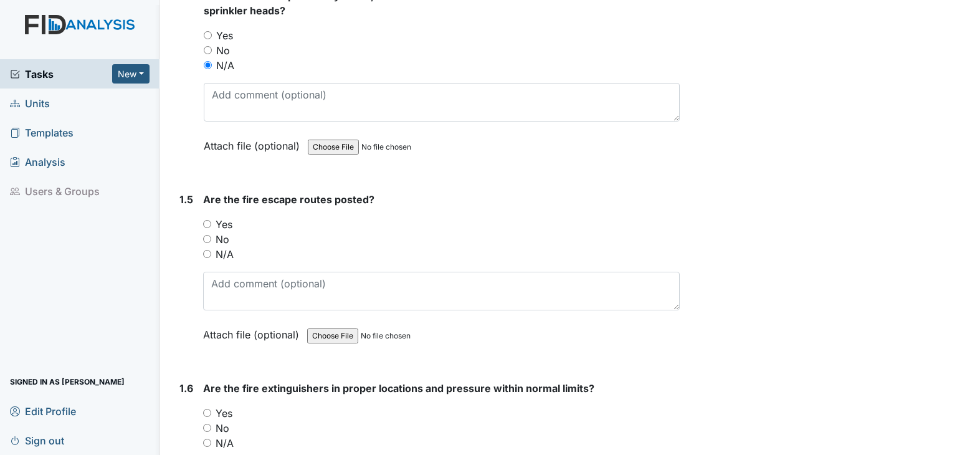
click at [207, 223] on input "Yes" at bounding box center [207, 224] width 8 height 8
radio input "true"
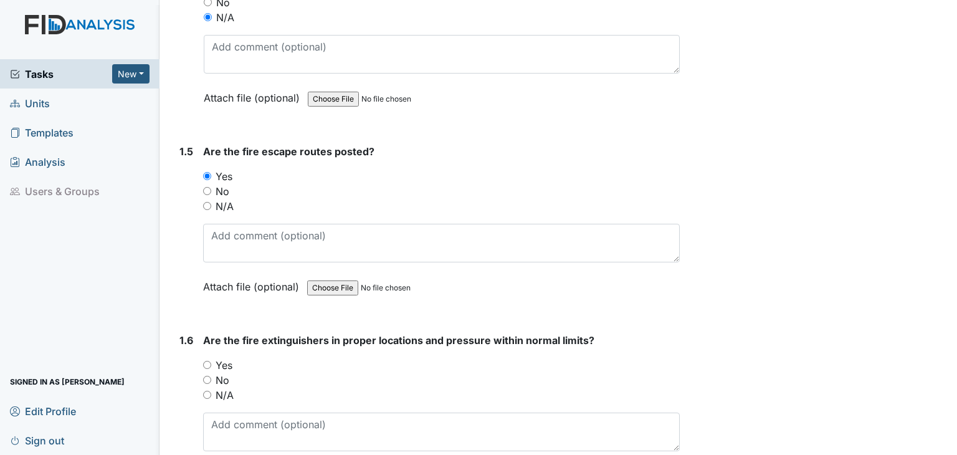
scroll to position [997, 0]
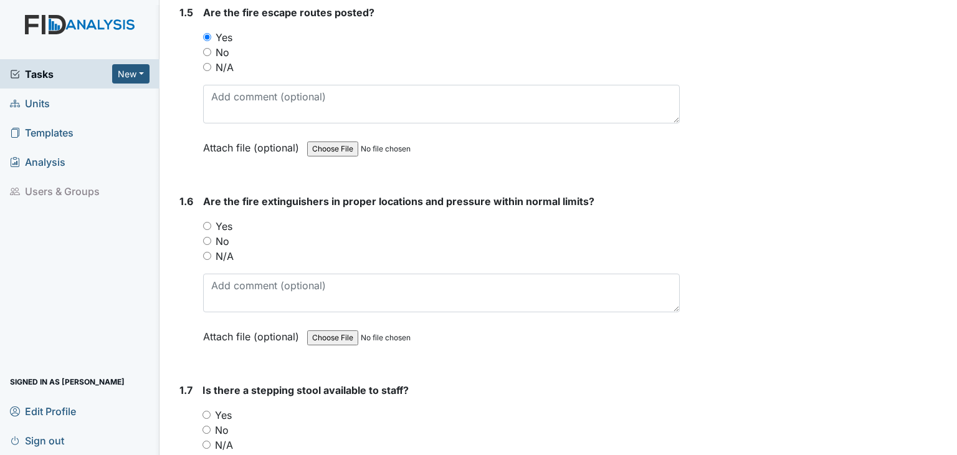
click at [209, 225] on input "Yes" at bounding box center [207, 226] width 8 height 8
radio input "true"
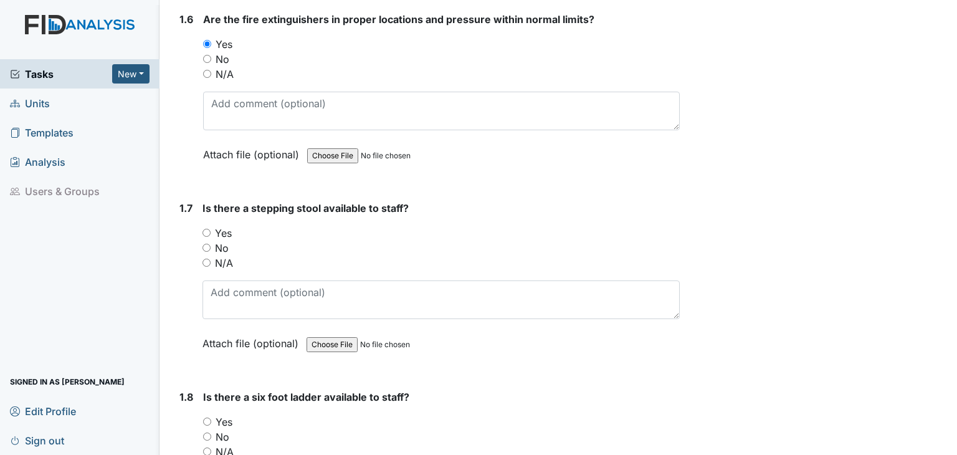
scroll to position [1184, 0]
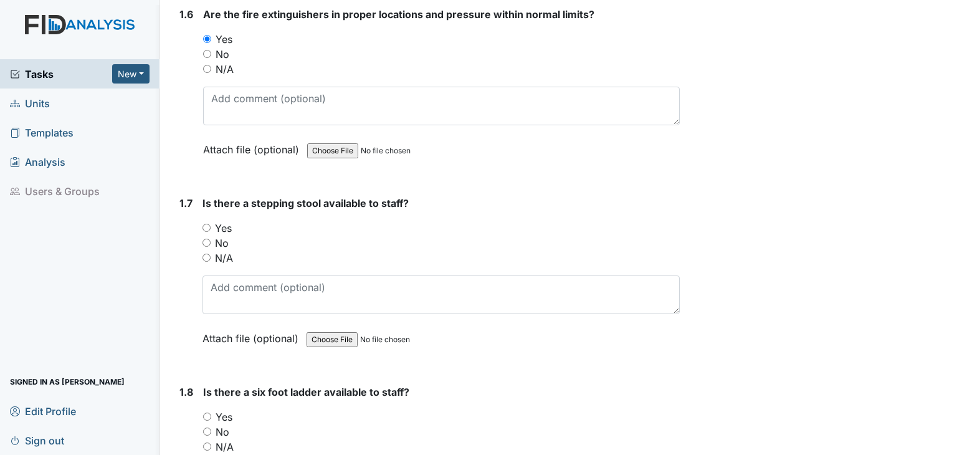
click at [208, 225] on input "Yes" at bounding box center [207, 228] width 8 height 8
radio input "true"
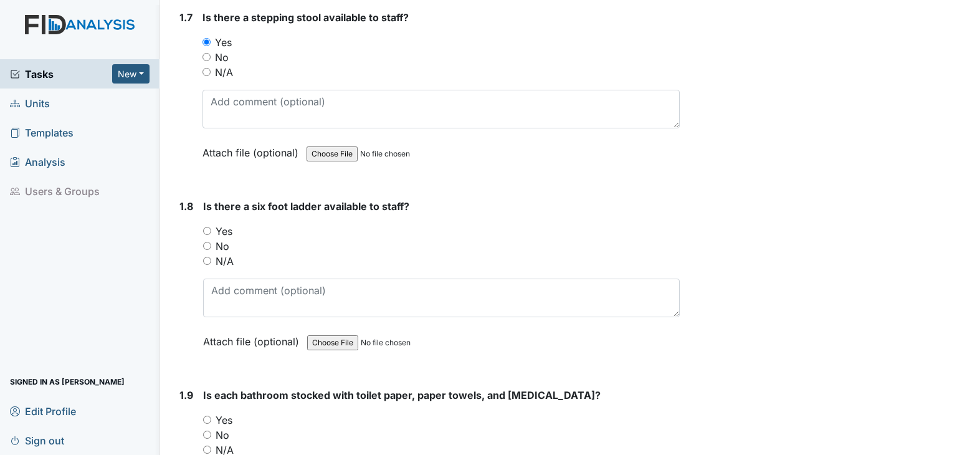
scroll to position [1371, 0]
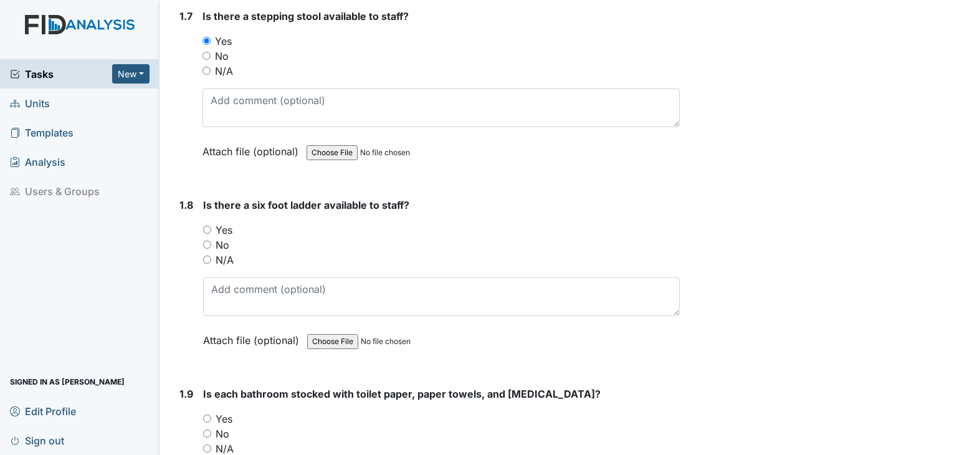
click at [209, 256] on input "N/A" at bounding box center [207, 260] width 8 height 8
radio input "true"
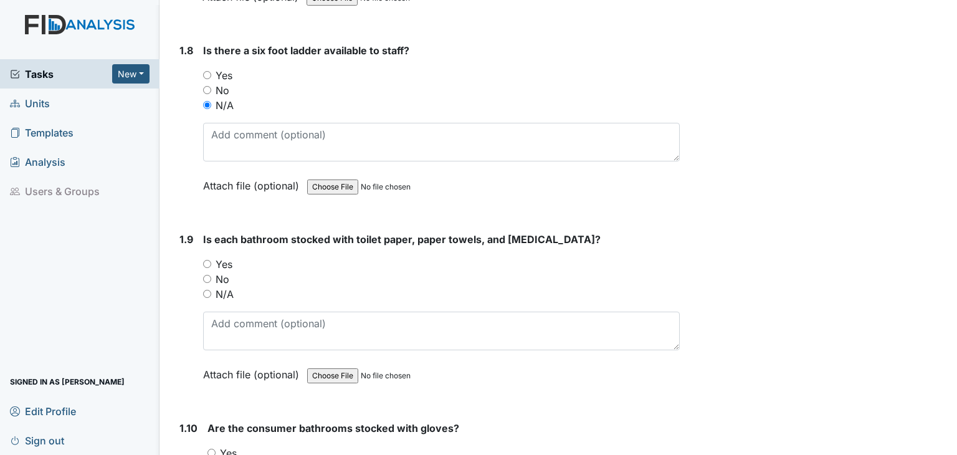
scroll to position [1558, 0]
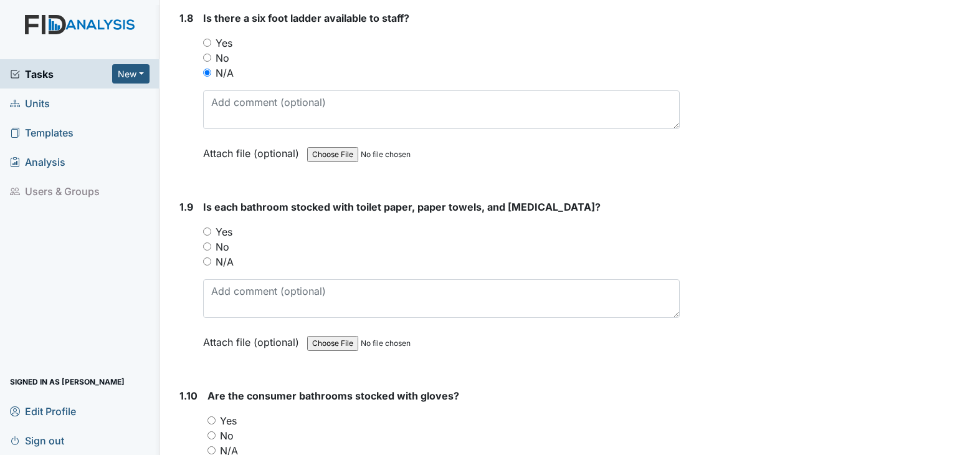
drag, startPoint x: 206, startPoint y: 228, endPoint x: 228, endPoint y: 272, distance: 49.3
click at [207, 228] on input "Yes" at bounding box center [207, 232] width 8 height 8
radio input "true"
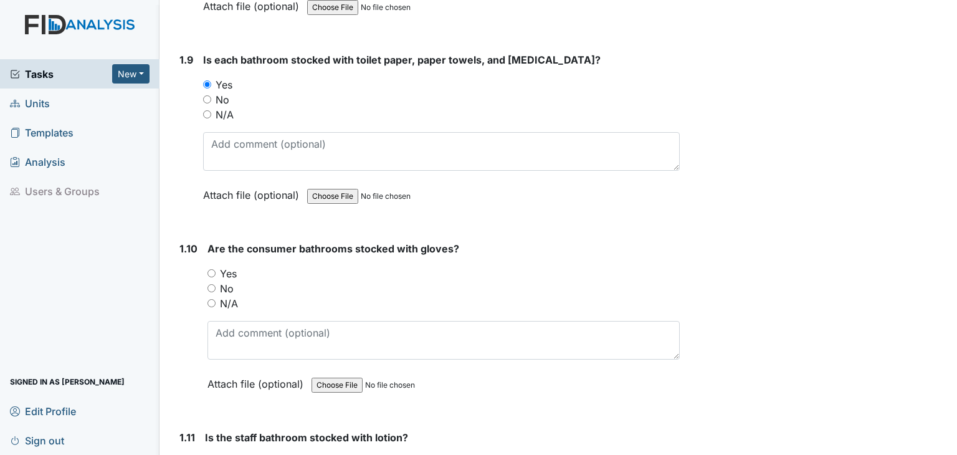
scroll to position [1745, 0]
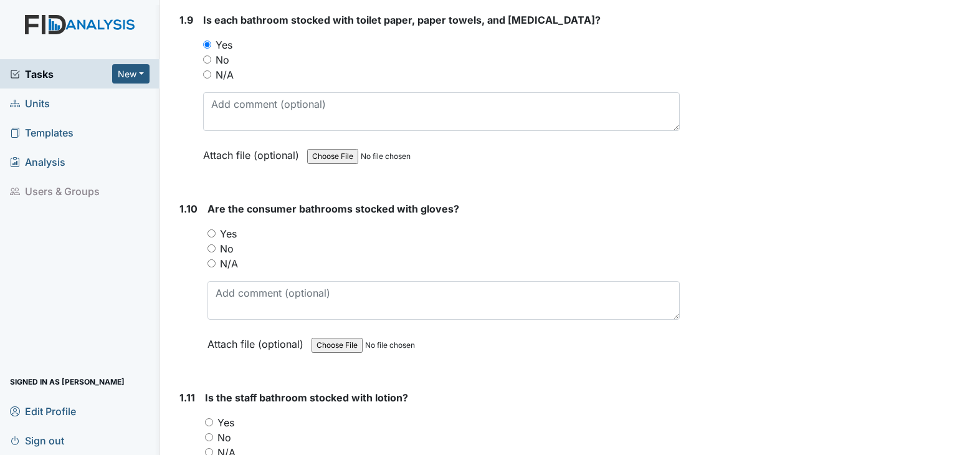
click at [210, 259] on input "N/A" at bounding box center [212, 263] width 8 height 8
radio input "true"
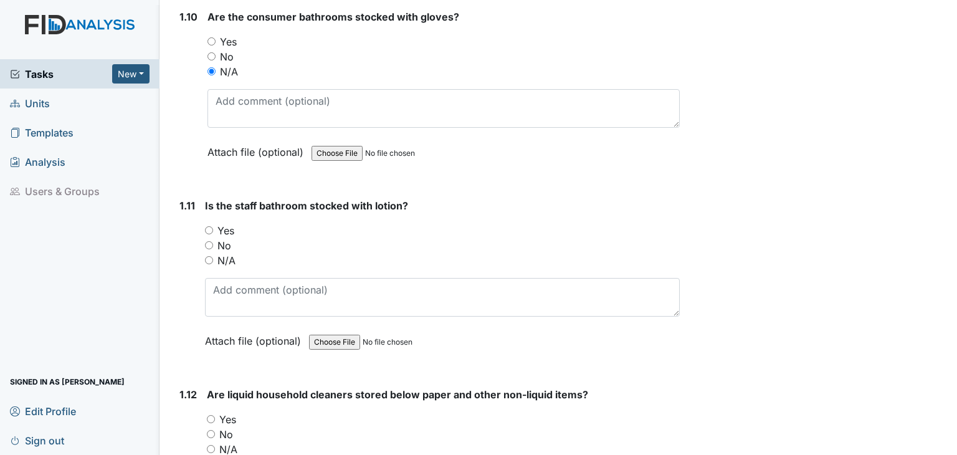
scroll to position [1995, 0]
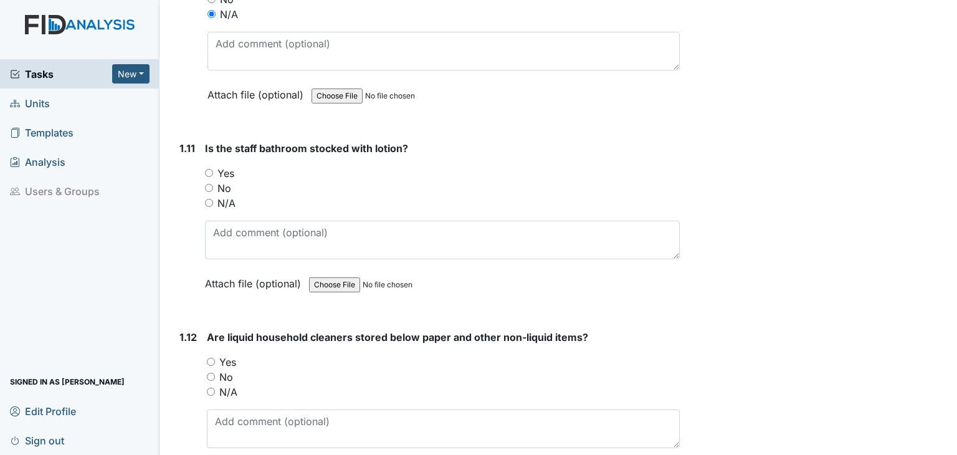
click at [212, 169] on input "Yes" at bounding box center [209, 173] width 8 height 8
radio input "true"
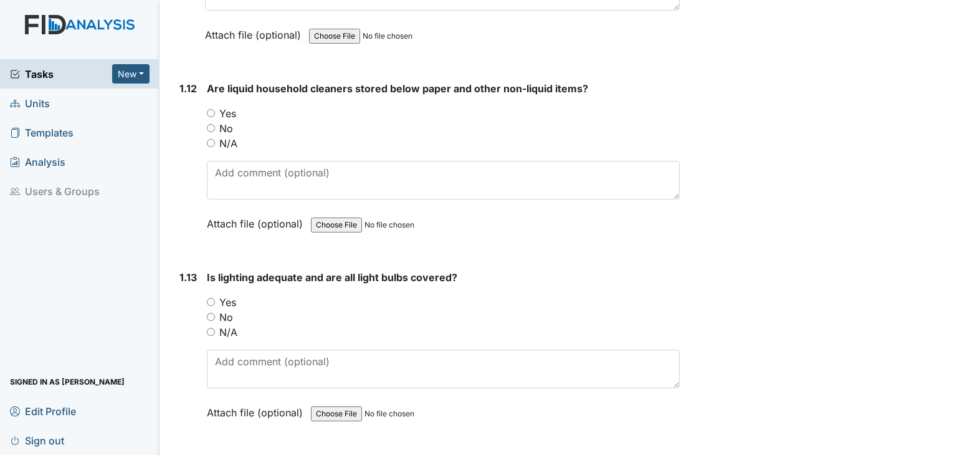
scroll to position [2244, 0]
click at [213, 108] on input "Yes" at bounding box center [211, 112] width 8 height 8
radio input "true"
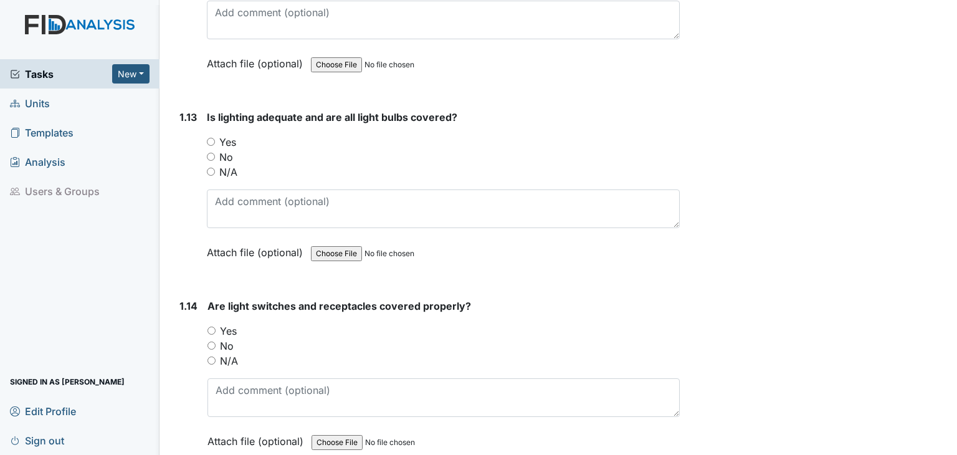
scroll to position [2431, 0]
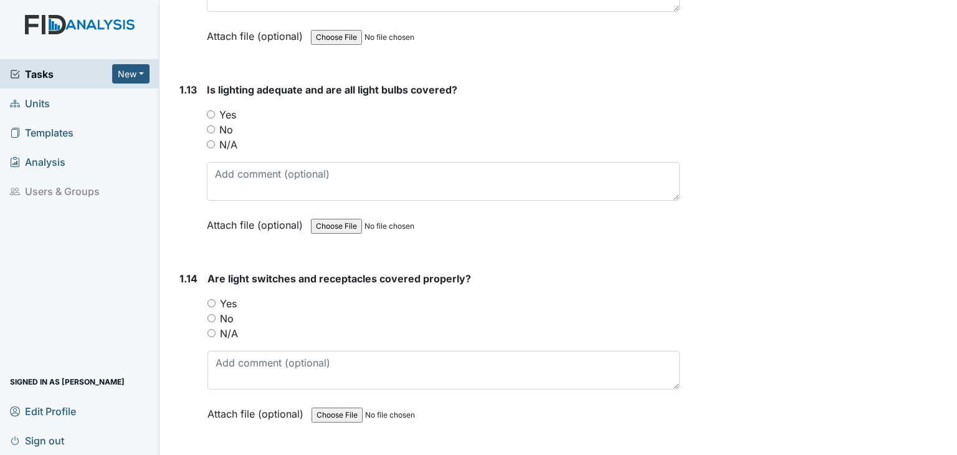
click at [213, 110] on div "Yes" at bounding box center [443, 114] width 473 height 15
drag, startPoint x: 211, startPoint y: 104, endPoint x: 249, endPoint y: 178, distance: 83.6
click at [212, 110] on input "Yes" at bounding box center [211, 114] width 8 height 8
radio input "true"
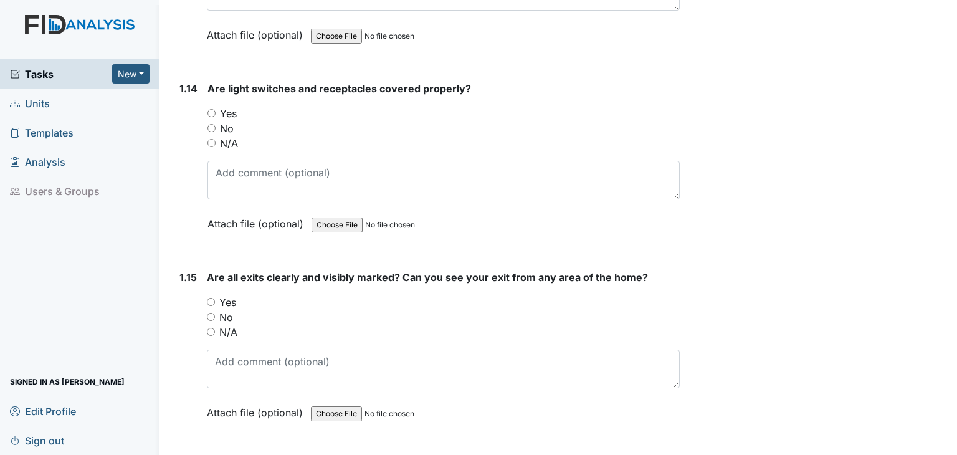
scroll to position [2618, 0]
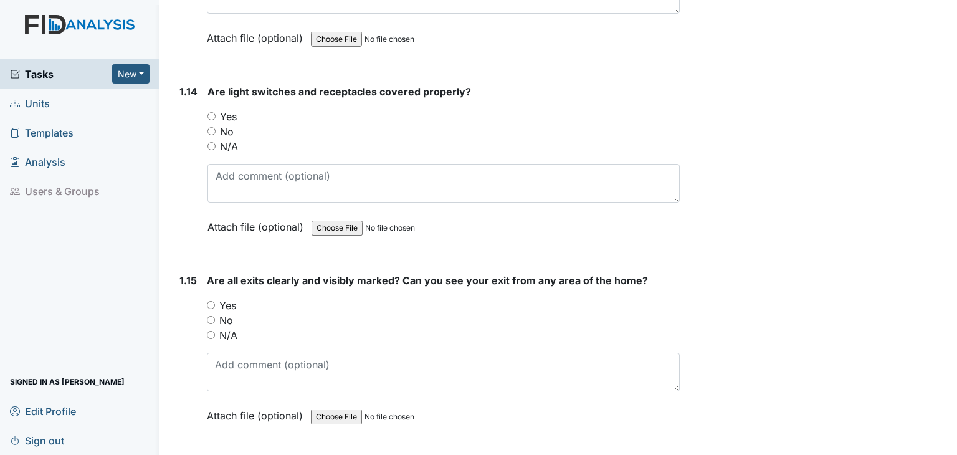
click at [212, 112] on input "Yes" at bounding box center [212, 116] width 8 height 8
radio input "true"
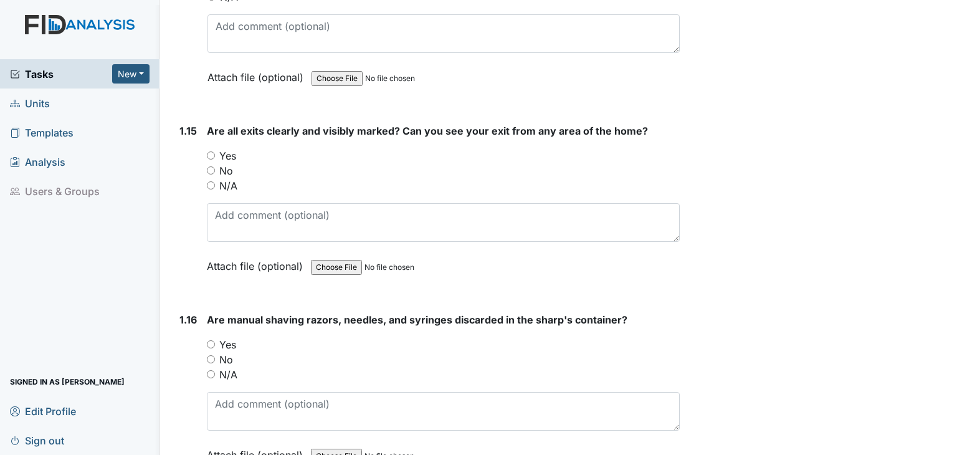
scroll to position [2805, 0]
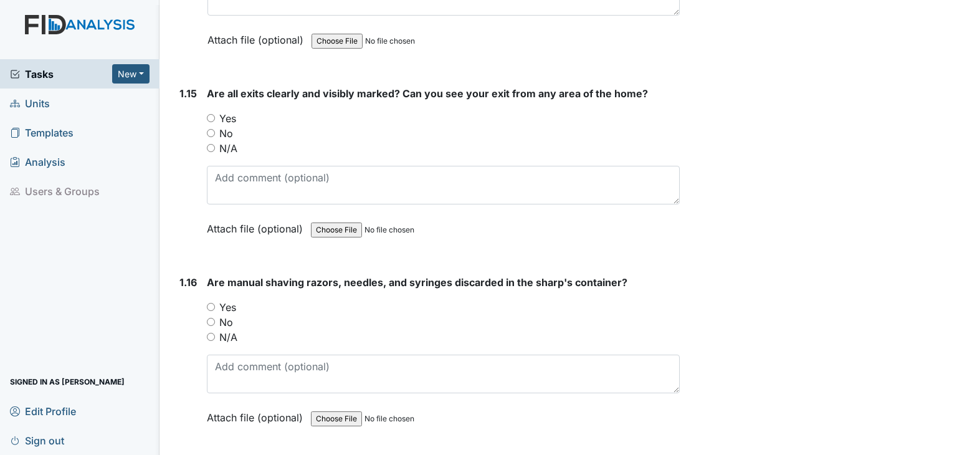
drag, startPoint x: 209, startPoint y: 110, endPoint x: 221, endPoint y: 123, distance: 17.7
click at [210, 114] on input "Yes" at bounding box center [211, 118] width 8 height 8
radio input "true"
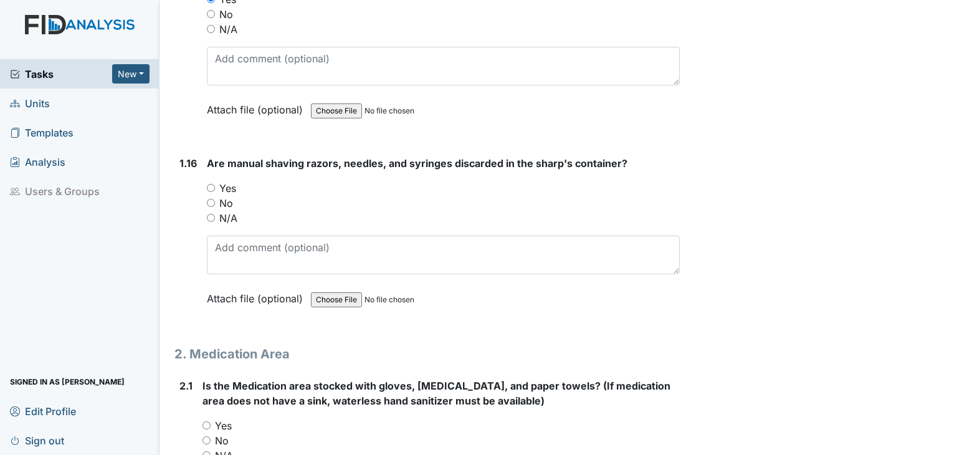
scroll to position [2992, 0]
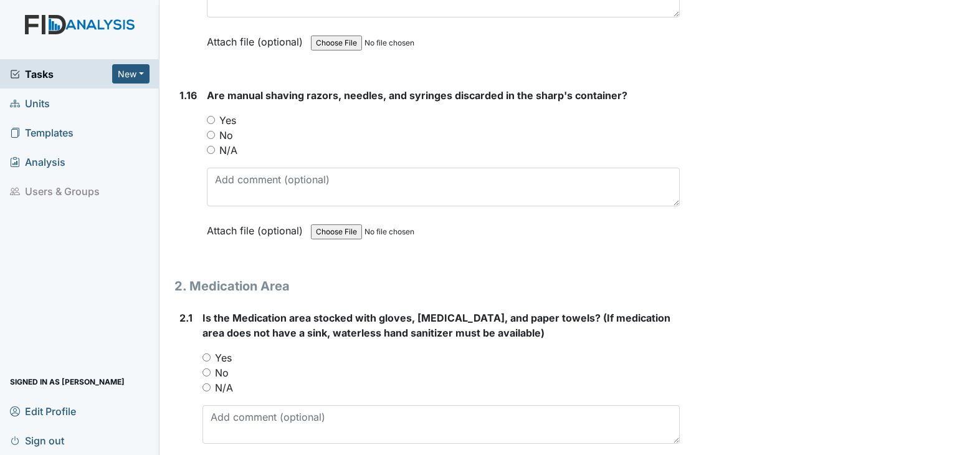
drag, startPoint x: 209, startPoint y: 138, endPoint x: 242, endPoint y: 175, distance: 49.4
click at [209, 146] on input "N/A" at bounding box center [211, 150] width 8 height 8
radio input "true"
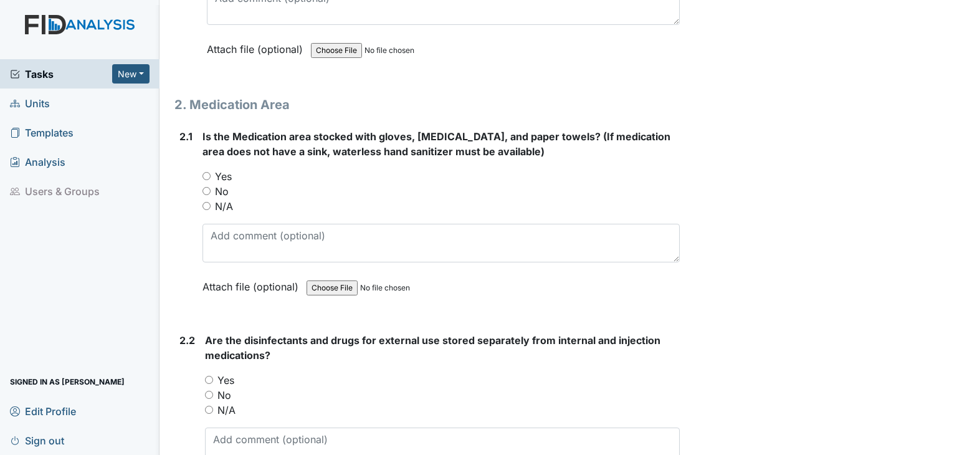
scroll to position [3179, 0]
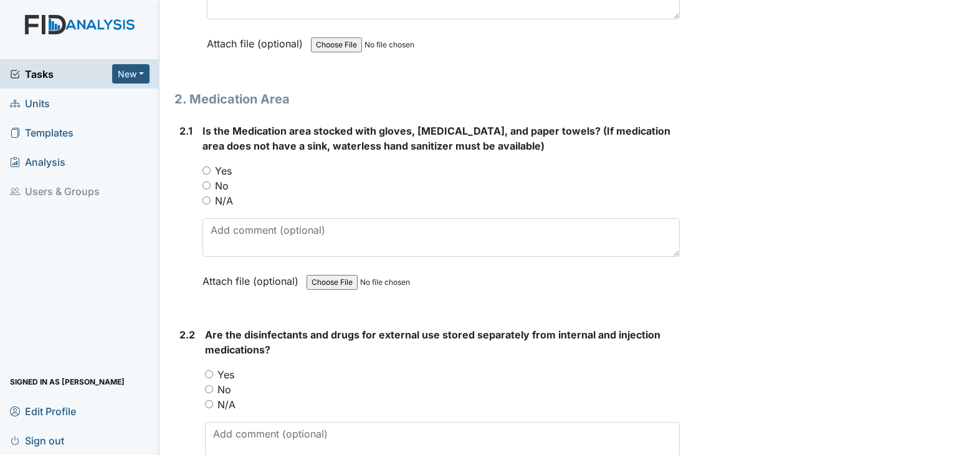
click at [207, 166] on input "Yes" at bounding box center [207, 170] width 8 height 8
radio input "true"
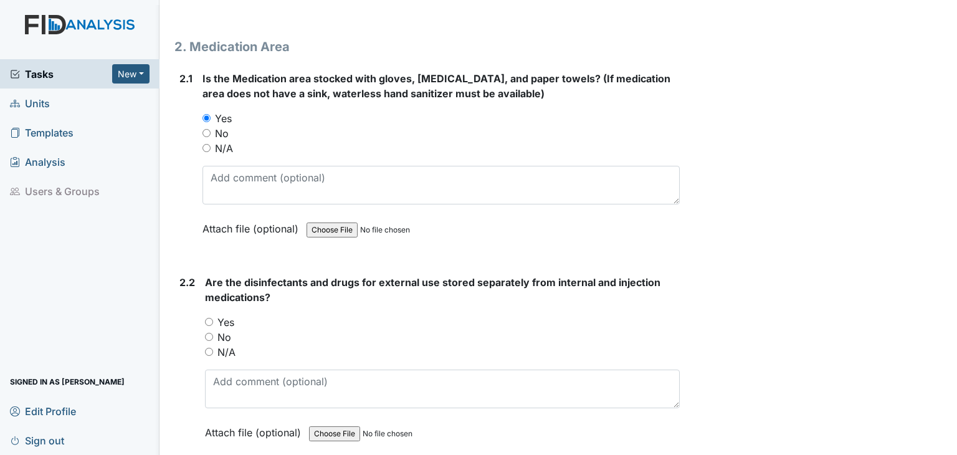
scroll to position [3366, 0]
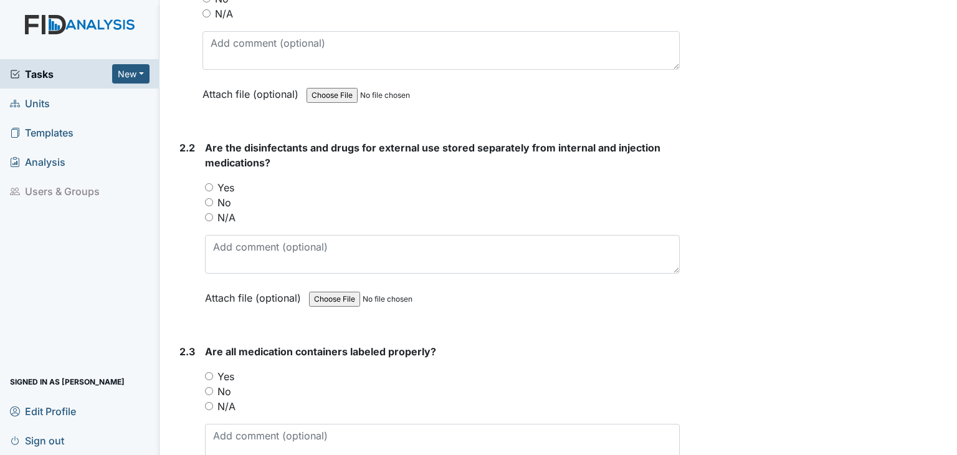
click at [208, 183] on input "Yes" at bounding box center [209, 187] width 8 height 8
radio input "true"
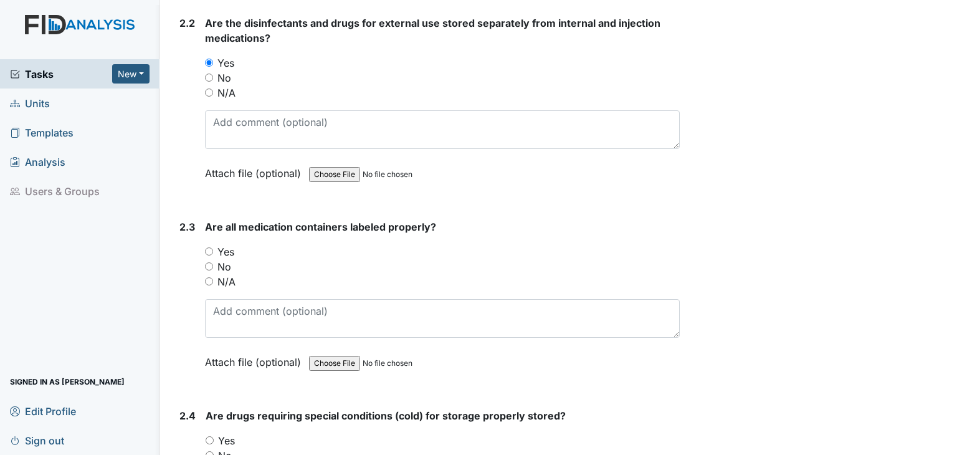
scroll to position [3553, 0]
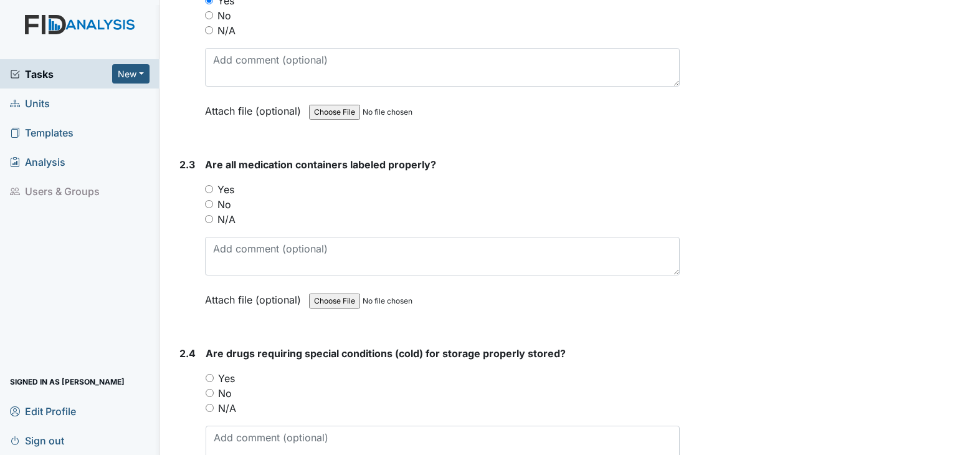
click at [211, 185] on input "Yes" at bounding box center [209, 189] width 8 height 8
radio input "true"
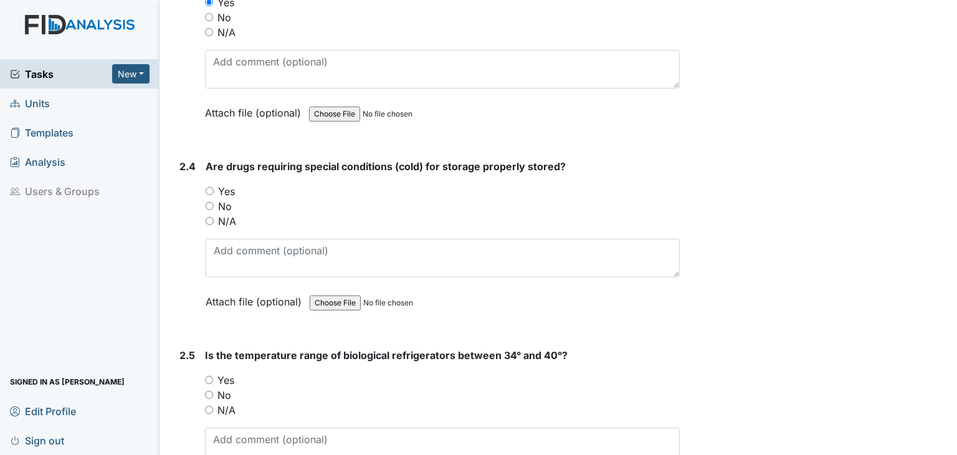
click at [211, 217] on input "N/A" at bounding box center [210, 221] width 8 height 8
radio input "true"
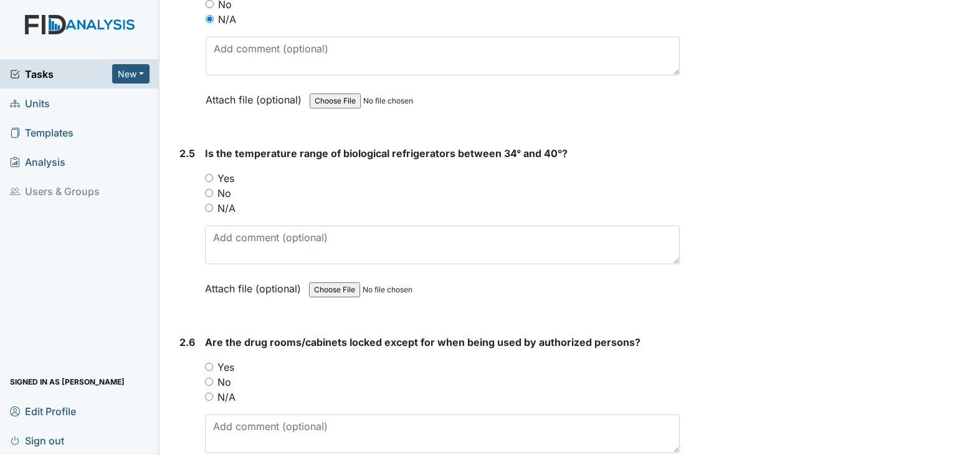
scroll to position [3989, 0]
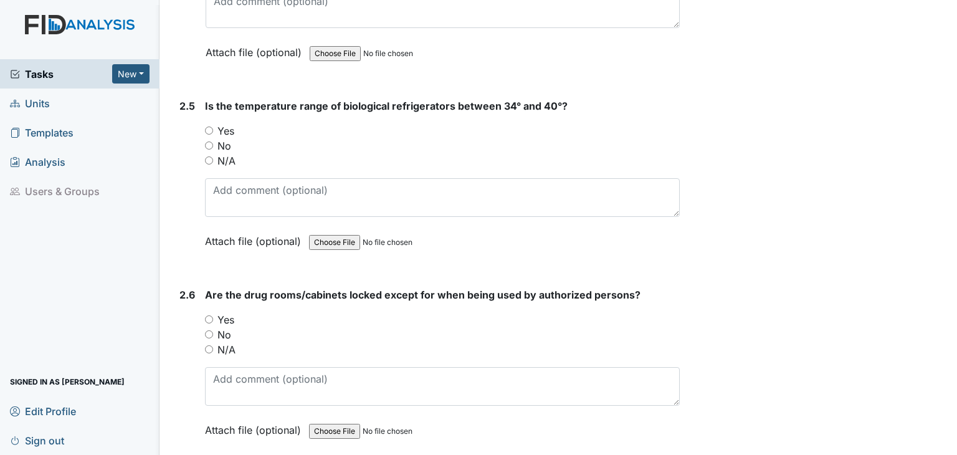
click at [209, 127] on input "Yes" at bounding box center [209, 131] width 8 height 8
radio input "true"
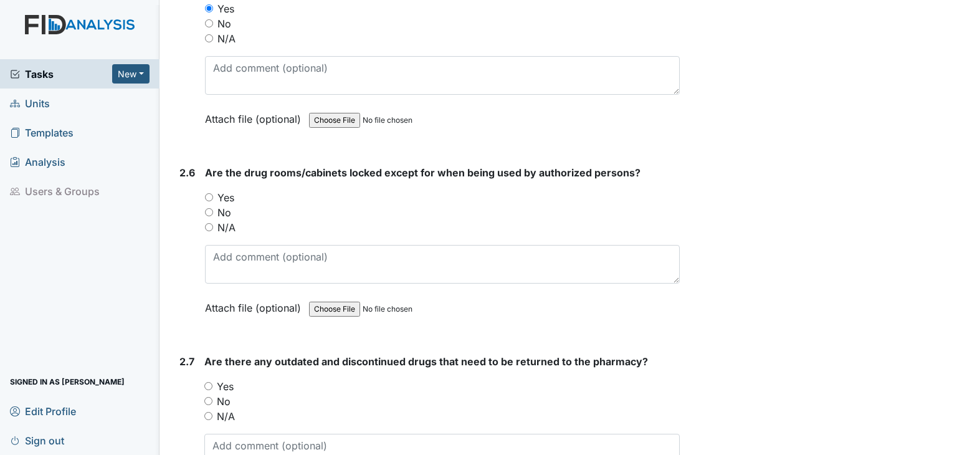
scroll to position [4114, 0]
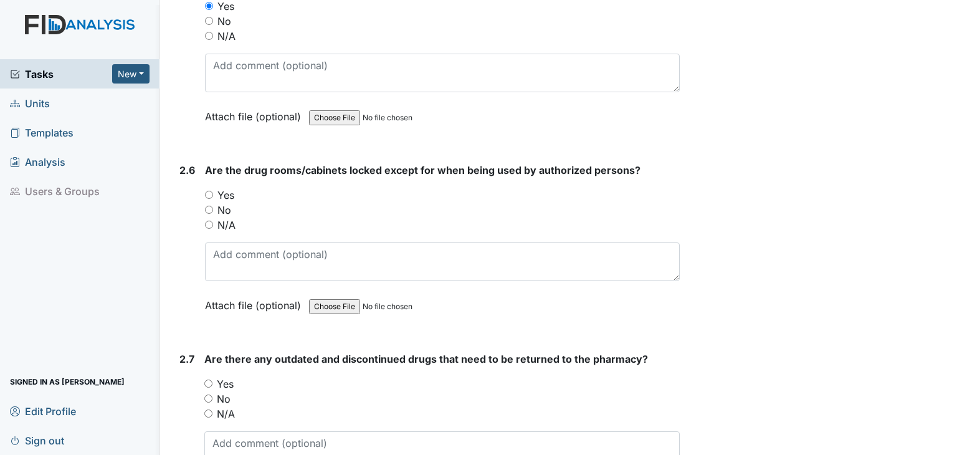
click at [211, 191] on input "Yes" at bounding box center [209, 195] width 8 height 8
radio input "true"
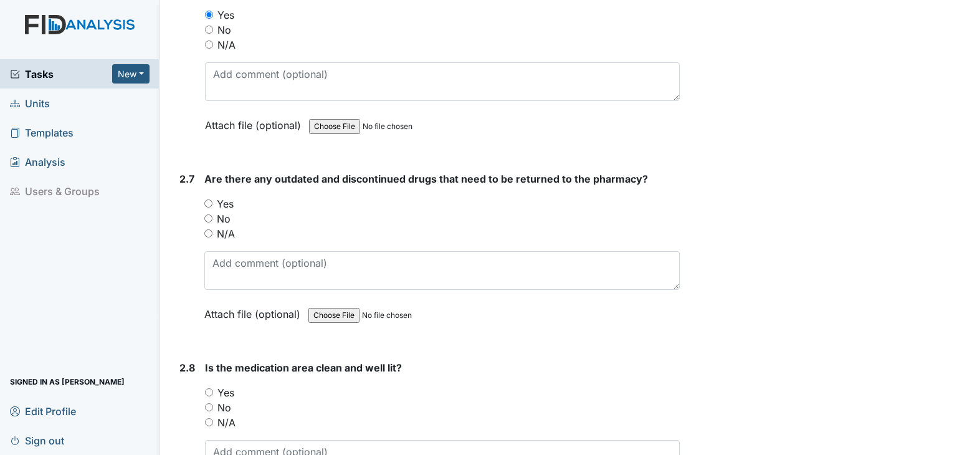
scroll to position [4301, 0]
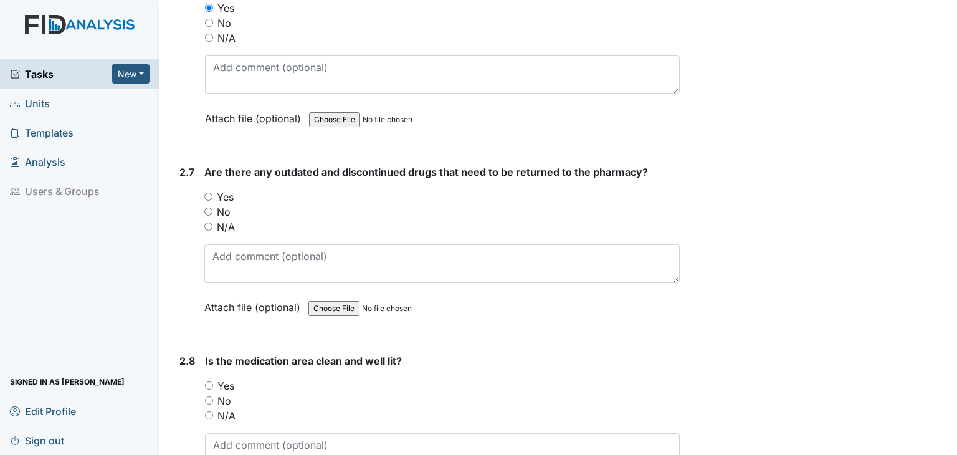
click at [211, 208] on input "No" at bounding box center [208, 212] width 8 height 8
radio input "true"
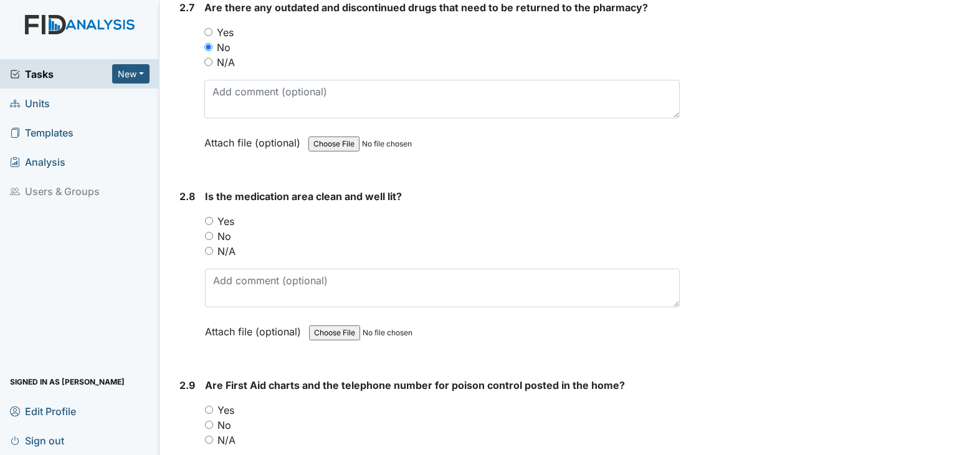
scroll to position [4488, 0]
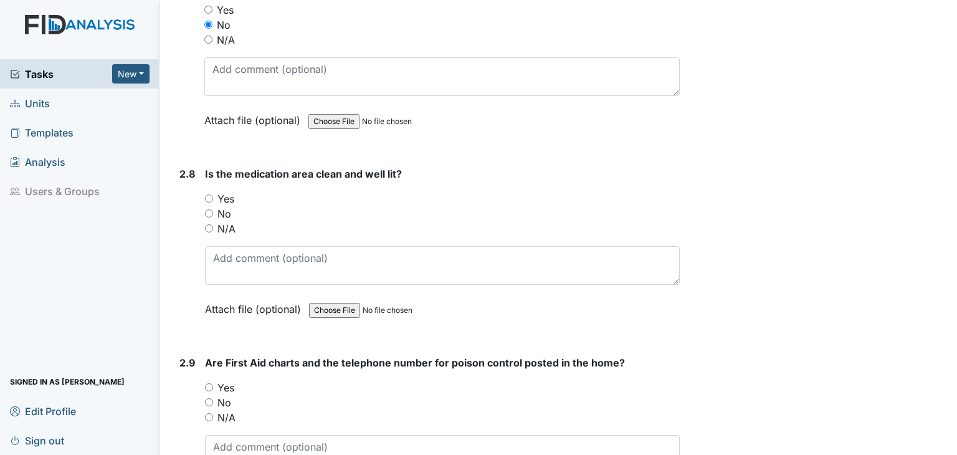
click at [209, 194] on input "Yes" at bounding box center [209, 198] width 8 height 8
radio input "true"
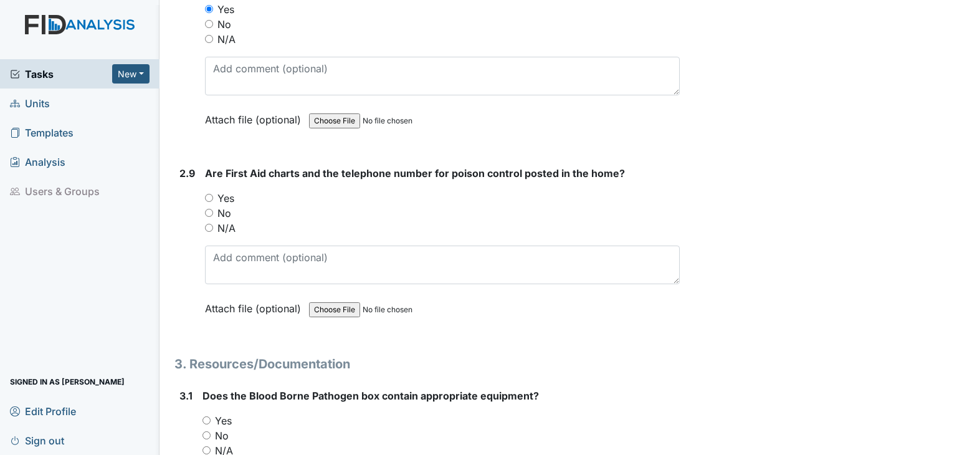
scroll to position [4737, 0]
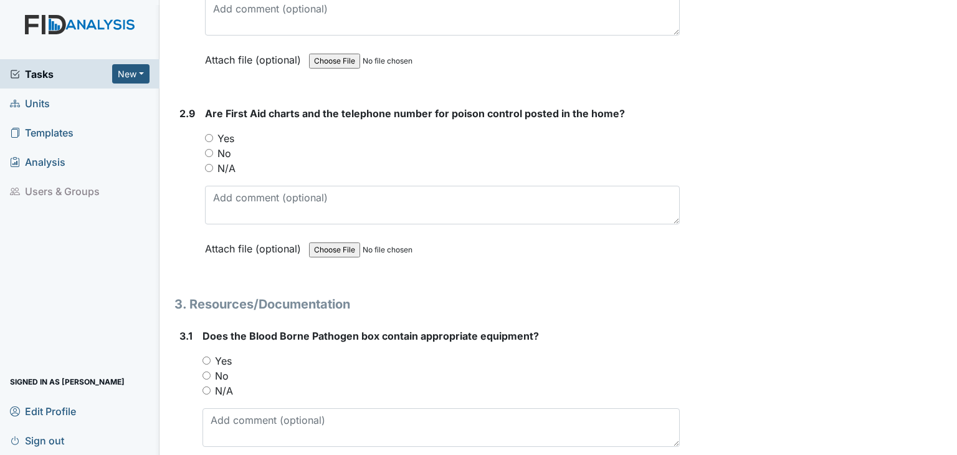
click at [209, 134] on input "Yes" at bounding box center [209, 138] width 8 height 8
radio input "true"
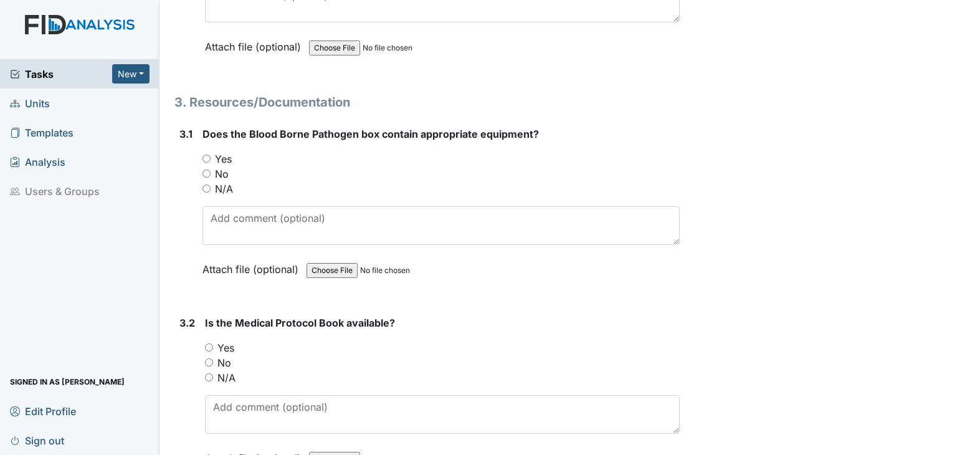
scroll to position [4987, 0]
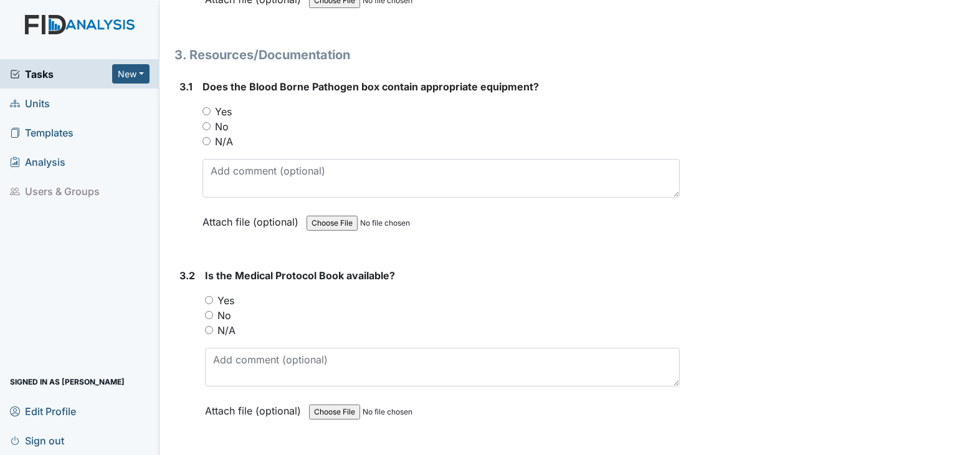
click at [206, 137] on input "N/A" at bounding box center [207, 141] width 8 height 8
radio input "true"
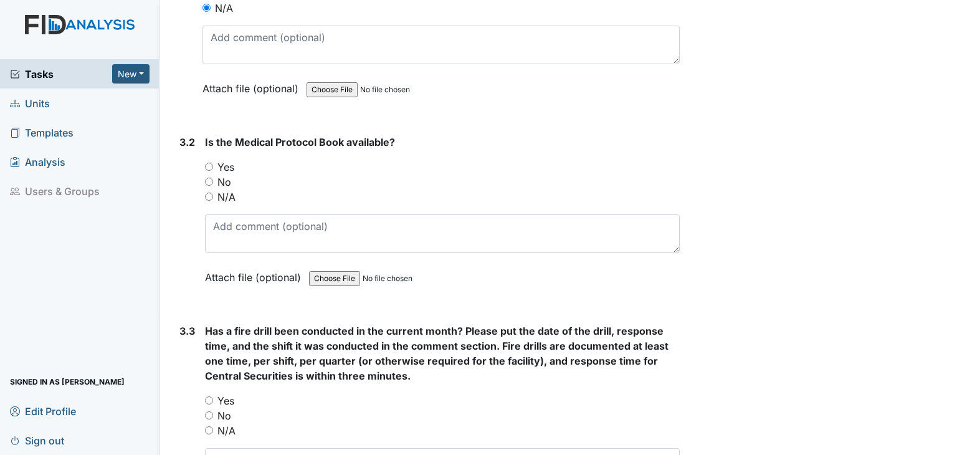
scroll to position [5174, 0]
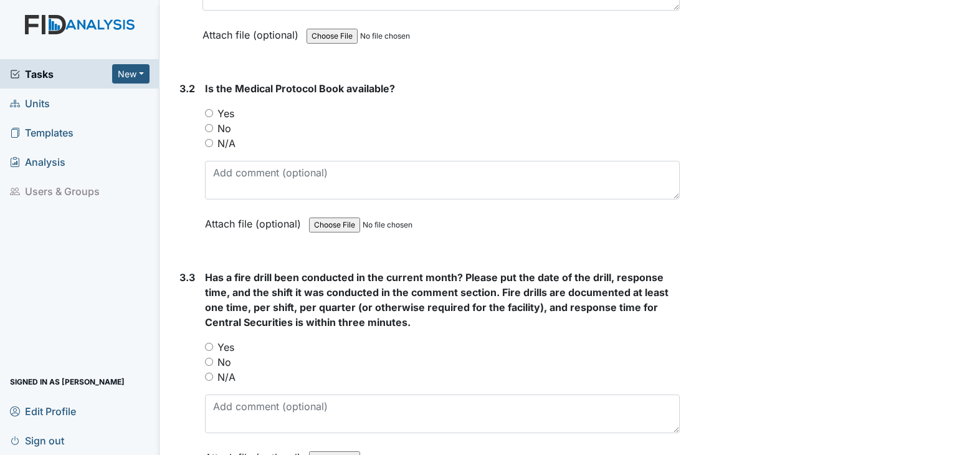
click at [209, 109] on input "Yes" at bounding box center [209, 113] width 8 height 8
radio input "true"
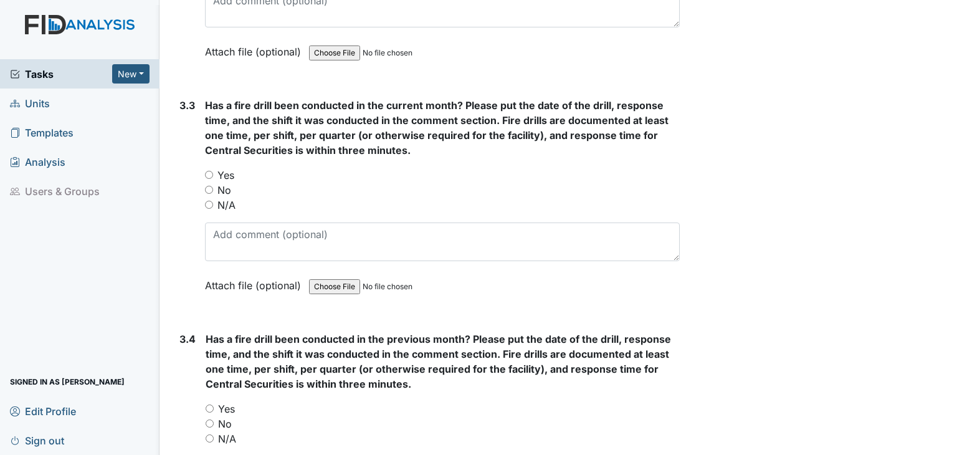
scroll to position [5361, 0]
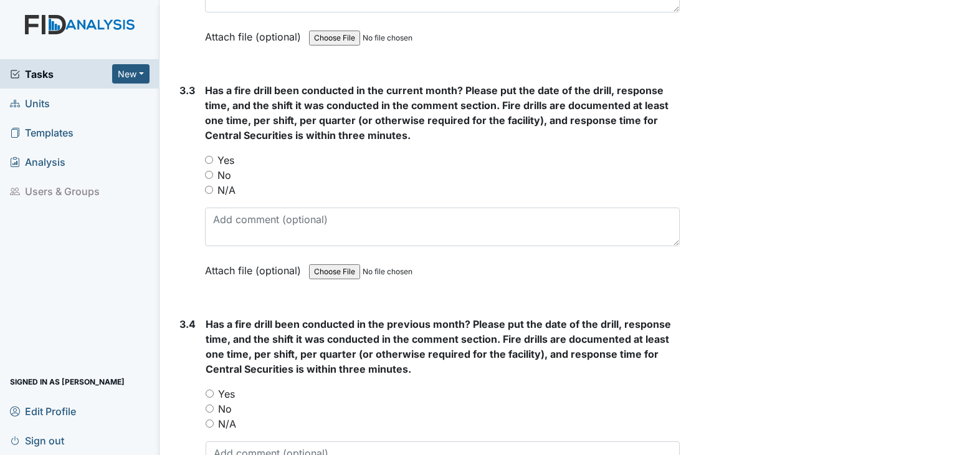
drag, startPoint x: 209, startPoint y: 157, endPoint x: 216, endPoint y: 198, distance: 41.1
click at [209, 171] on input "No" at bounding box center [209, 175] width 8 height 8
radio input "true"
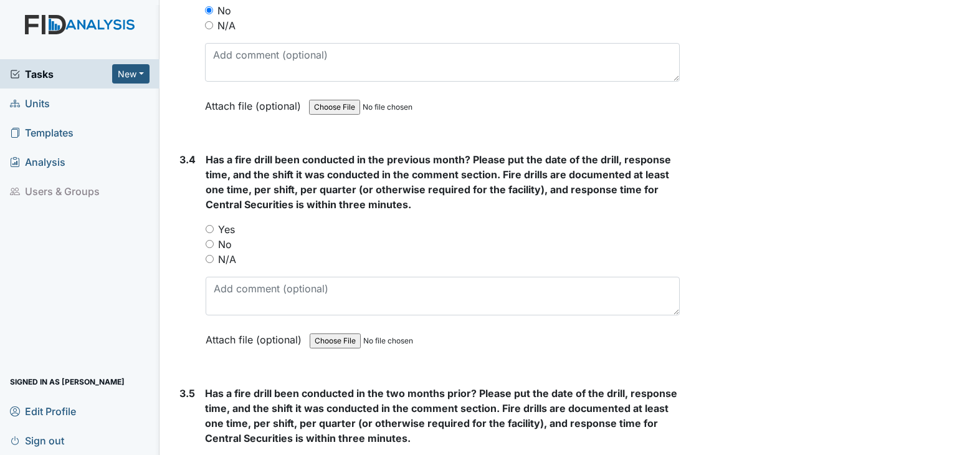
scroll to position [5548, 0]
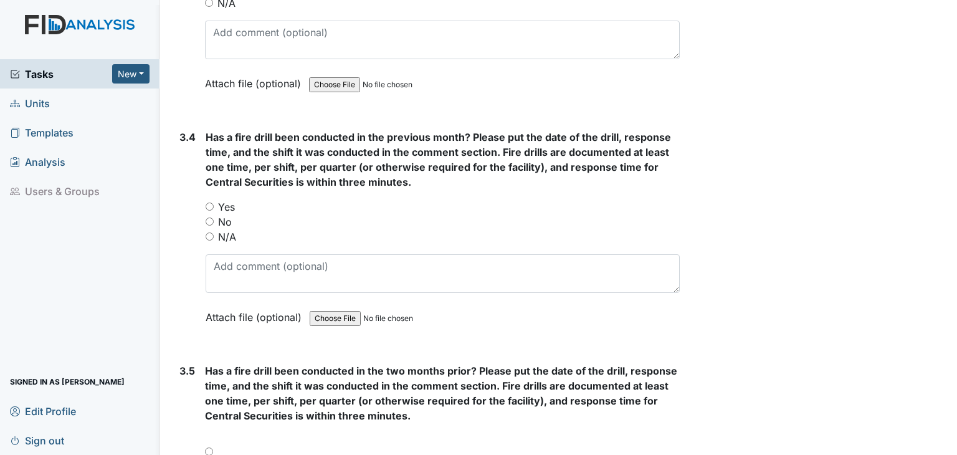
click at [209, 203] on input "Yes" at bounding box center [210, 207] width 8 height 8
radio input "true"
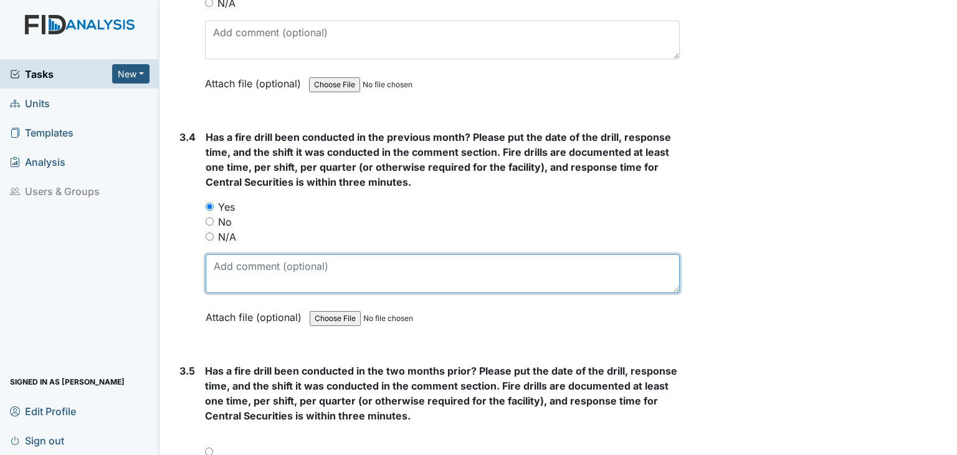
click at [270, 254] on textarea at bounding box center [443, 273] width 474 height 39
type textarea "3"
click at [246, 254] on textarea "SEE ATACHMENT" at bounding box center [443, 273] width 474 height 39
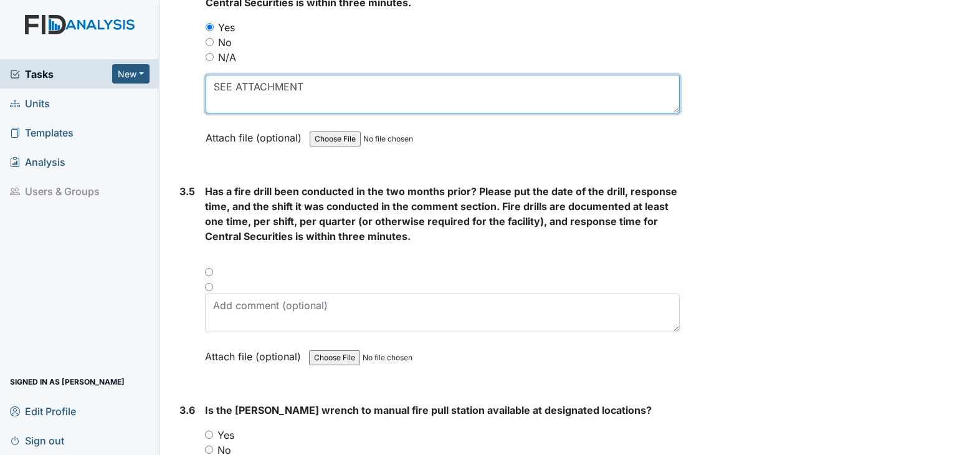
scroll to position [5735, 0]
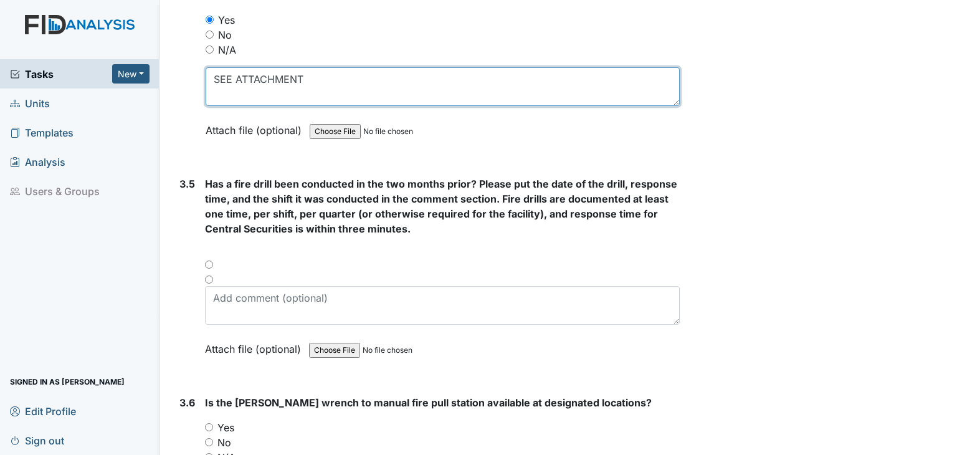
type textarea "SEE ATTACHMENT"
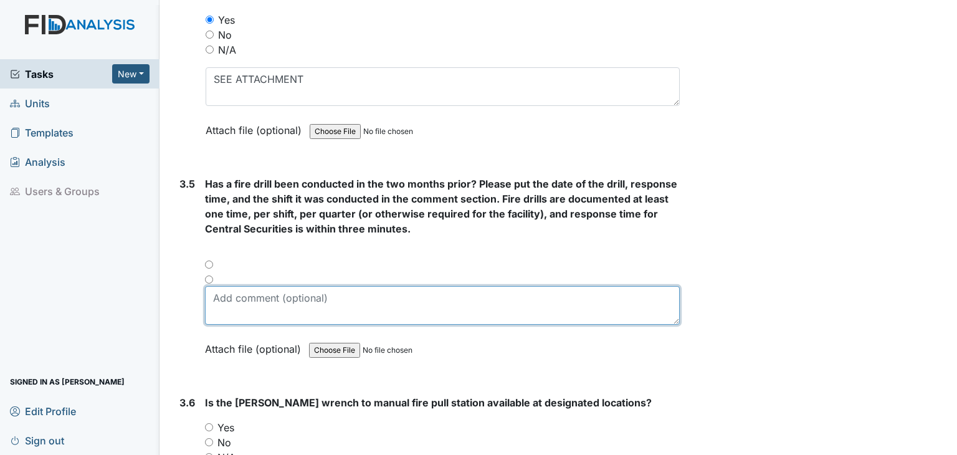
click at [239, 292] on textarea at bounding box center [442, 305] width 475 height 39
type textarea "SEE ATTACHMENT"
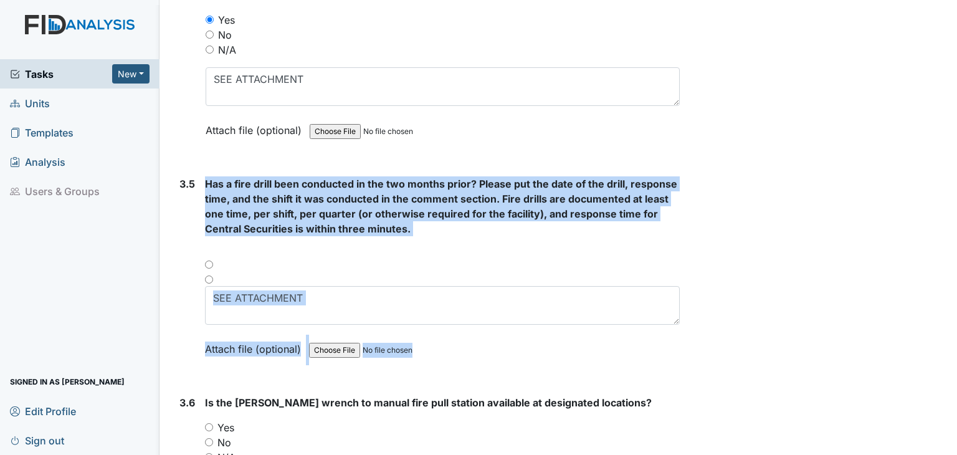
click at [206, 261] on div at bounding box center [442, 268] width 475 height 15
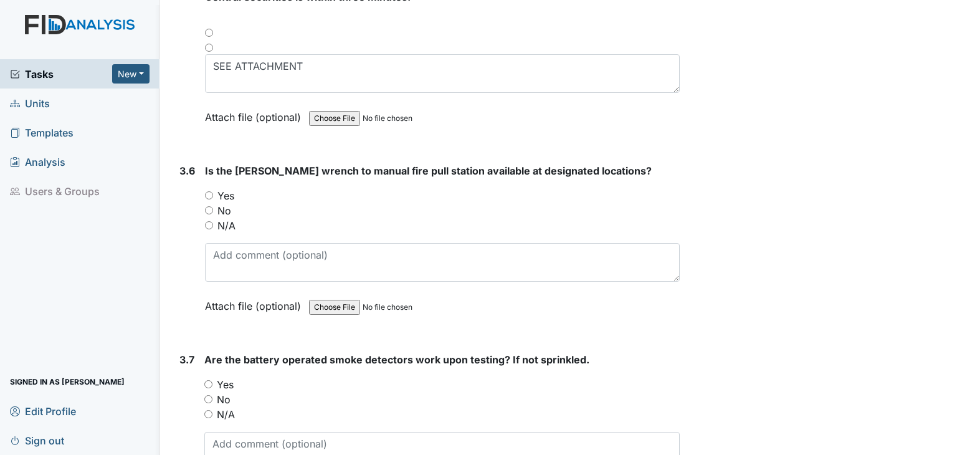
scroll to position [6046, 0]
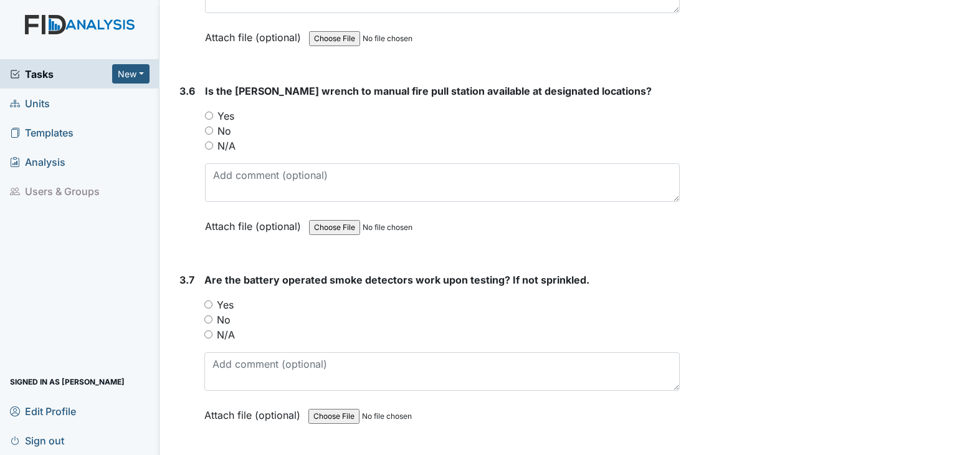
click at [209, 112] on input "Yes" at bounding box center [209, 116] width 8 height 8
radio input "true"
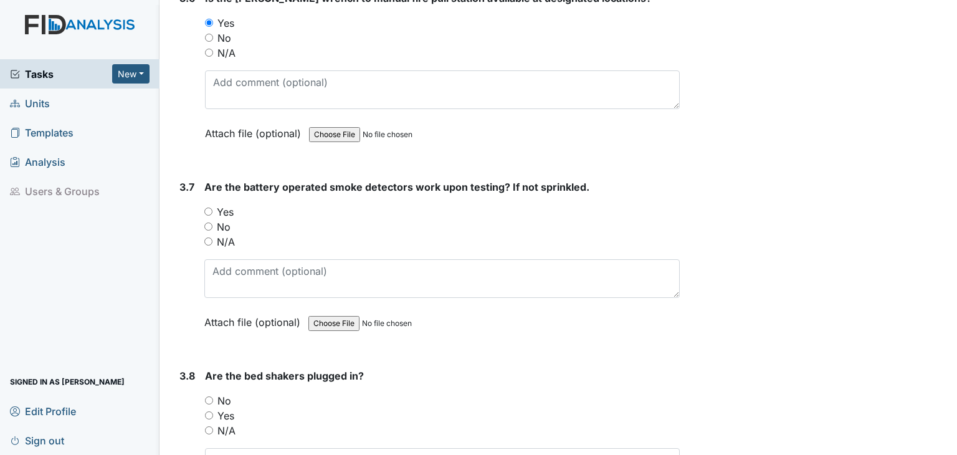
scroll to position [6171, 0]
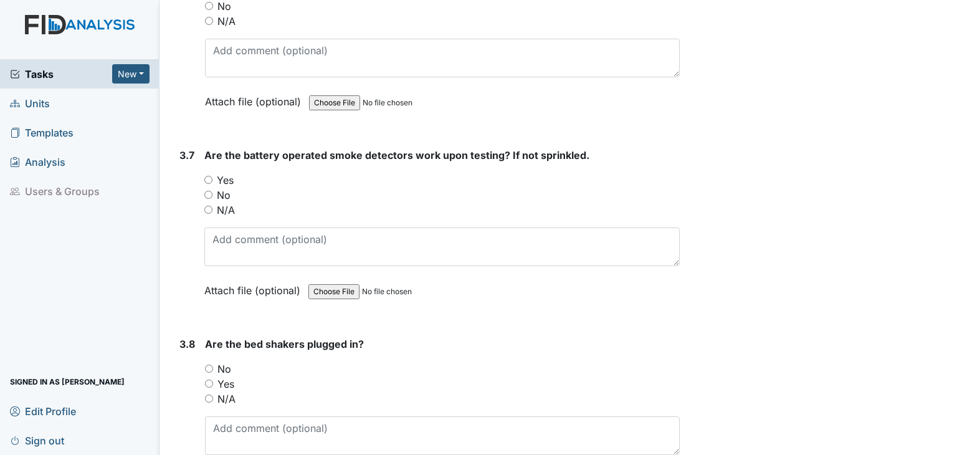
click at [208, 173] on div "Yes" at bounding box center [442, 180] width 476 height 15
drag, startPoint x: 212, startPoint y: 161, endPoint x: 218, endPoint y: 165, distance: 6.7
click at [213, 173] on div "Yes" at bounding box center [442, 180] width 476 height 15
click at [208, 176] on input "Yes" at bounding box center [208, 180] width 8 height 8
radio input "true"
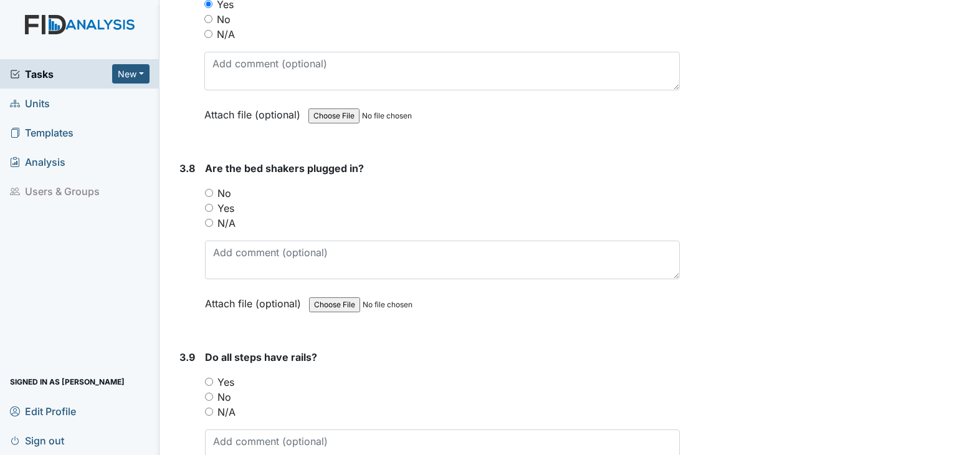
scroll to position [6358, 0]
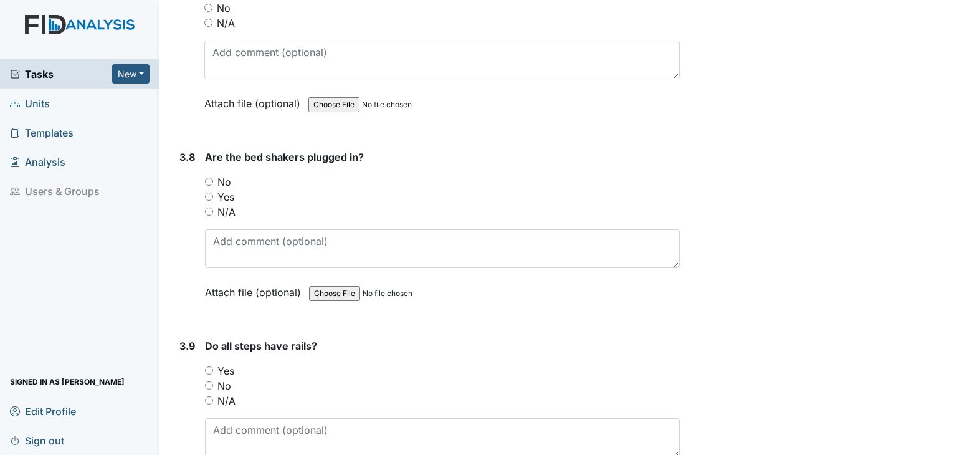
drag, startPoint x: 209, startPoint y: 189, endPoint x: 214, endPoint y: 203, distance: 14.0
click at [207, 208] on input "N/A" at bounding box center [209, 212] width 8 height 8
radio input "true"
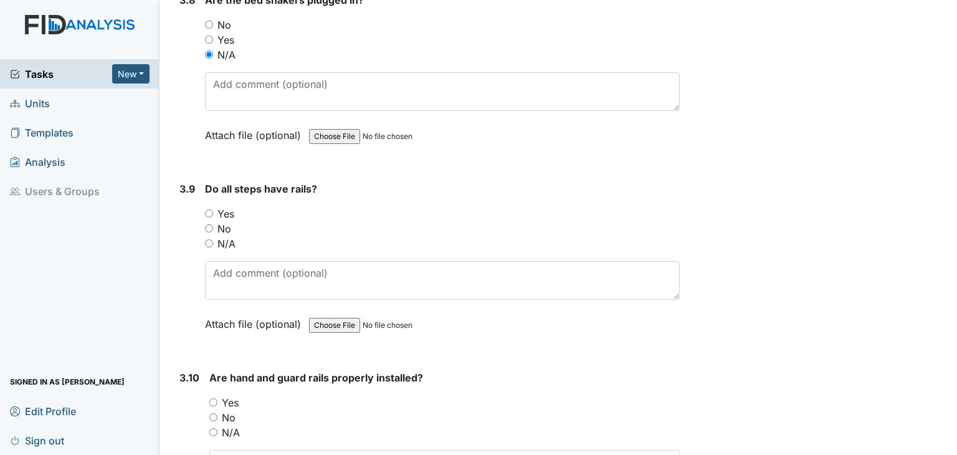
scroll to position [6545, 0]
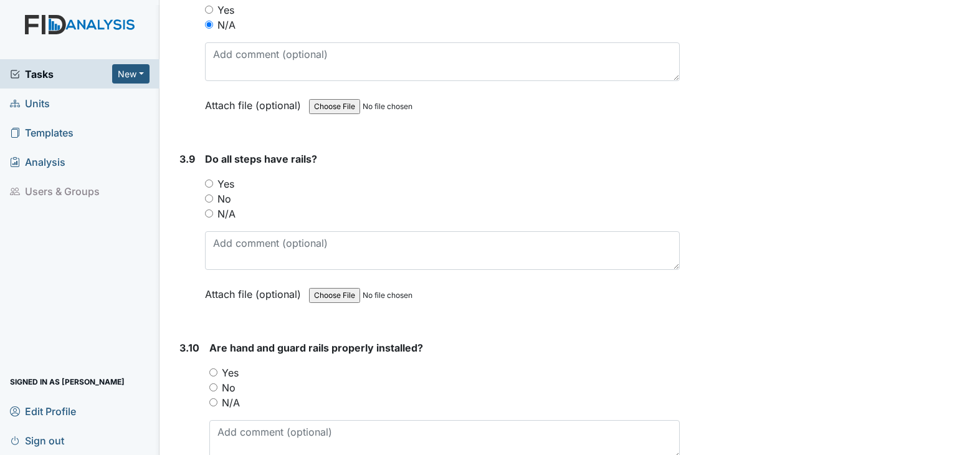
click at [209, 180] on input "Yes" at bounding box center [209, 184] width 8 height 8
radio input "true"
click at [210, 209] on input "N/A" at bounding box center [209, 213] width 8 height 8
radio input "true"
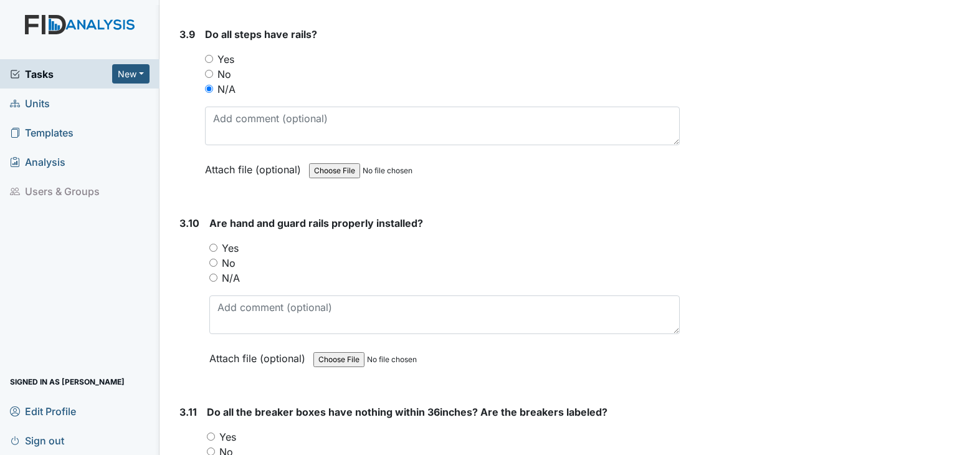
scroll to position [6732, 0]
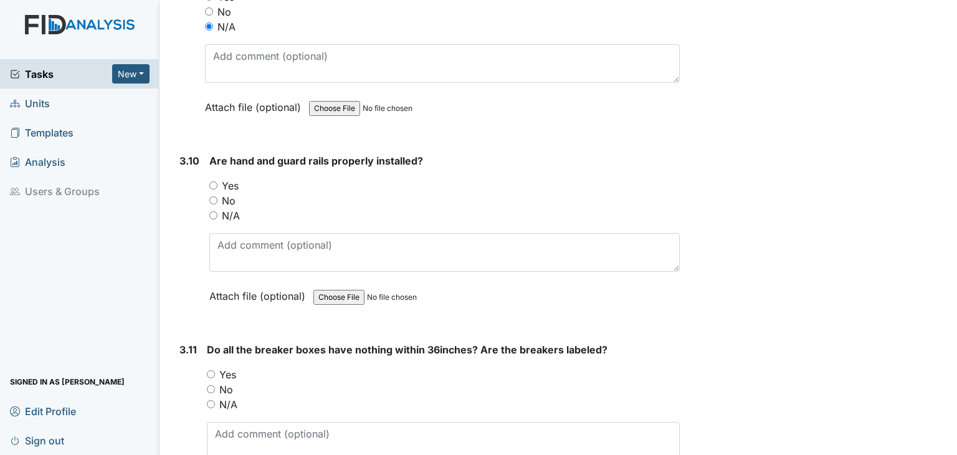
click at [213, 181] on input "Yes" at bounding box center [213, 185] width 8 height 8
radio input "true"
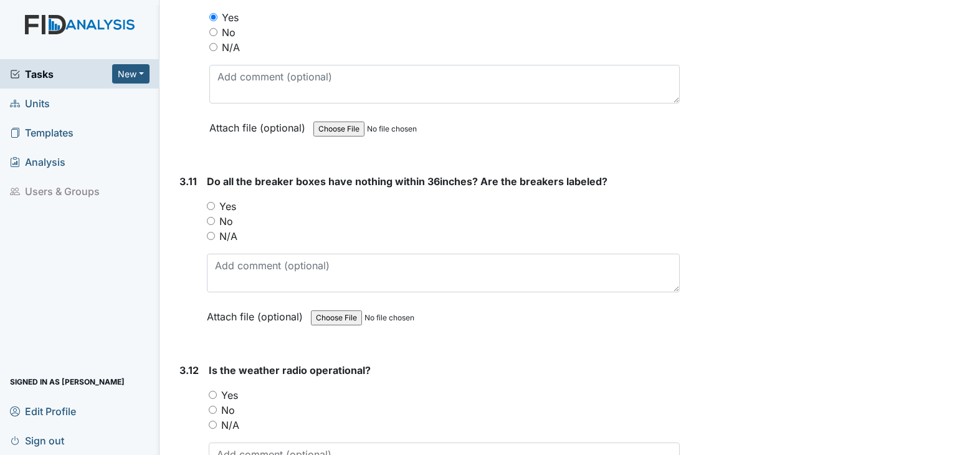
scroll to position [6919, 0]
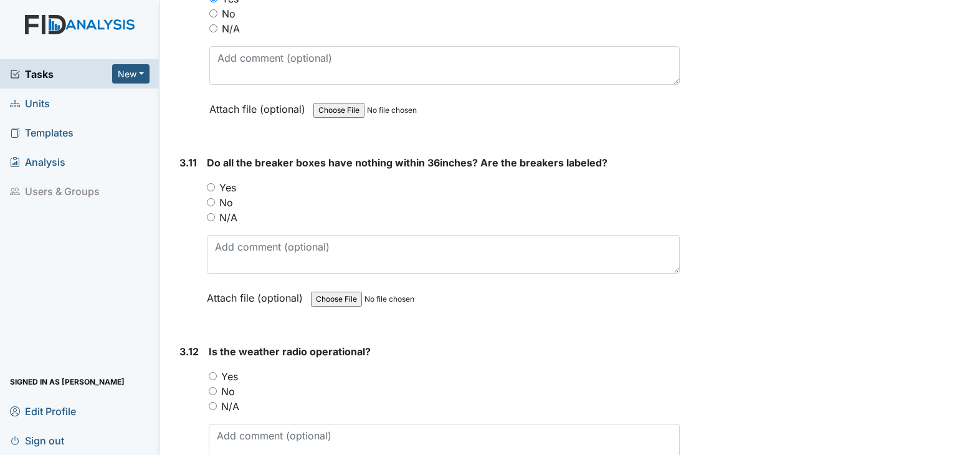
drag, startPoint x: 212, startPoint y: 167, endPoint x: 218, endPoint y: 164, distance: 7.0
click at [212, 183] on input "Yes" at bounding box center [211, 187] width 8 height 8
radio input "true"
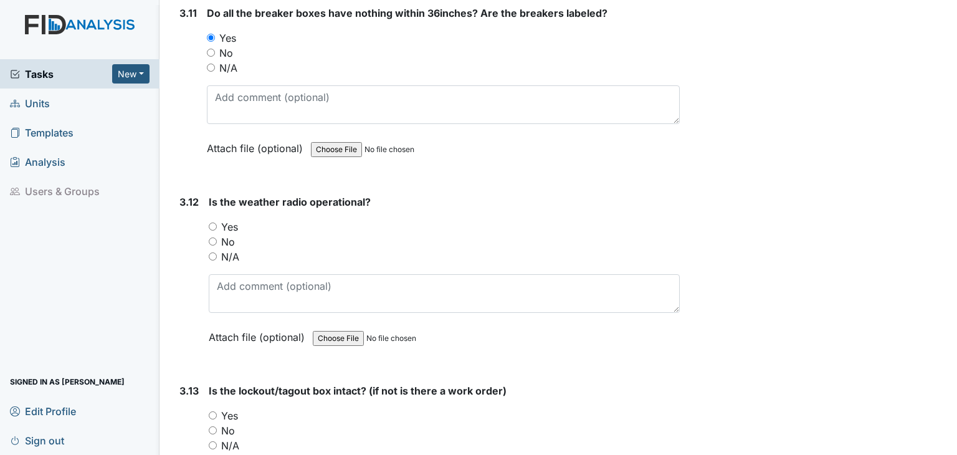
scroll to position [7106, 0]
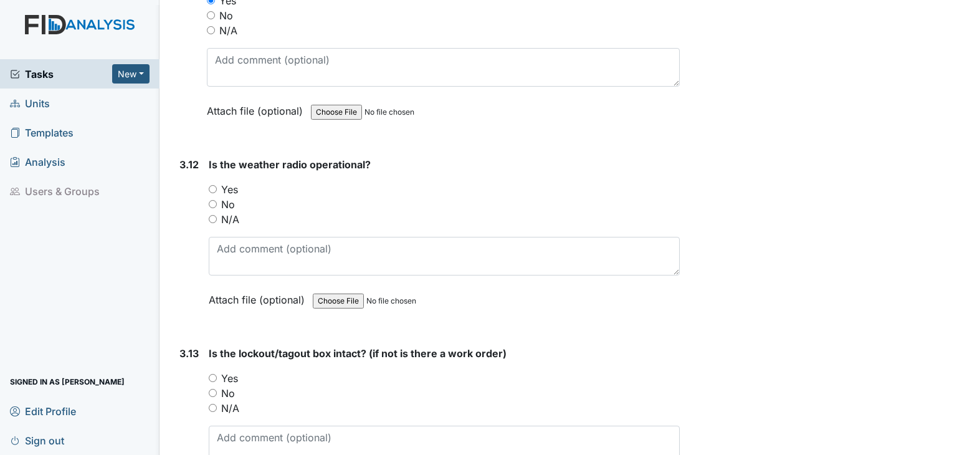
click at [213, 215] on input "N/A" at bounding box center [213, 219] width 8 height 8
radio input "true"
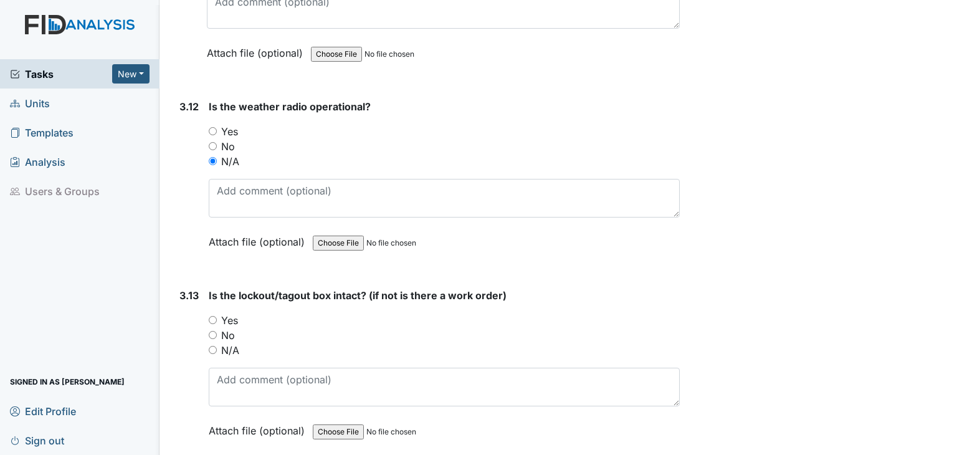
scroll to position [7356, 0]
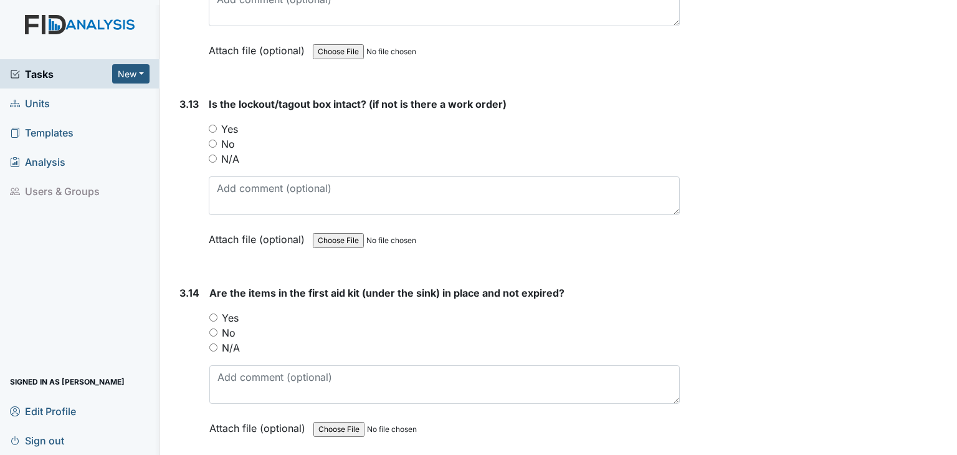
click at [211, 155] on input "N/A" at bounding box center [213, 159] width 8 height 8
radio input "true"
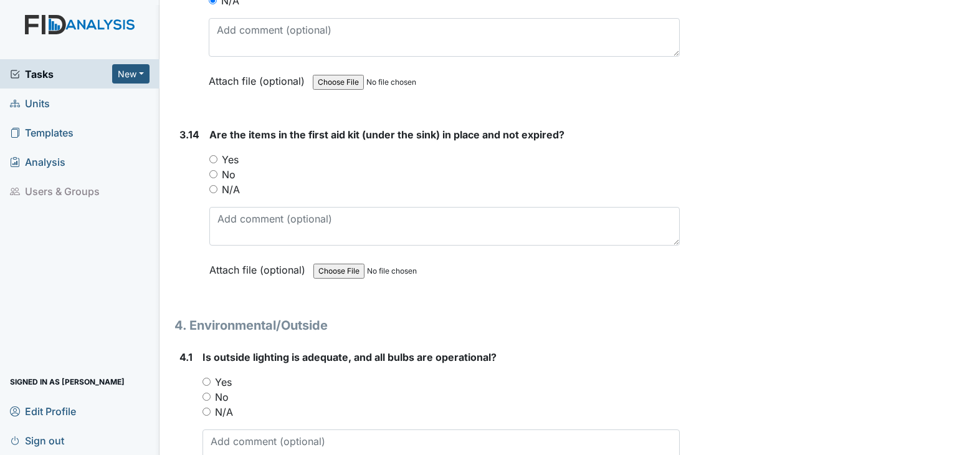
scroll to position [7543, 0]
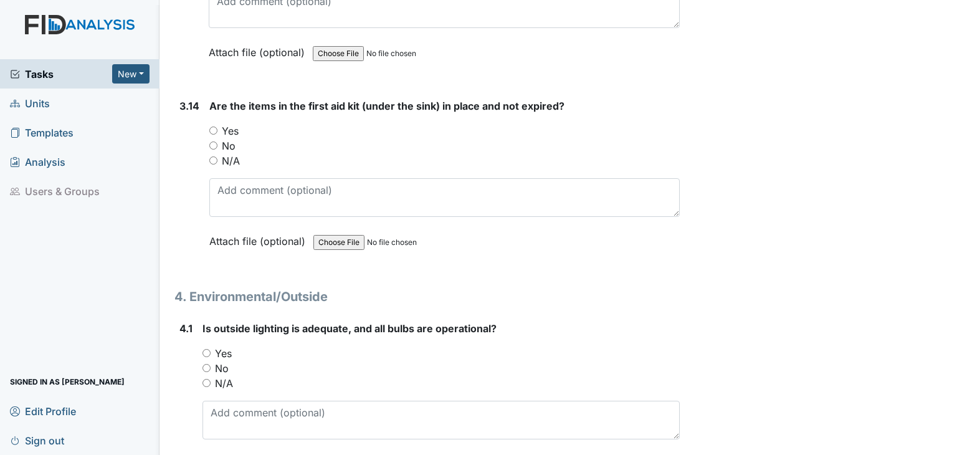
click at [214, 127] on input "Yes" at bounding box center [213, 131] width 8 height 8
radio input "true"
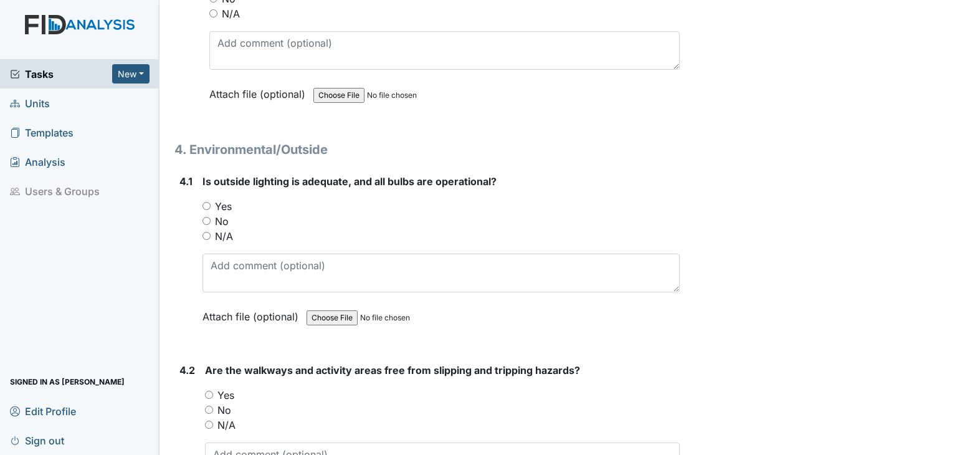
scroll to position [7730, 0]
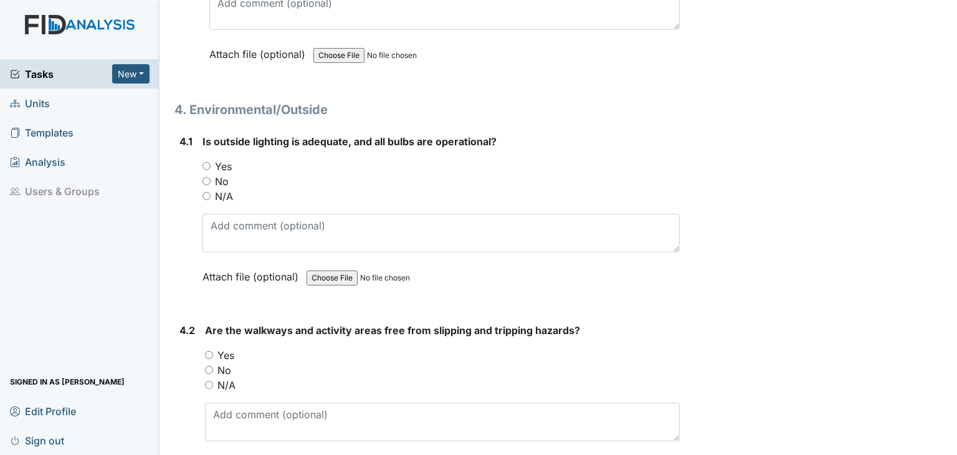
click at [207, 159] on div "Yes" at bounding box center [441, 166] width 477 height 15
click at [209, 162] on input "Yes" at bounding box center [207, 166] width 8 height 8
radio input "true"
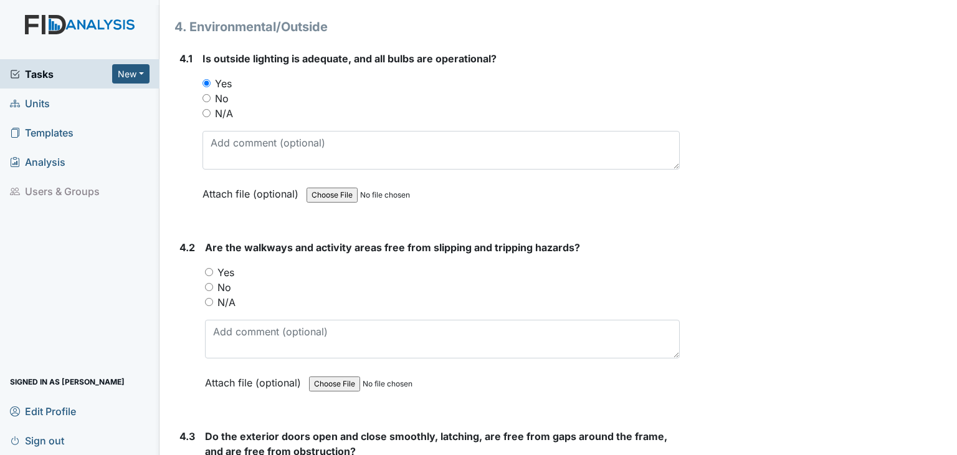
scroll to position [7917, 0]
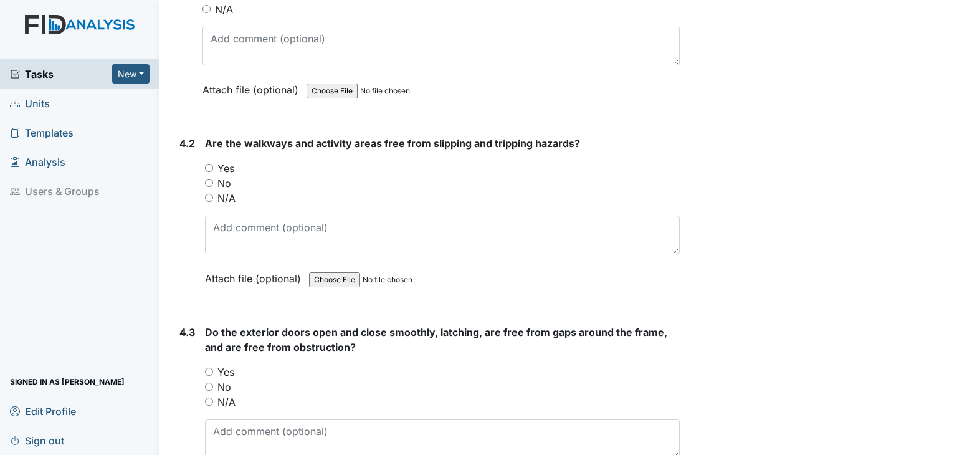
click at [211, 164] on input "Yes" at bounding box center [209, 168] width 8 height 8
radio input "true"
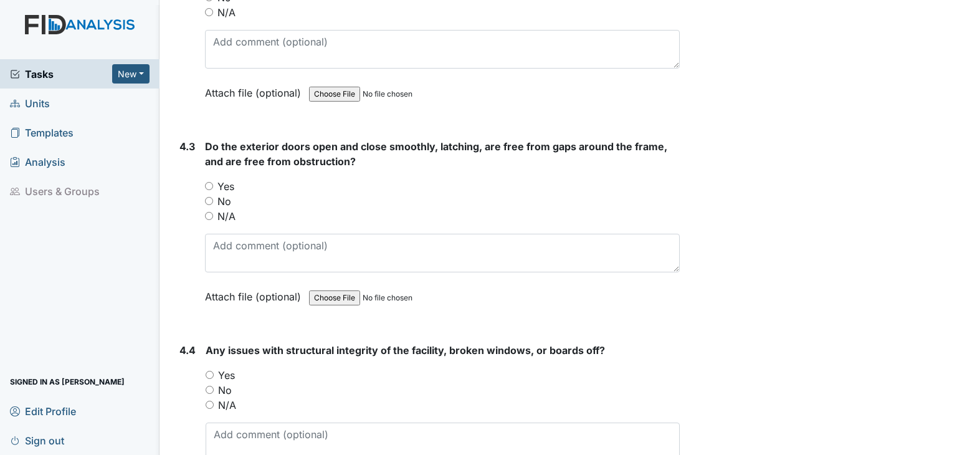
scroll to position [8104, 0]
click at [209, 181] on input "Yes" at bounding box center [209, 185] width 8 height 8
radio input "true"
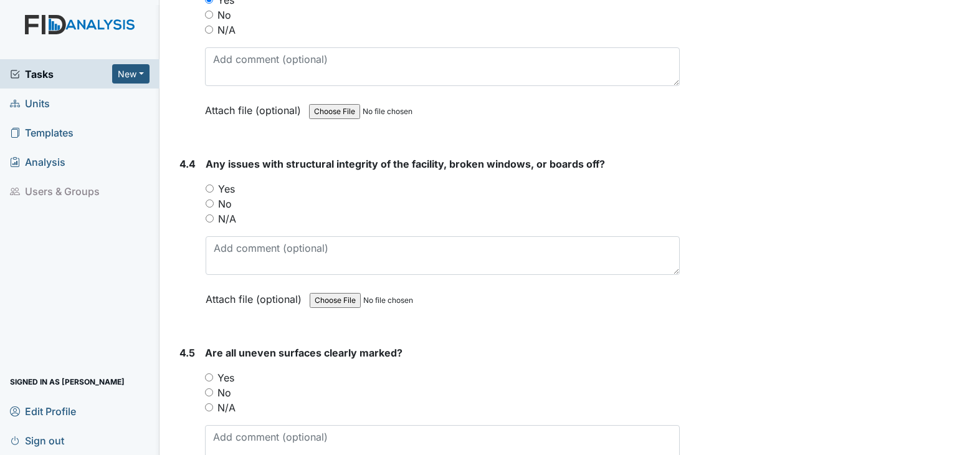
scroll to position [8291, 0]
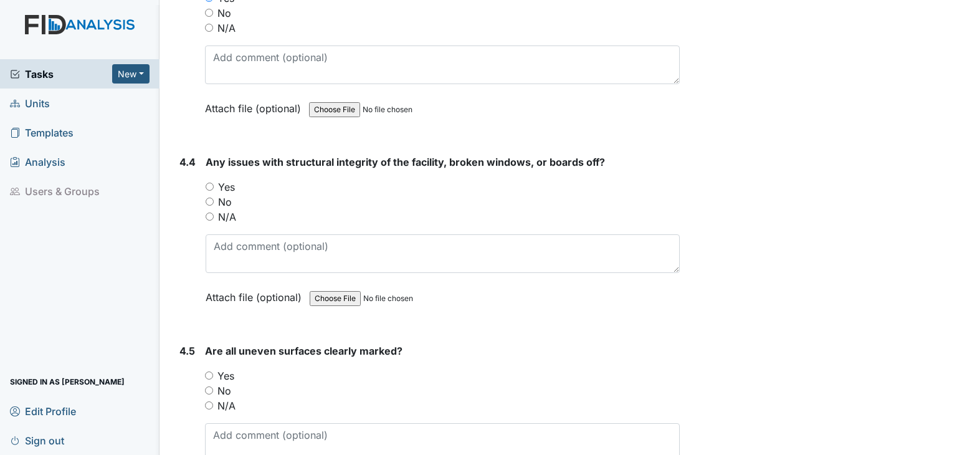
click at [209, 198] on input "No" at bounding box center [210, 202] width 8 height 8
radio input "true"
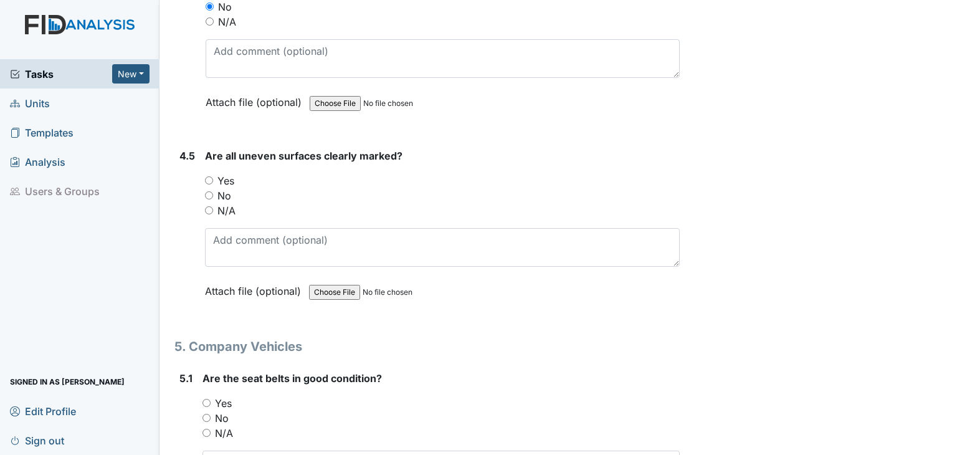
scroll to position [8540, 0]
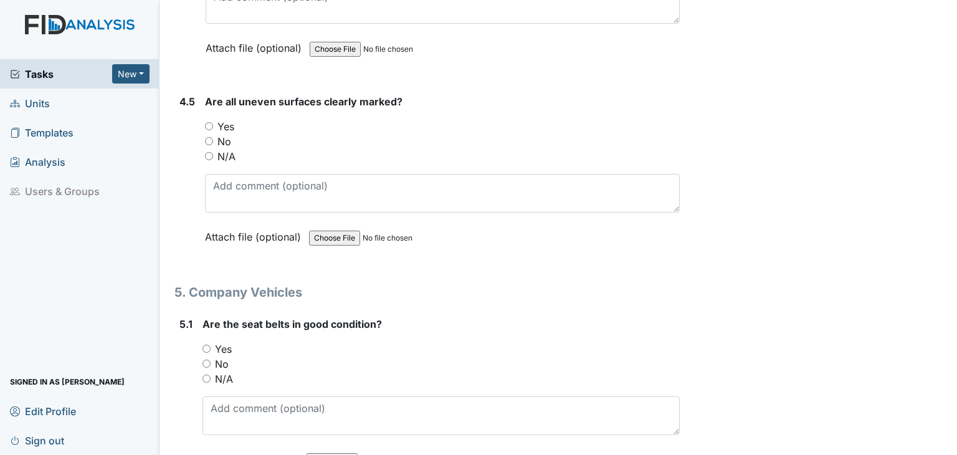
click at [209, 122] on input "Yes" at bounding box center [209, 126] width 8 height 8
radio input "true"
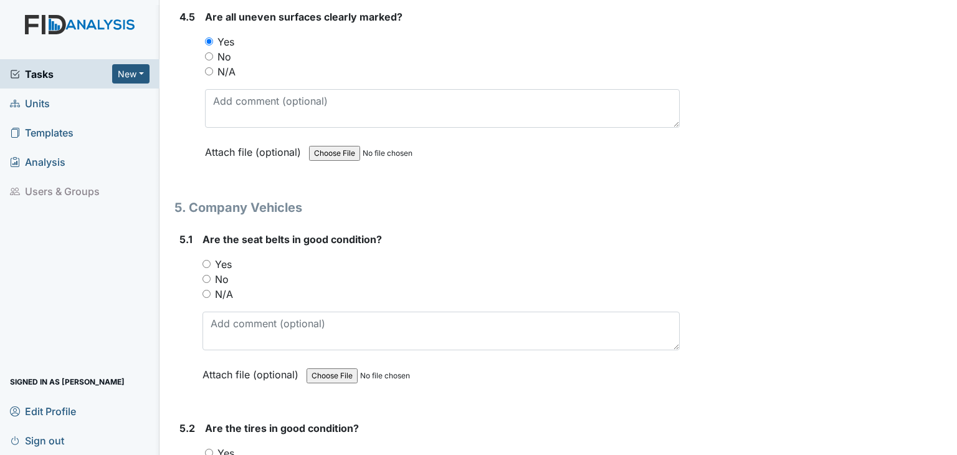
scroll to position [8478, 0]
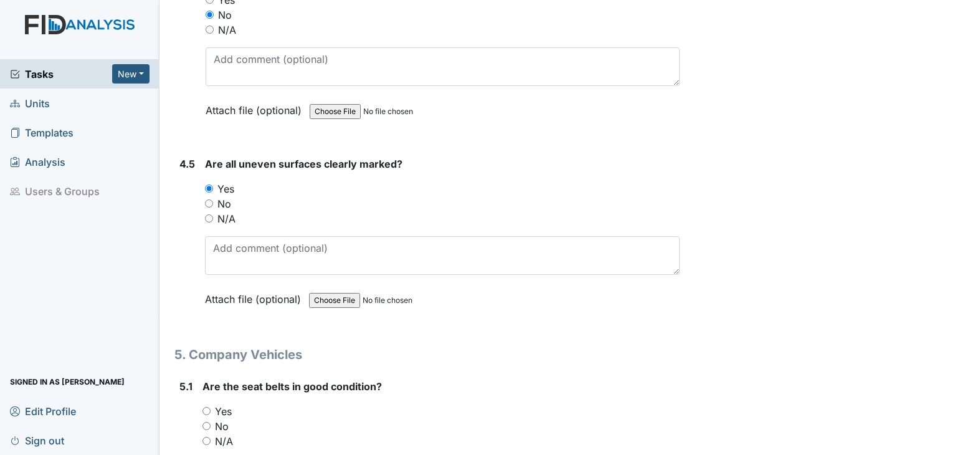
click at [211, 214] on input "N/A" at bounding box center [209, 218] width 8 height 8
radio input "true"
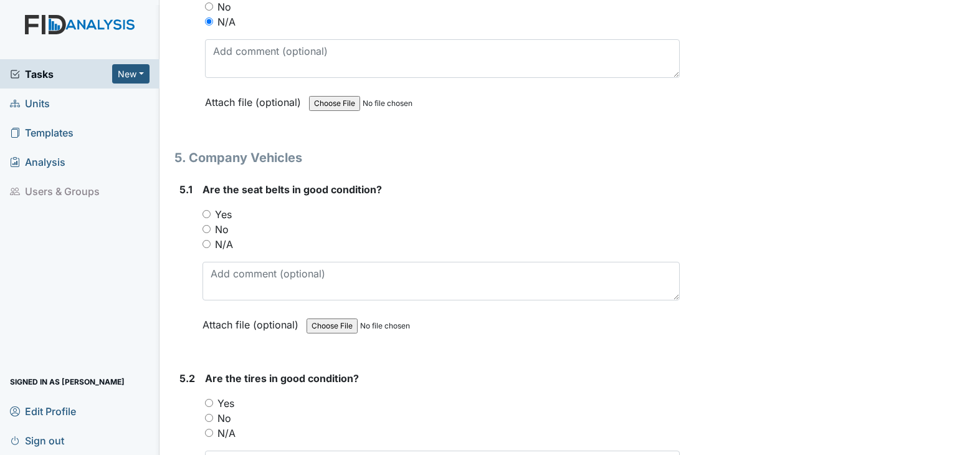
scroll to position [8727, 0]
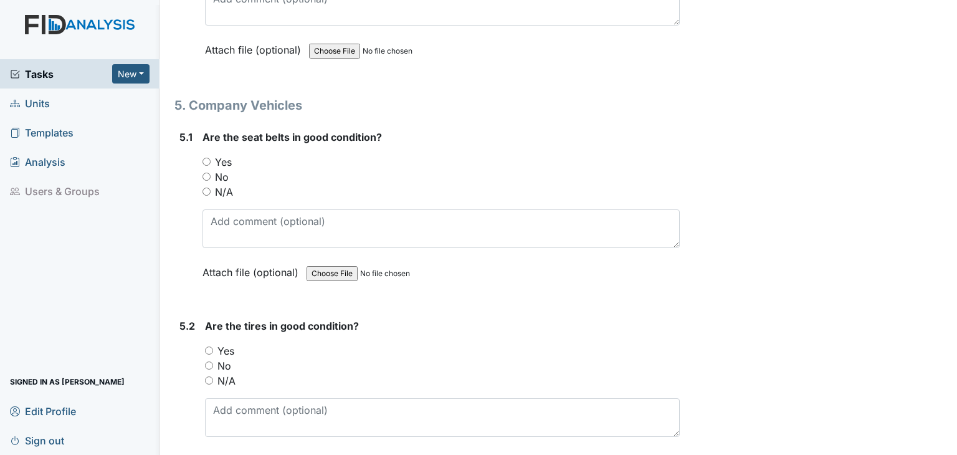
click at [206, 158] on input "Yes" at bounding box center [207, 162] width 8 height 8
radio input "true"
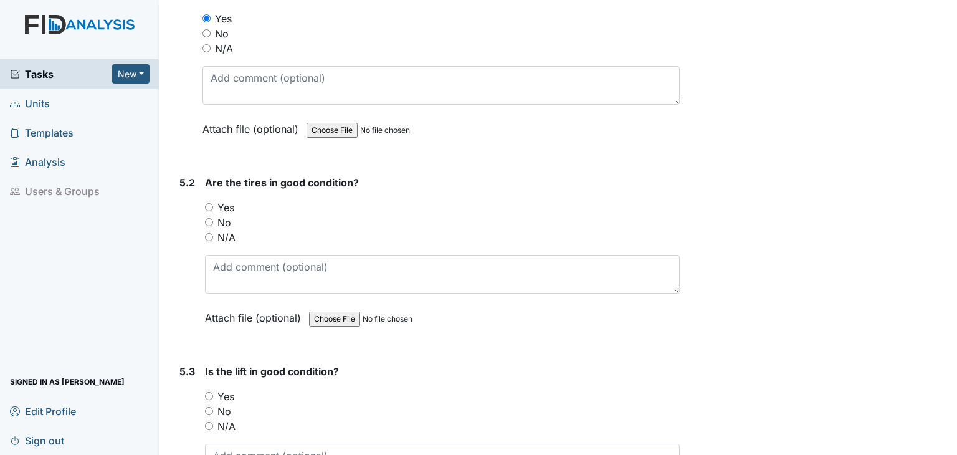
scroll to position [8914, 0]
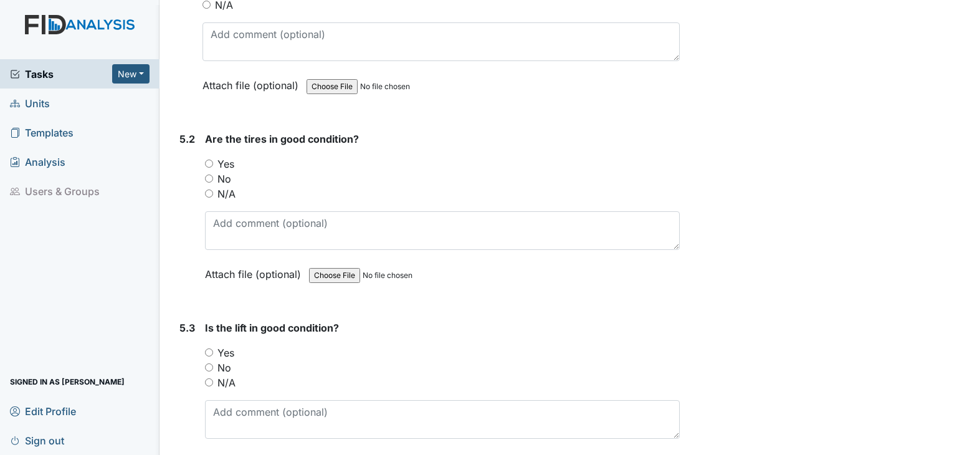
click at [209, 160] on input "Yes" at bounding box center [209, 164] width 8 height 8
radio input "true"
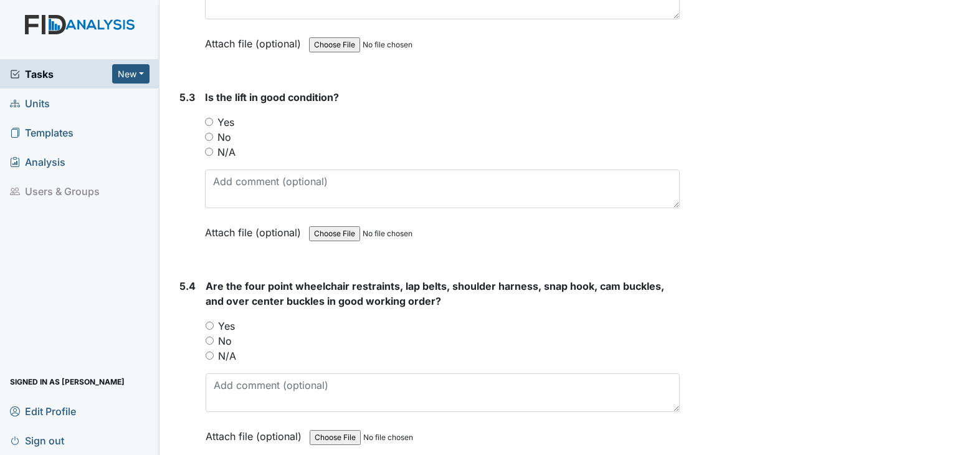
scroll to position [9163, 0]
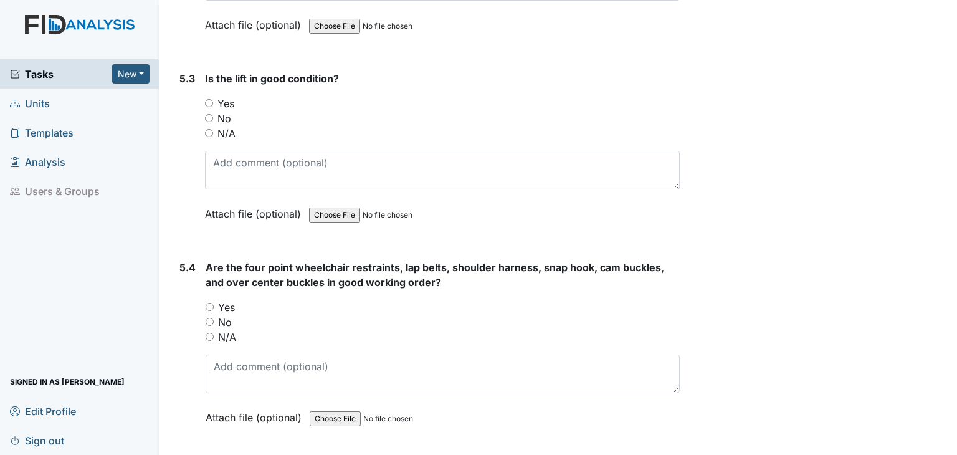
drag, startPoint x: 210, startPoint y: 103, endPoint x: 253, endPoint y: 155, distance: 67.3
click at [212, 129] on input "N/A" at bounding box center [209, 133] width 8 height 8
radio input "true"
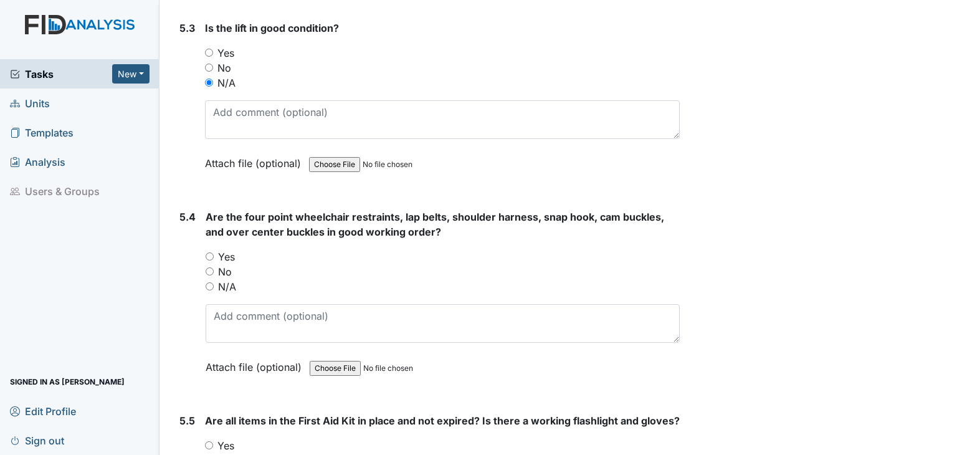
scroll to position [9350, 0]
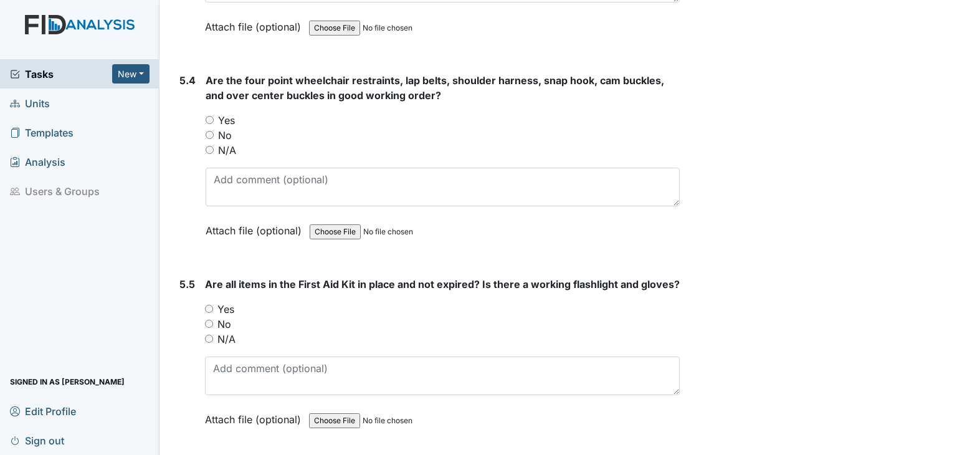
click at [206, 120] on div "5.4 Are the four point wheelchair restraints, lap belts, shoulder harness, snap…" at bounding box center [428, 165] width 506 height 184
drag, startPoint x: 208, startPoint y: 124, endPoint x: 241, endPoint y: 158, distance: 47.2
click at [209, 146] on input "N/A" at bounding box center [210, 150] width 8 height 8
radio input "true"
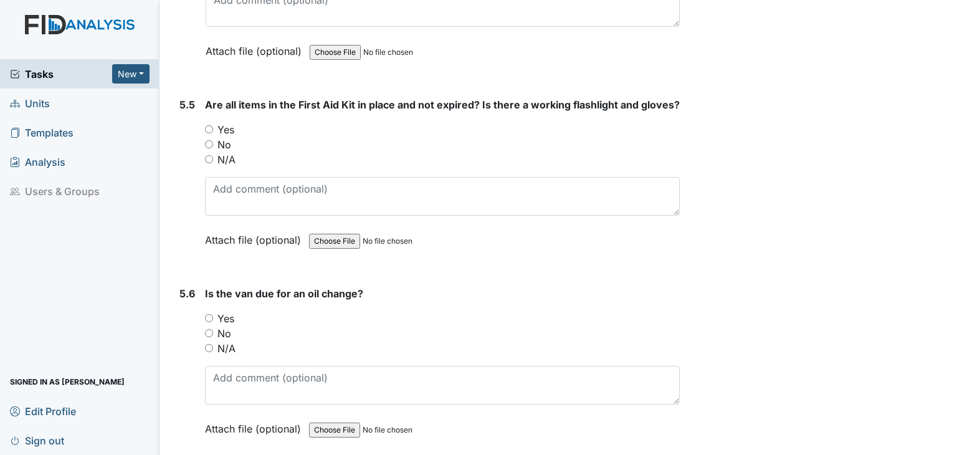
scroll to position [9537, 0]
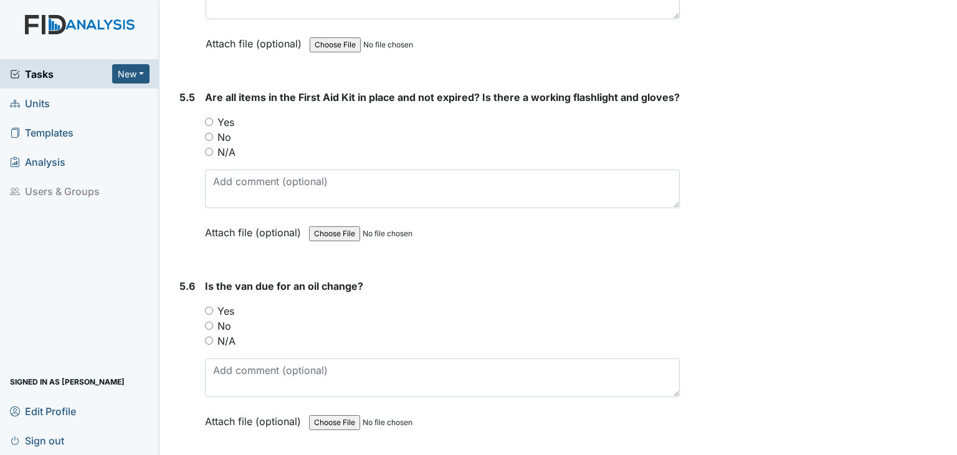
click at [209, 118] on input "Yes" at bounding box center [209, 122] width 8 height 8
radio input "true"
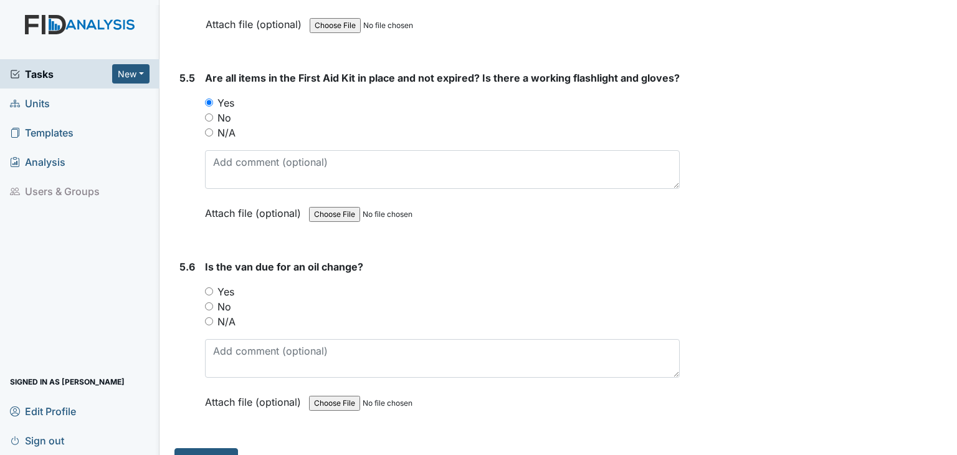
scroll to position [9567, 0]
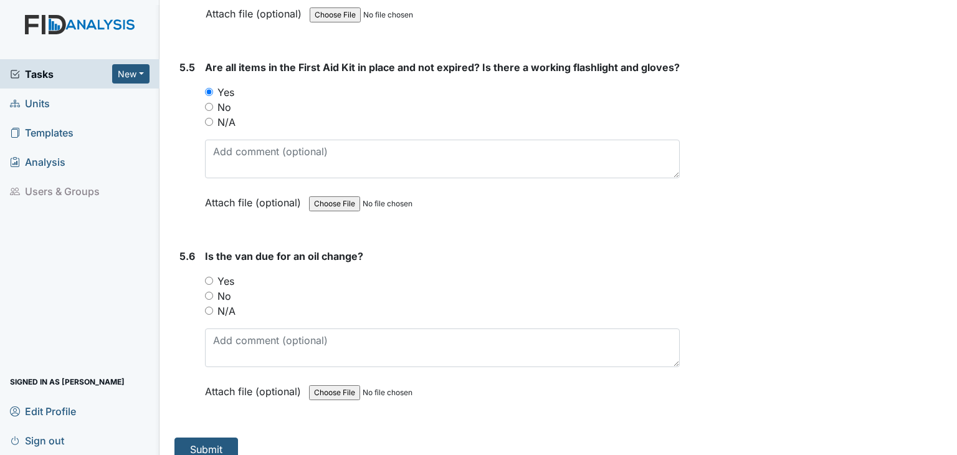
drag, startPoint x: 210, startPoint y: 282, endPoint x: 221, endPoint y: 285, distance: 11.6
click at [213, 289] on div "No" at bounding box center [442, 296] width 475 height 15
click at [210, 292] on input "No" at bounding box center [209, 296] width 8 height 8
radio input "true"
click at [206, 438] on button "Submit" at bounding box center [207, 450] width 64 height 24
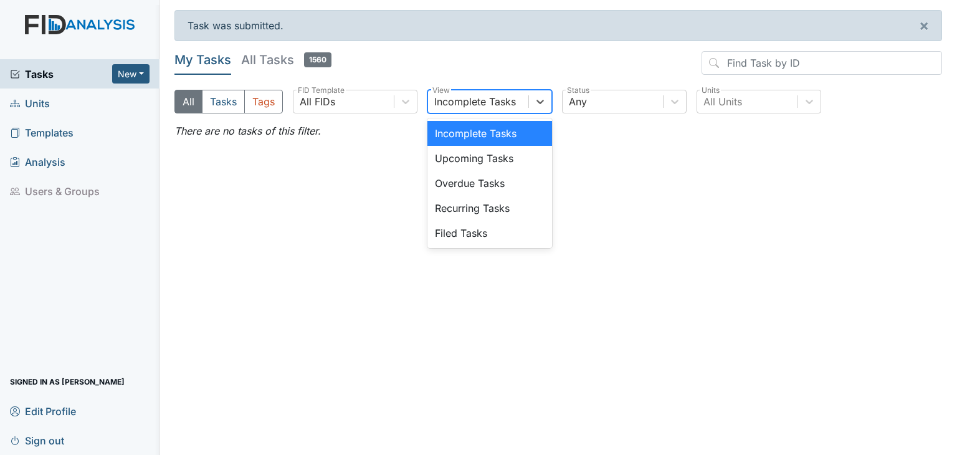
click at [514, 105] on div "Incomplete Tasks" at bounding box center [475, 101] width 82 height 15
click at [484, 237] on div "Filed Tasks" at bounding box center [490, 233] width 125 height 25
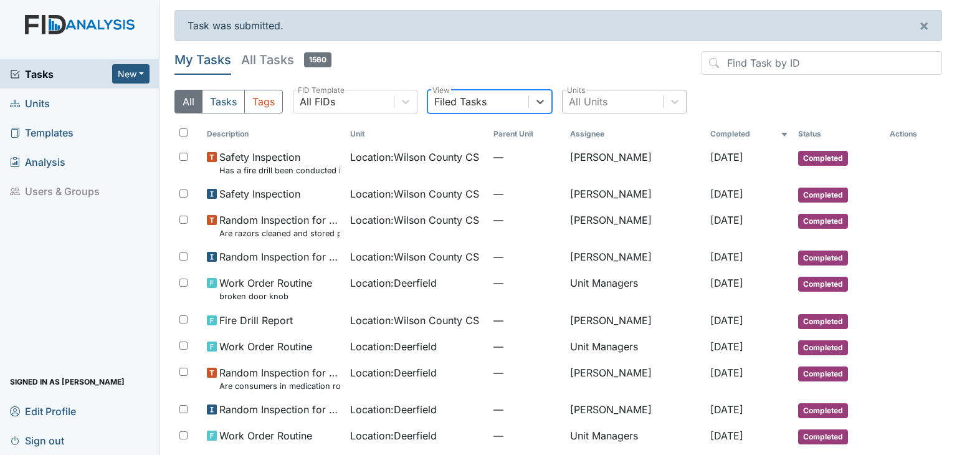
click at [624, 104] on div "All Units" at bounding box center [613, 101] width 100 height 22
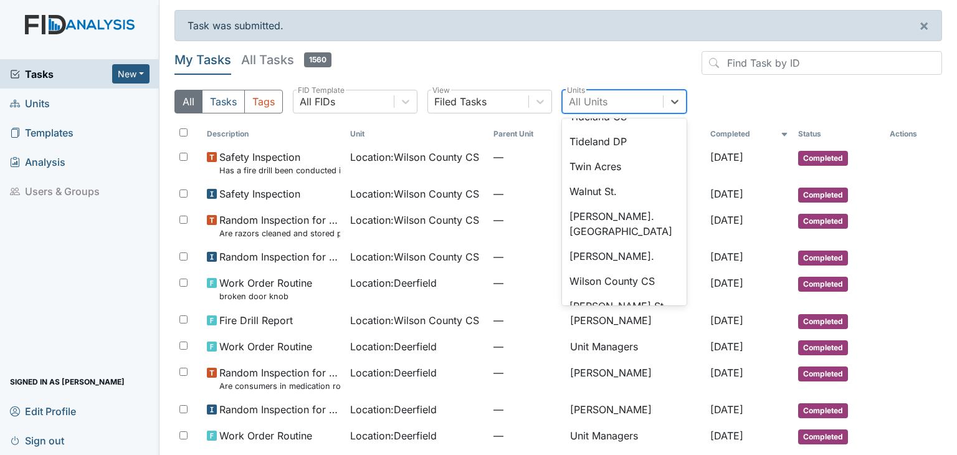
scroll to position [1199, 0]
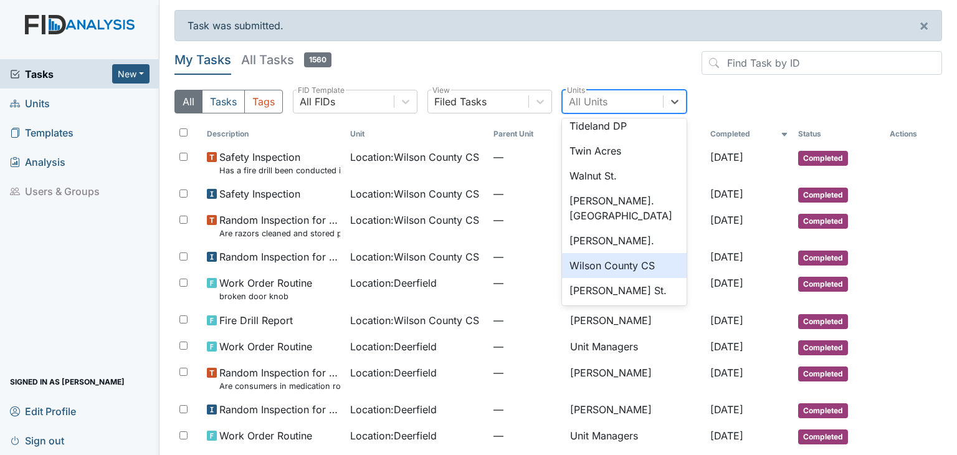
click at [616, 259] on div "Wilson County CS" at bounding box center [624, 265] width 125 height 25
